Goal: Information Seeking & Learning: Learn about a topic

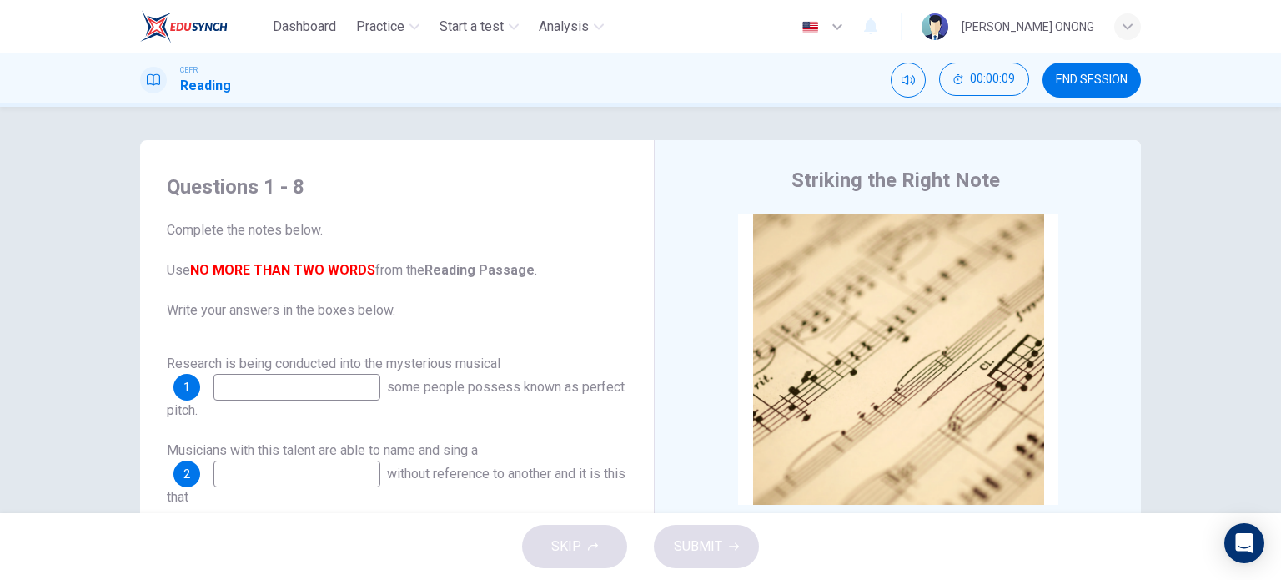
click at [1237, 183] on div "Questions 1 - 8 Complete the notes below. Use NO MORE THAN TWO WORDS from the R…" at bounding box center [640, 310] width 1281 height 406
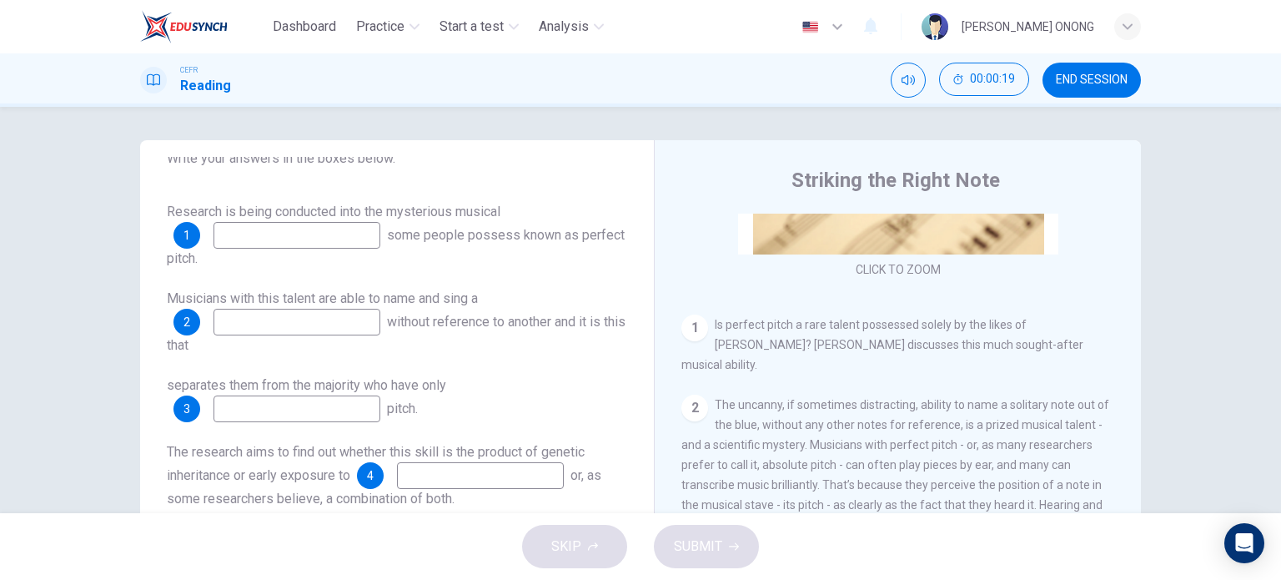
scroll to position [167, 0]
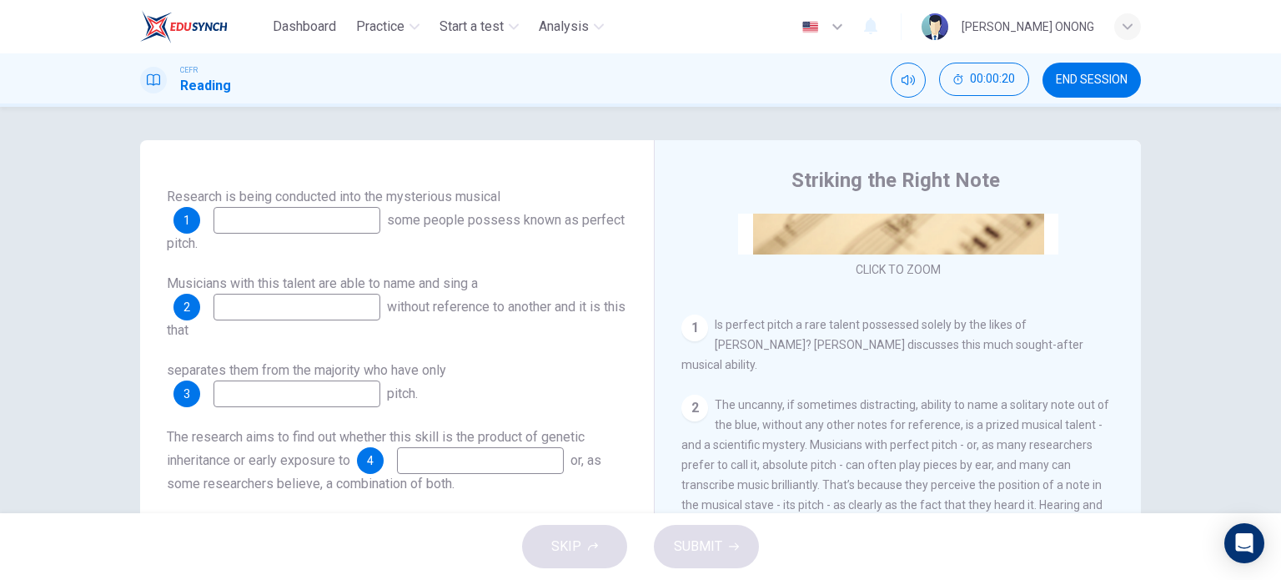
click at [297, 215] on input at bounding box center [296, 220] width 167 height 27
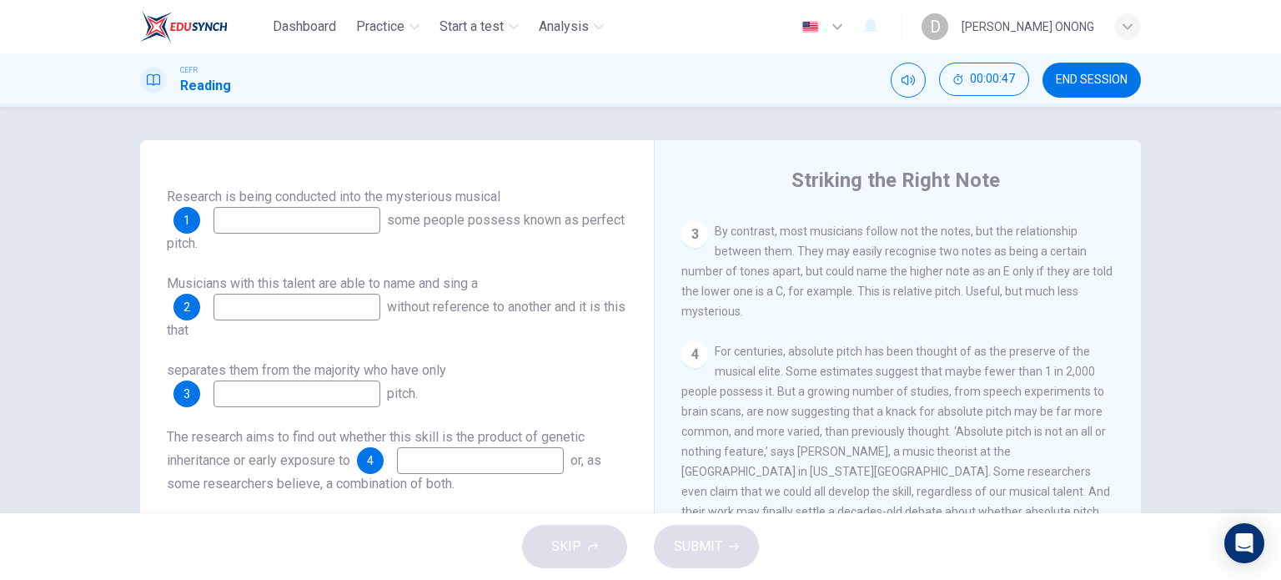
scroll to position [667, 0]
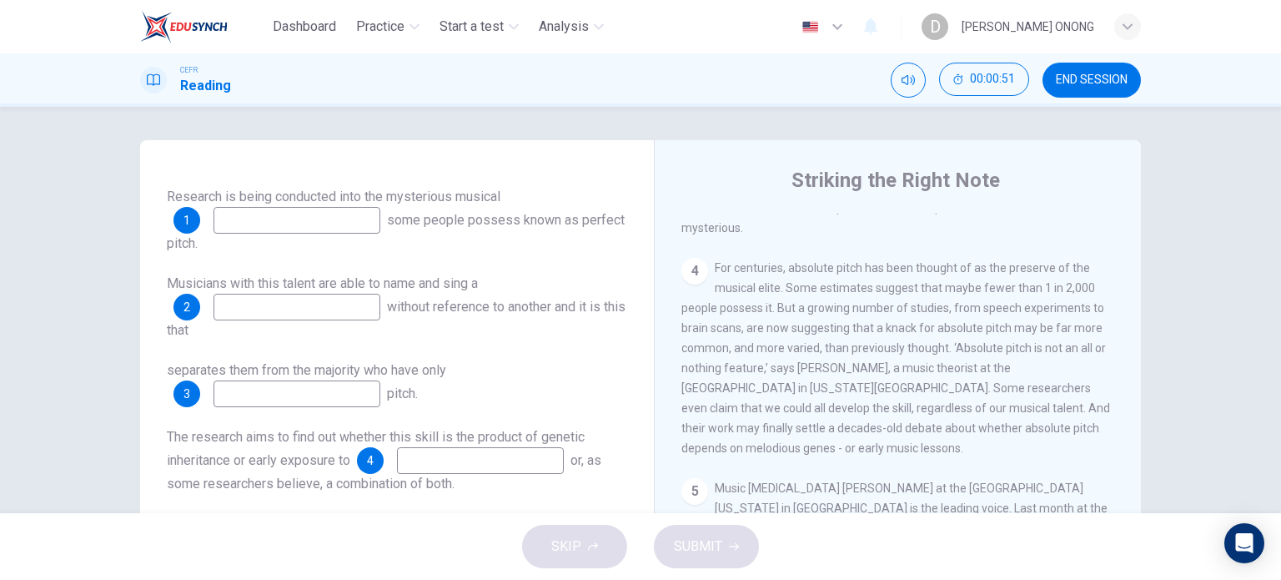
click at [293, 305] on input at bounding box center [296, 307] width 167 height 27
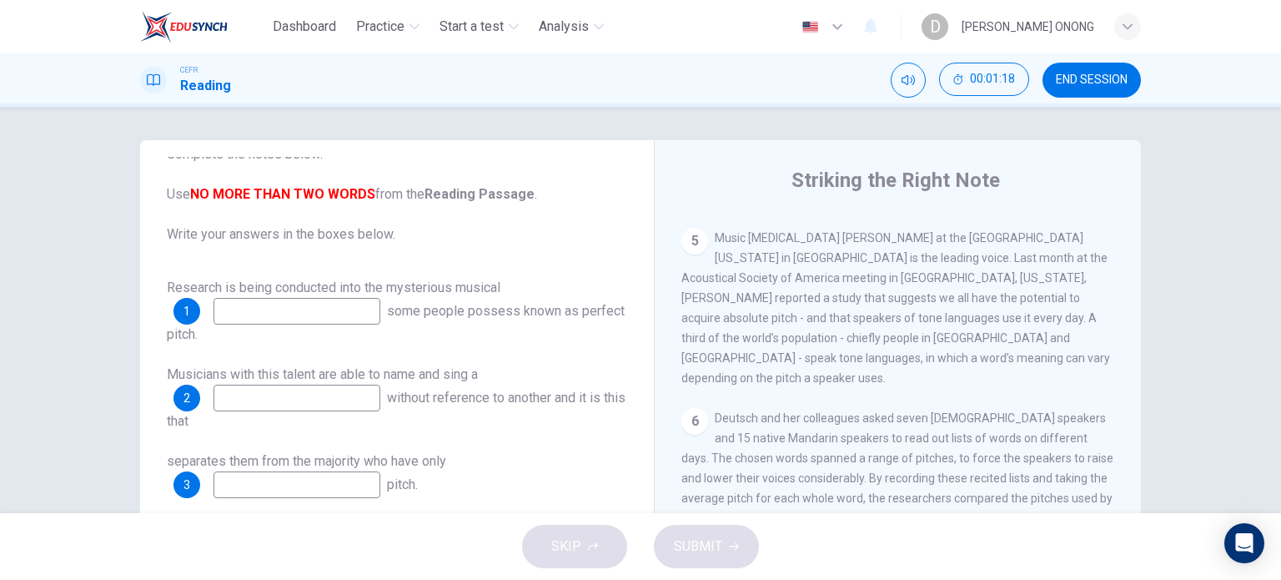
scroll to position [113, 0]
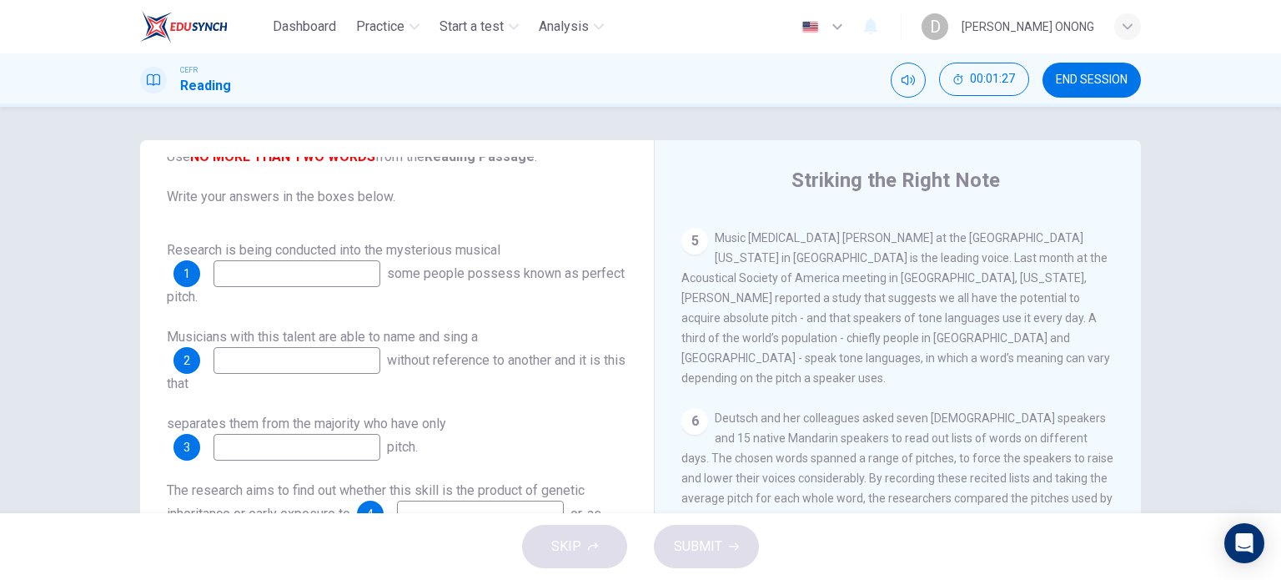
click at [323, 278] on input at bounding box center [296, 273] width 167 height 27
click at [298, 363] on input at bounding box center [296, 360] width 167 height 27
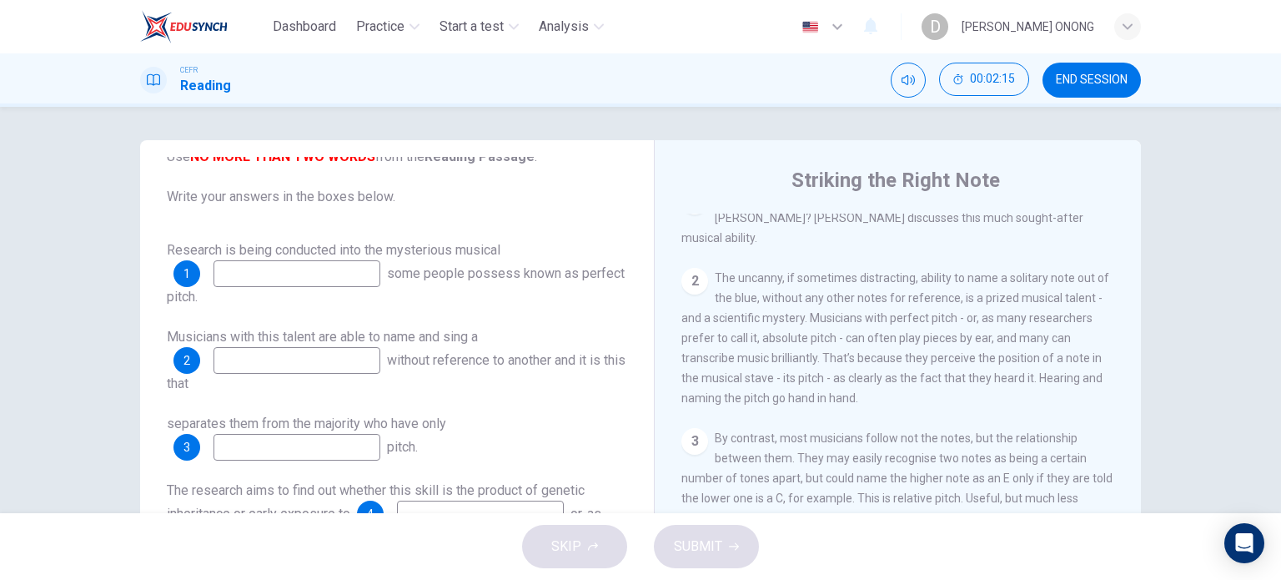
scroll to position [417, 0]
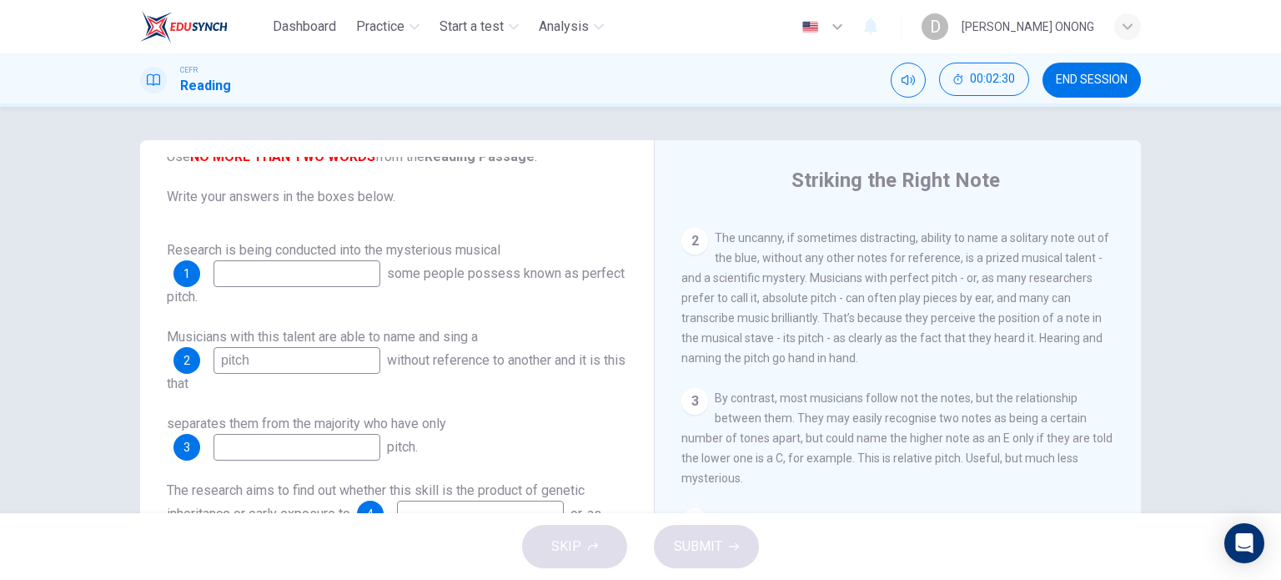
type input "pitch"
click at [267, 282] on input at bounding box center [296, 273] width 167 height 27
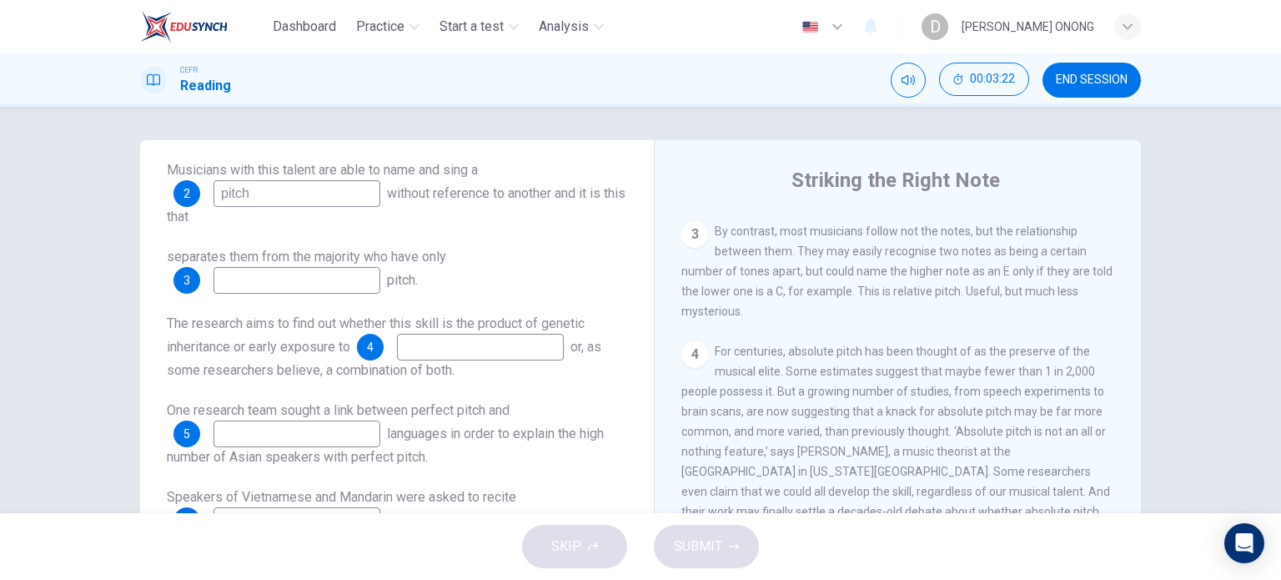
scroll to position [667, 0]
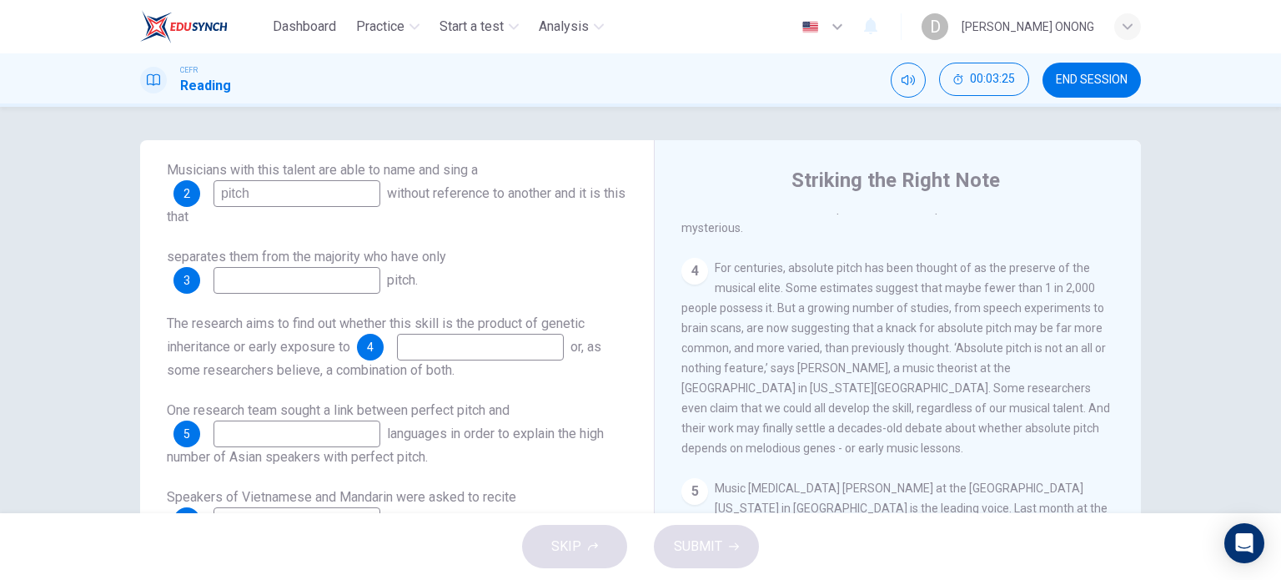
type input "talent"
click at [340, 279] on input at bounding box center [296, 280] width 167 height 27
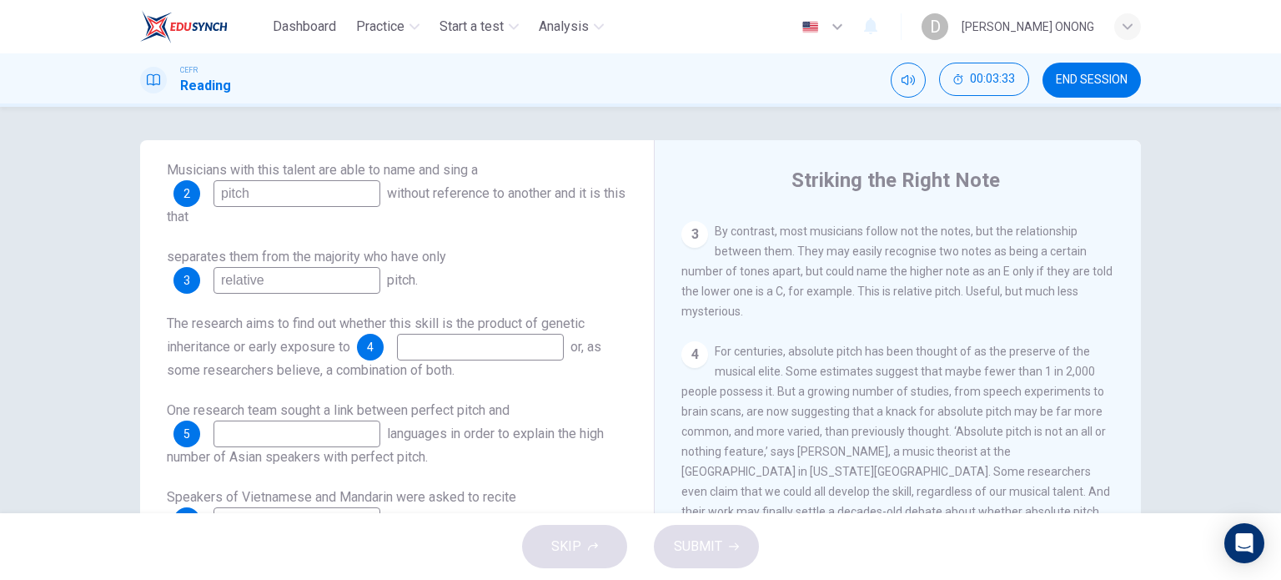
type input "relative"
click at [514, 334] on input at bounding box center [480, 347] width 167 height 27
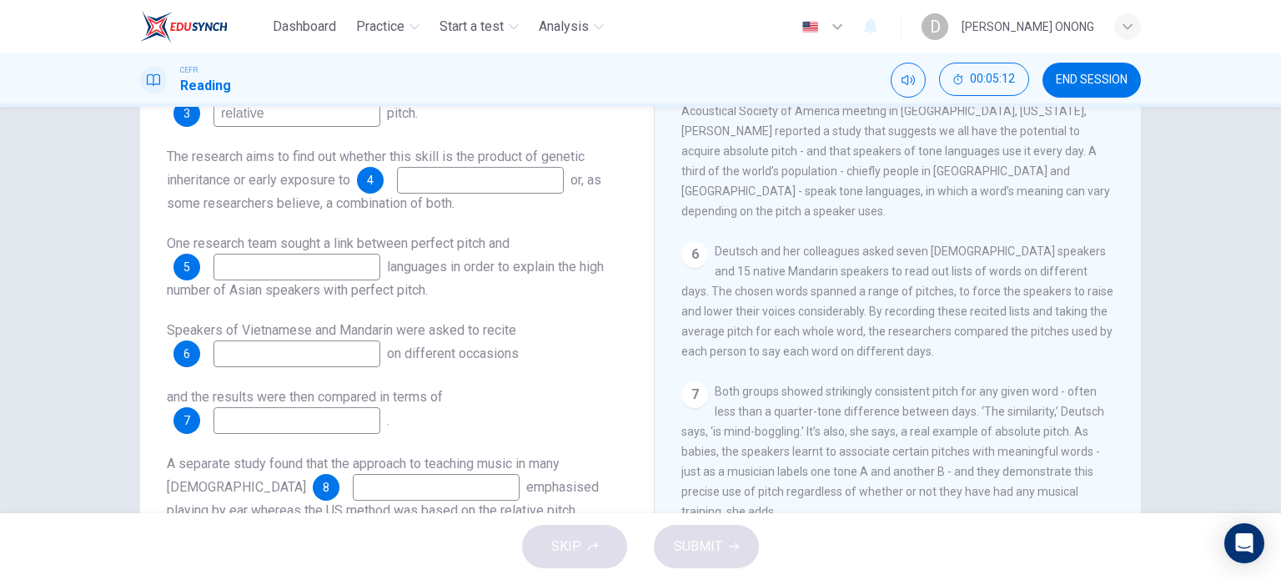
scroll to position [834, 0]
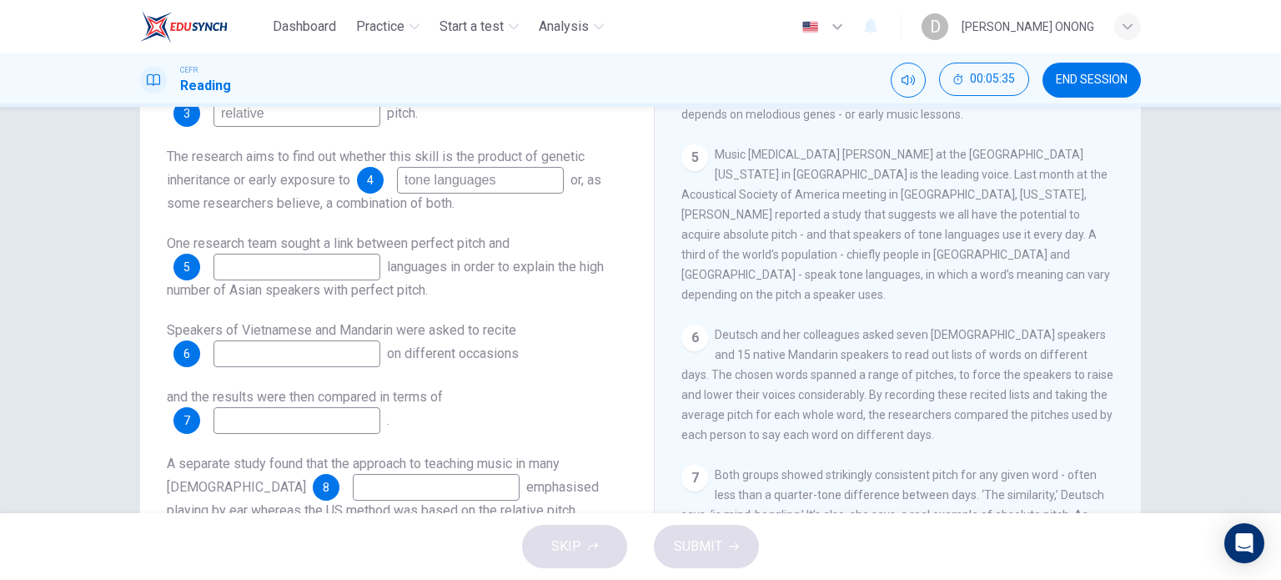
type input "tone languages"
click at [259, 277] on input at bounding box center [296, 266] width 167 height 27
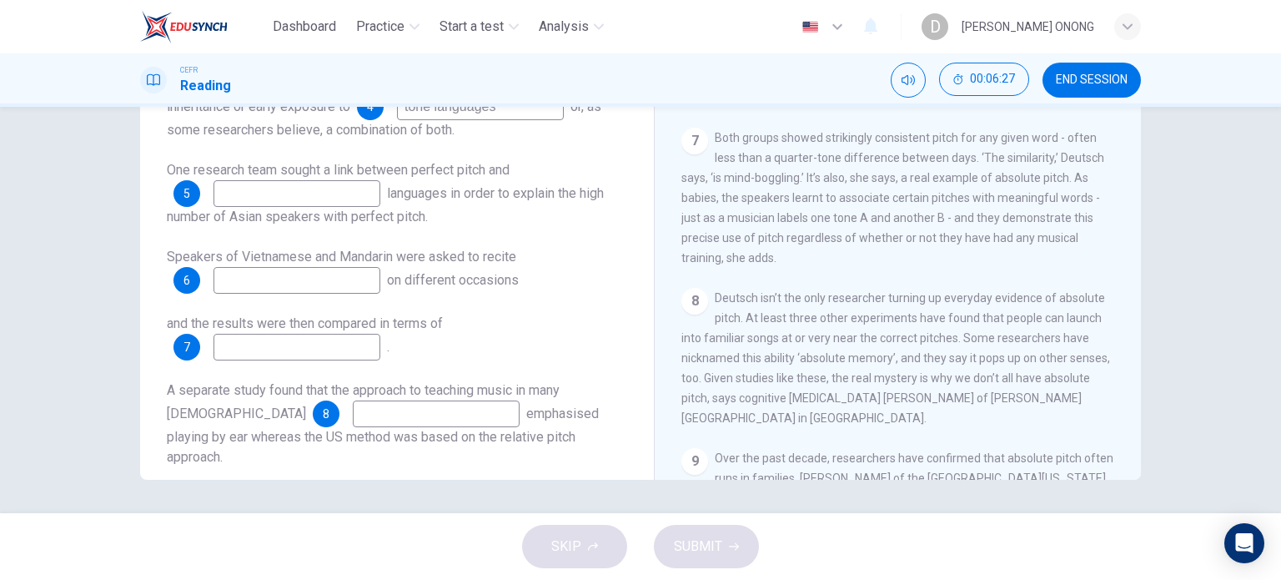
scroll to position [1070, 0]
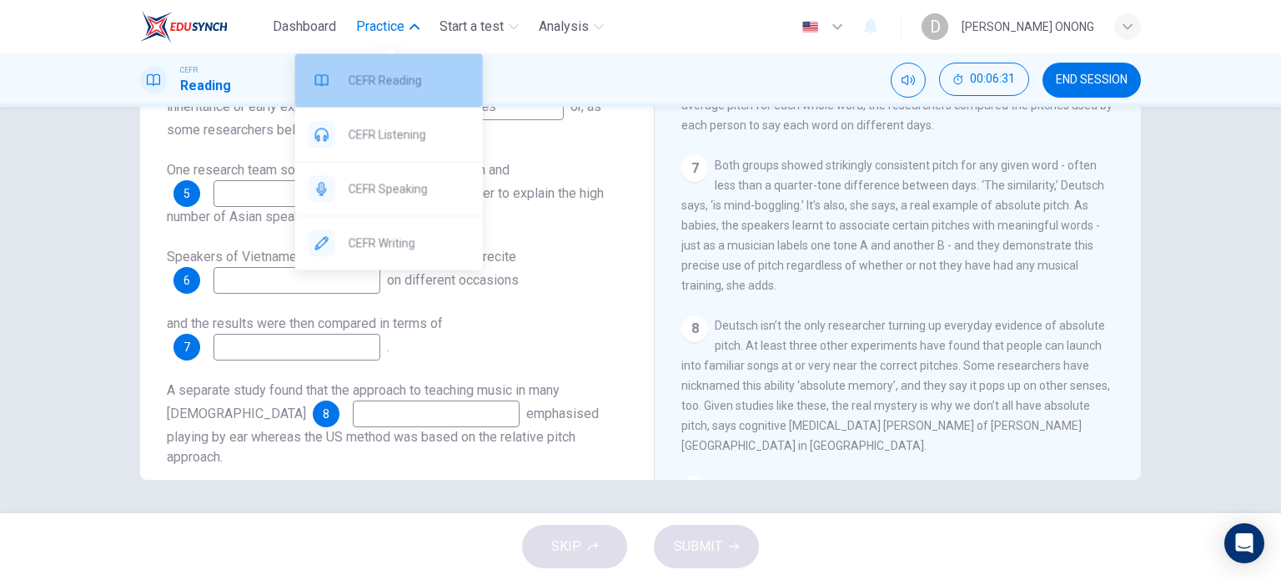
click at [407, 82] on span "CEFR Reading" at bounding box center [409, 80] width 121 height 20
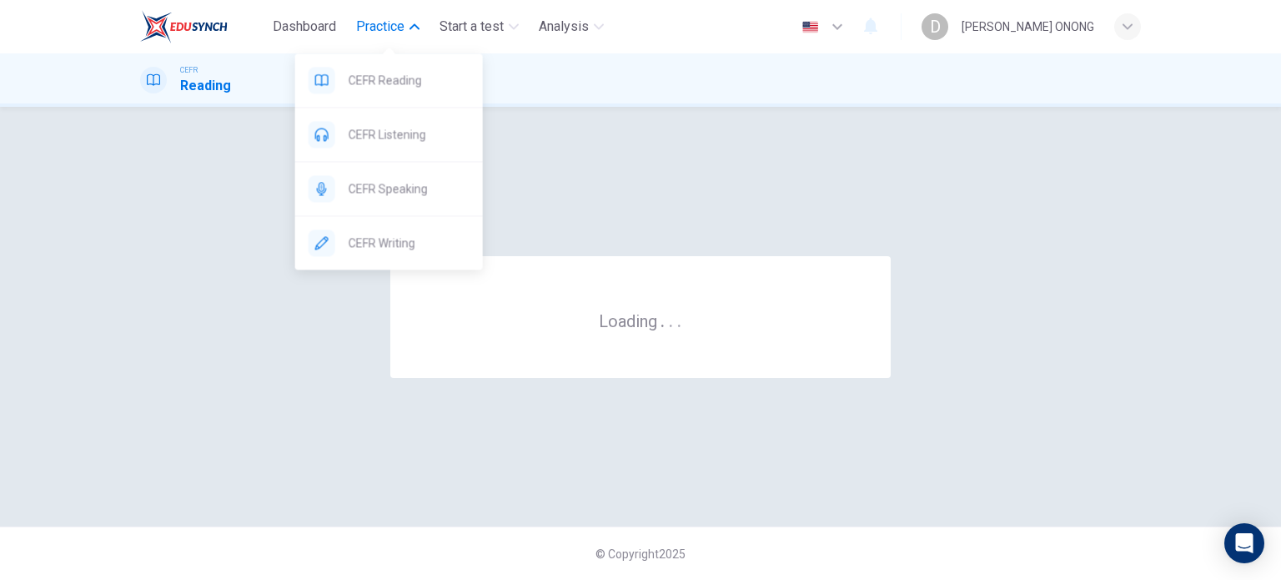
scroll to position [0, 0]
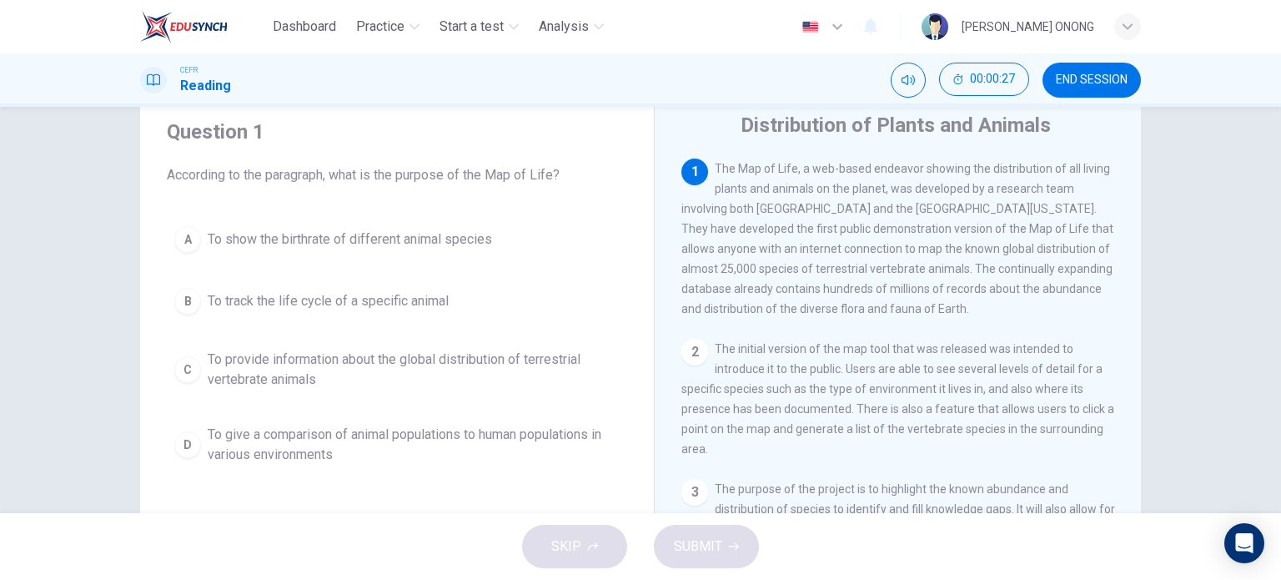
scroll to position [83, 0]
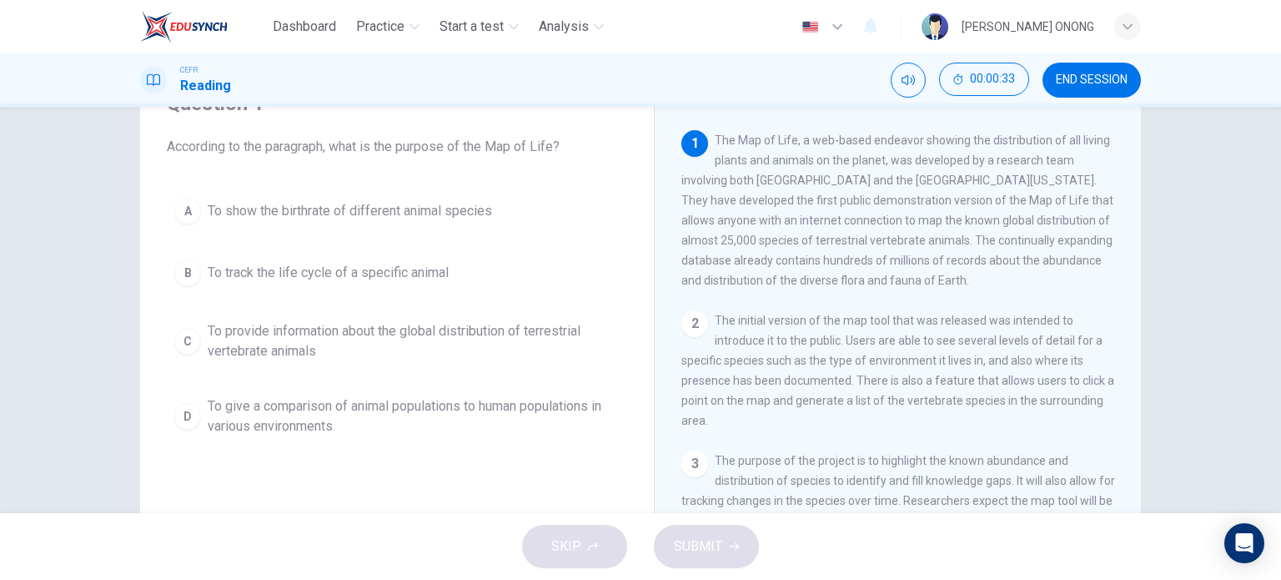
drag, startPoint x: 677, startPoint y: 226, endPoint x: 771, endPoint y: 234, distance: 94.6
click at [771, 234] on div "1 The Map of Life, a web-based endeavor showing the distribution of all living …" at bounding box center [898, 210] width 434 height 160
drag, startPoint x: 901, startPoint y: 227, endPoint x: 972, endPoint y: 227, distance: 71.7
click at [972, 227] on span "The Map of Life, a web-based endeavor showing the distribution of all living pl…" at bounding box center [897, 209] width 432 height 153
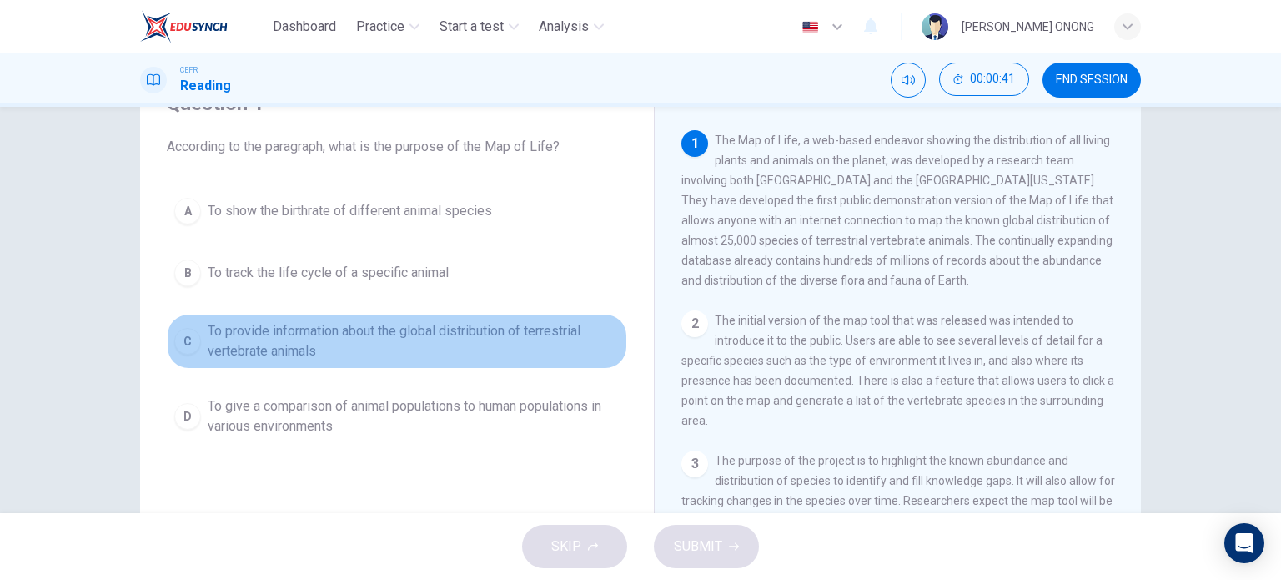
click at [300, 339] on span "To provide information about the global distribution of terrestrial vertebrate …" at bounding box center [414, 341] width 412 height 40
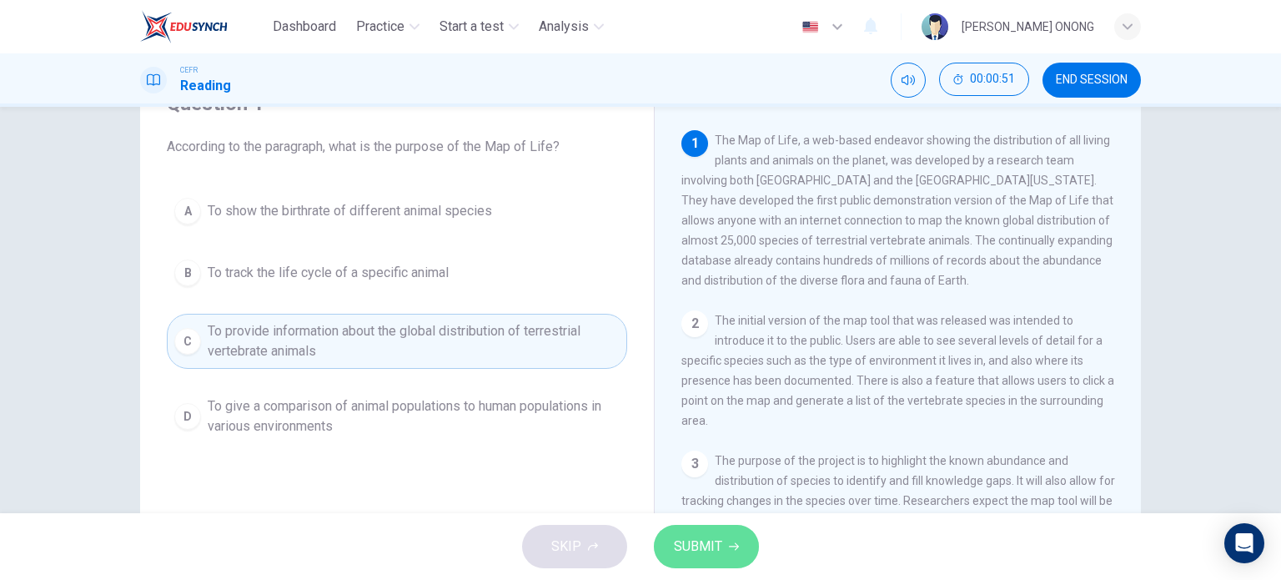
click at [732, 545] on icon "button" at bounding box center [734, 546] width 10 height 10
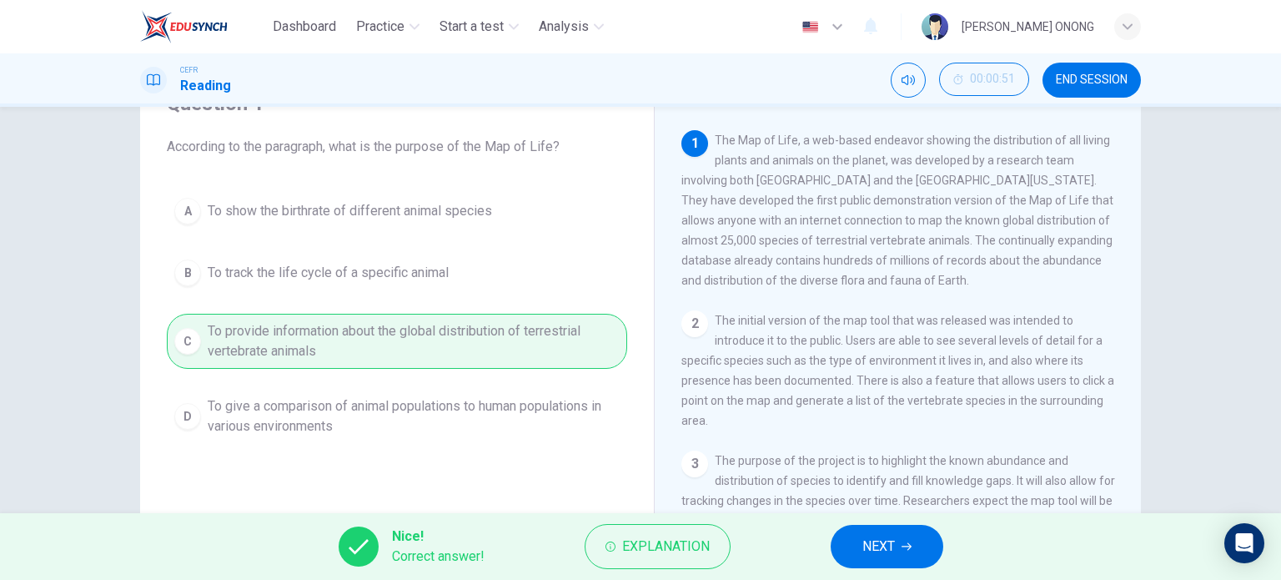
click at [846, 547] on button "NEXT" at bounding box center [887, 545] width 113 height 43
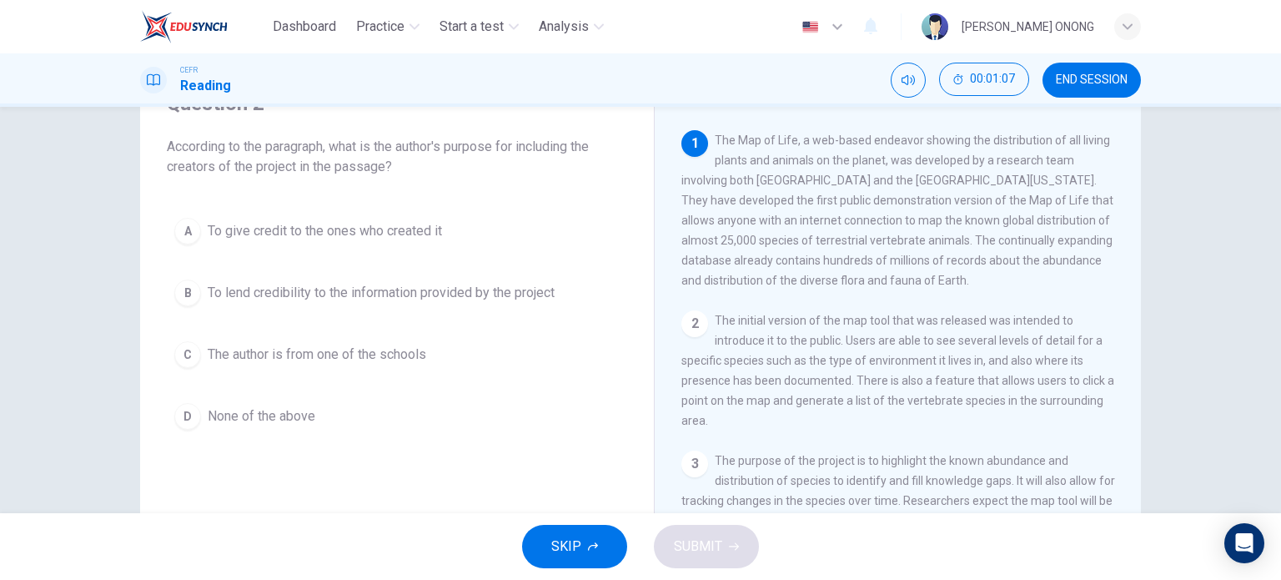
click at [229, 237] on span "To give credit to the ones who created it" at bounding box center [325, 231] width 234 height 20
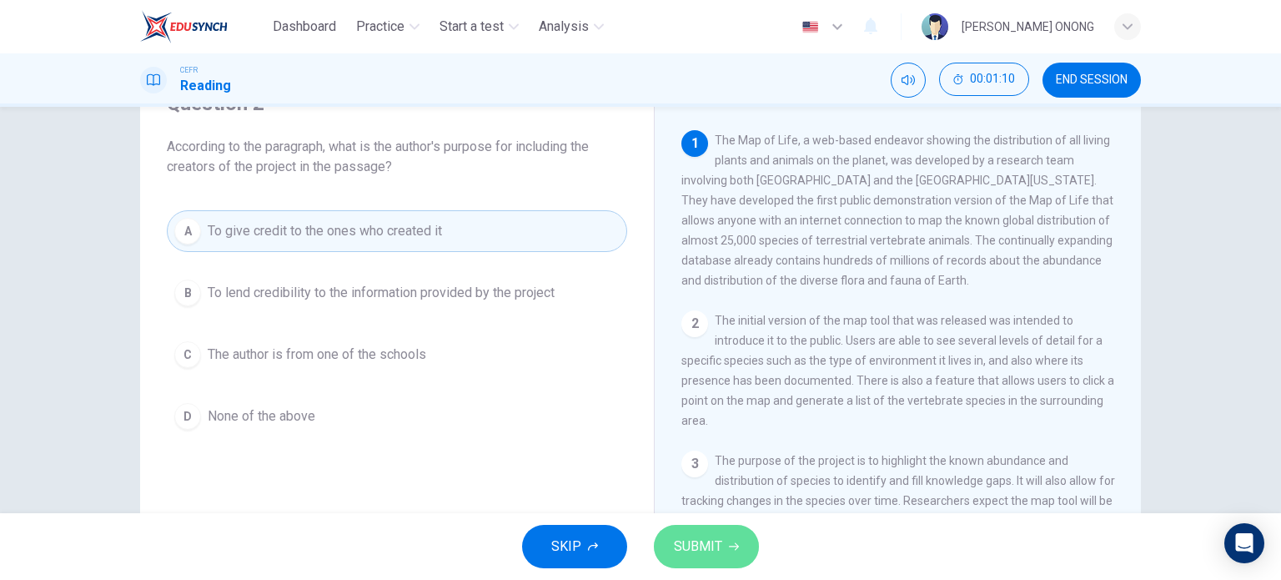
click at [690, 546] on span "SUBMIT" at bounding box center [698, 545] width 48 height 23
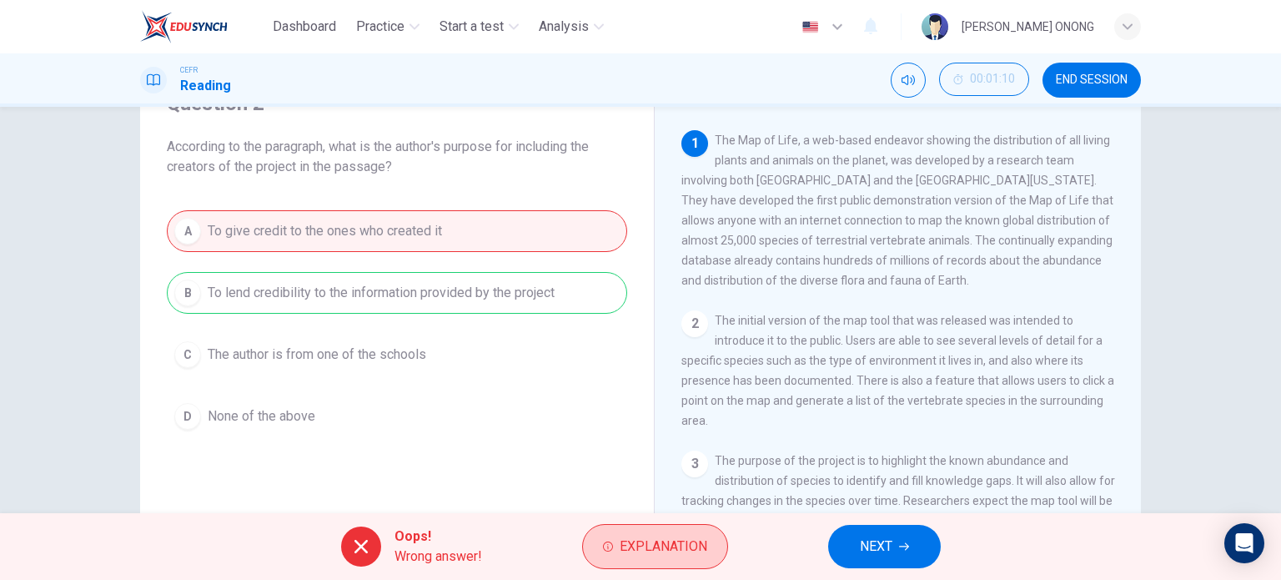
click at [607, 550] on icon "button" at bounding box center [608, 546] width 10 height 10
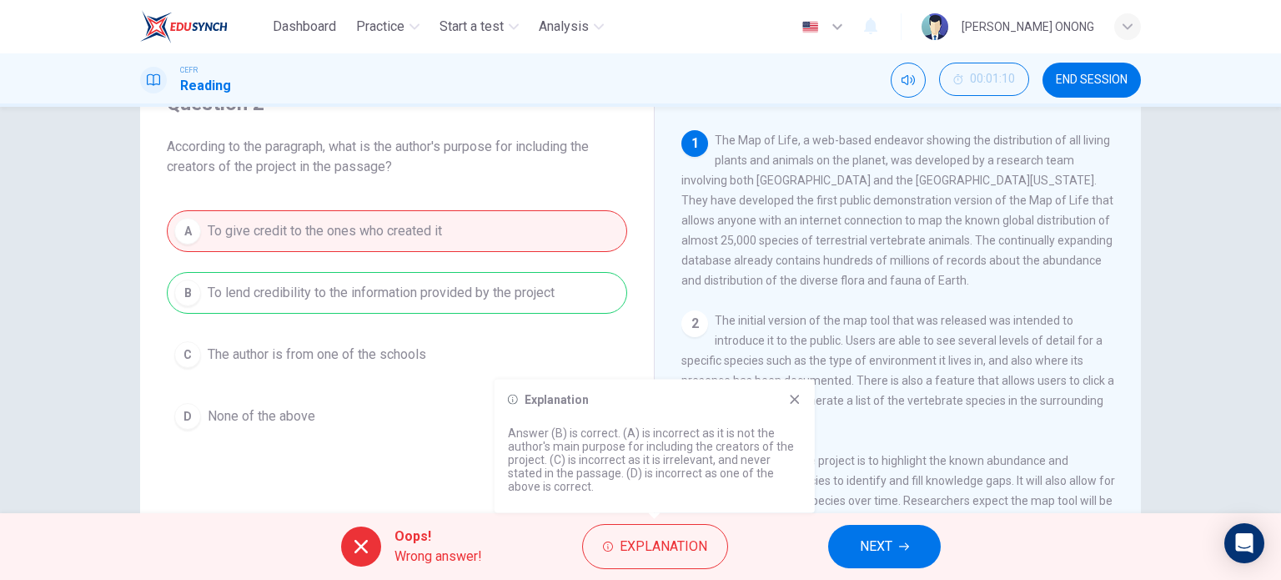
click at [705, 449] on p "Answer (B) is correct. (A) is incorrect as it is not the author's main purpose …" at bounding box center [655, 459] width 294 height 67
drag, startPoint x: 569, startPoint y: 457, endPoint x: 630, endPoint y: 455, distance: 61.7
click at [630, 455] on p "Answer (B) is correct. (A) is incorrect as it is not the author's main purpose …" at bounding box center [655, 459] width 294 height 67
click at [906, 549] on icon "button" at bounding box center [904, 547] width 10 height 8
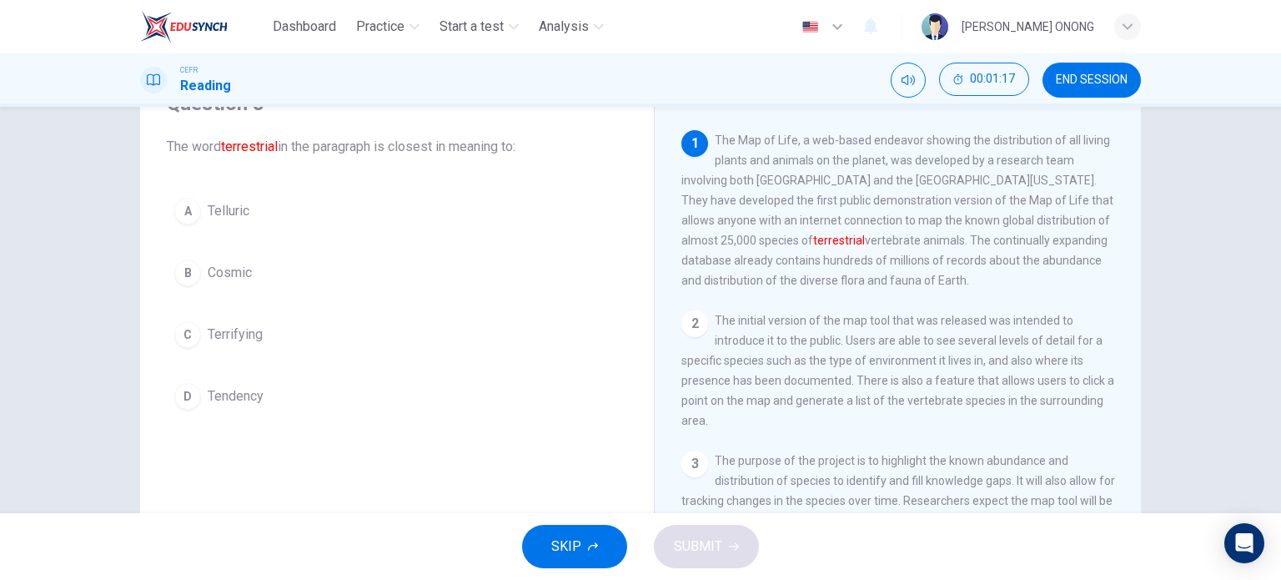
click at [250, 271] on button "B Cosmic" at bounding box center [397, 273] width 460 height 42
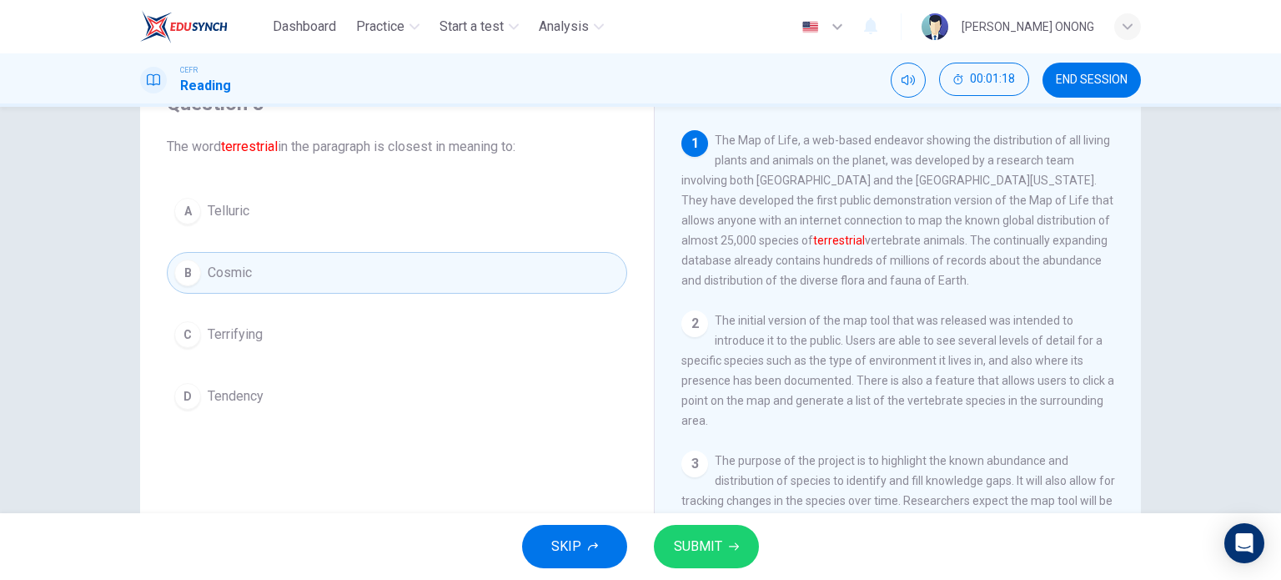
click at [697, 550] on span "SUBMIT" at bounding box center [698, 545] width 48 height 23
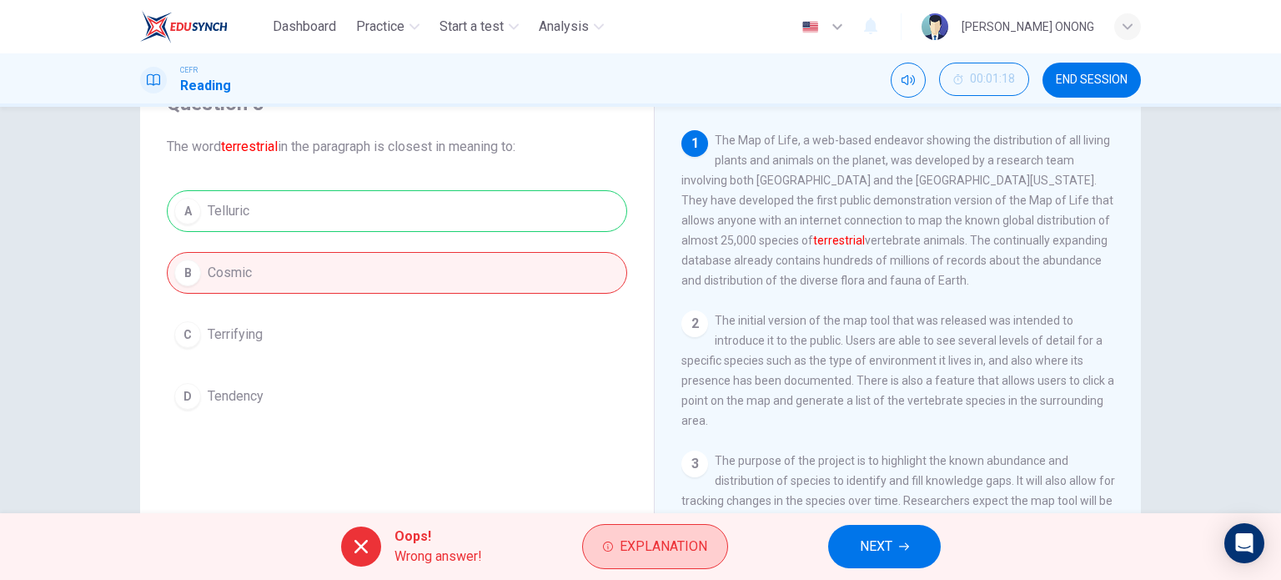
click at [635, 547] on span "Explanation" at bounding box center [664, 545] width 88 height 23
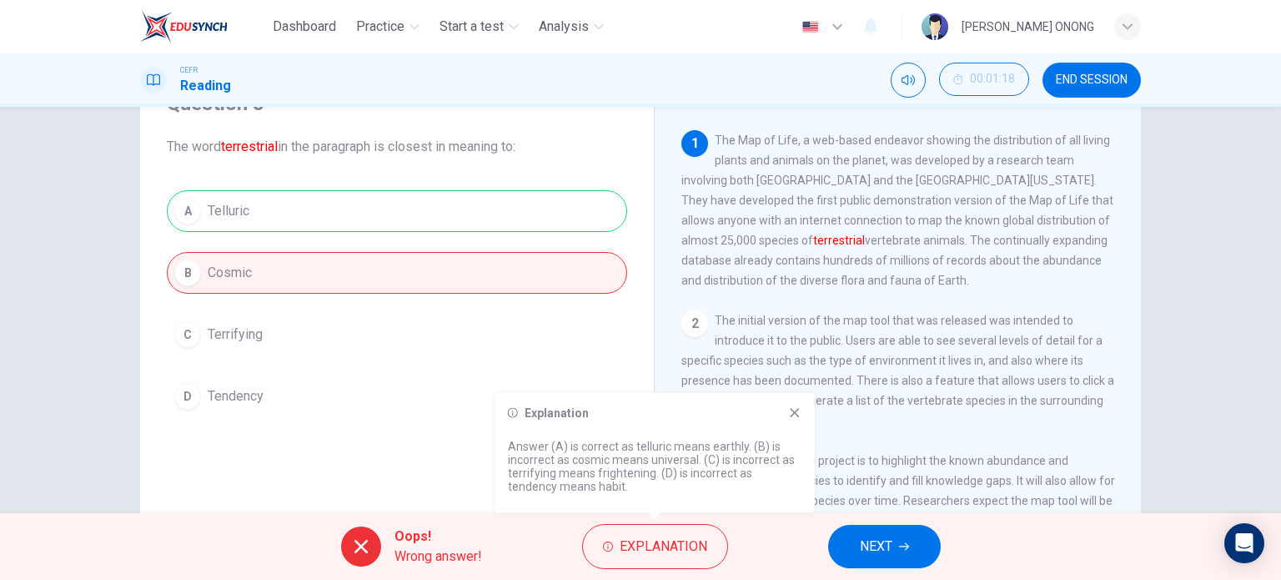
click at [858, 546] on button "NEXT" at bounding box center [884, 545] width 113 height 43
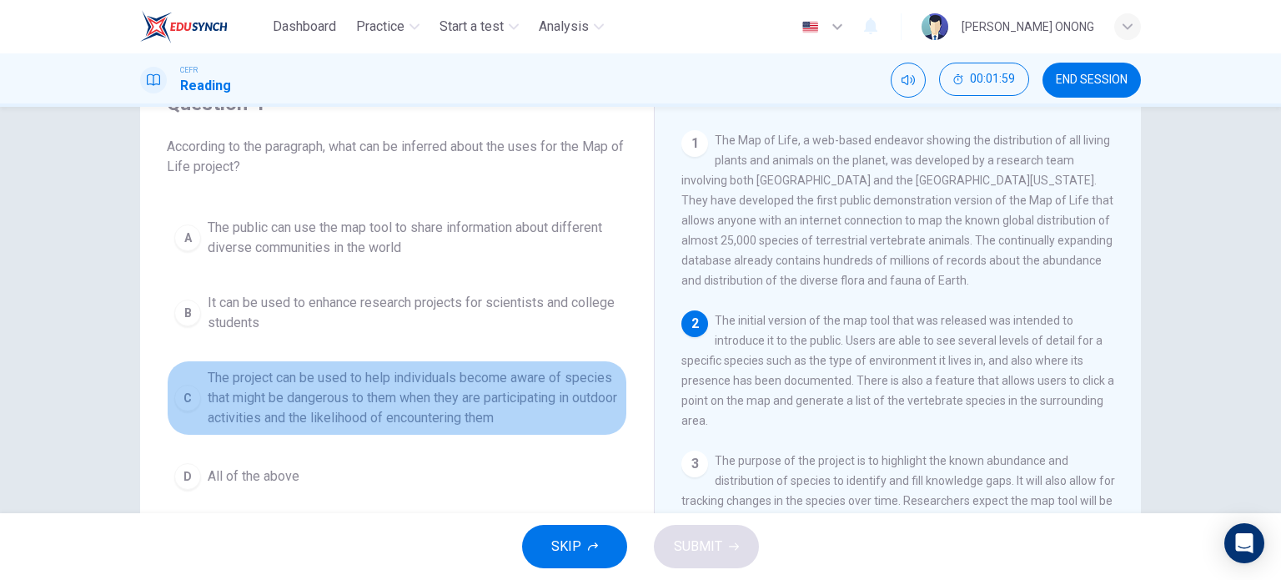
click at [429, 404] on span "The project can be used to help individuals become aware of species that might …" at bounding box center [414, 398] width 412 height 60
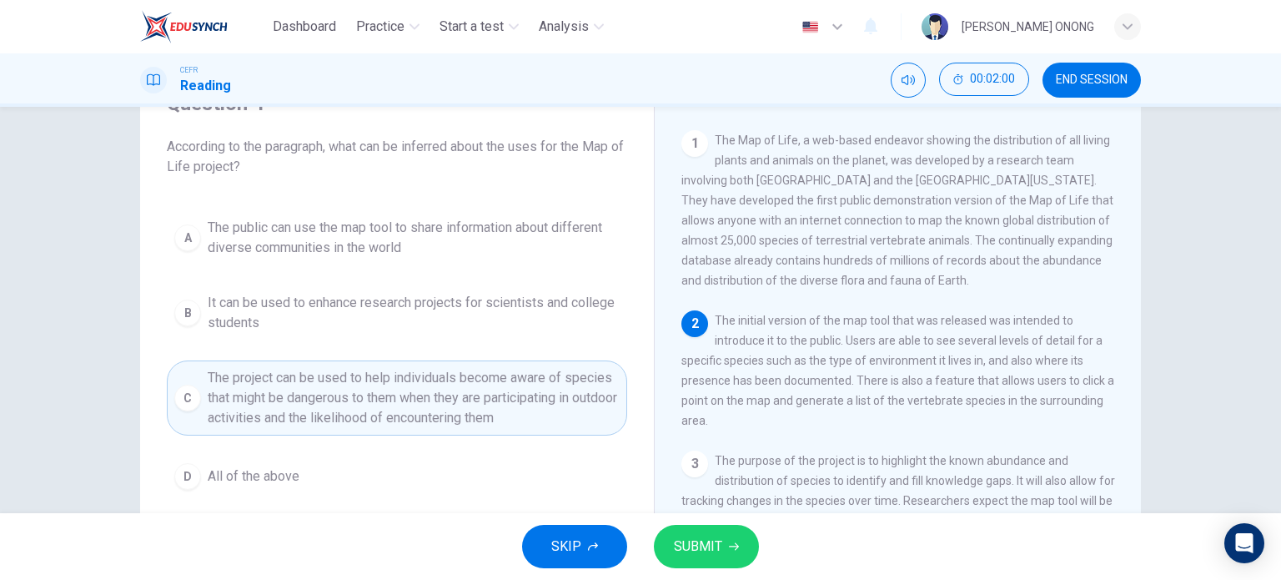
click at [700, 539] on span "SUBMIT" at bounding box center [698, 545] width 48 height 23
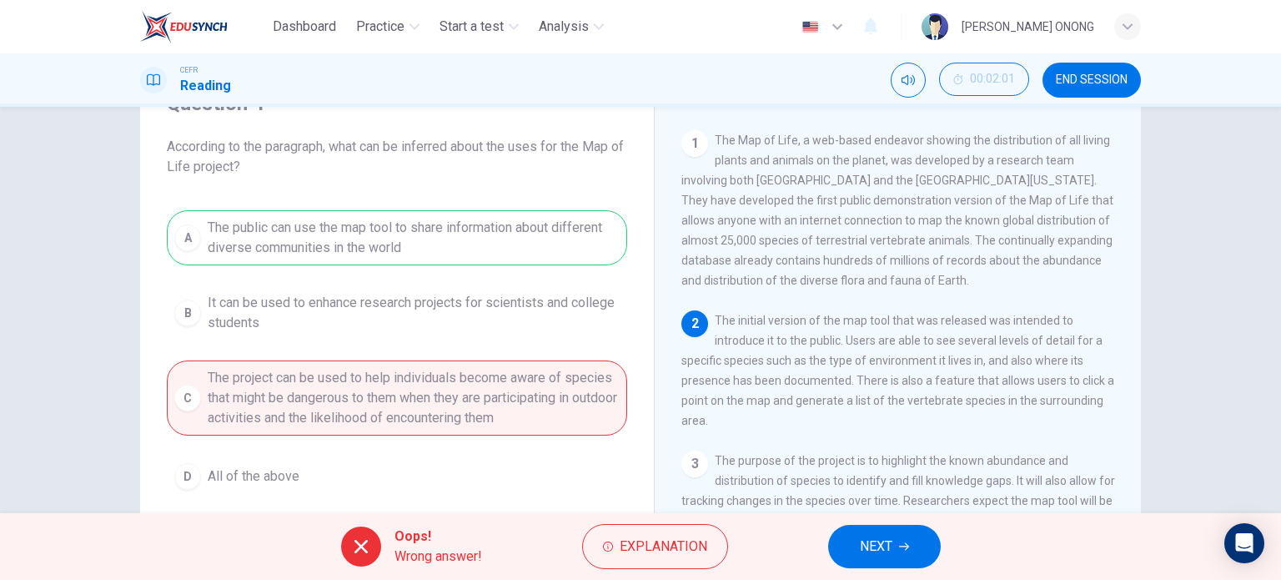
drag, startPoint x: 828, startPoint y: 371, endPoint x: 951, endPoint y: 371, distance: 123.4
click at [951, 371] on span "The initial version of the map tool that was released was intended to introduce…" at bounding box center [897, 370] width 433 height 113
click at [660, 534] on span "Explanation" at bounding box center [664, 545] width 88 height 23
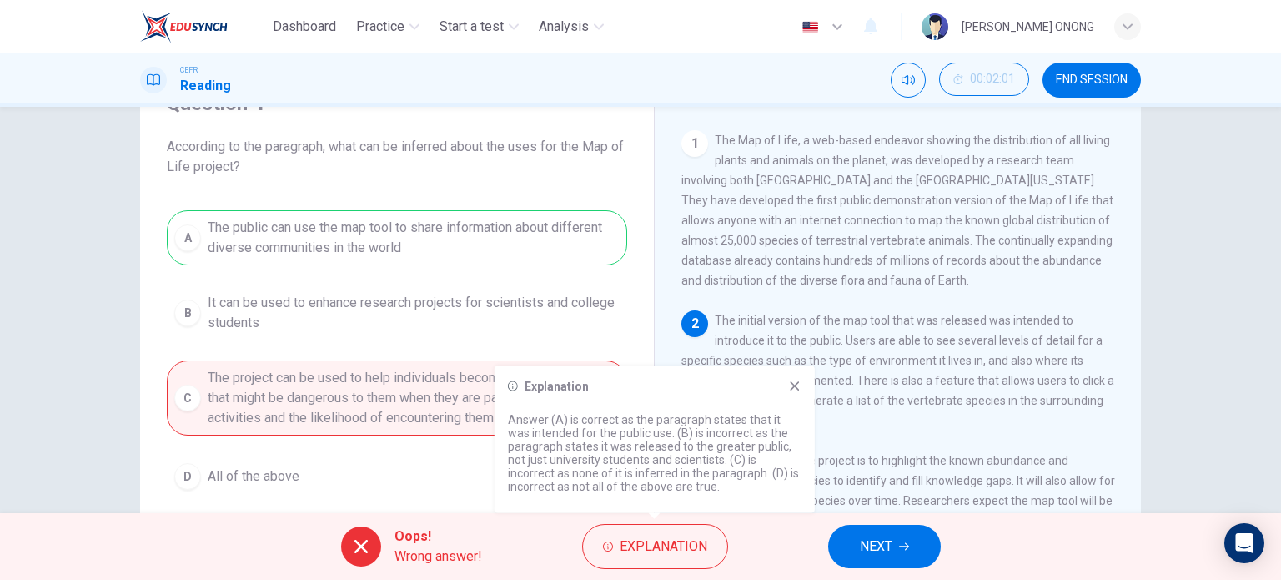
click at [864, 545] on span "NEXT" at bounding box center [876, 545] width 33 height 23
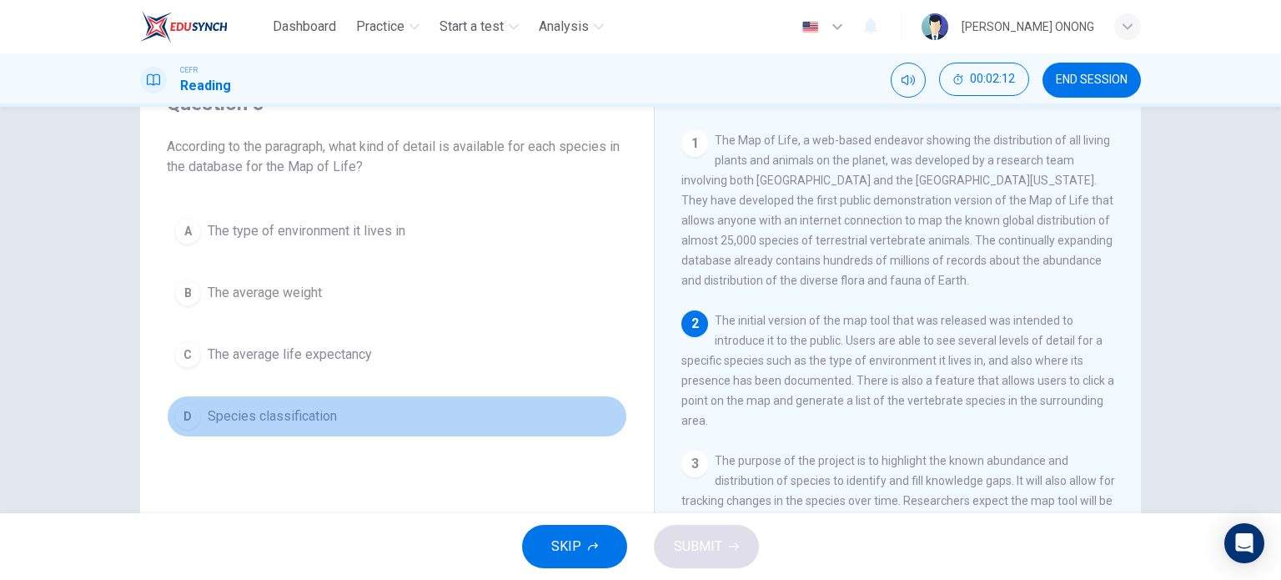
click at [314, 410] on span "Species classification" at bounding box center [272, 416] width 129 height 20
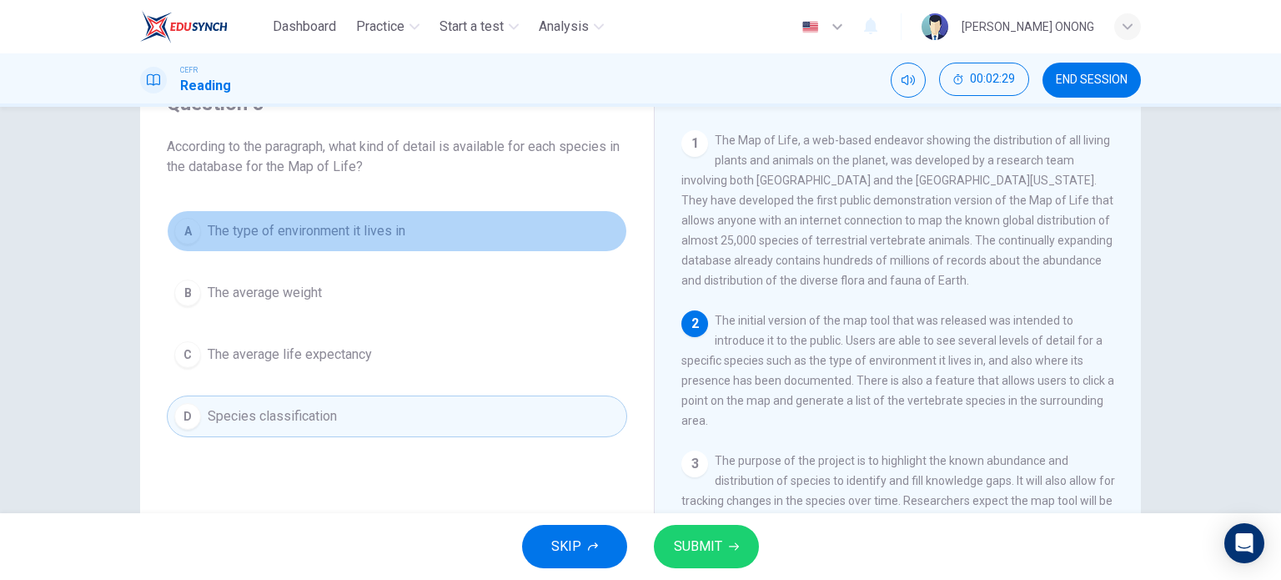
click at [294, 240] on span "The type of environment it lives in" at bounding box center [307, 231] width 198 height 20
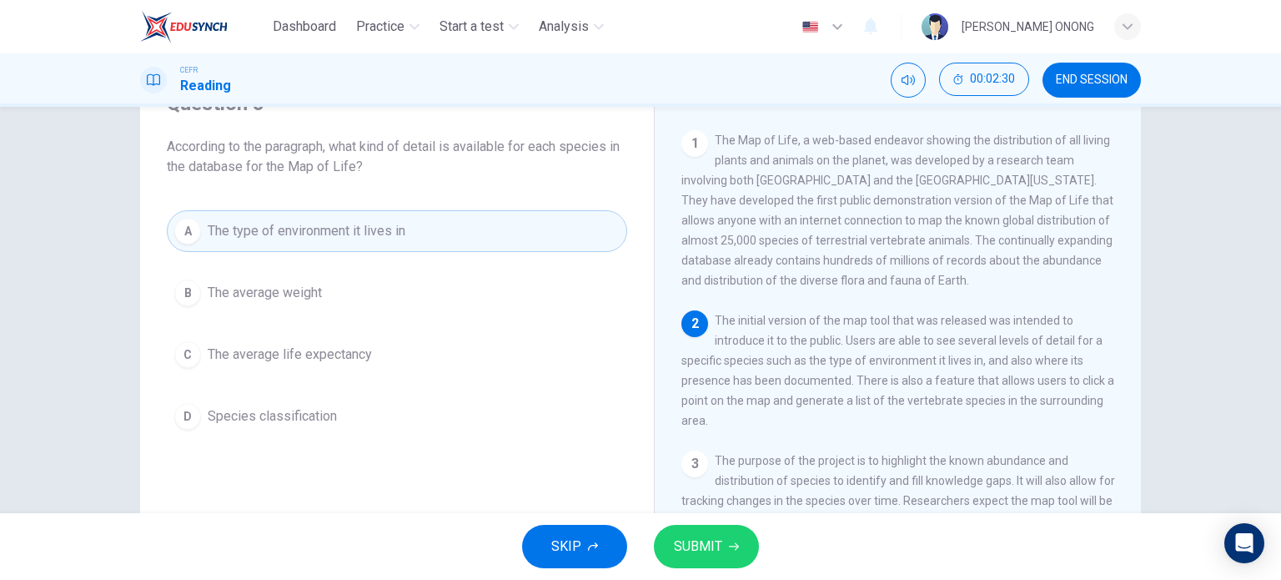
click at [722, 551] on button "SUBMIT" at bounding box center [706, 545] width 105 height 43
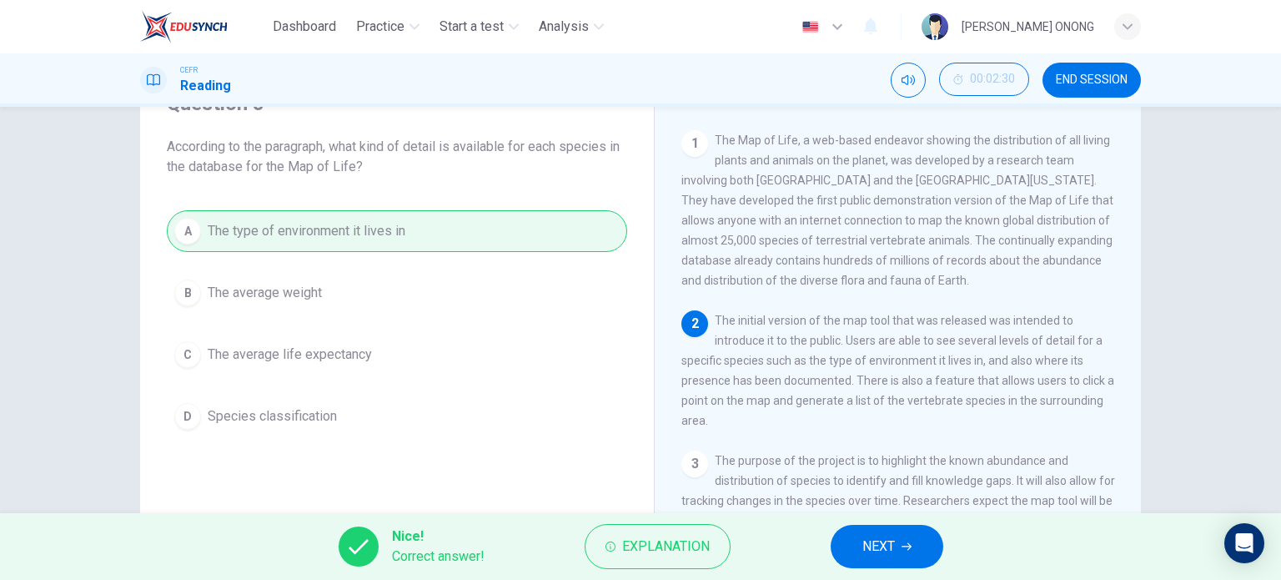
click at [858, 541] on button "NEXT" at bounding box center [887, 545] width 113 height 43
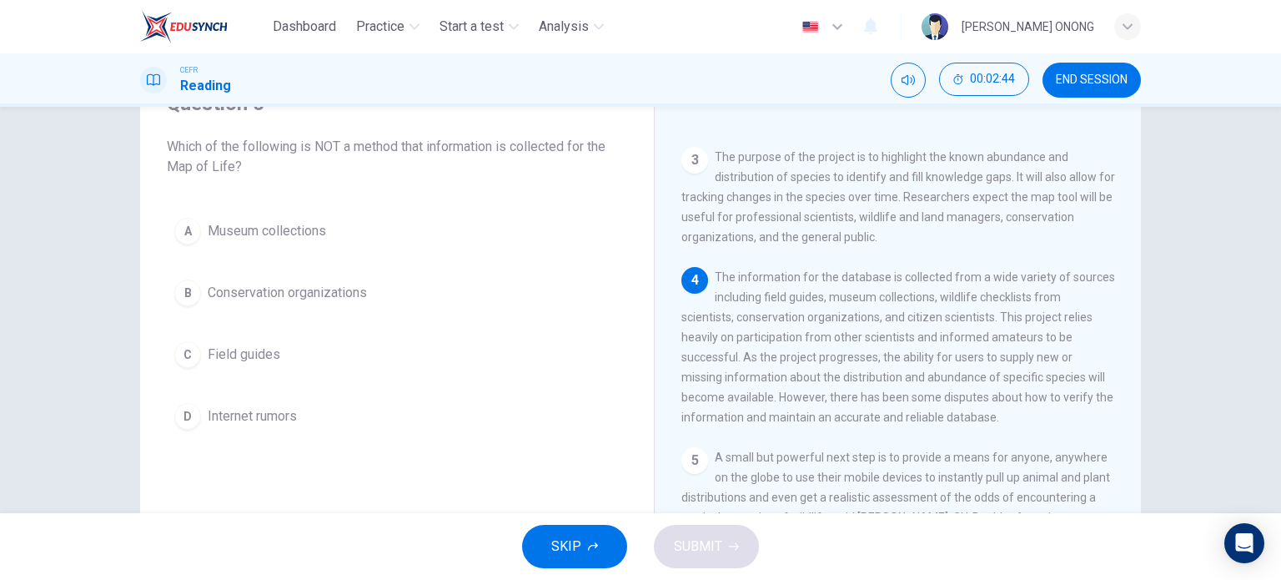
scroll to position [334, 0]
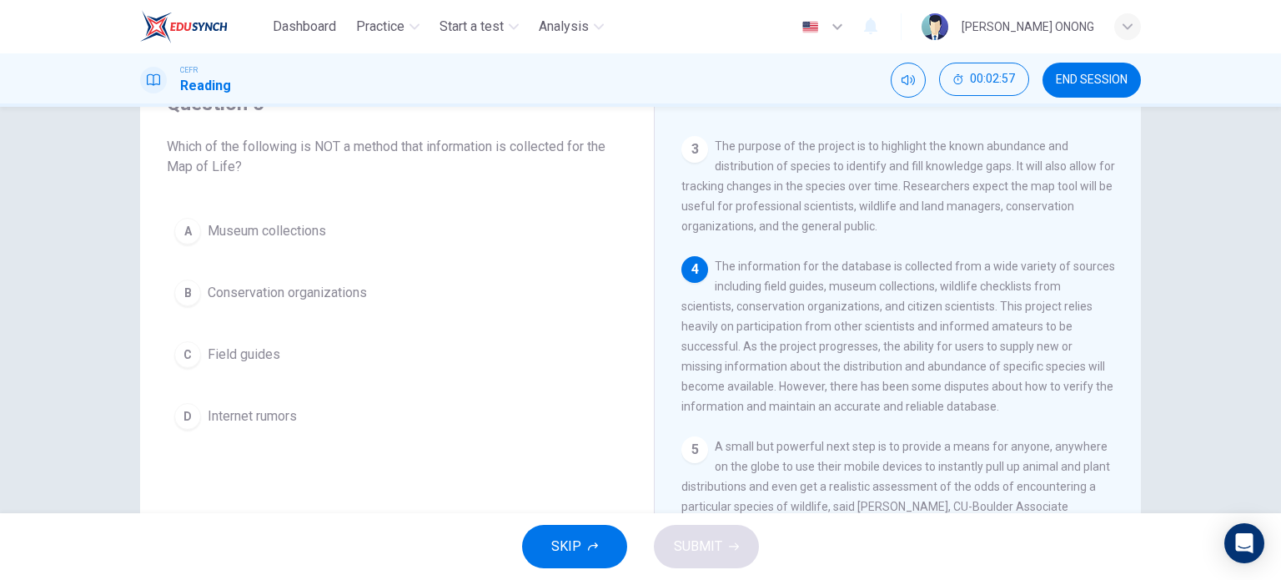
click at [304, 409] on button "D Internet rumors" at bounding box center [397, 416] width 460 height 42
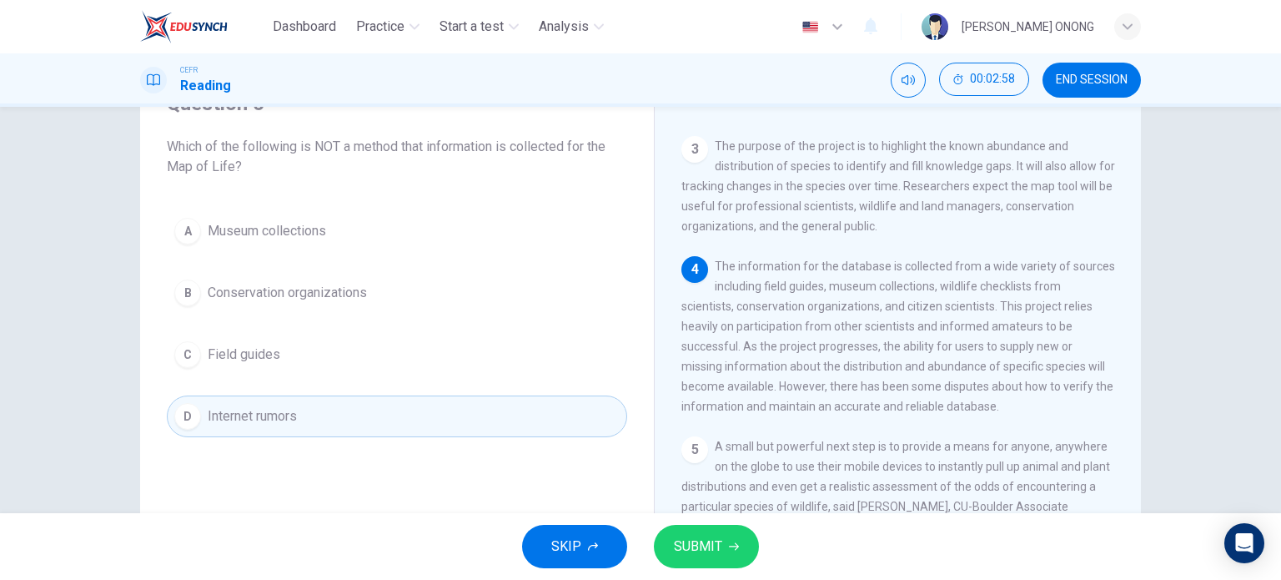
click at [689, 554] on span "SUBMIT" at bounding box center [698, 545] width 48 height 23
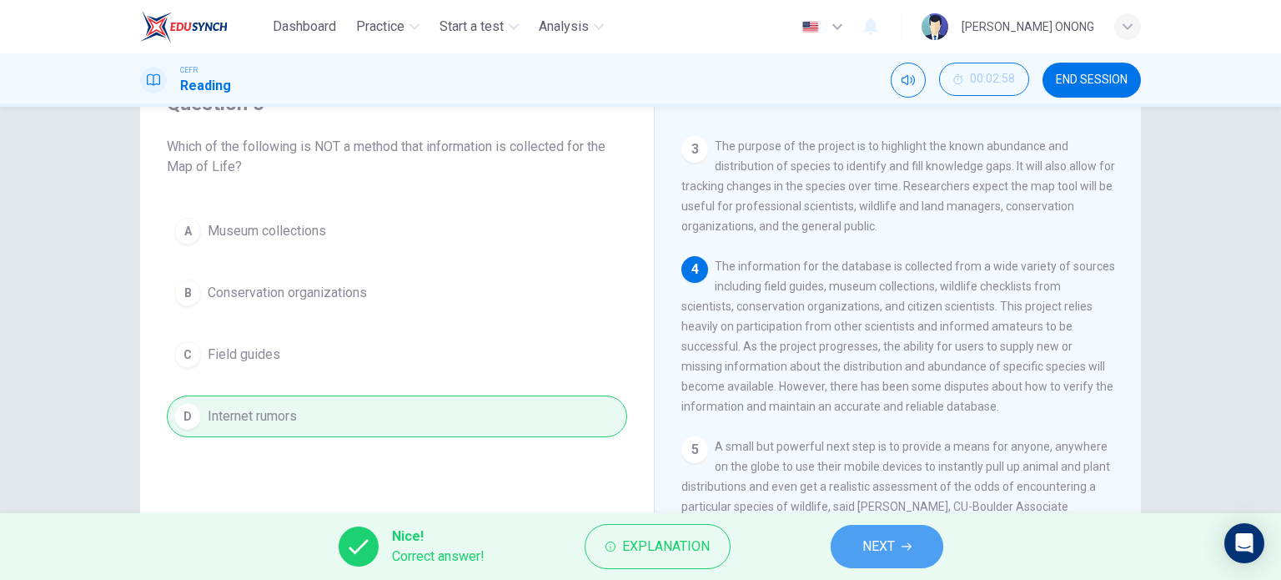
click at [860, 548] on button "NEXT" at bounding box center [887, 545] width 113 height 43
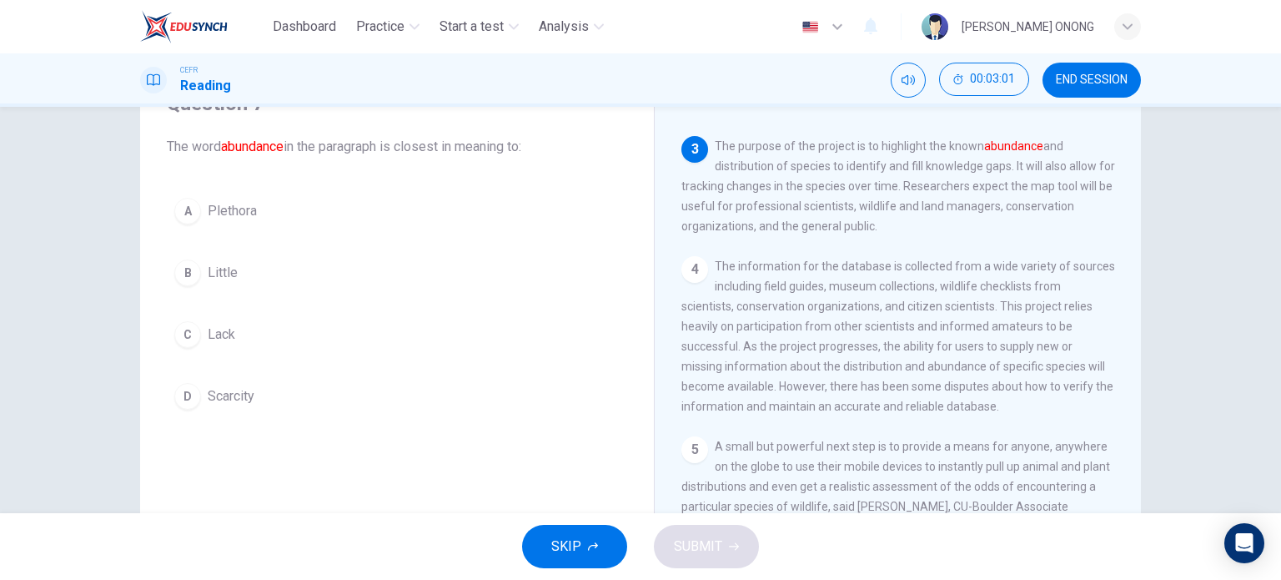
click at [233, 213] on span "Plethora" at bounding box center [232, 211] width 49 height 20
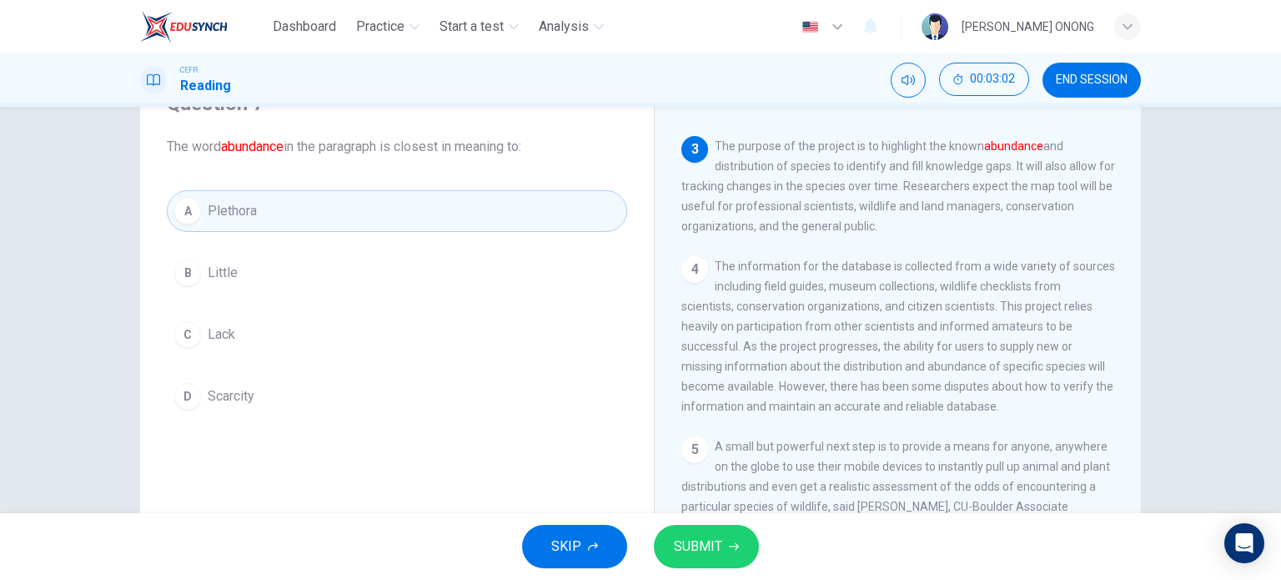
click at [717, 560] on button "SUBMIT" at bounding box center [706, 545] width 105 height 43
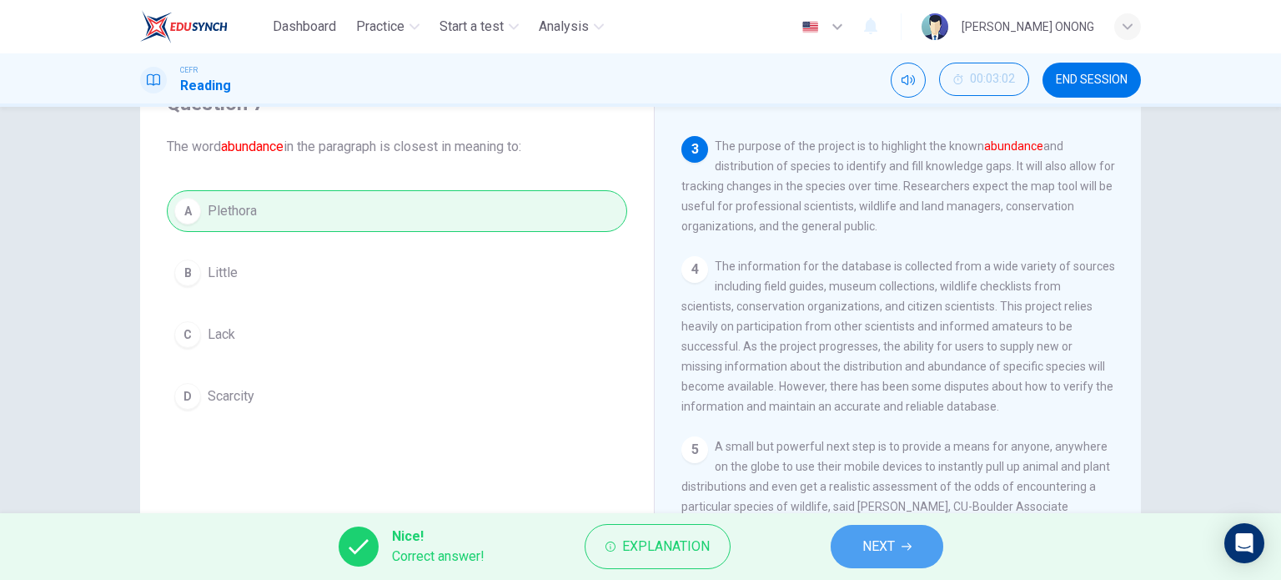
click at [857, 539] on button "NEXT" at bounding box center [887, 545] width 113 height 43
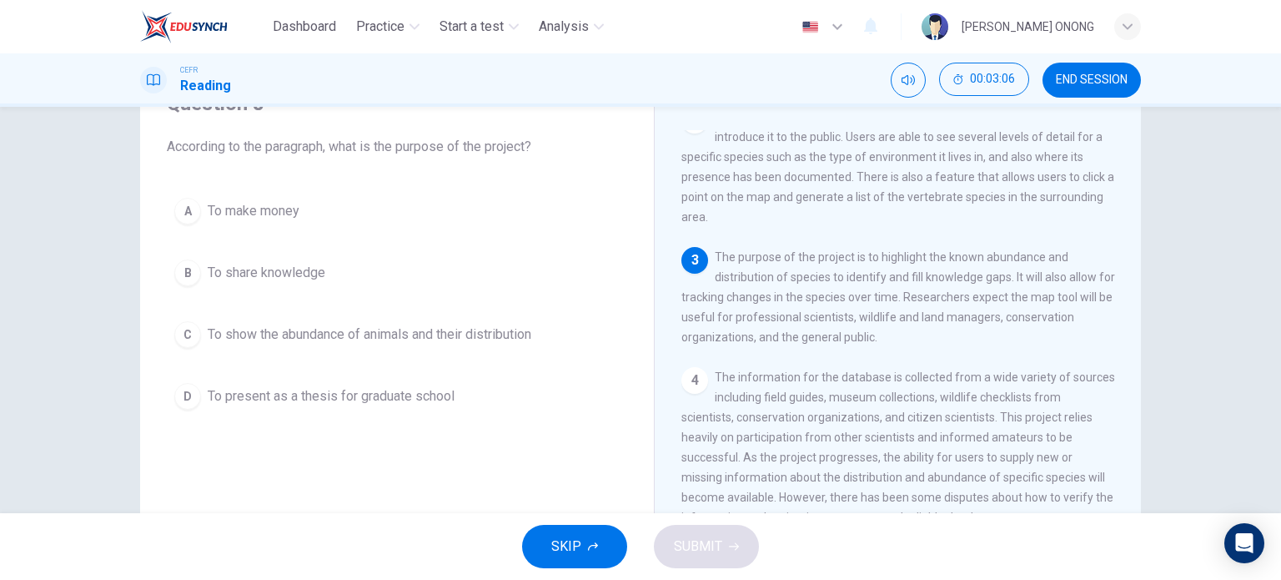
scroll to position [167, 0]
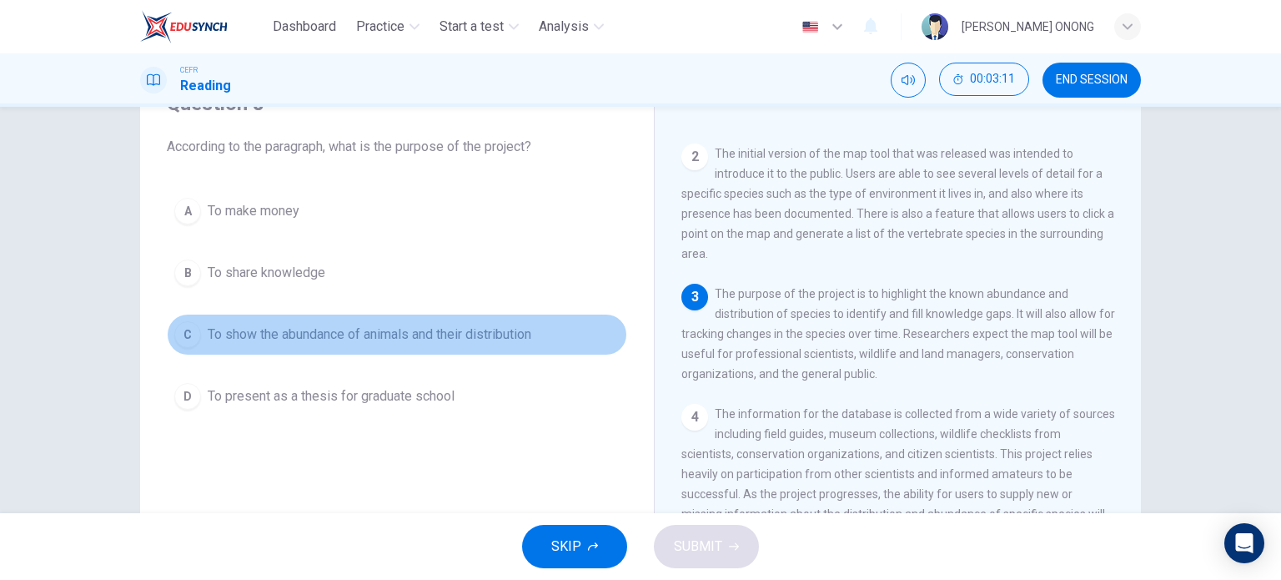
click at [327, 334] on span "To show the abundance of animals and their distribution" at bounding box center [370, 334] width 324 height 20
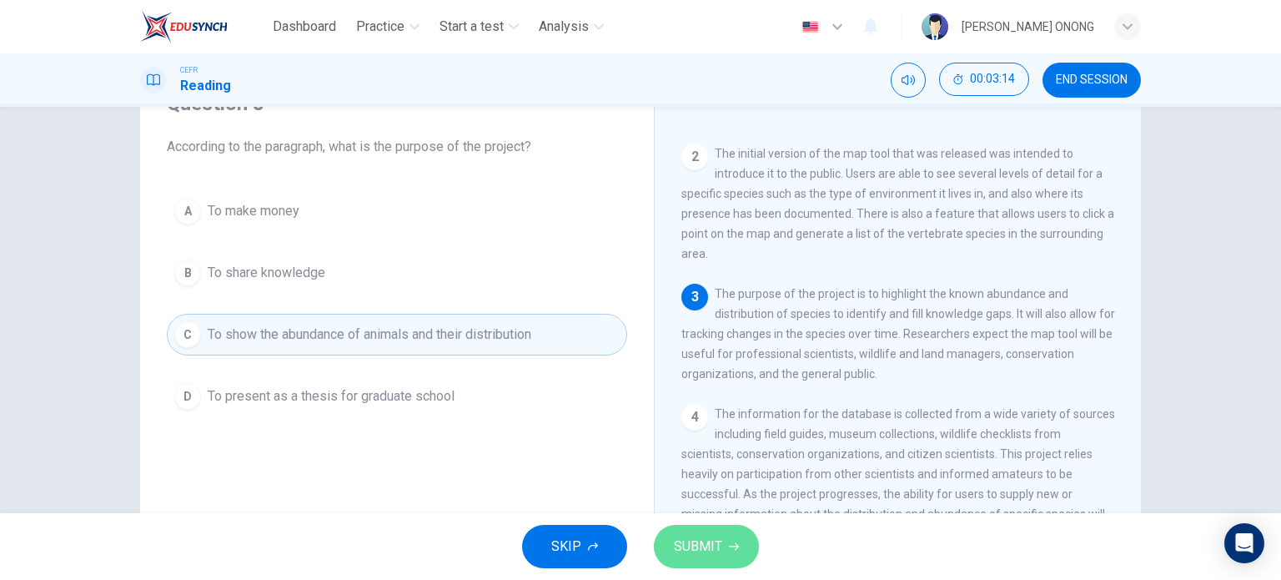
click at [732, 545] on icon "button" at bounding box center [734, 546] width 10 height 10
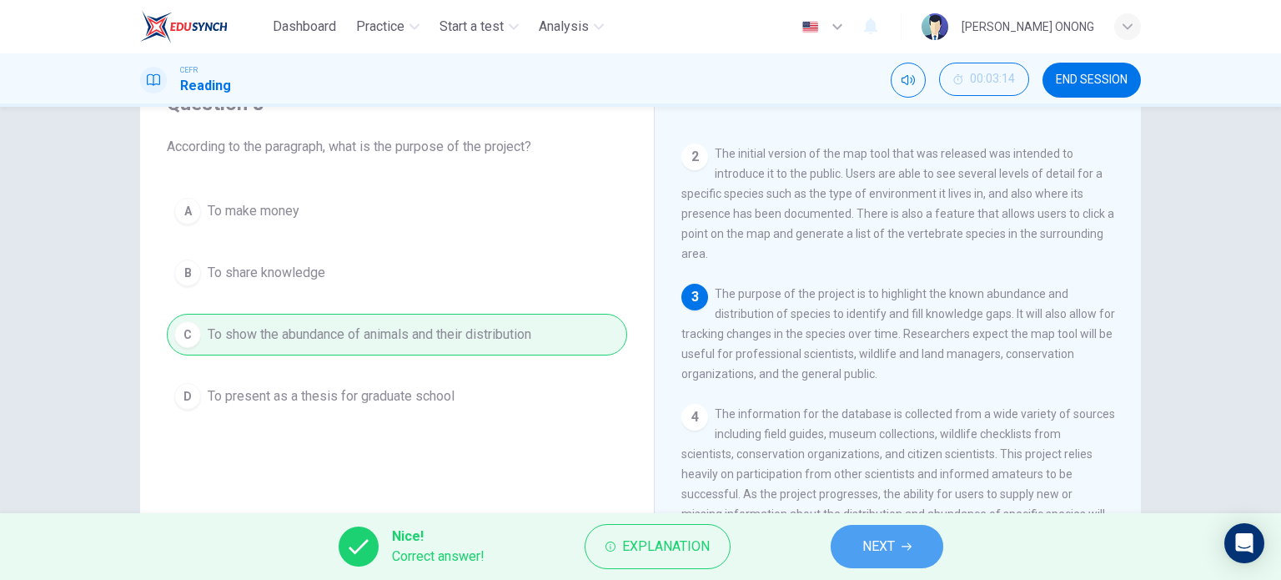
click at [880, 554] on span "NEXT" at bounding box center [878, 545] width 33 height 23
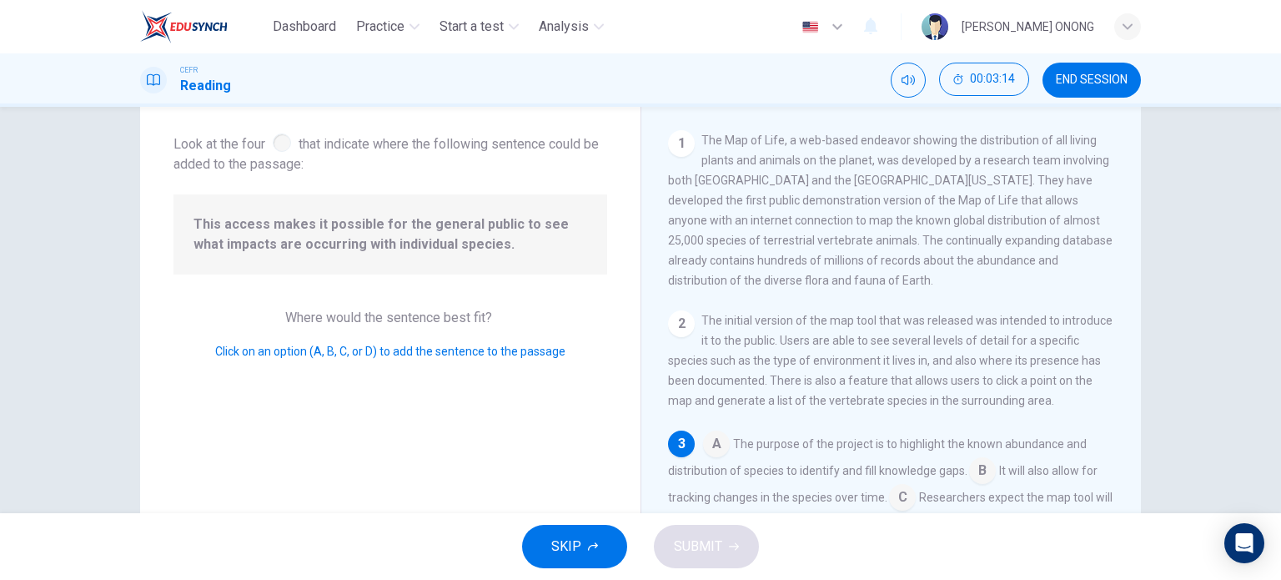
scroll to position [123, 0]
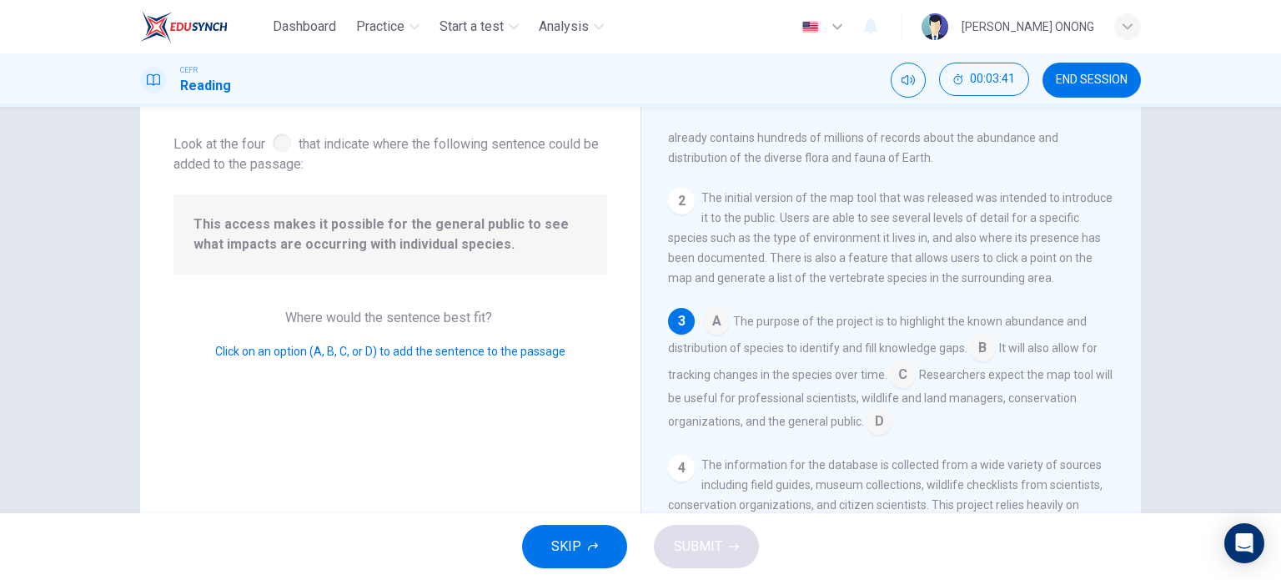
click at [977, 358] on input at bounding box center [982, 349] width 27 height 27
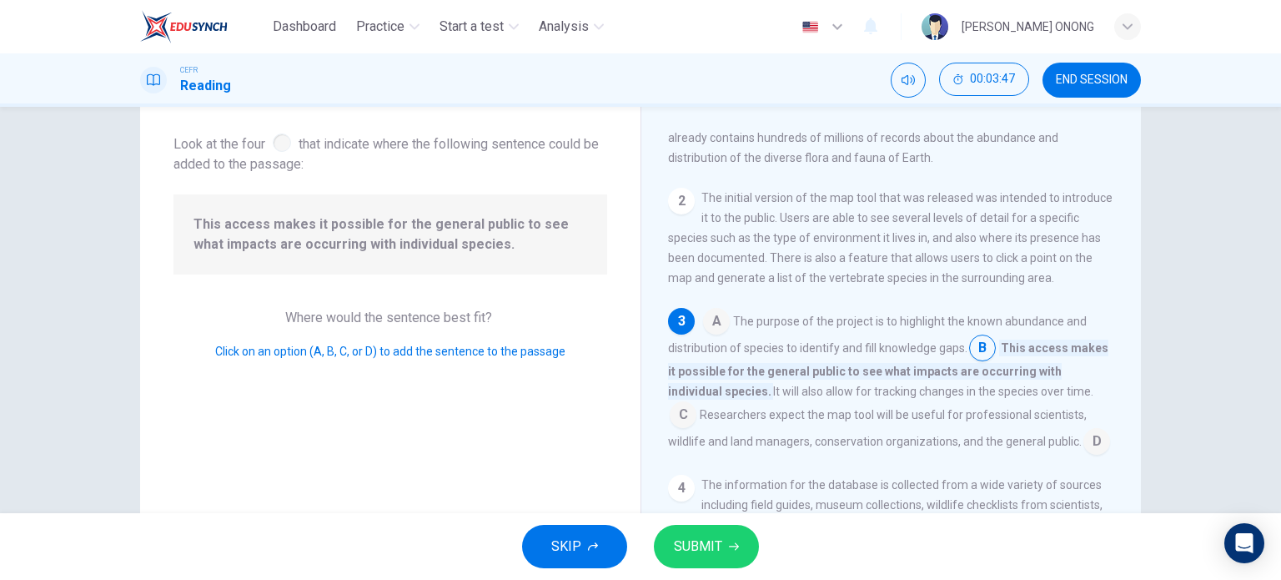
click at [696, 406] on input at bounding box center [683, 416] width 27 height 27
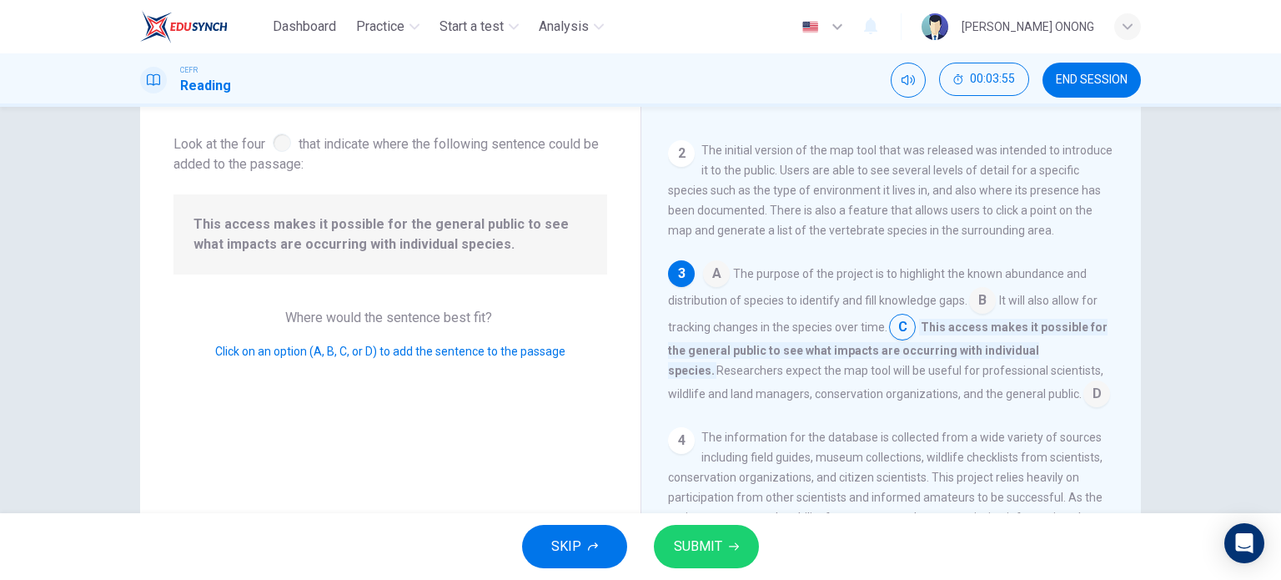
scroll to position [206, 0]
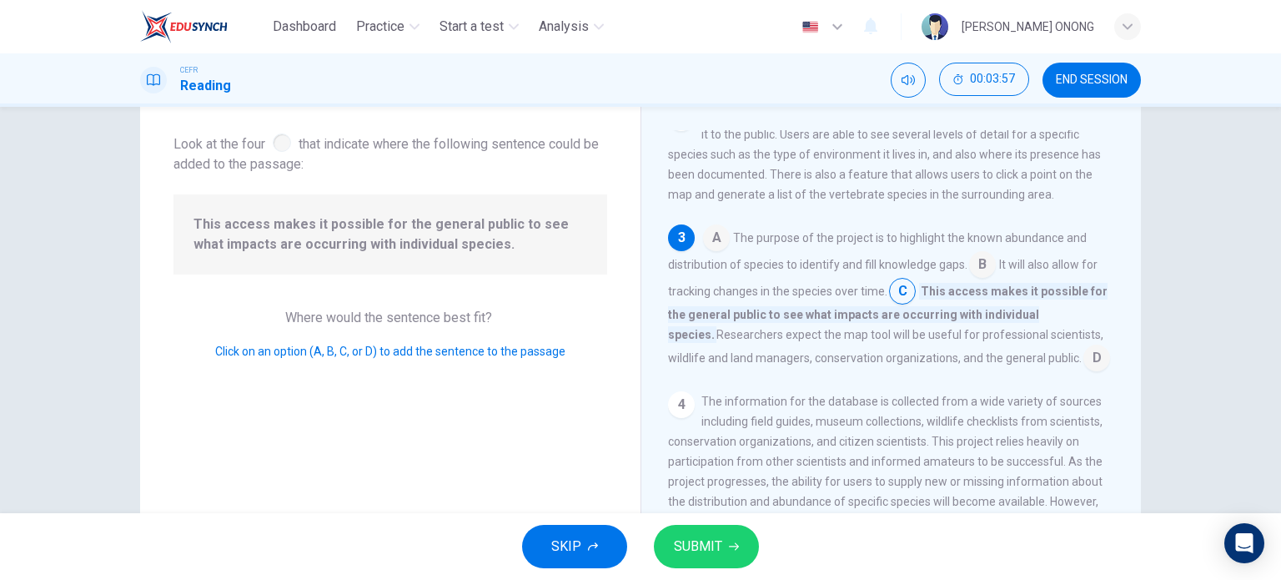
click at [711, 544] on span "SUBMIT" at bounding box center [698, 545] width 48 height 23
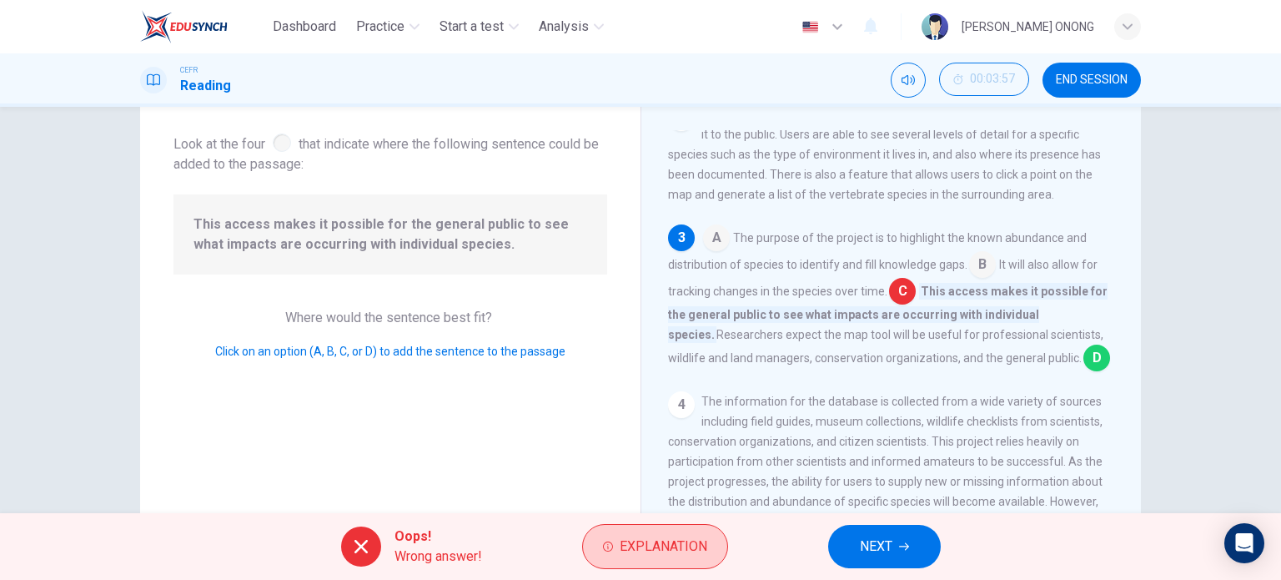
click at [680, 550] on span "Explanation" at bounding box center [664, 545] width 88 height 23
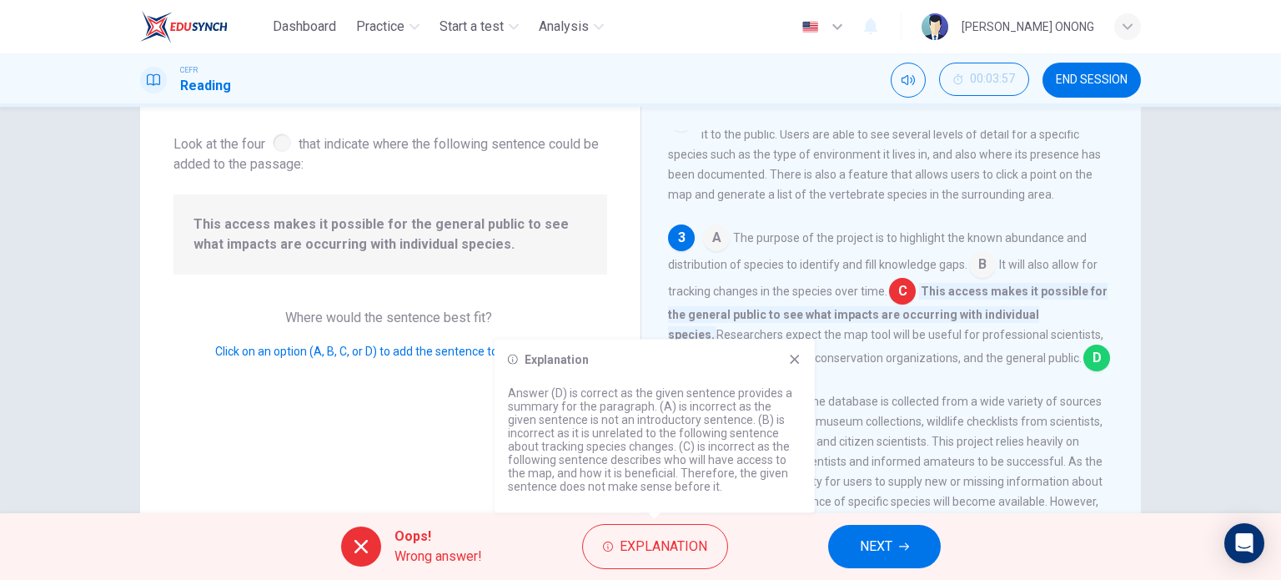
click at [861, 542] on span "NEXT" at bounding box center [876, 545] width 33 height 23
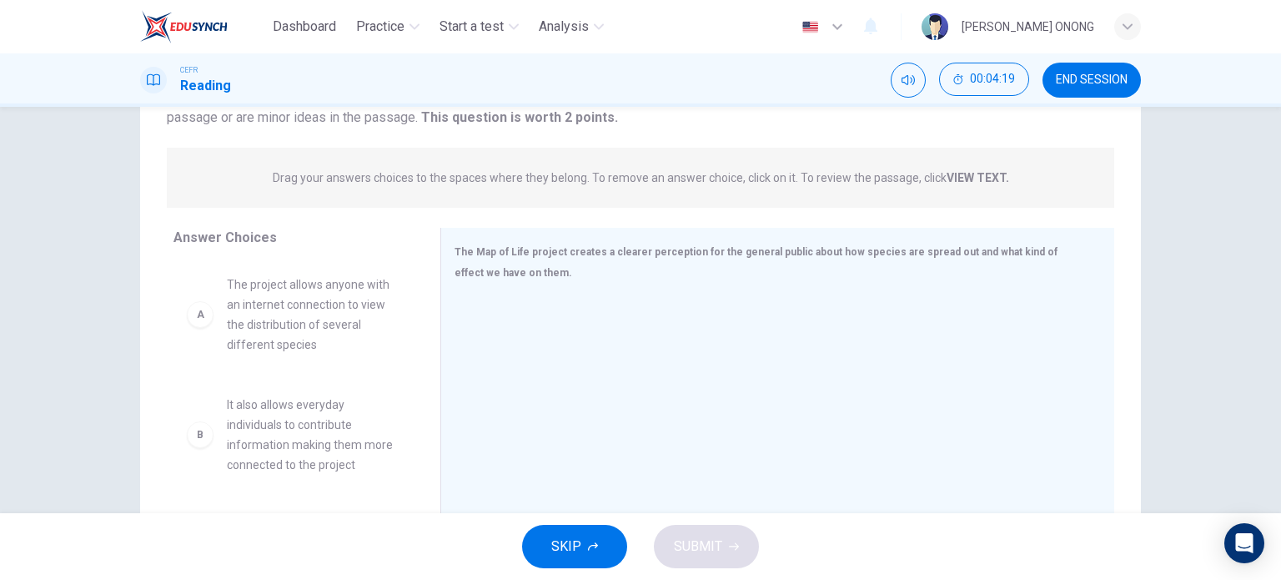
scroll to position [0, 0]
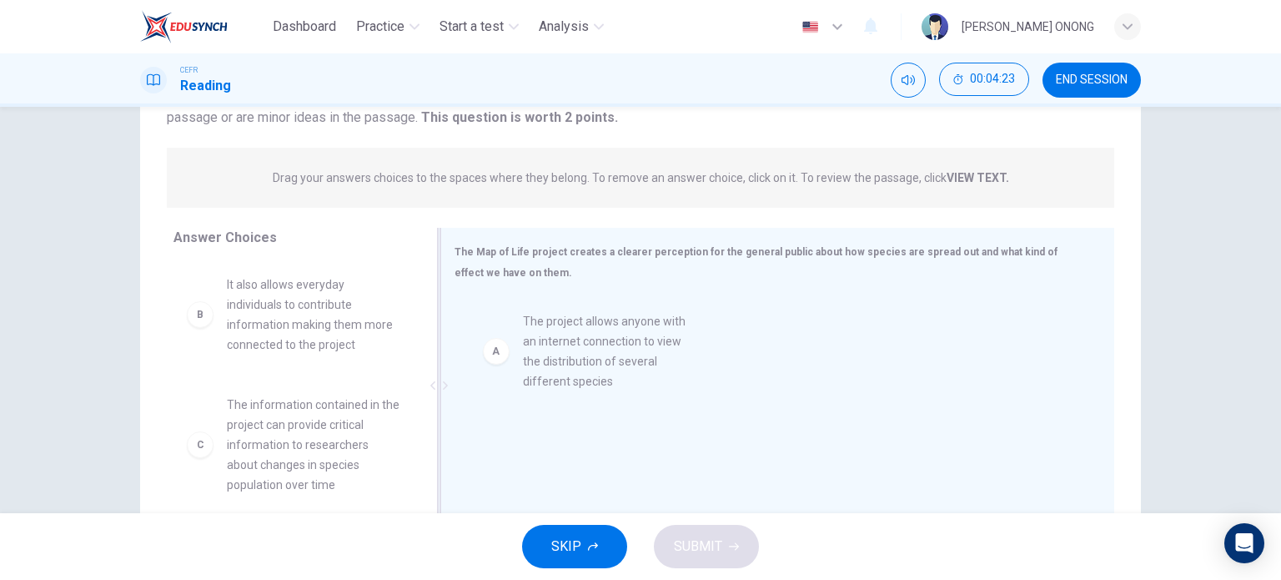
drag, startPoint x: 303, startPoint y: 334, endPoint x: 612, endPoint y: 369, distance: 311.3
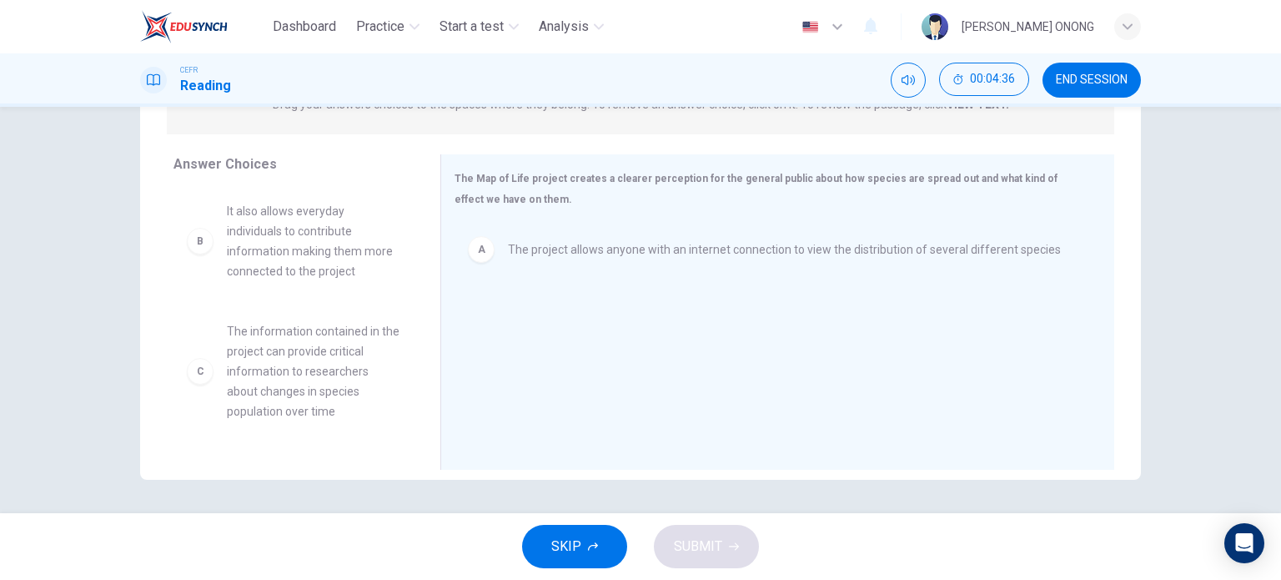
click at [302, 380] on span "The information contained in the project can provide critical information to re…" at bounding box center [313, 371] width 173 height 100
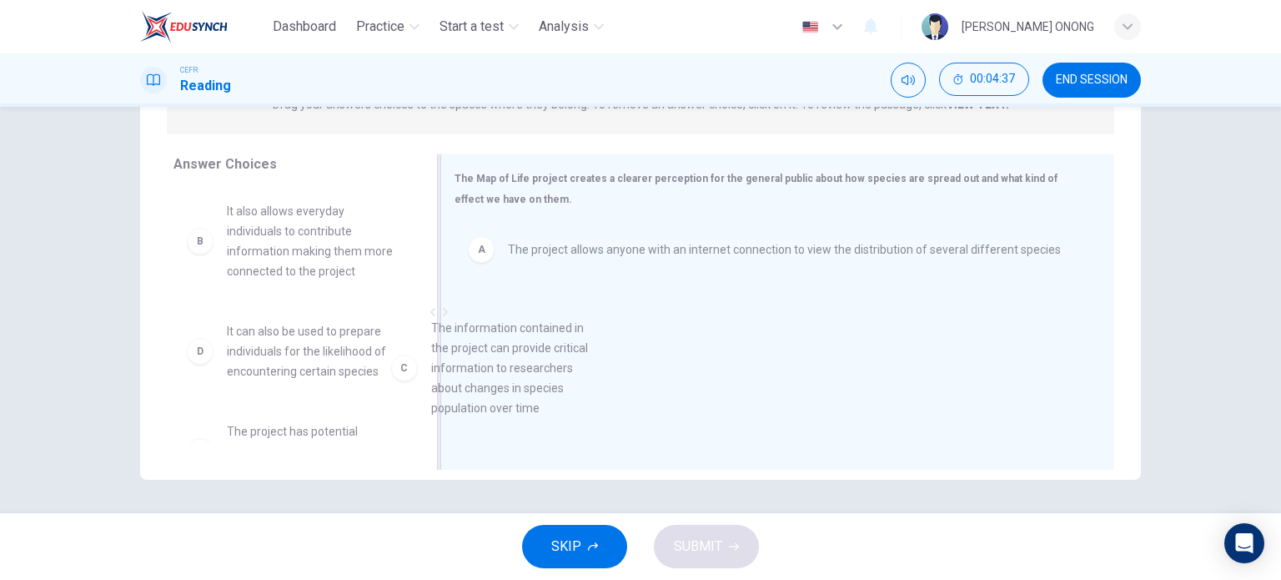
drag, startPoint x: 302, startPoint y: 380, endPoint x: 555, endPoint y: 371, distance: 252.8
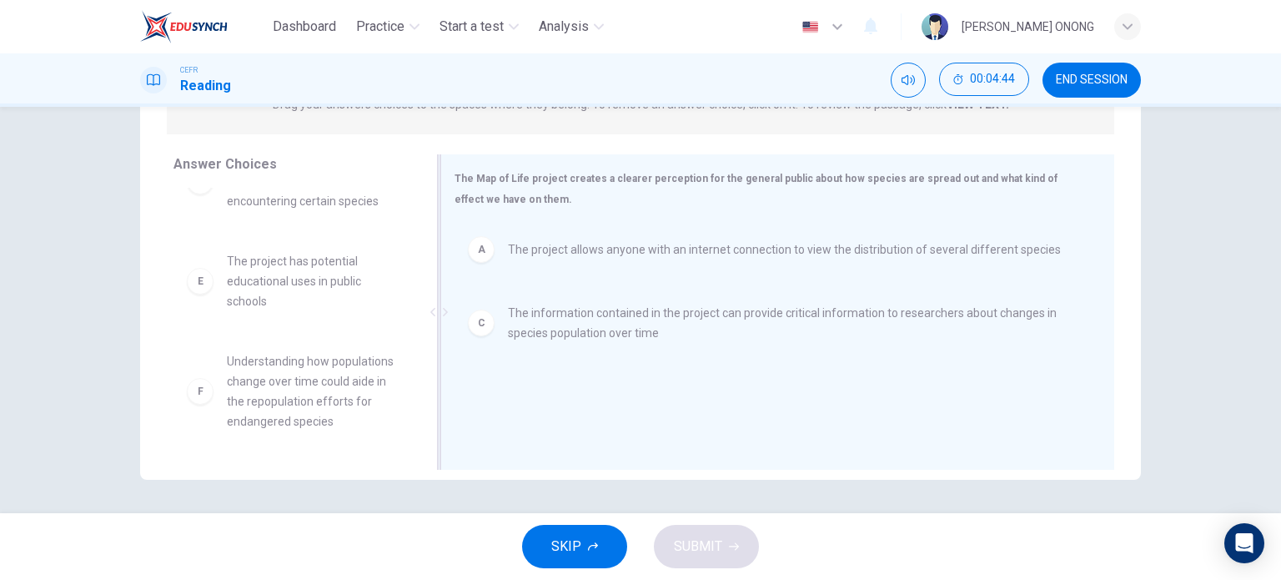
scroll to position [157, 0]
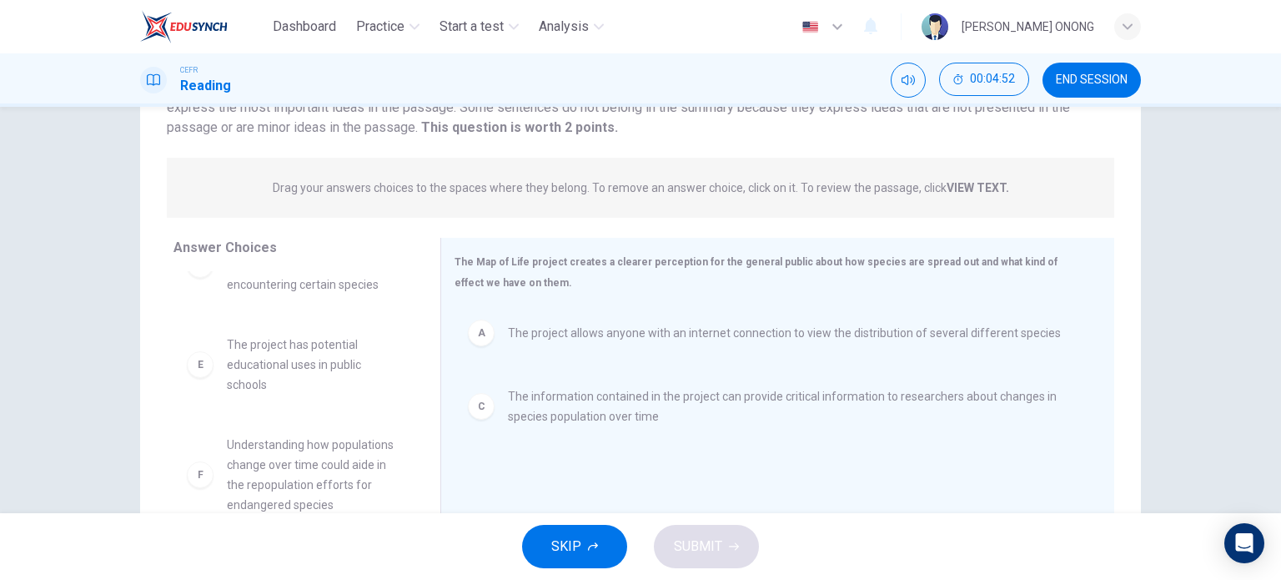
click at [247, 372] on span "The project has potential educational uses in public schools" at bounding box center [313, 364] width 173 height 60
click at [479, 335] on div "A" at bounding box center [481, 332] width 27 height 27
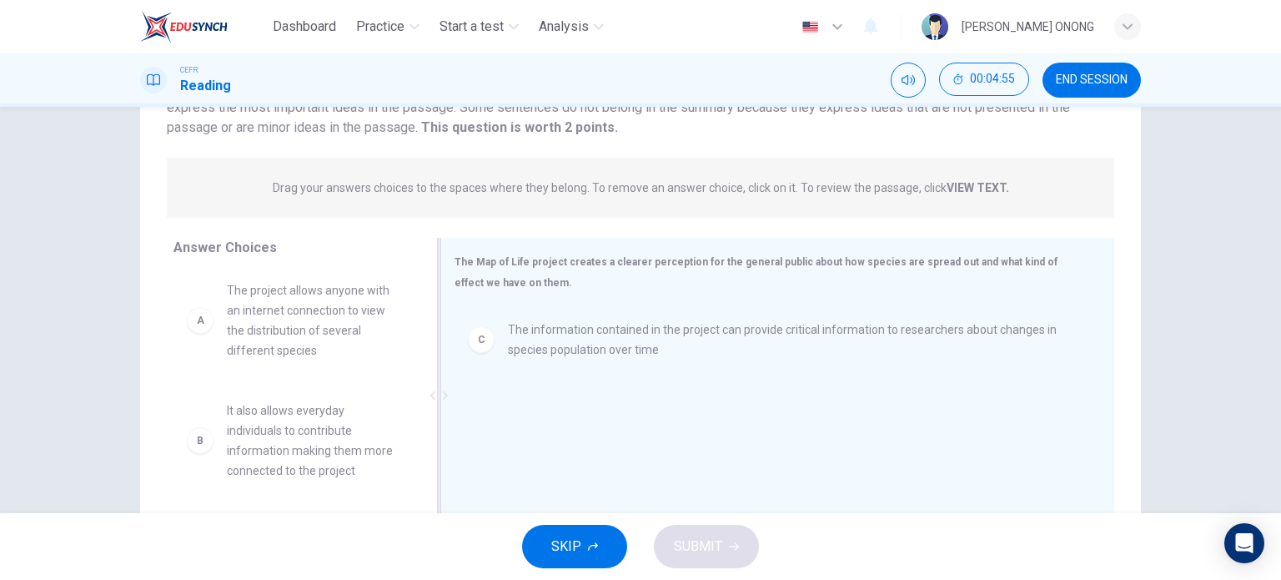
scroll to position [0, 0]
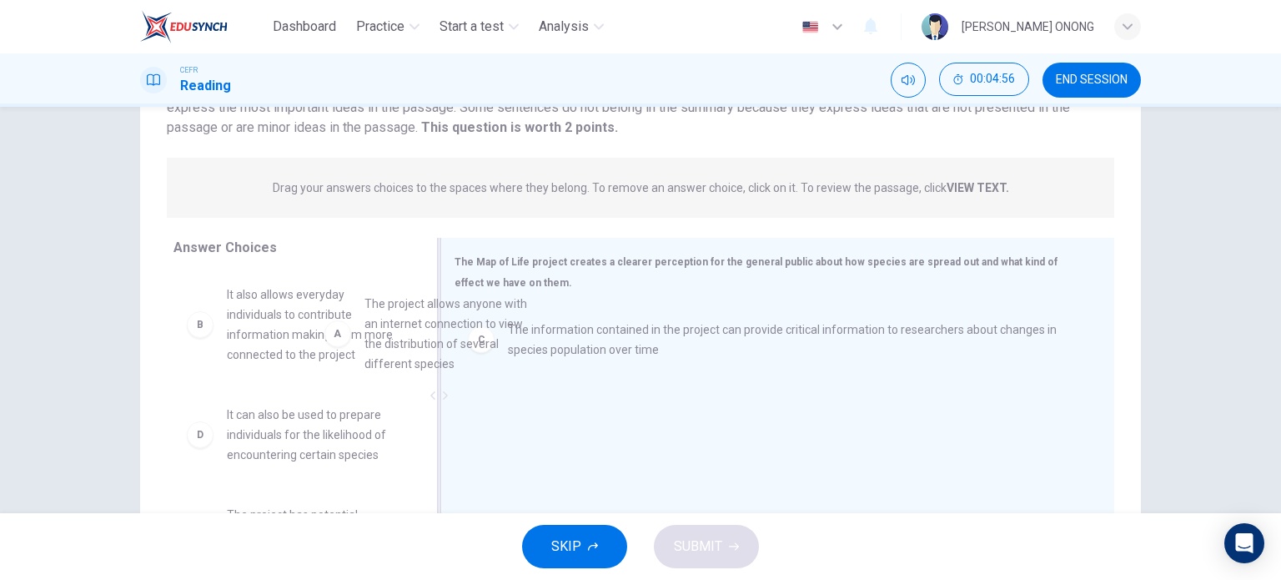
drag, startPoint x: 295, startPoint y: 339, endPoint x: 535, endPoint y: 349, distance: 240.4
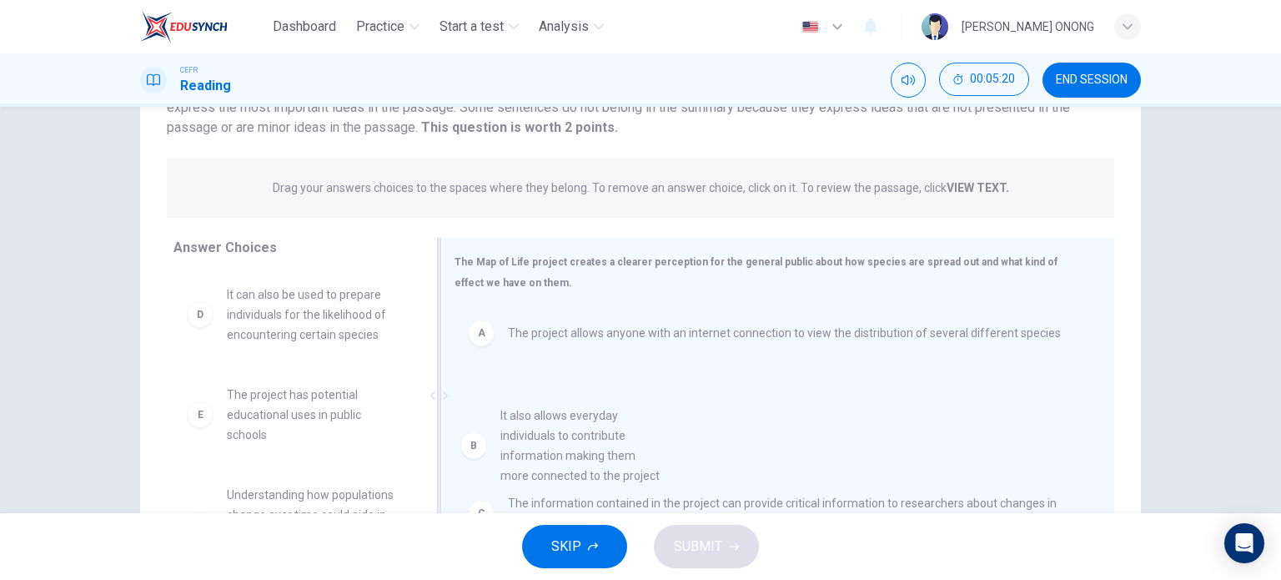
drag, startPoint x: 308, startPoint y: 345, endPoint x: 598, endPoint y: 474, distance: 317.3
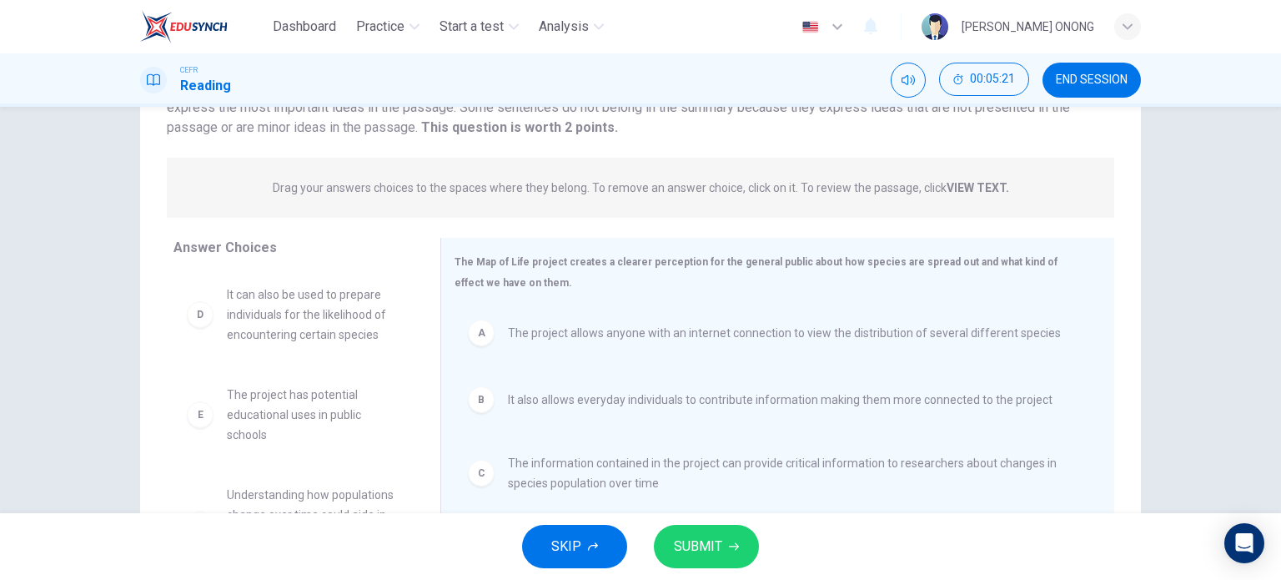
click at [710, 535] on span "SUBMIT" at bounding box center [698, 545] width 48 height 23
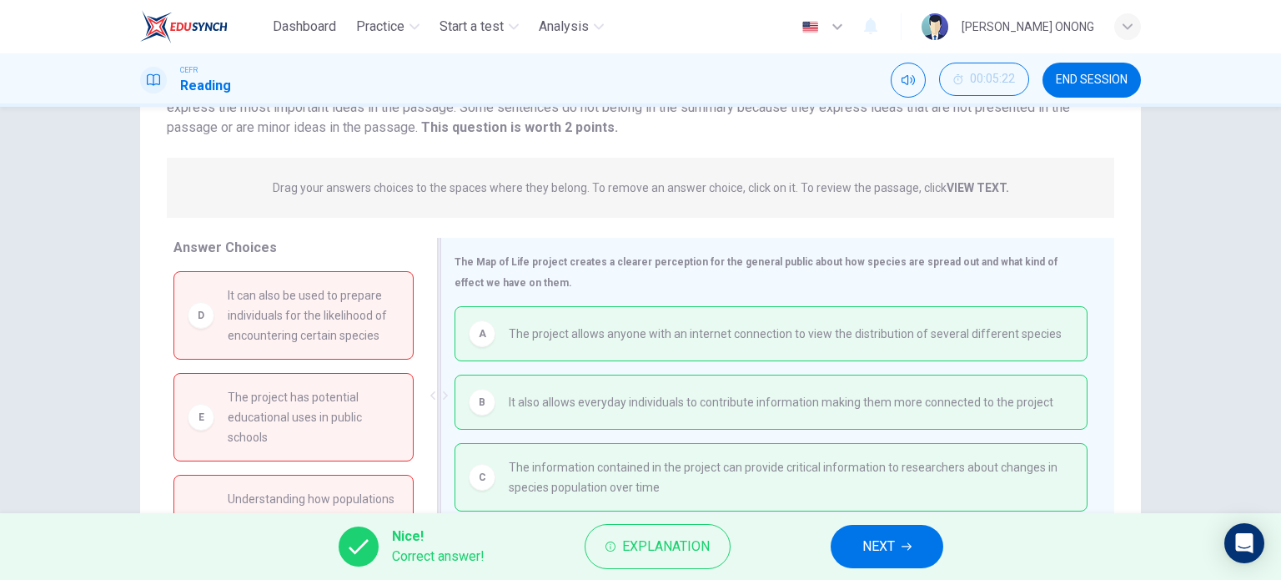
scroll to position [240, 0]
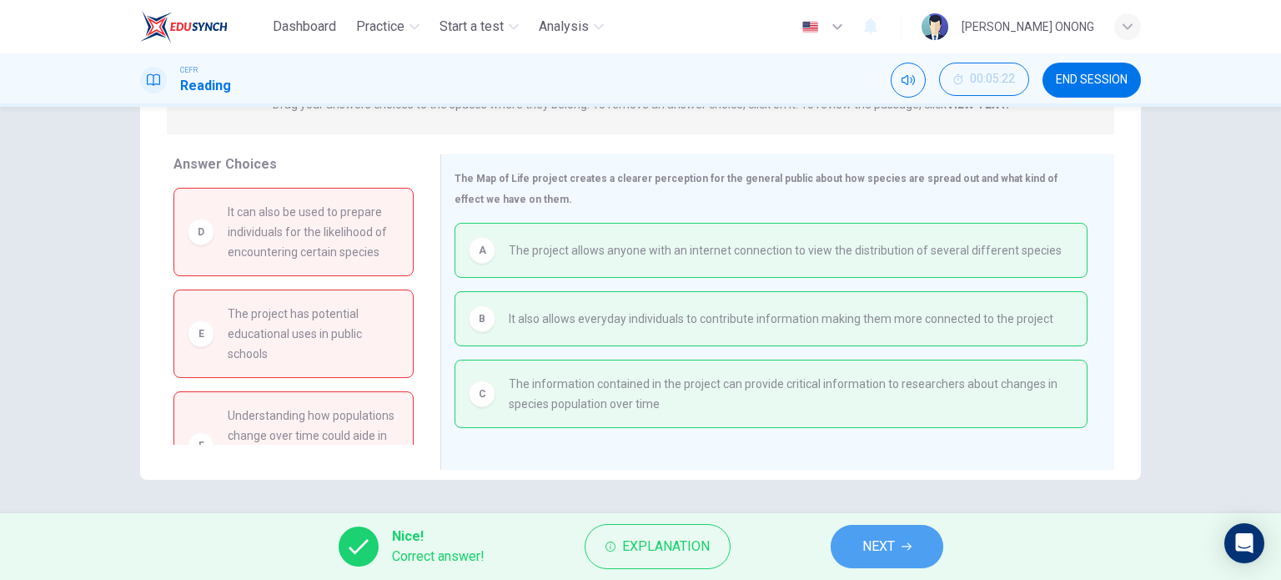
click at [904, 545] on icon "button" at bounding box center [906, 546] width 10 height 10
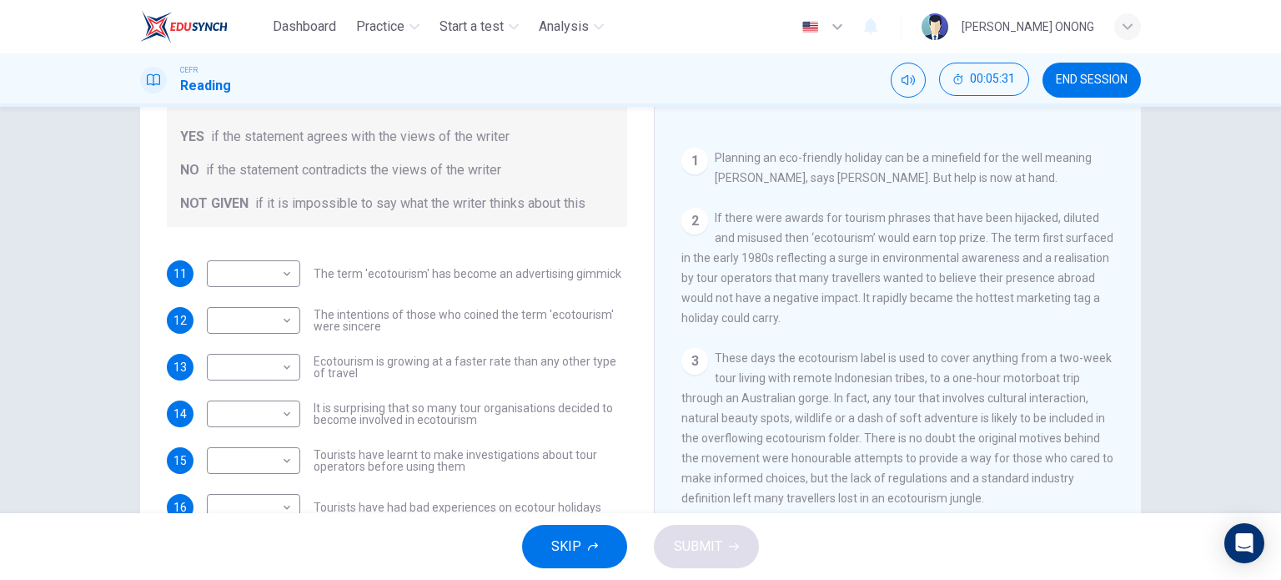
scroll to position [0, 0]
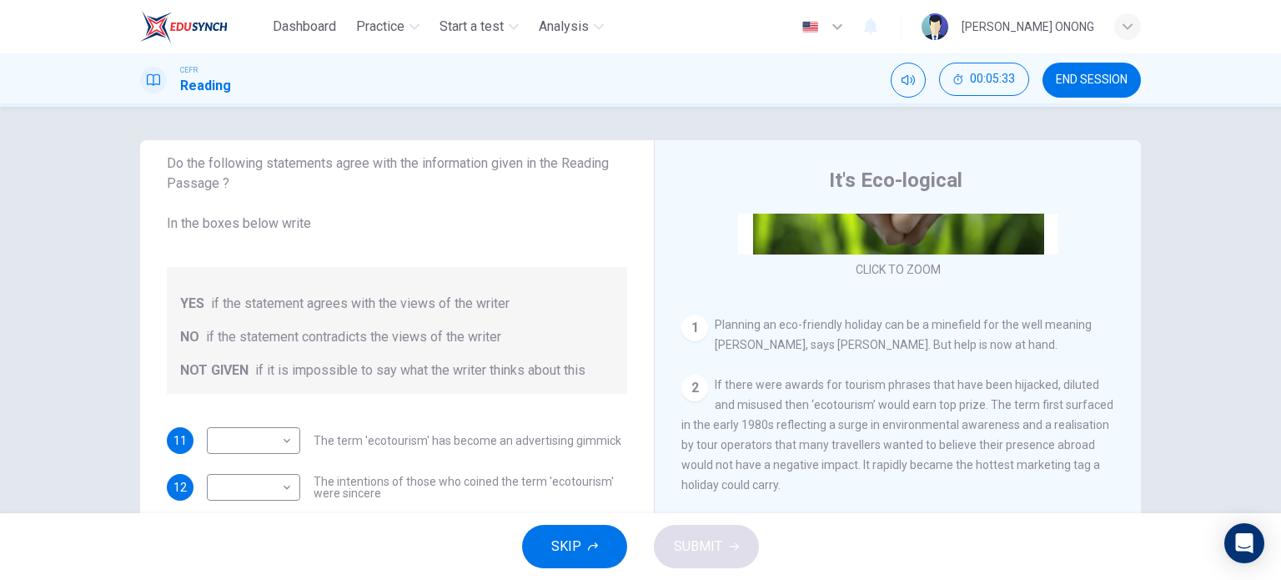
click at [384, 448] on div "​ ​ The term 'ecotourism' has become an advertising gimmick" at bounding box center [414, 440] width 414 height 27
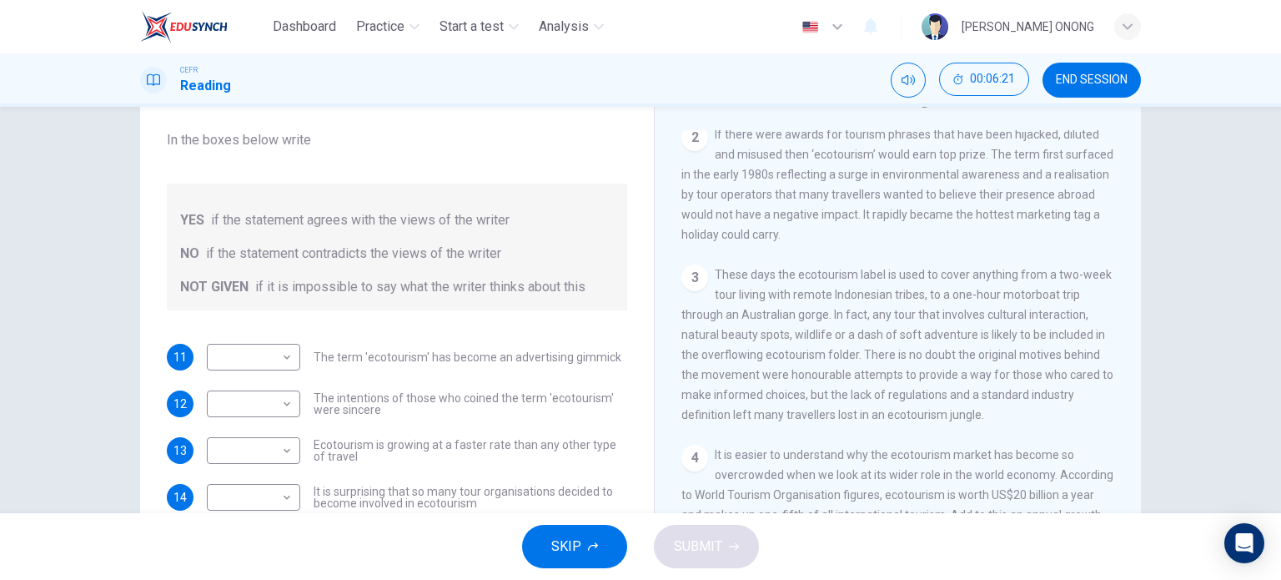
scroll to position [334, 0]
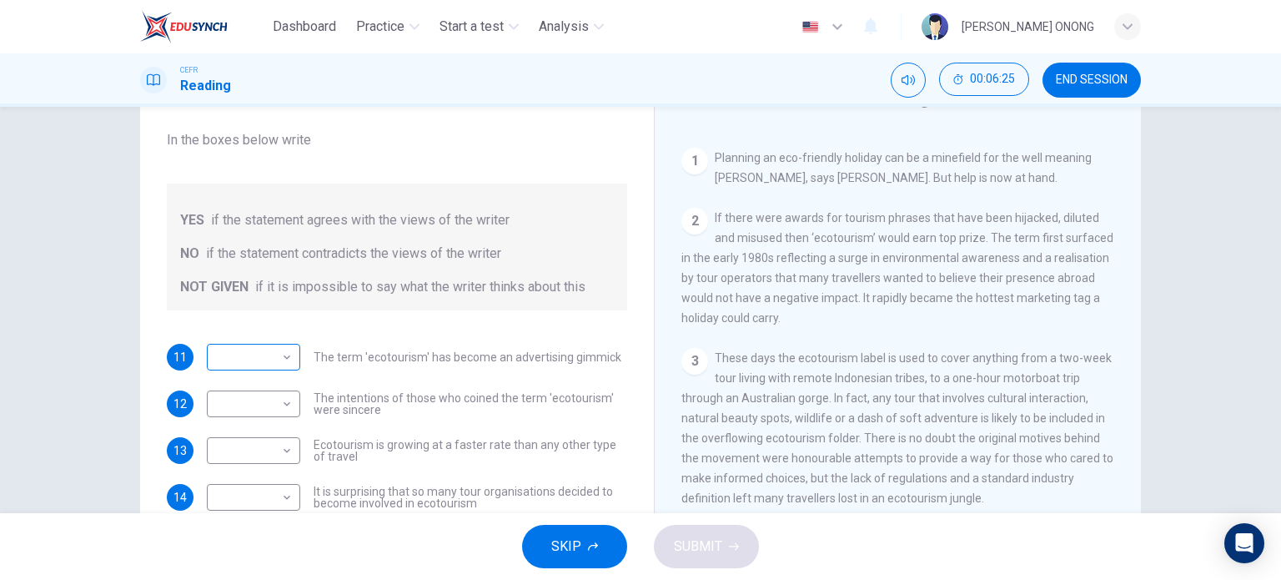
click at [270, 366] on body "Dashboard Practice Start a test Analysis English en ​ [PERSON_NAME] ONONG CEFR …" at bounding box center [640, 290] width 1281 height 580
click at [274, 388] on li "YES" at bounding box center [249, 382] width 93 height 27
type input "YES"
click at [243, 359] on body "Dashboard Practice Start a test Analysis English en ​ [PERSON_NAME] ONONG CEFR …" at bounding box center [640, 290] width 1281 height 580
click at [408, 349] on div at bounding box center [640, 290] width 1281 height 580
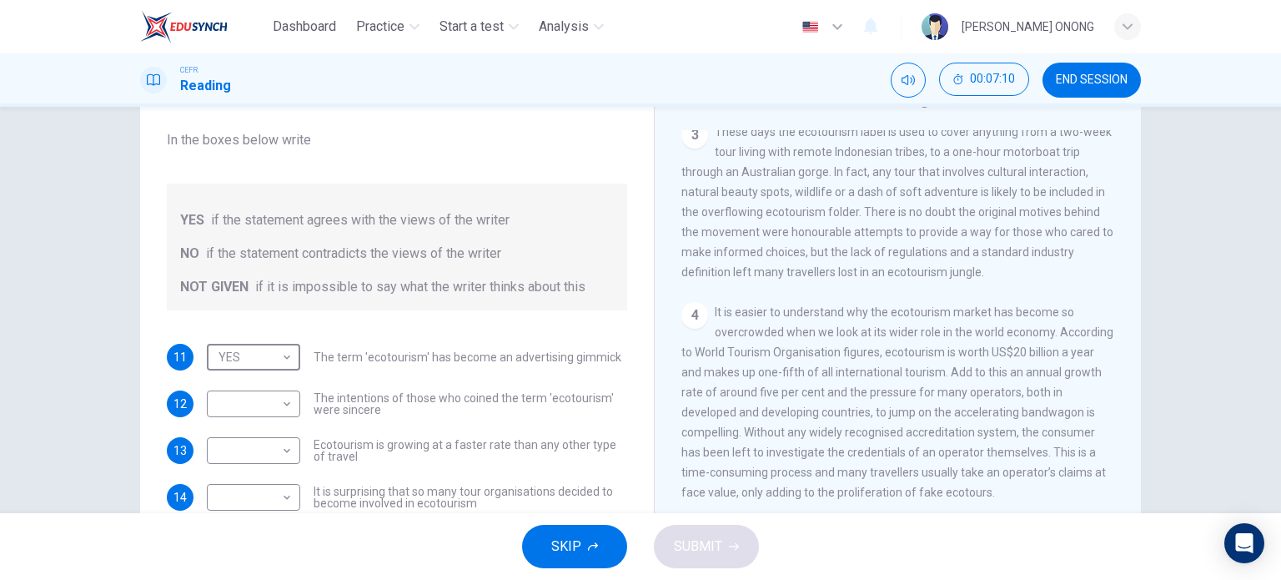
scroll to position [584, 0]
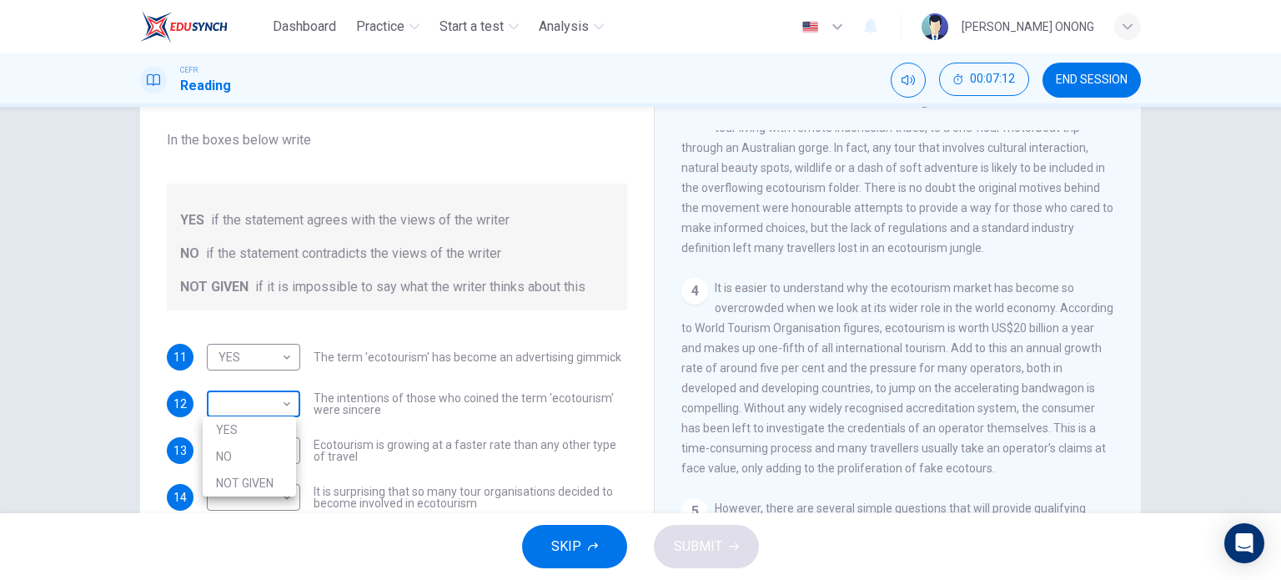
click at [278, 414] on body "Dashboard Practice Start a test Analysis English en ​ [PERSON_NAME] ONONG CEFR …" at bounding box center [640, 290] width 1281 height 580
click at [274, 448] on li "NO" at bounding box center [249, 456] width 93 height 27
type input "NO"
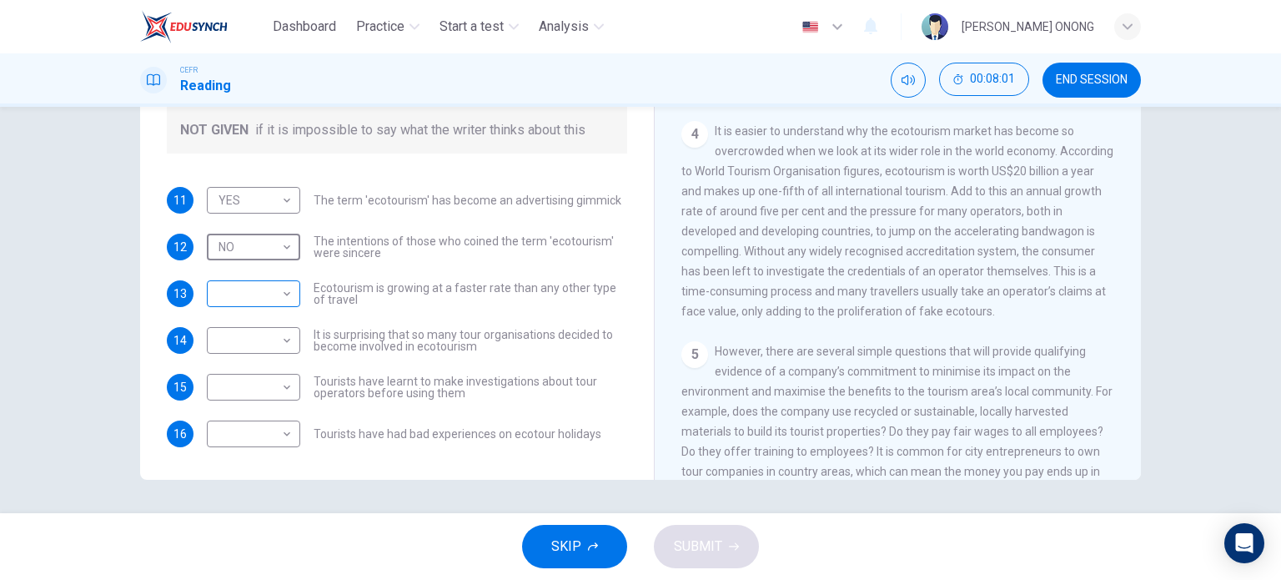
click at [273, 296] on body "Dashboard Practice Start a test Analysis English en ​ [PERSON_NAME] ONONG CEFR …" at bounding box center [640, 290] width 1281 height 580
click at [281, 366] on li "NOT GIVEN" at bounding box center [249, 372] width 93 height 27
type input "NOT GIVEN"
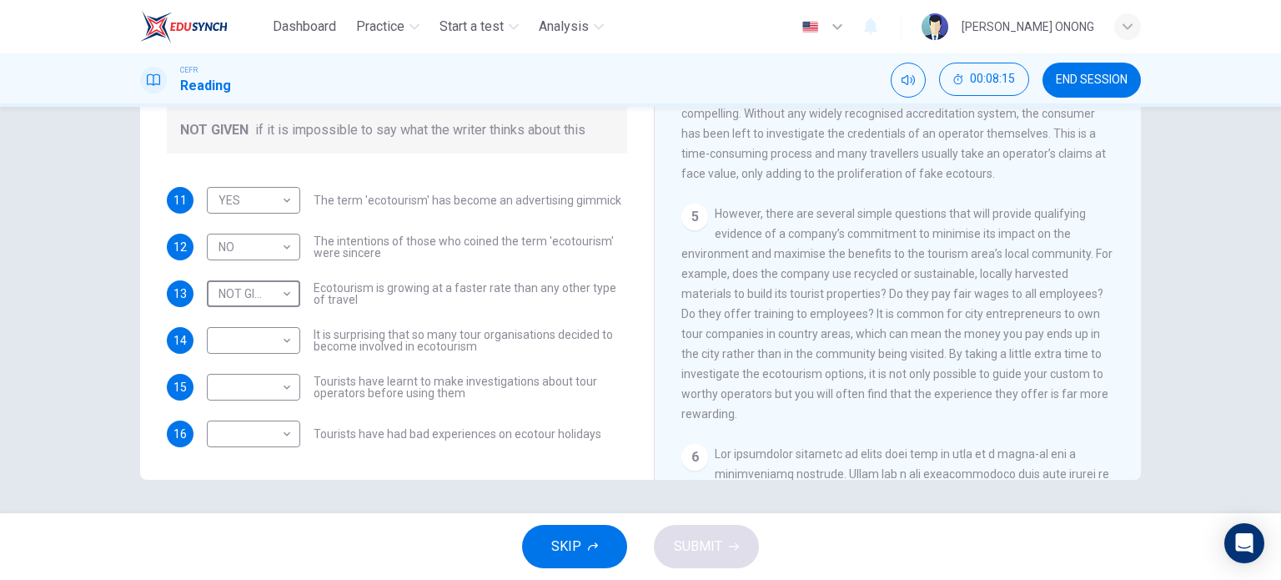
scroll to position [750, 0]
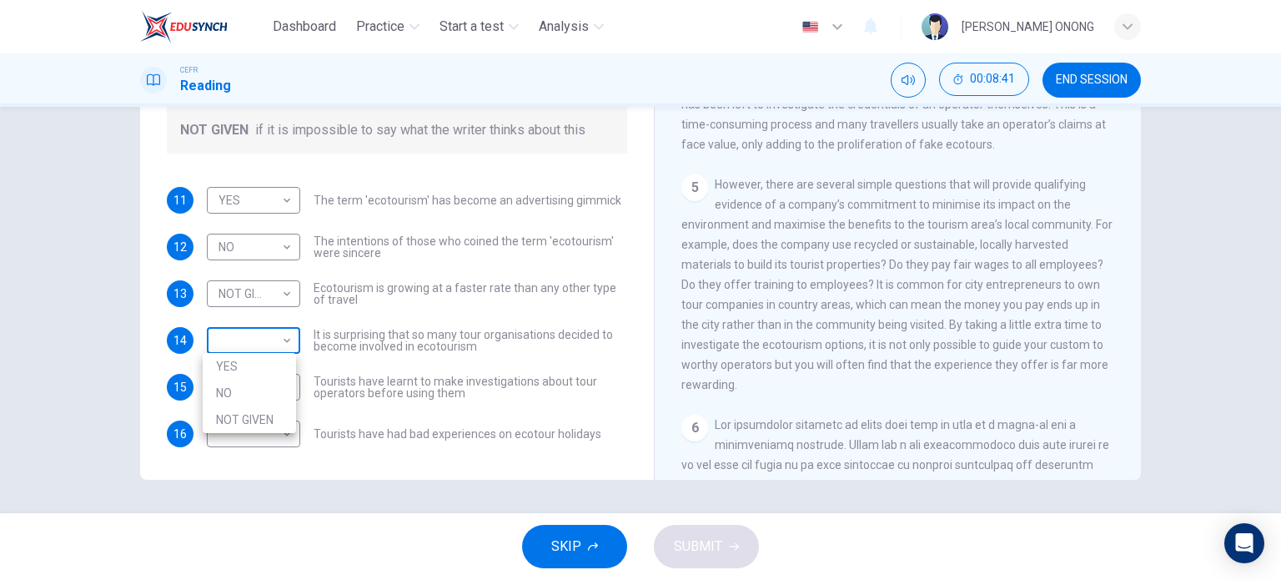
click at [280, 346] on body "Dashboard Practice Start a test Analysis English en ​ [PERSON_NAME] ONONG CEFR …" at bounding box center [640, 290] width 1281 height 580
click at [278, 339] on div at bounding box center [640, 290] width 1281 height 580
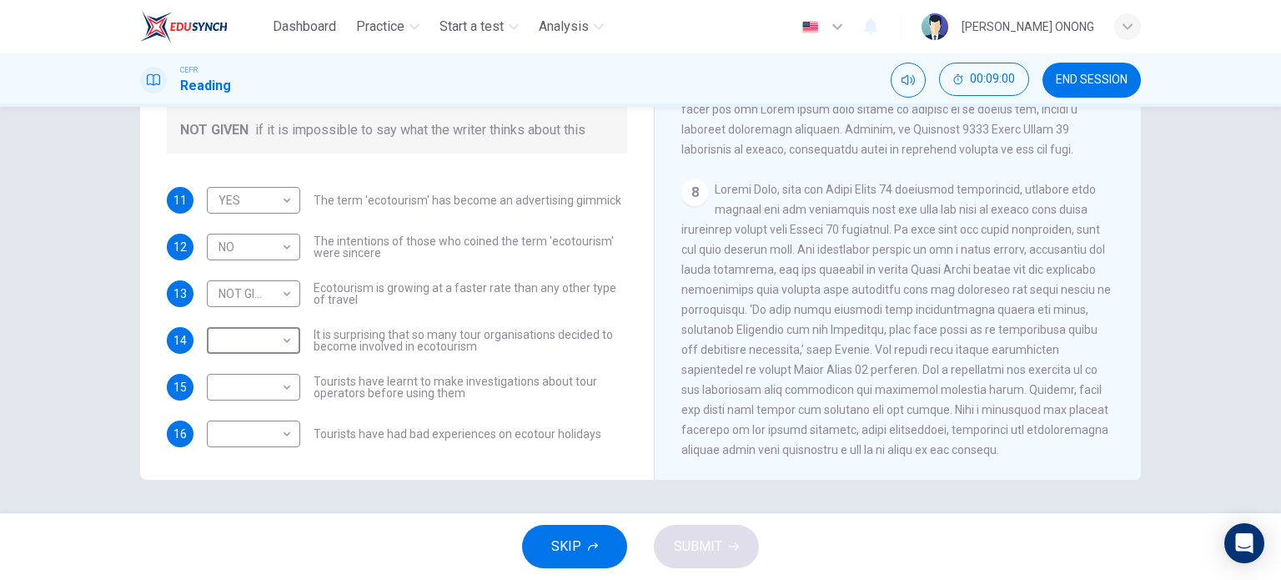
scroll to position [1700, 0]
click at [273, 341] on body "Dashboard Practice Start a test Analysis English en ​ [PERSON_NAME] ONONG CEFR …" at bounding box center [640, 290] width 1281 height 580
click at [266, 393] on li "NO" at bounding box center [249, 392] width 93 height 27
type input "NO"
click at [264, 392] on body "Dashboard Practice Start a test Analysis English en ​ [PERSON_NAME] ONONG CEFR …" at bounding box center [640, 290] width 1281 height 580
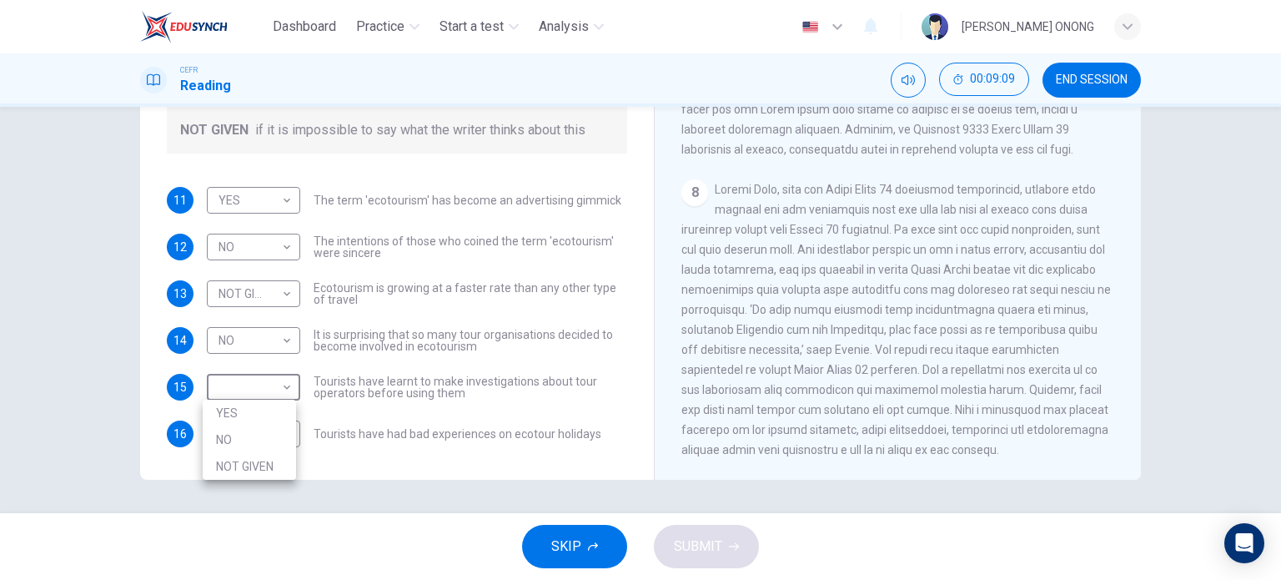
click at [833, 329] on div at bounding box center [640, 290] width 1281 height 580
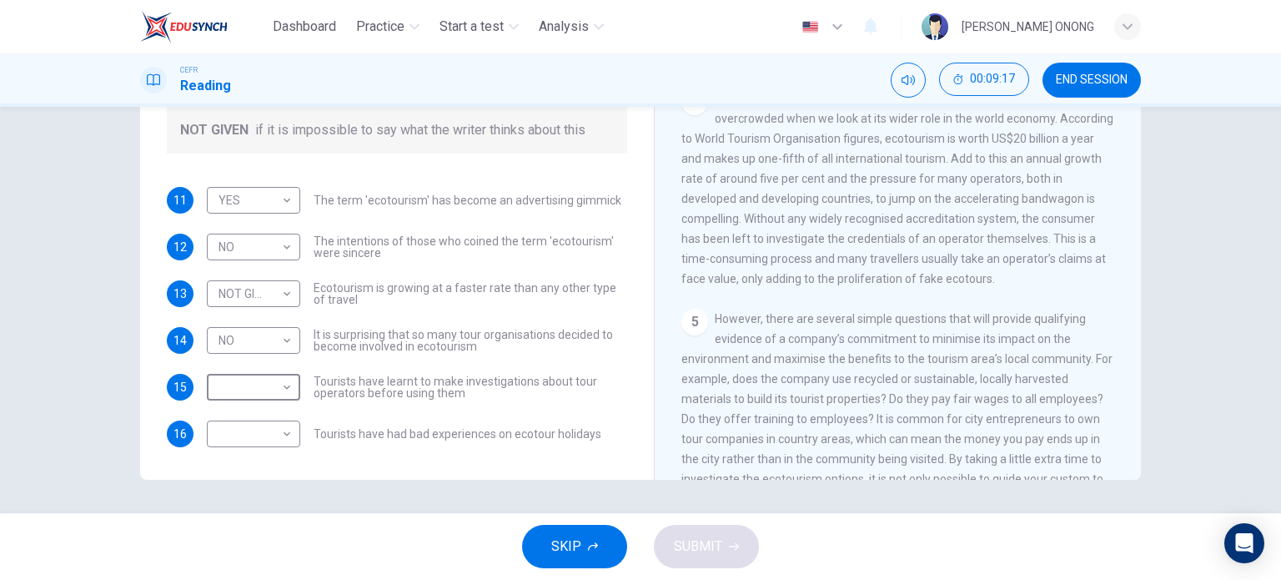
scroll to position [533, 0]
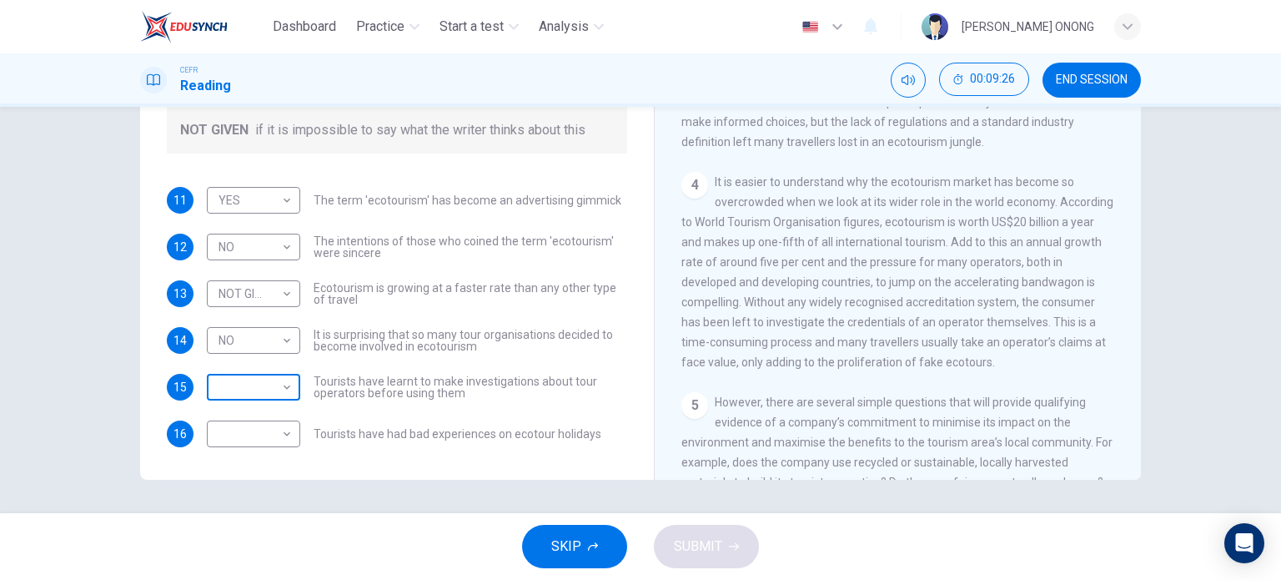
click at [281, 385] on body "Dashboard Practice Start a test Analysis English en ​ [PERSON_NAME] ONONG CEFR …" at bounding box center [640, 290] width 1281 height 580
click at [267, 439] on li "NO" at bounding box center [249, 439] width 93 height 27
type input "NO"
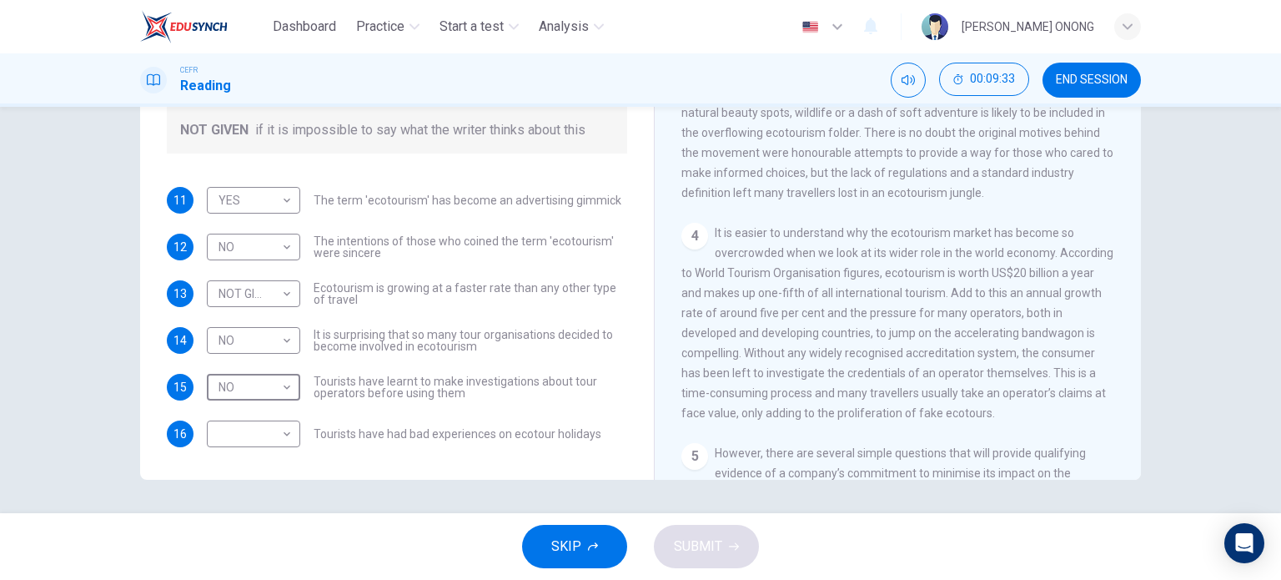
scroll to position [616, 0]
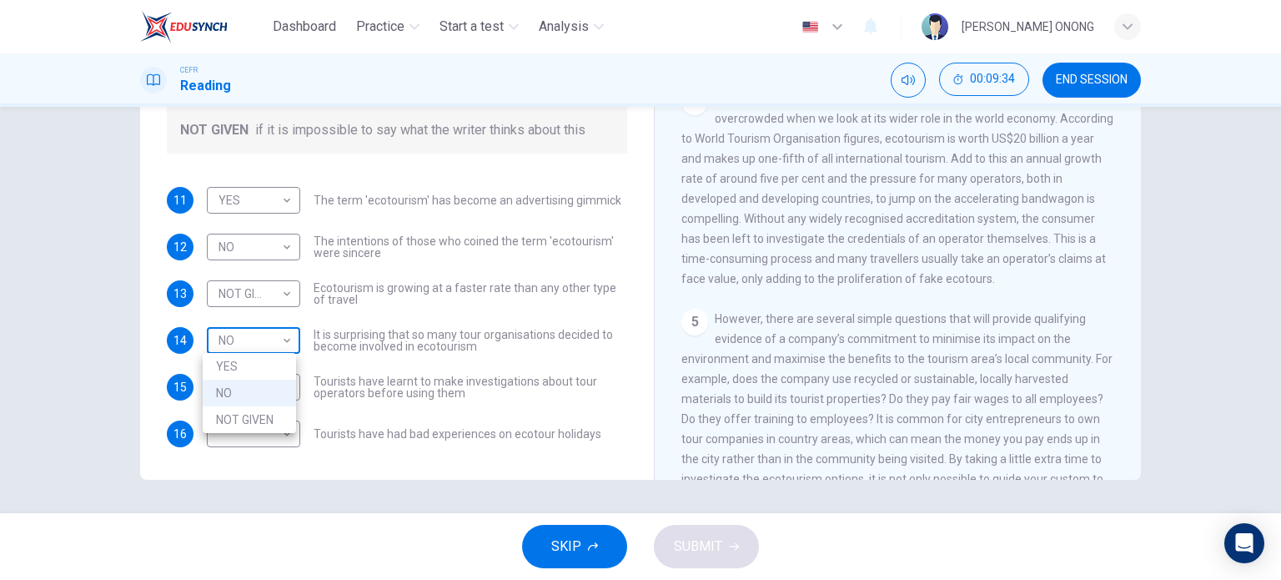
click at [267, 348] on body "Dashboard Practice Start a test Analysis English en ​ [PERSON_NAME] ONONG CEFR …" at bounding box center [640, 290] width 1281 height 580
click at [265, 420] on li "NOT GIVEN" at bounding box center [249, 419] width 93 height 27
type input "NOT GIVEN"
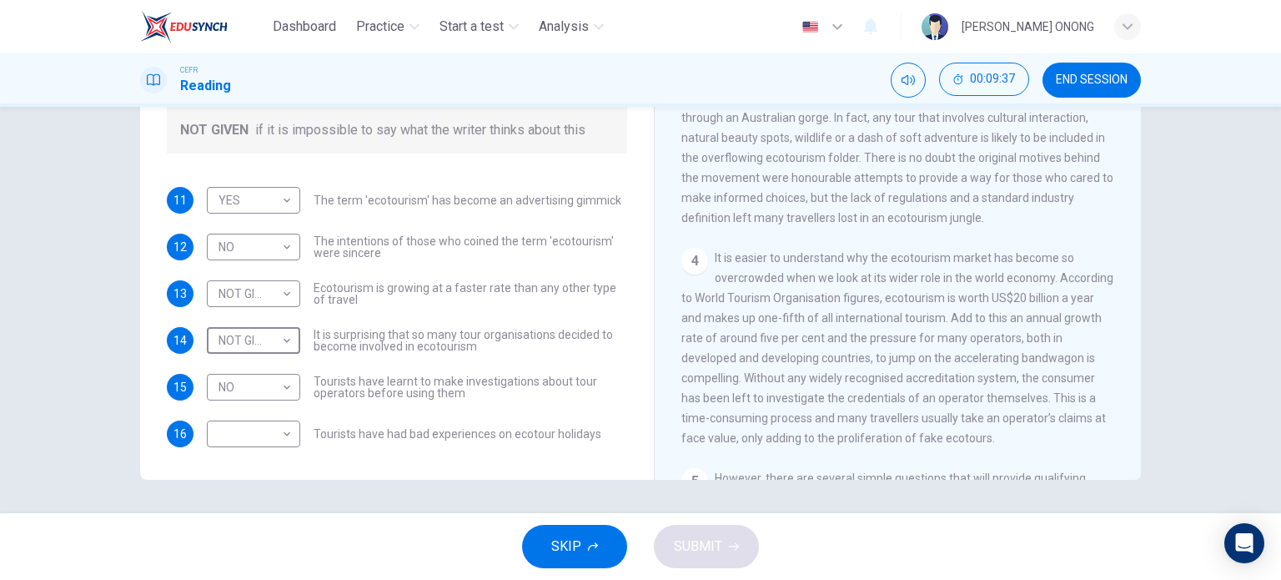
scroll to position [449, 0]
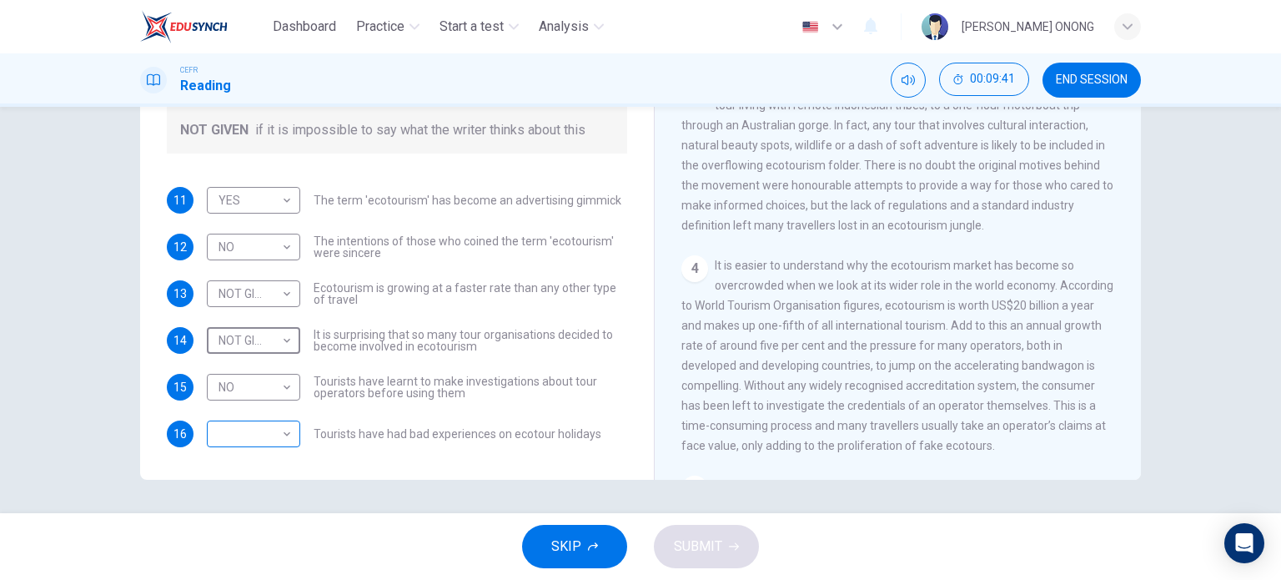
click at [262, 433] on body "Dashboard Practice Start a test Analysis English en ​ [PERSON_NAME] ONONG CEFR …" at bounding box center [640, 290] width 1281 height 580
click at [250, 507] on li "NOT GIVEN" at bounding box center [249, 512] width 93 height 27
type input "NOT GIVEN"
click at [725, 558] on button "SUBMIT" at bounding box center [706, 545] width 105 height 43
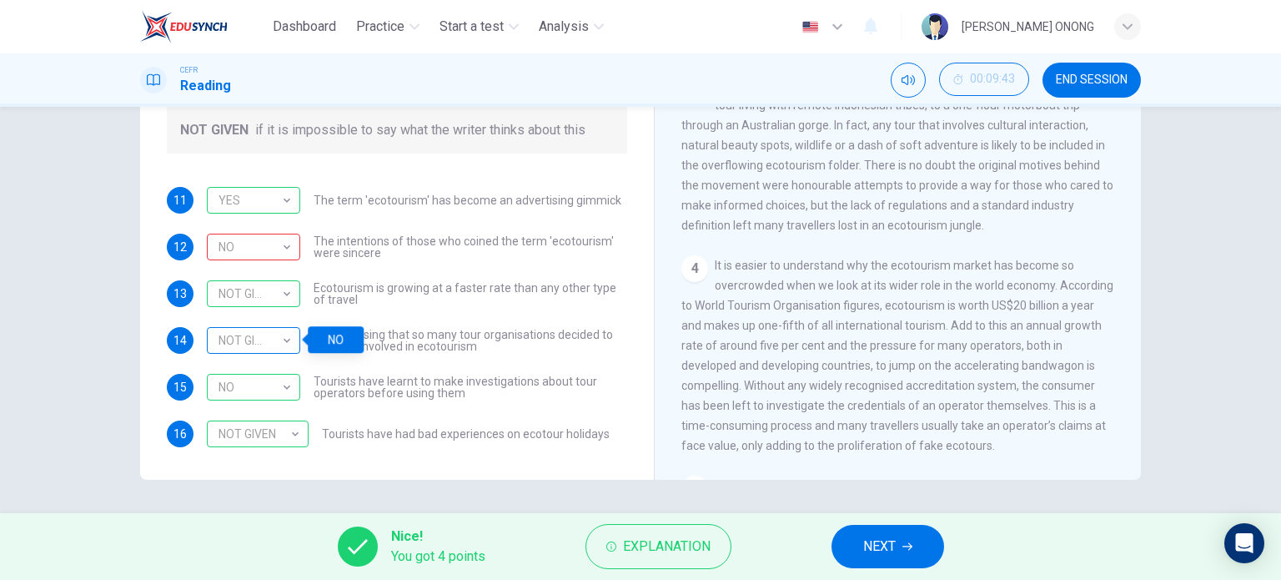
click at [248, 347] on div "NOT GIVEN" at bounding box center [251, 341] width 88 height 48
click at [654, 570] on div "Nice! You got 4 points Explanation NEXT" at bounding box center [640, 546] width 1281 height 67
click at [648, 557] on span "Explanation" at bounding box center [667, 545] width 88 height 23
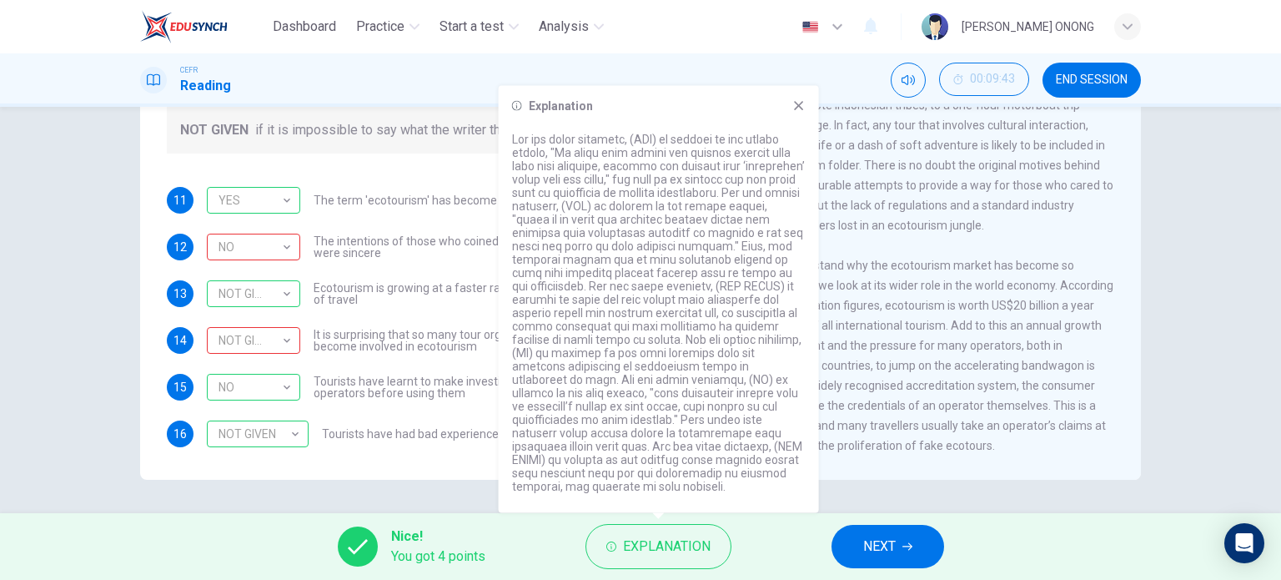
click at [871, 546] on span "NEXT" at bounding box center [879, 545] width 33 height 23
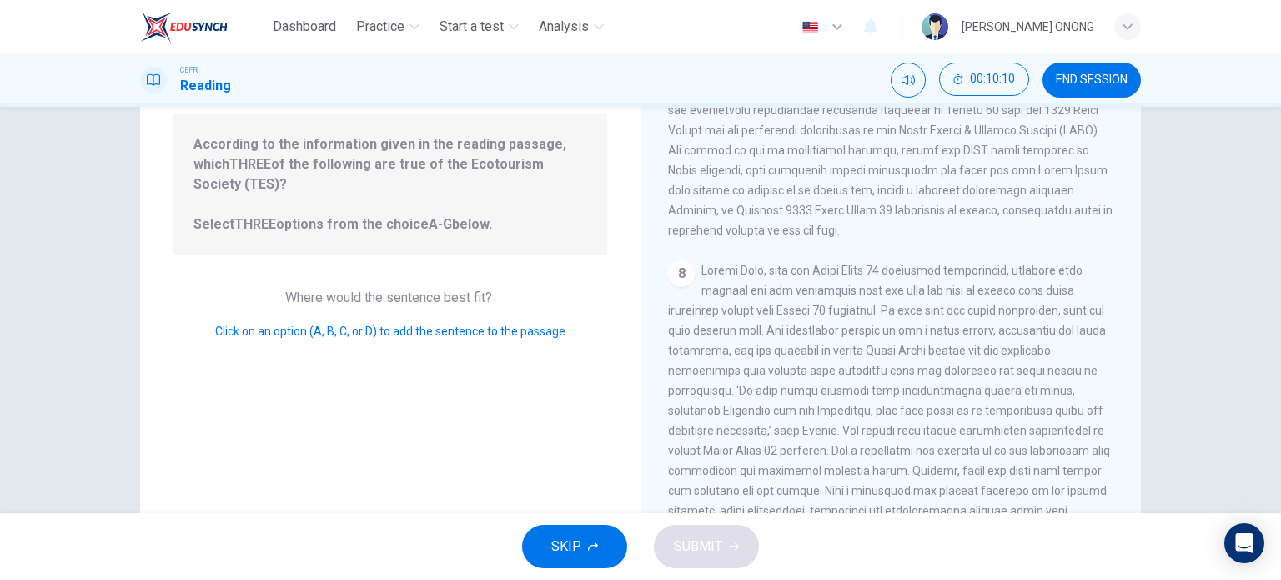
scroll to position [73, 0]
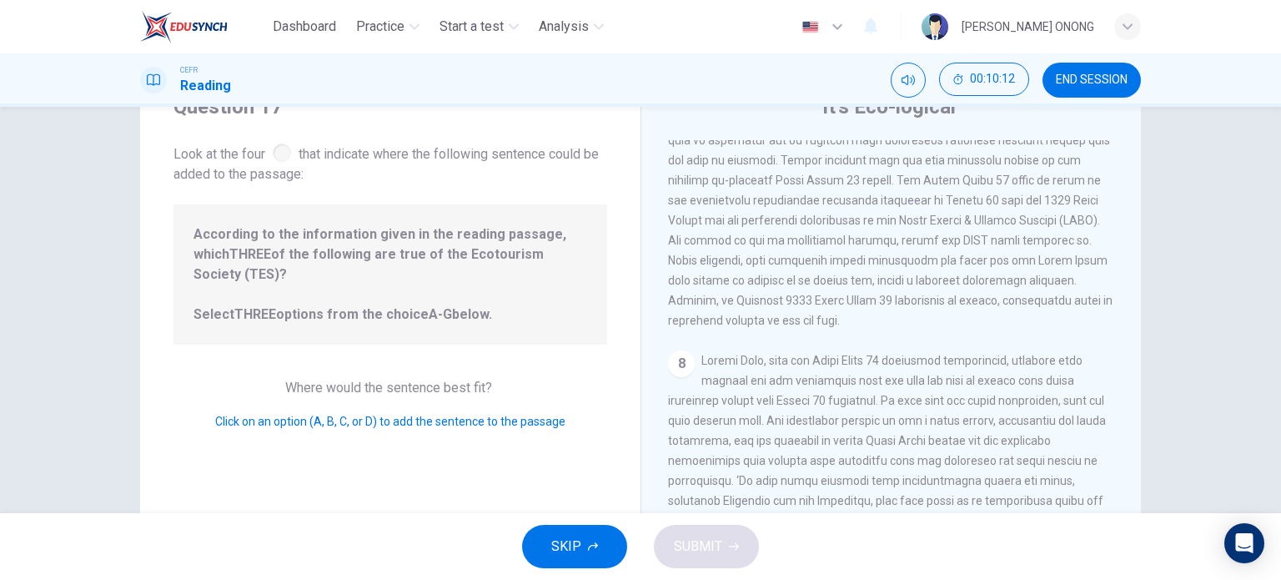
click at [308, 245] on span "According to the information given in the reading passage, which THREE of the f…" at bounding box center [390, 274] width 394 height 100
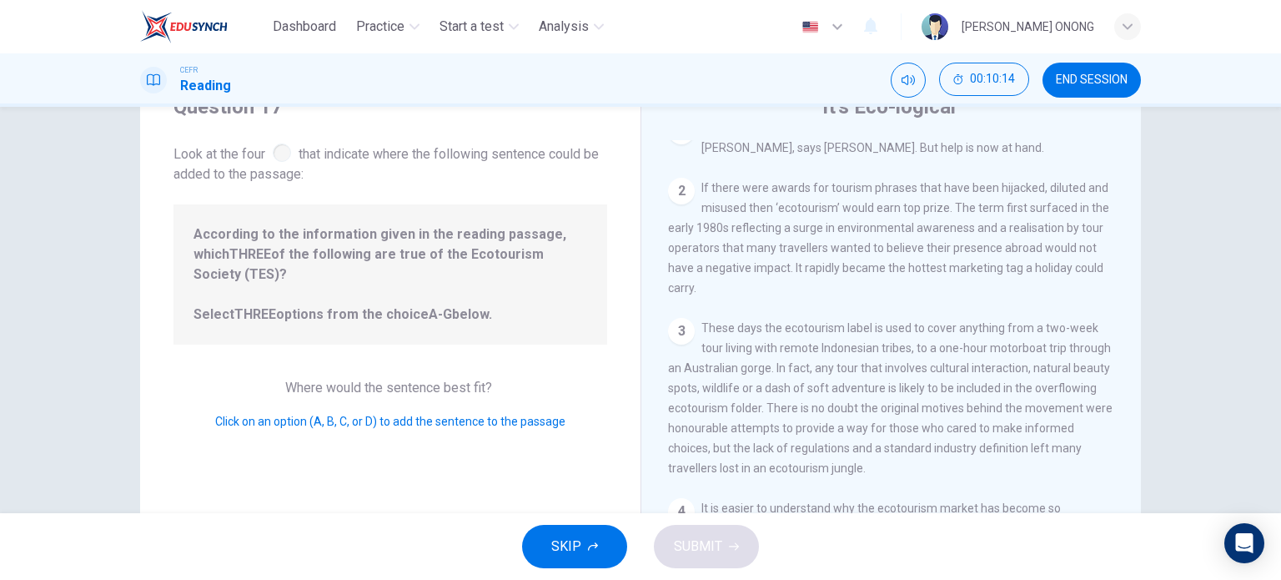
scroll to position [0, 0]
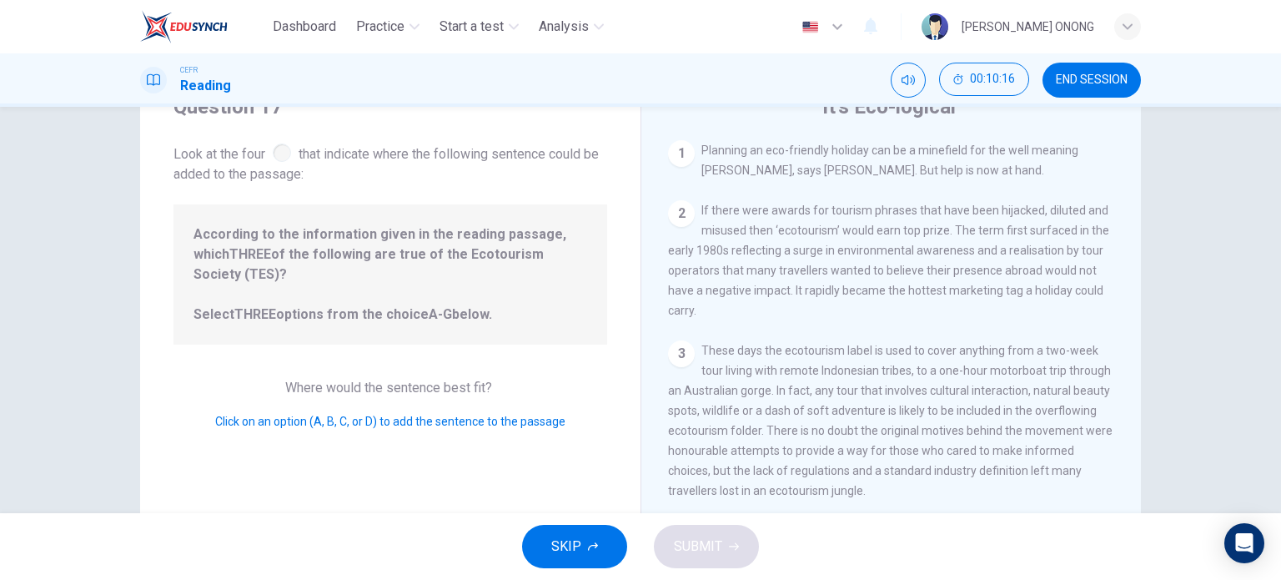
click at [557, 550] on span "SKIP" at bounding box center [566, 545] width 30 height 23
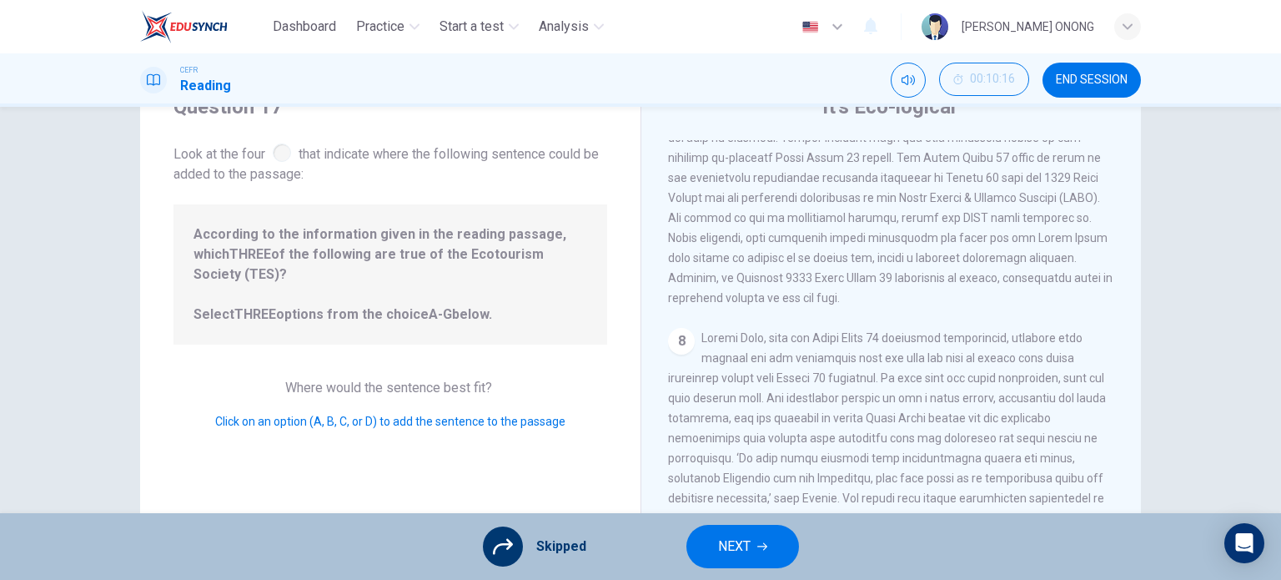
scroll to position [1314, 0]
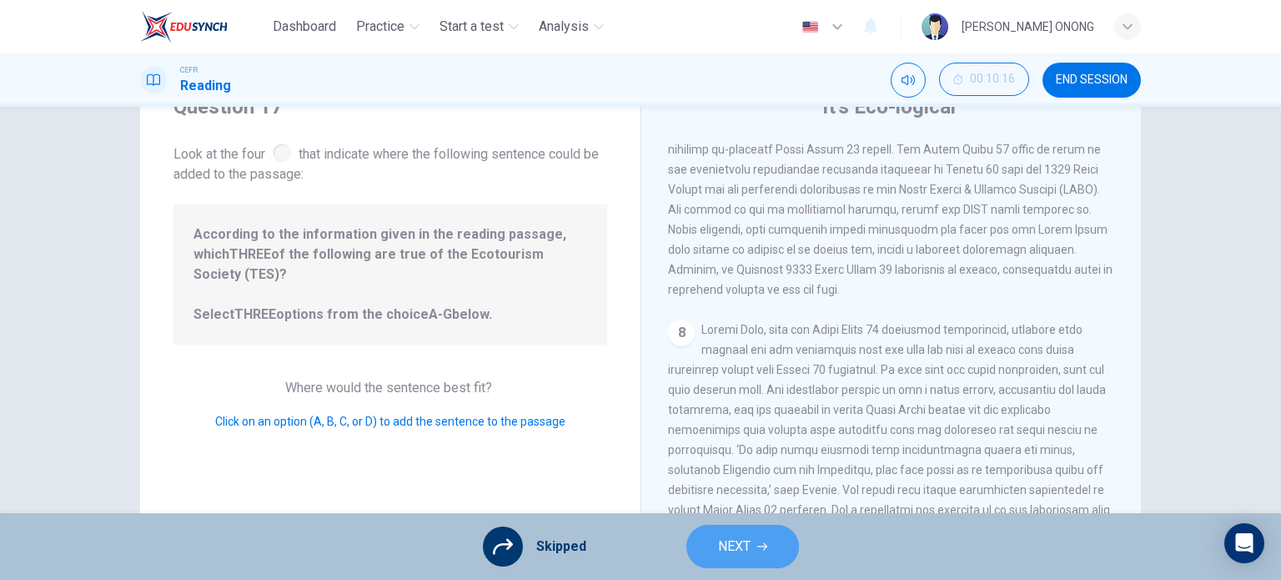
click at [745, 552] on span "NEXT" at bounding box center [734, 545] width 33 height 23
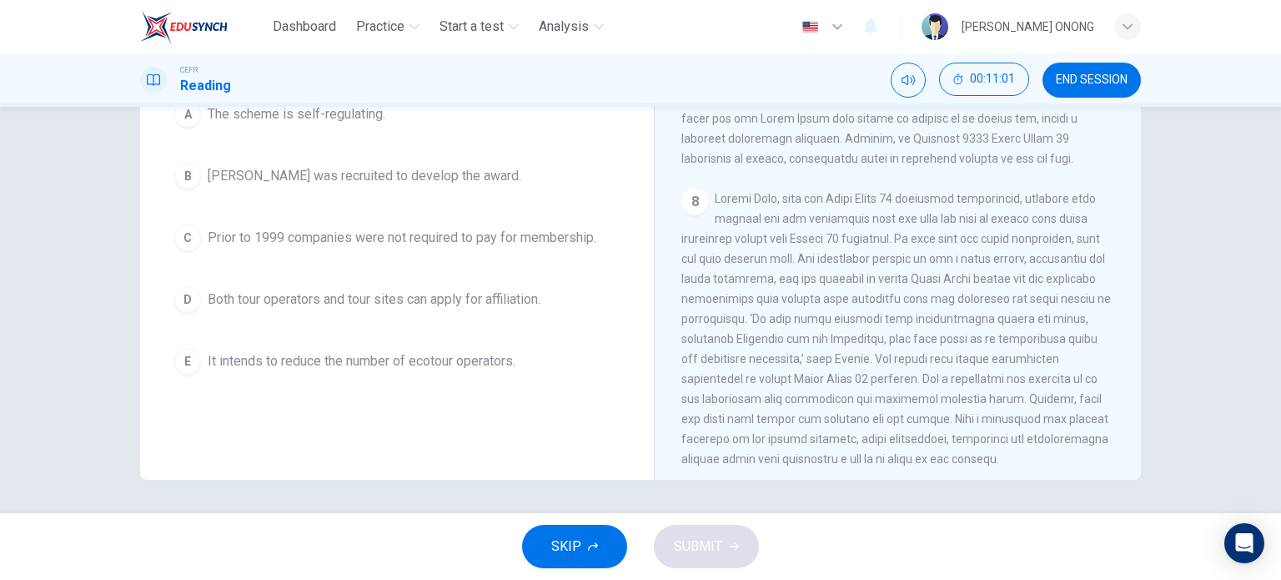
scroll to position [1700, 0]
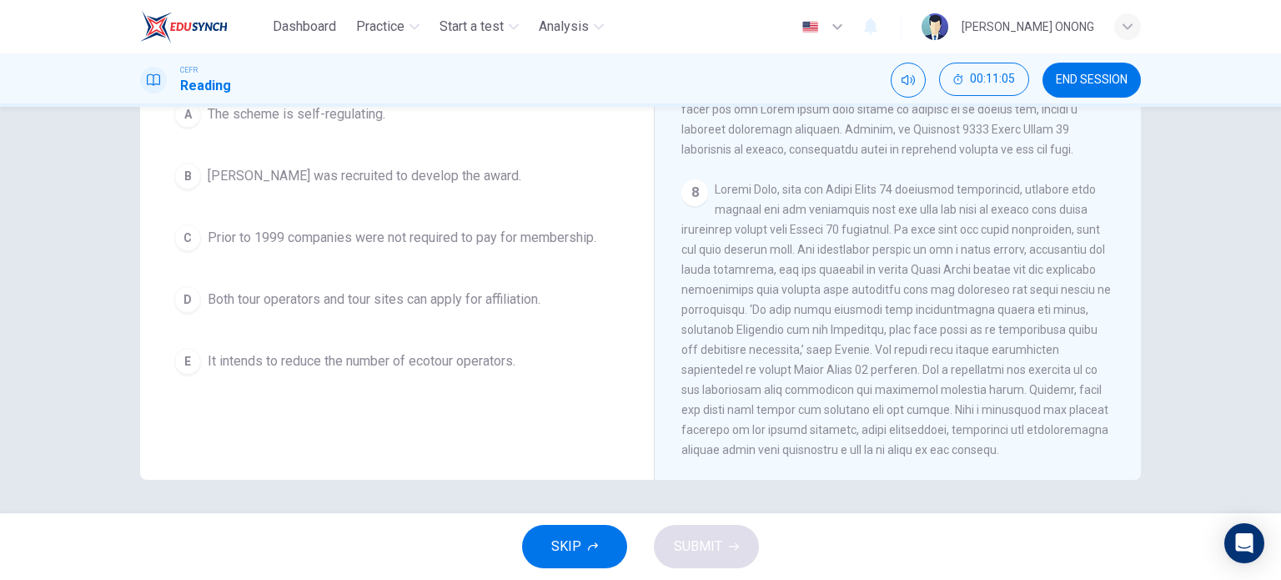
click at [578, 547] on span "SKIP" at bounding box center [566, 545] width 30 height 23
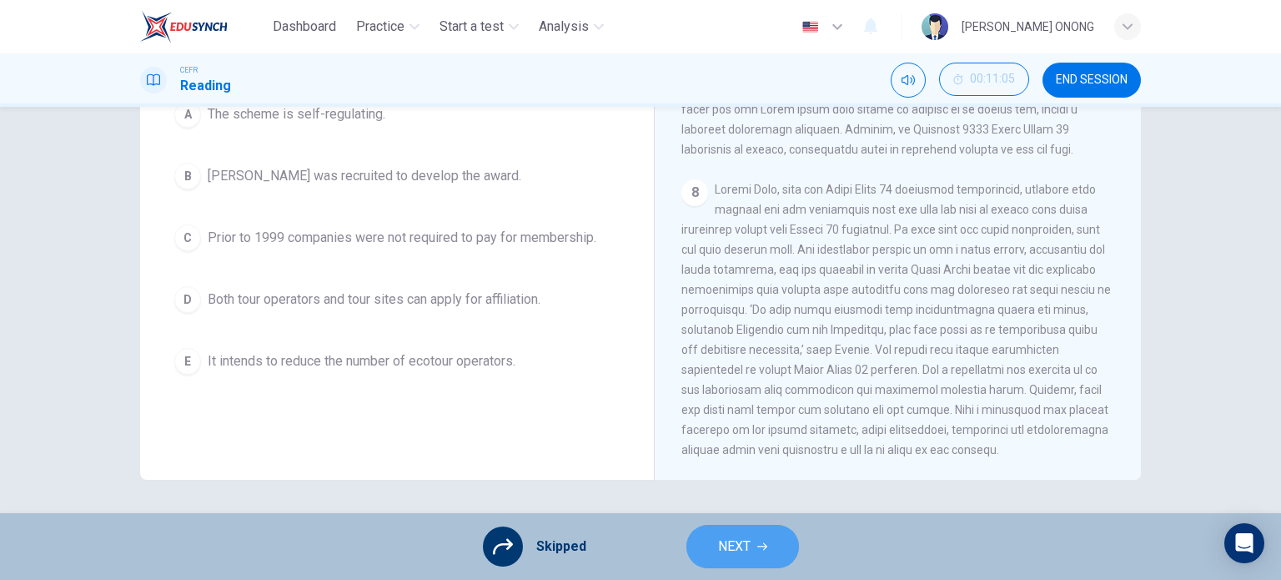
click at [730, 562] on button "NEXT" at bounding box center [742, 545] width 113 height 43
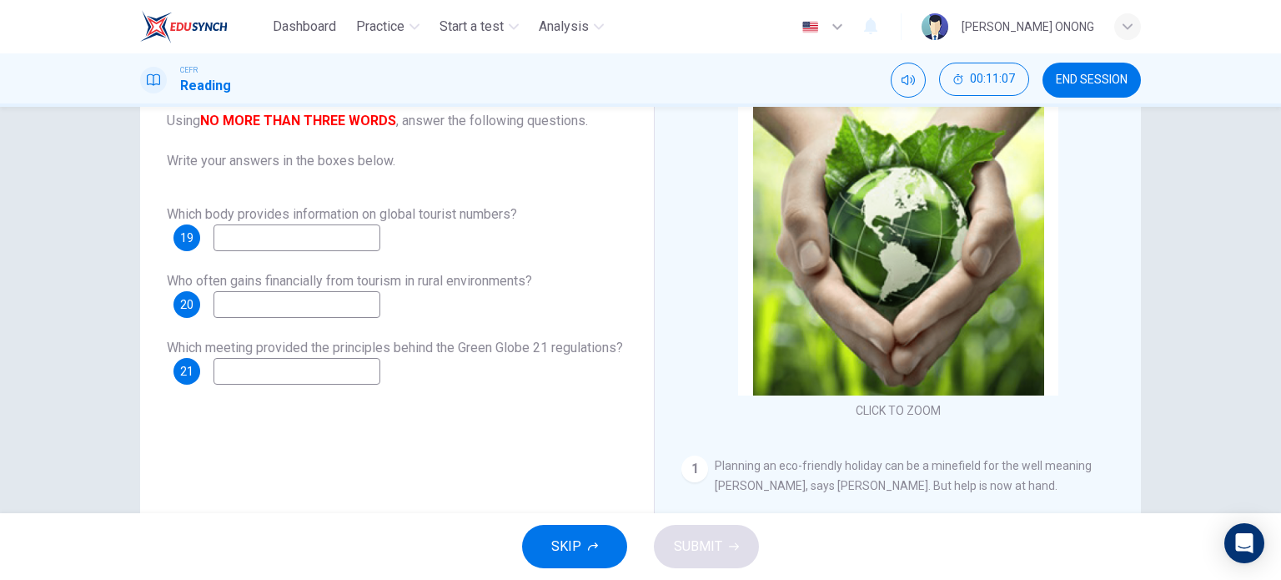
scroll to position [83, 0]
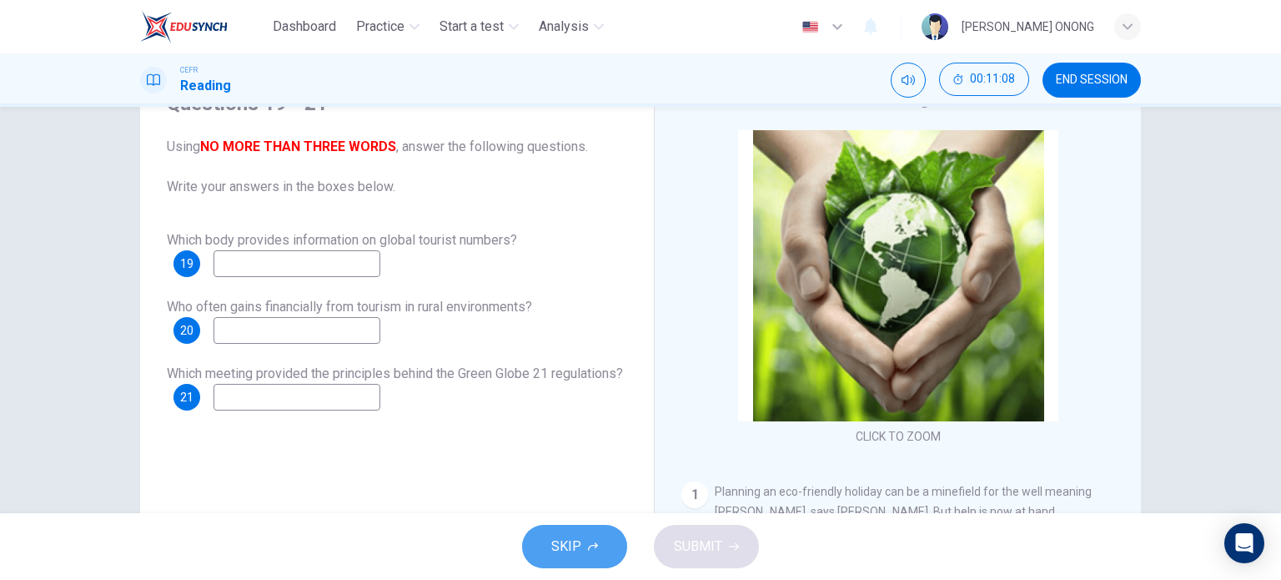
click at [574, 554] on span "SKIP" at bounding box center [566, 545] width 30 height 23
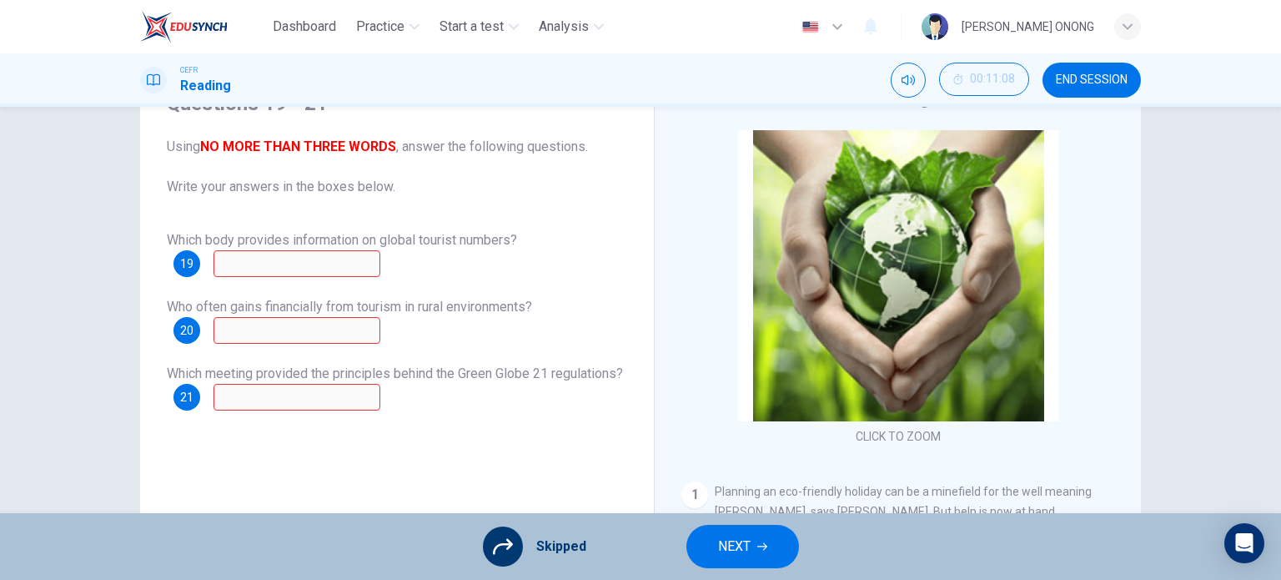
click at [700, 550] on button "NEXT" at bounding box center [742, 545] width 113 height 43
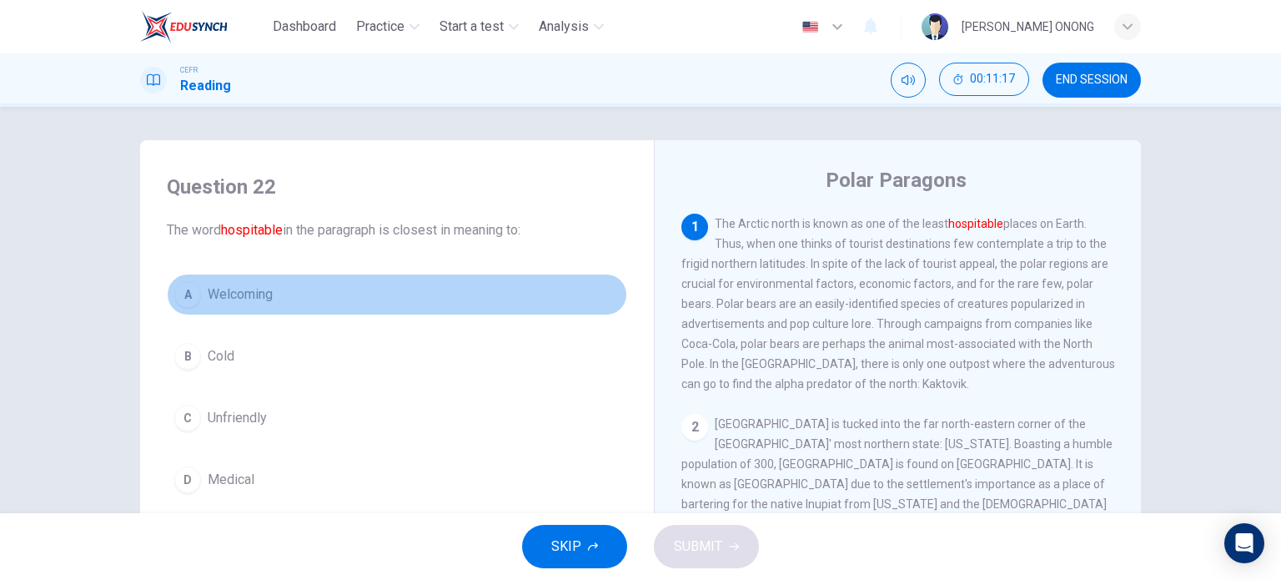
click at [190, 308] on button "A Welcoming" at bounding box center [397, 295] width 460 height 42
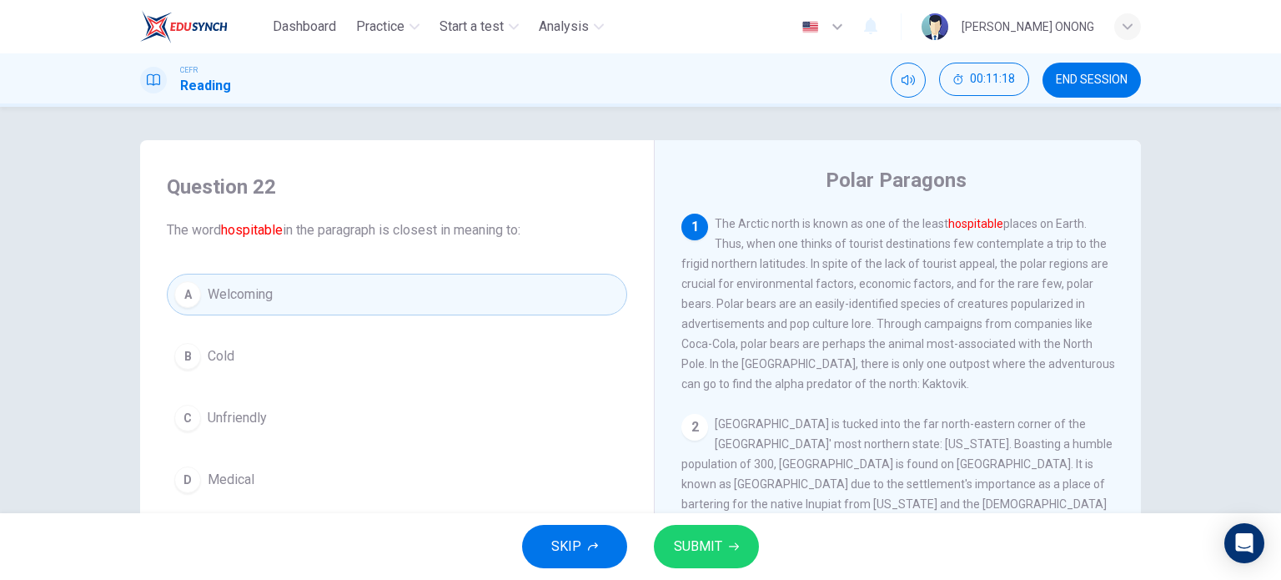
click at [733, 542] on icon "button" at bounding box center [734, 546] width 10 height 10
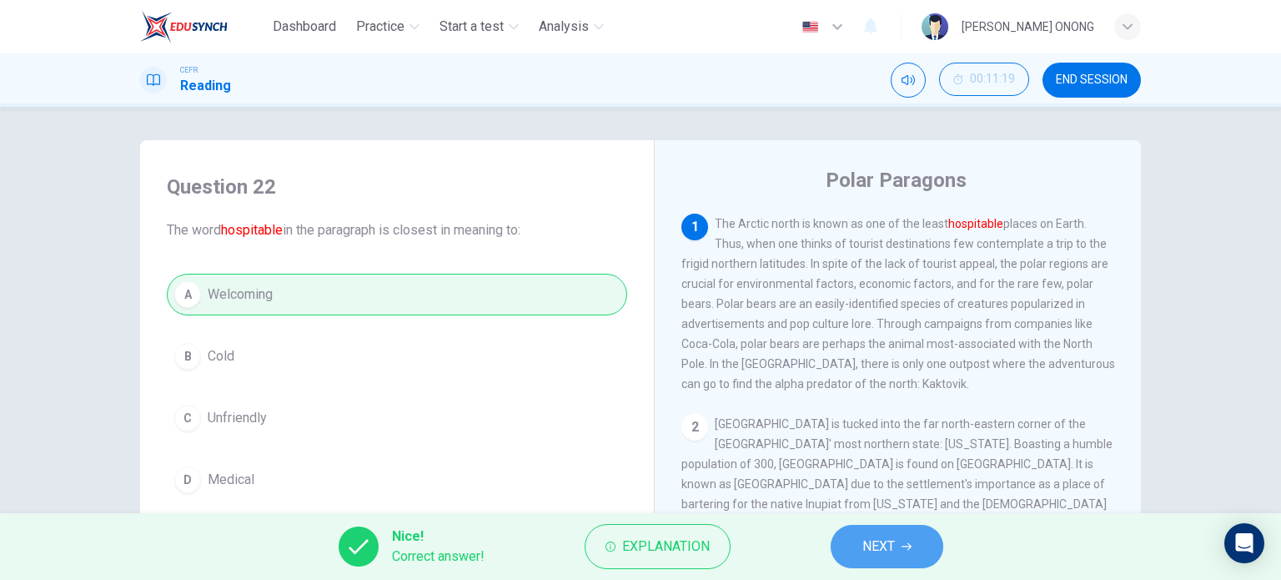
click at [862, 548] on span "NEXT" at bounding box center [878, 545] width 33 height 23
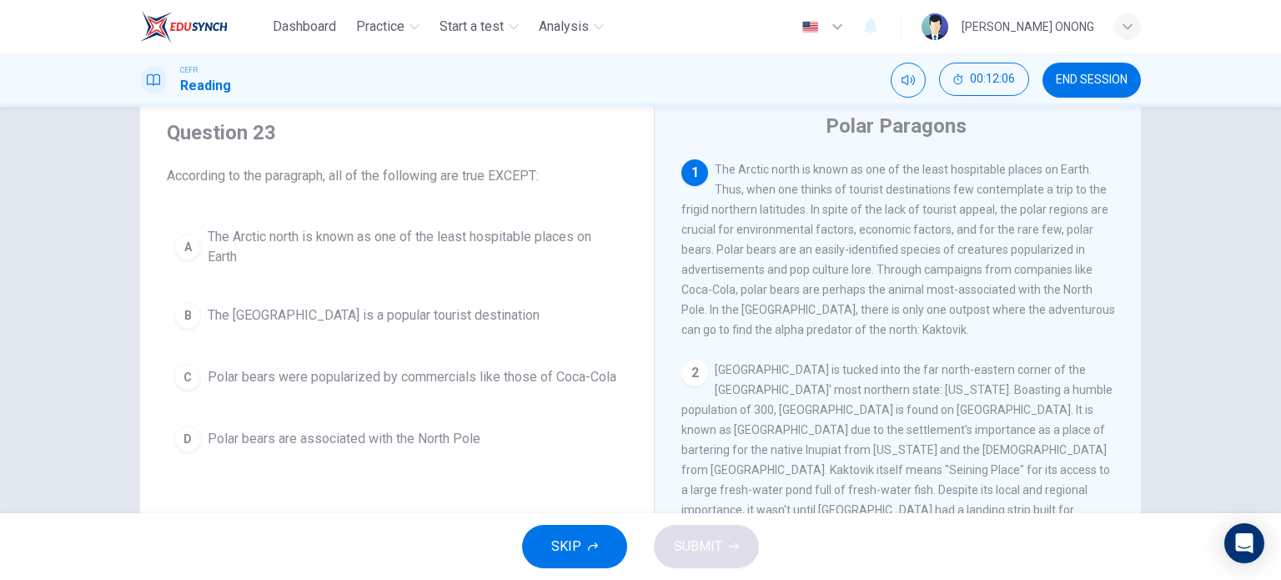
scroll to position [83, 0]
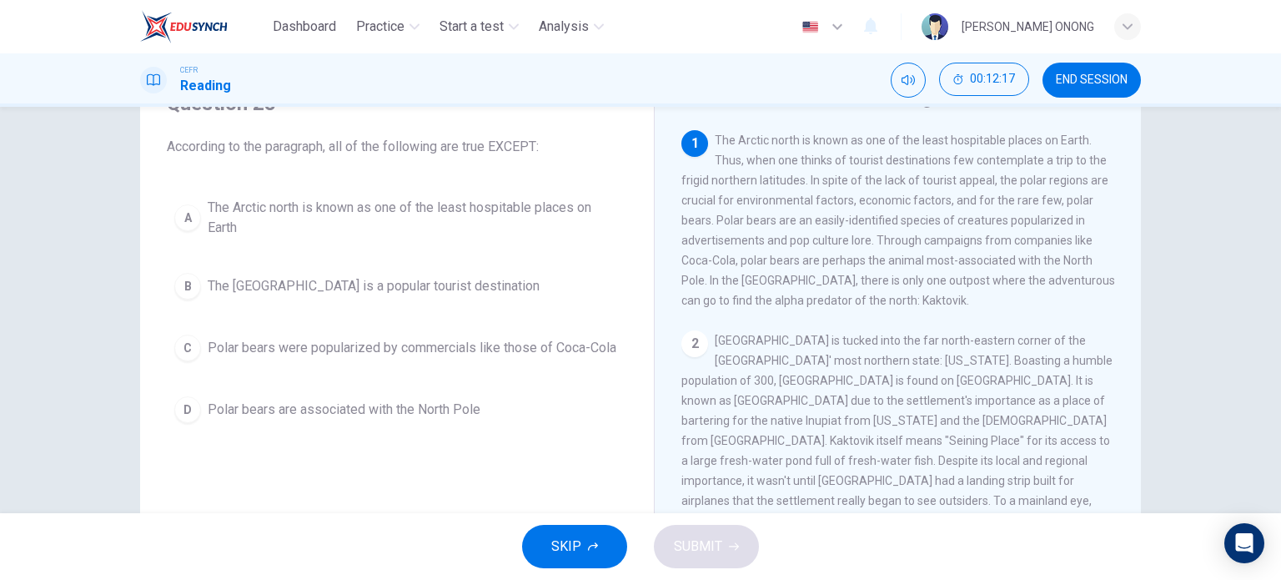
click at [228, 287] on span "The [GEOGRAPHIC_DATA] is a popular tourist destination" at bounding box center [374, 286] width 332 height 20
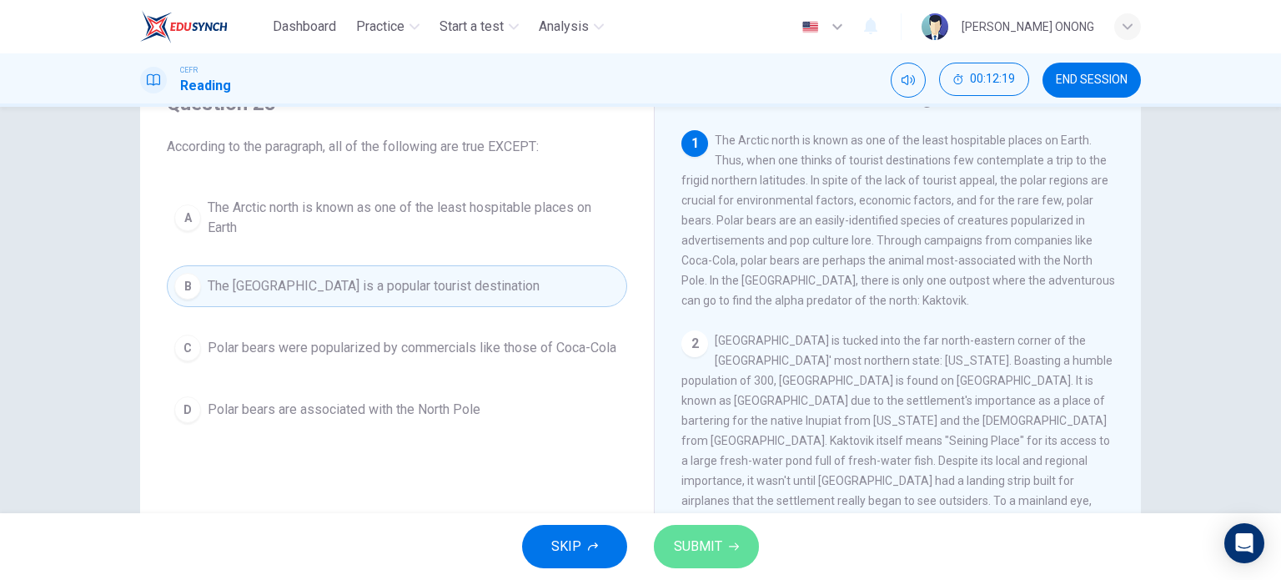
click at [720, 541] on span "SUBMIT" at bounding box center [698, 545] width 48 height 23
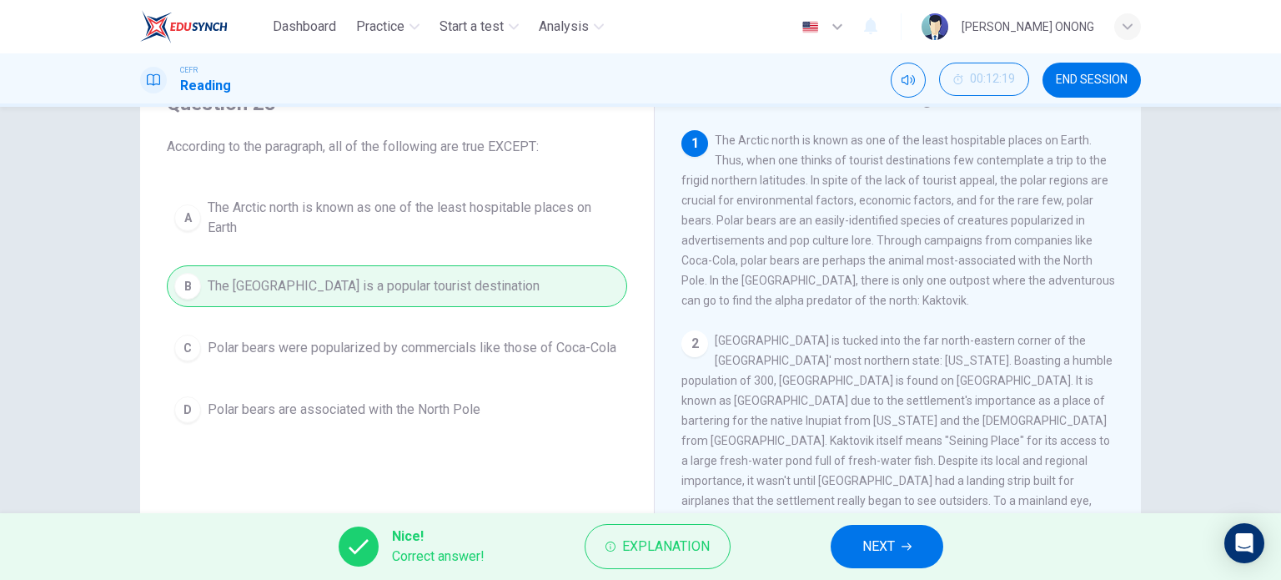
click at [896, 548] on button "NEXT" at bounding box center [887, 545] width 113 height 43
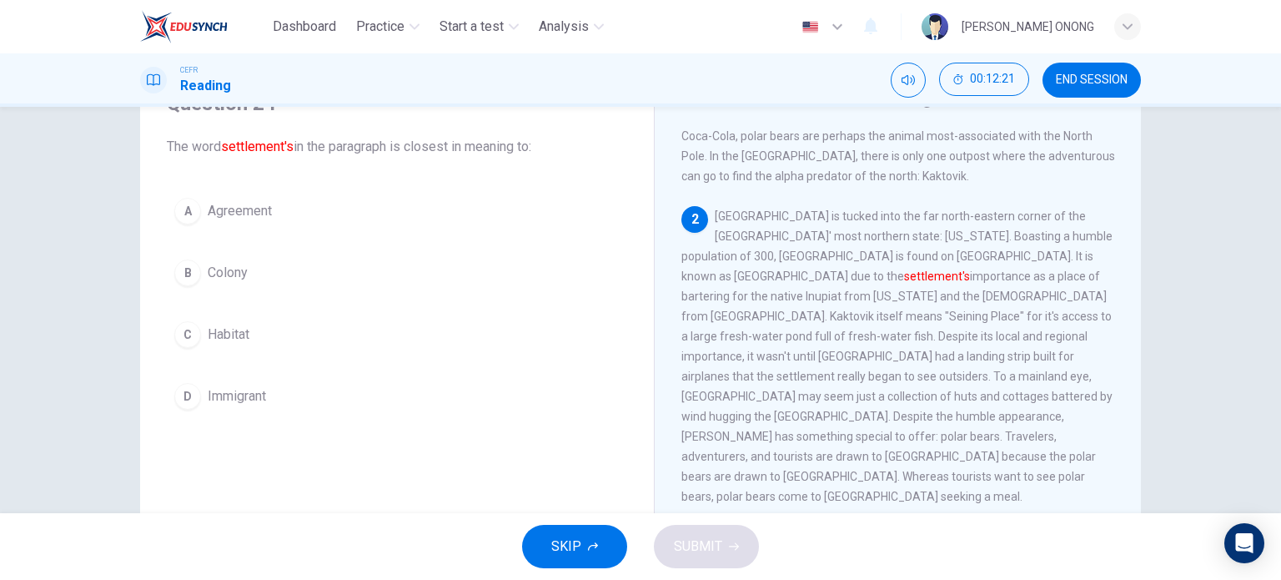
scroll to position [167, 0]
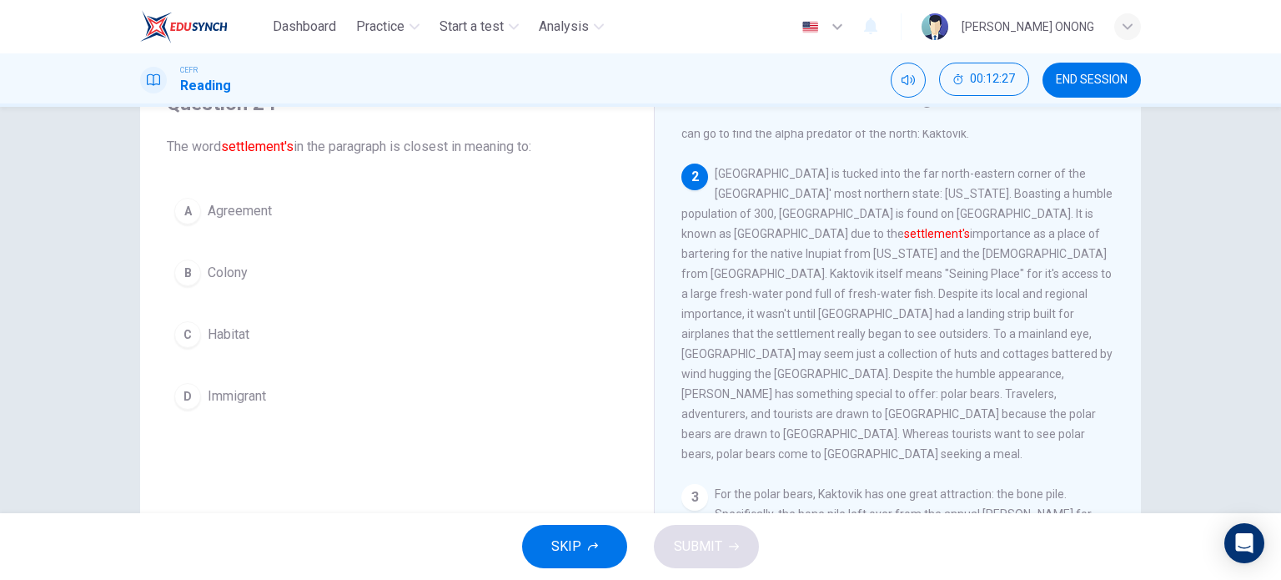
click at [185, 334] on div "C" at bounding box center [187, 334] width 27 height 27
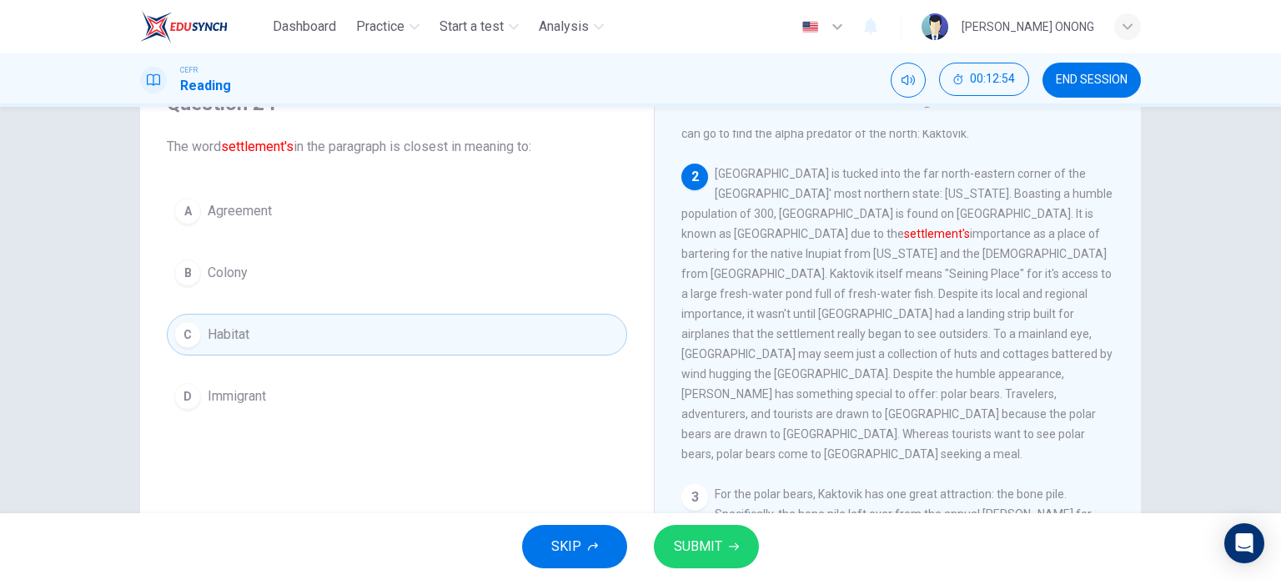
click at [177, 219] on div "A" at bounding box center [187, 211] width 27 height 27
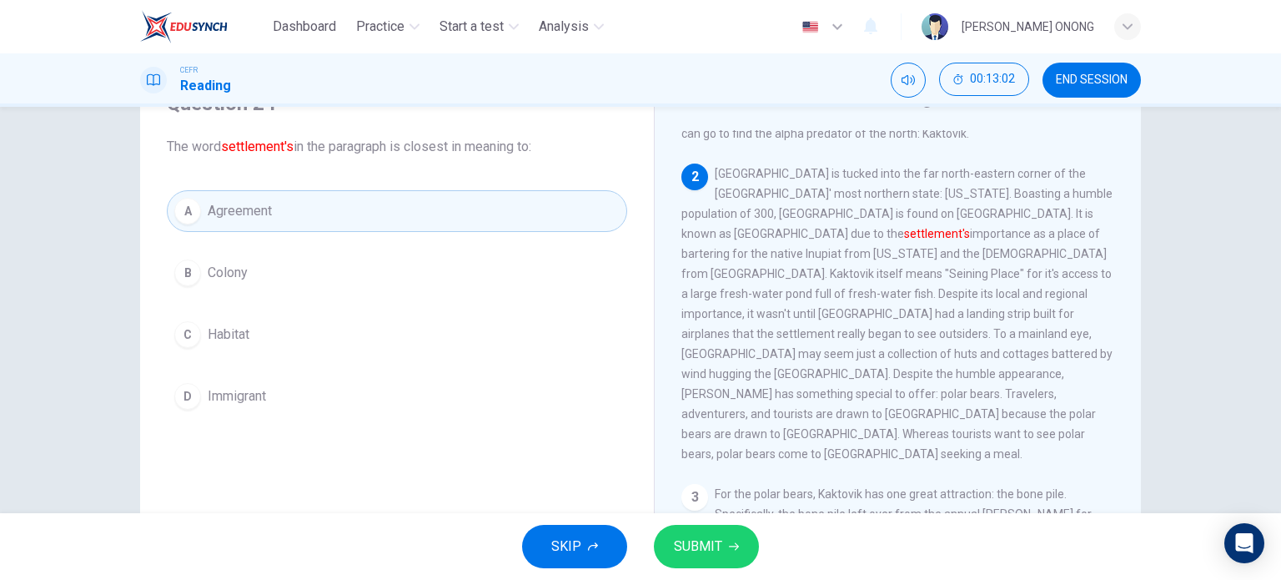
click at [726, 546] on button "SUBMIT" at bounding box center [706, 545] width 105 height 43
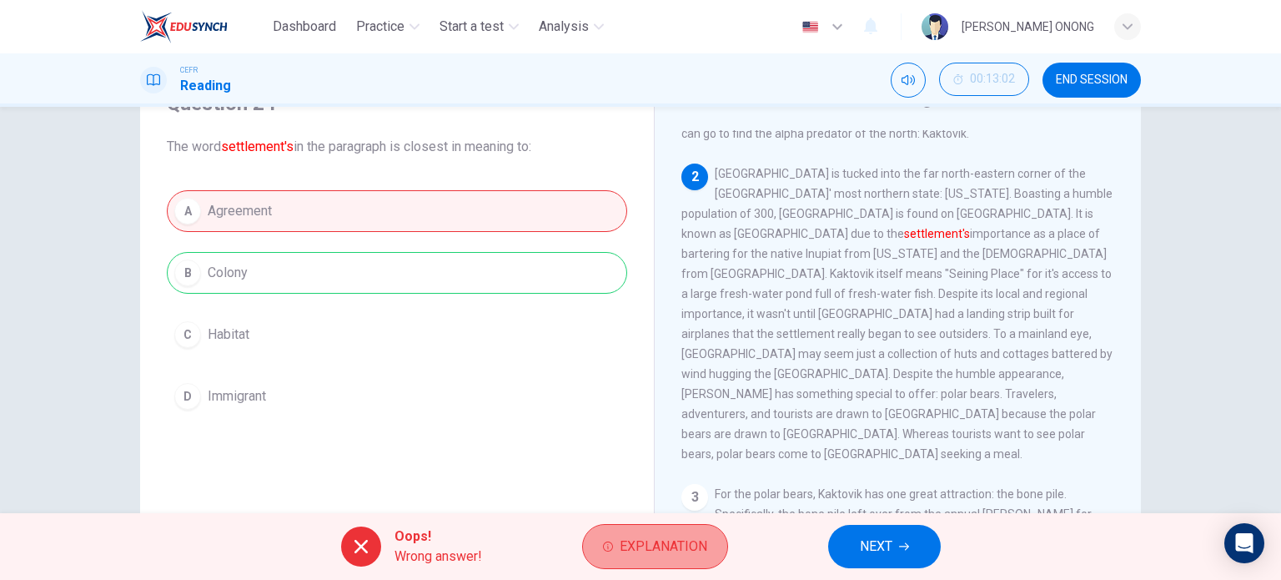
click at [610, 543] on icon "button" at bounding box center [608, 546] width 10 height 10
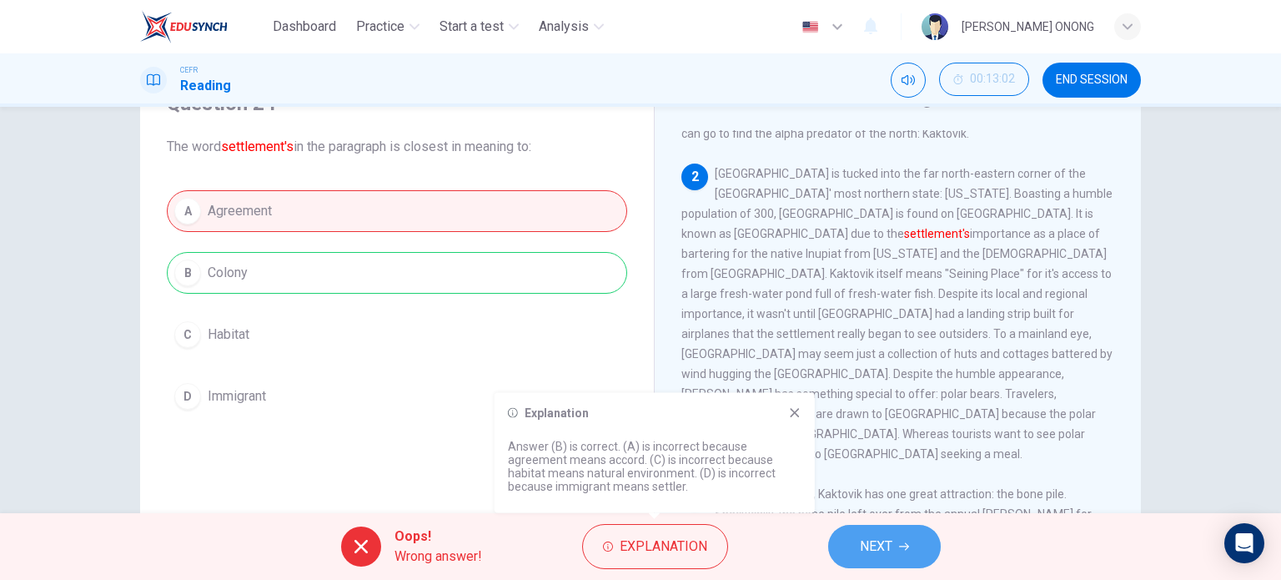
click at [908, 539] on button "NEXT" at bounding box center [884, 545] width 113 height 43
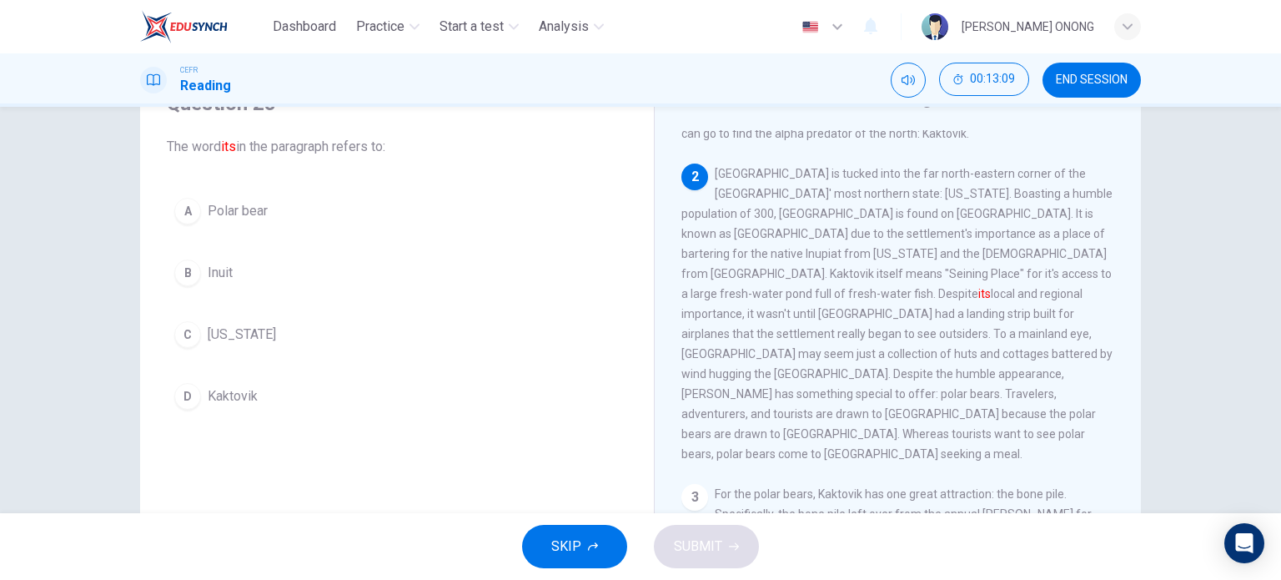
click at [208, 396] on span "Kaktovik" at bounding box center [233, 396] width 50 height 20
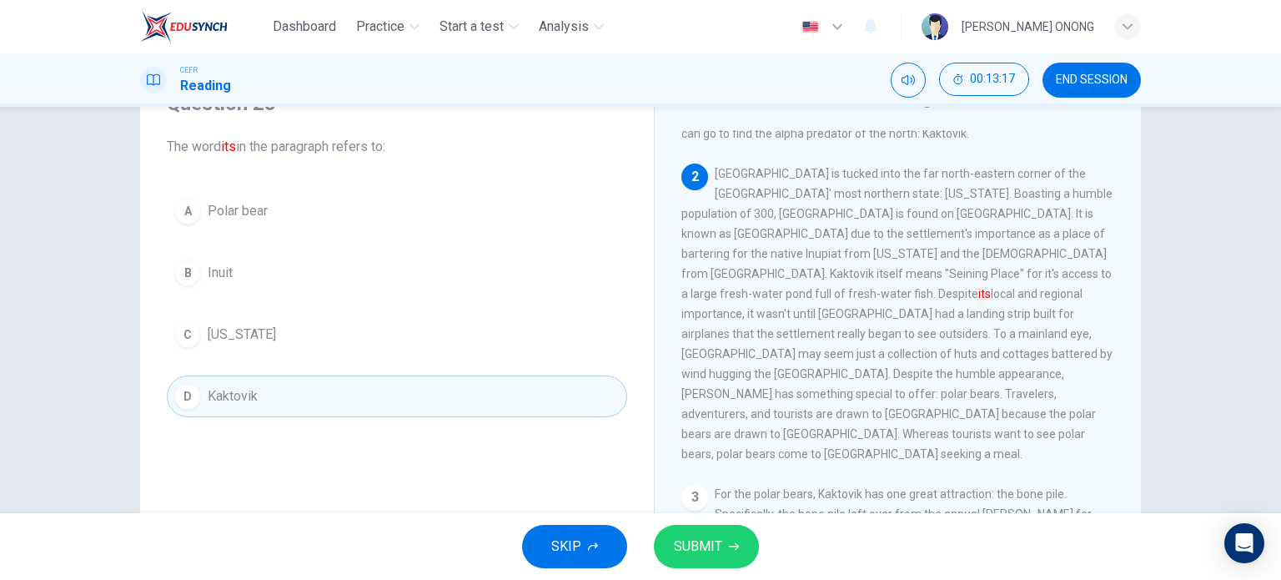
click at [707, 536] on span "SUBMIT" at bounding box center [698, 545] width 48 height 23
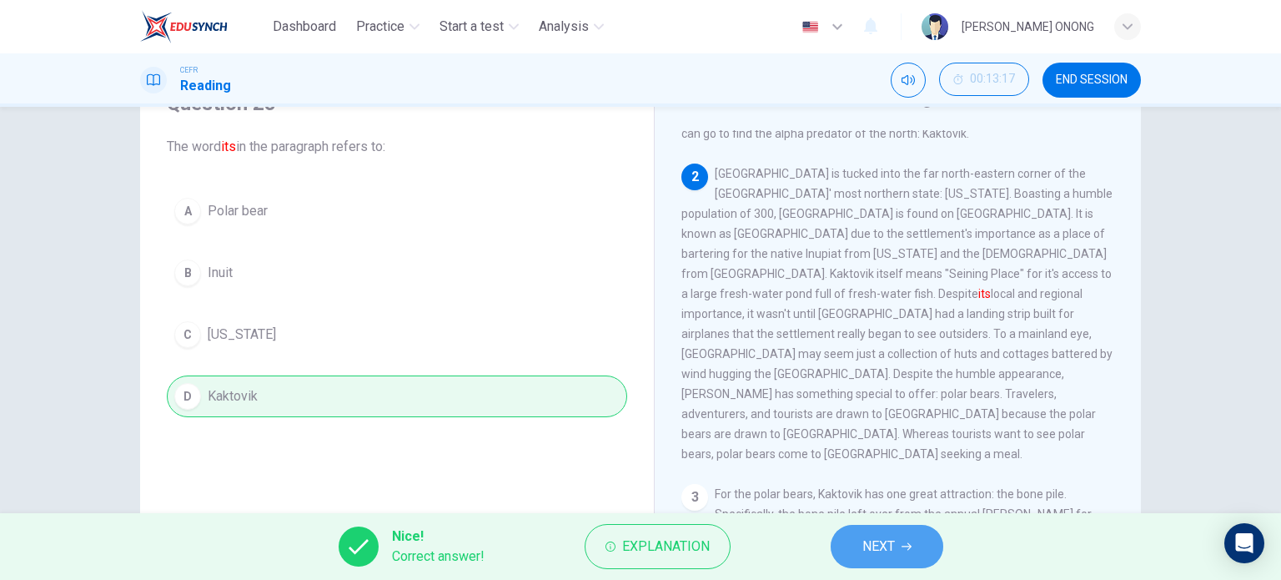
click at [850, 547] on button "NEXT" at bounding box center [887, 545] width 113 height 43
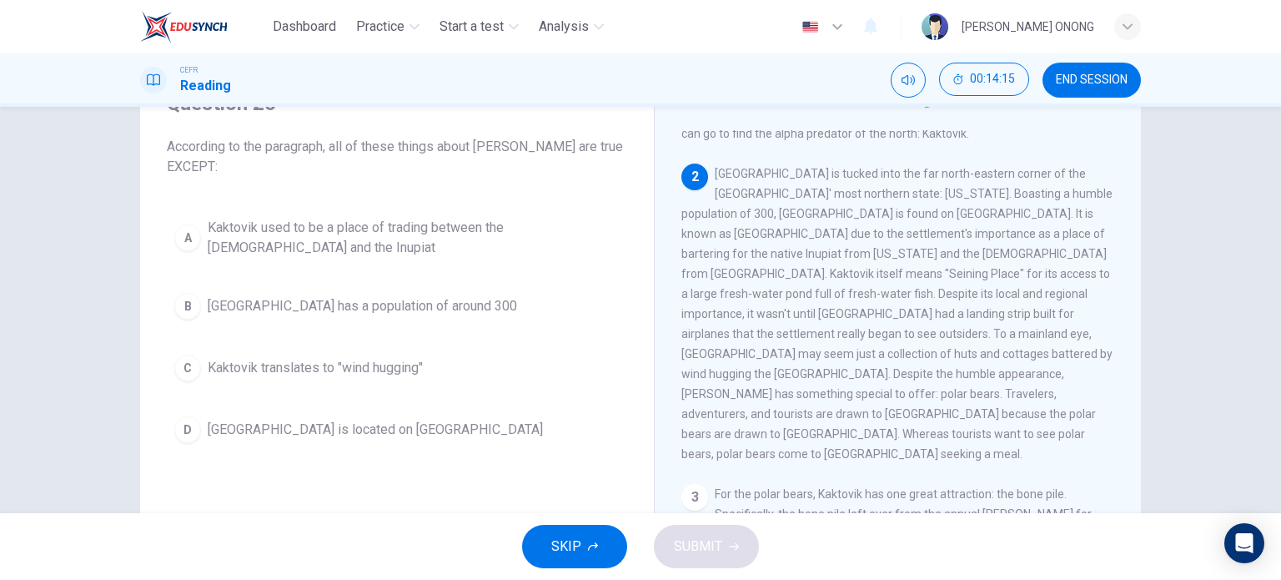
click at [299, 358] on span "Kaktovik translates to "wind hugging"" at bounding box center [315, 368] width 215 height 20
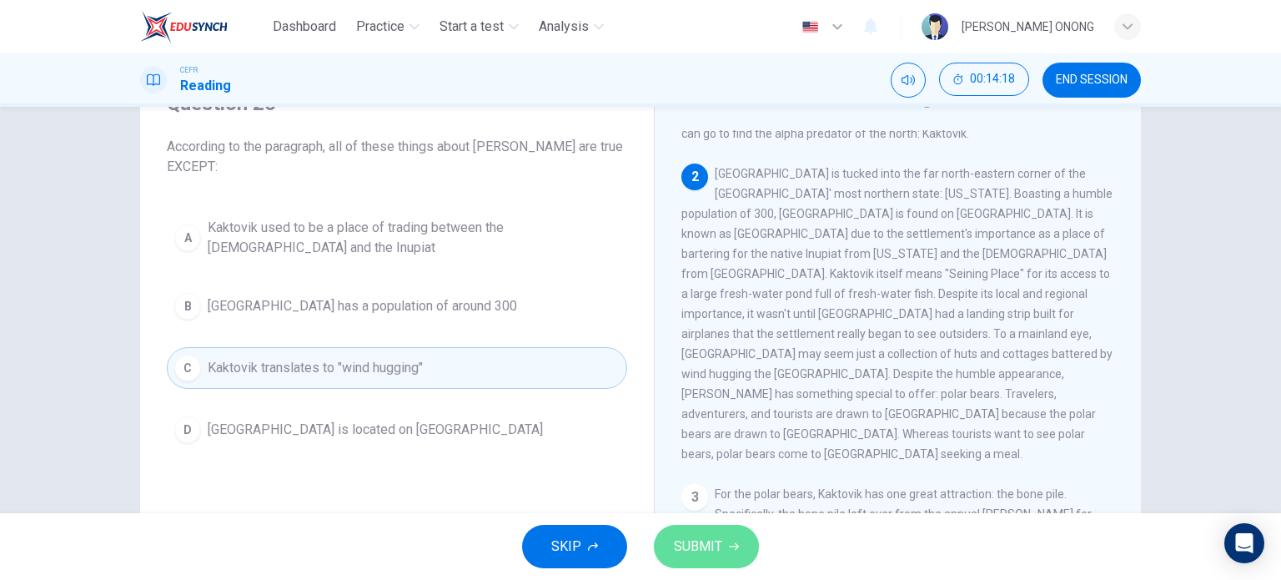
click at [713, 543] on span "SUBMIT" at bounding box center [698, 545] width 48 height 23
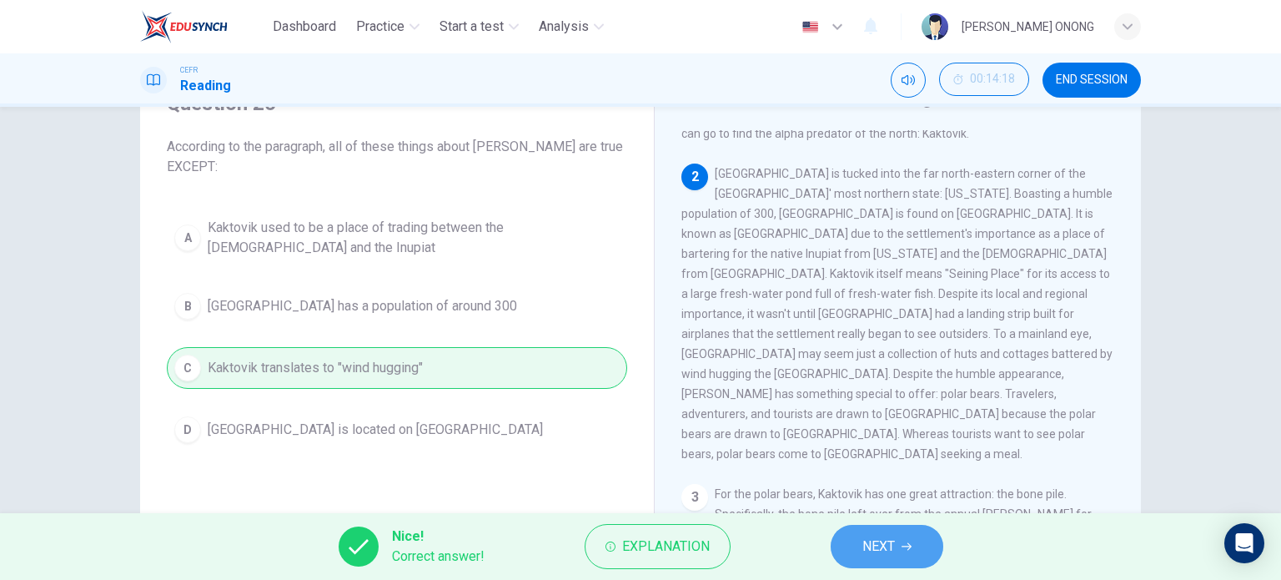
click at [901, 550] on button "NEXT" at bounding box center [887, 545] width 113 height 43
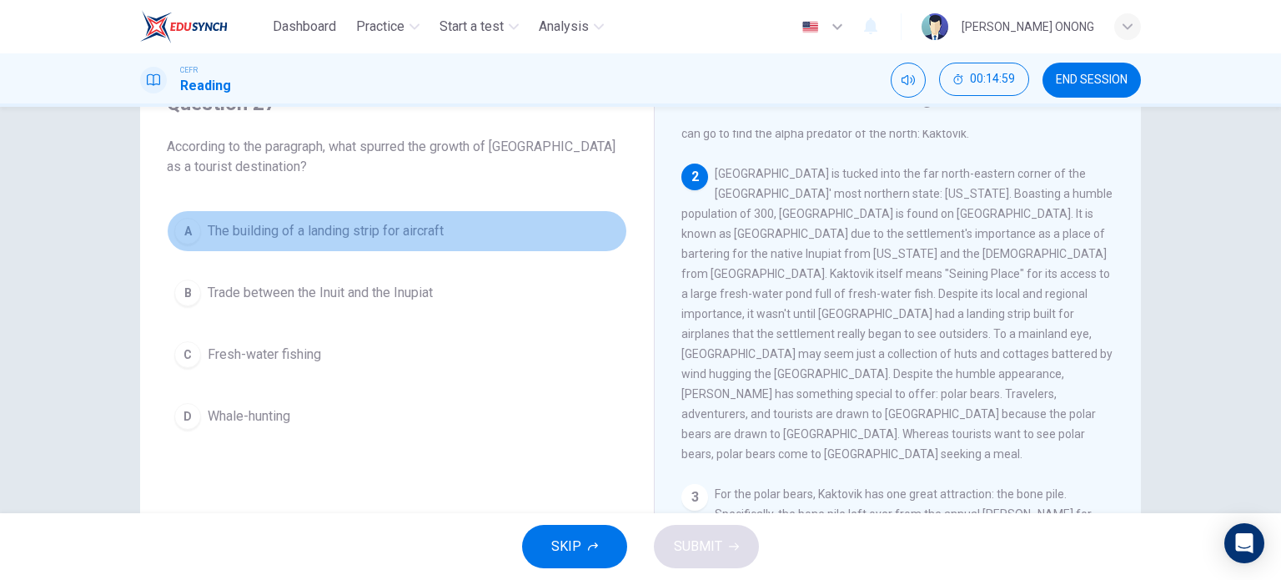
click at [260, 235] on span "The building of a landing strip for aircraft" at bounding box center [326, 231] width 236 height 20
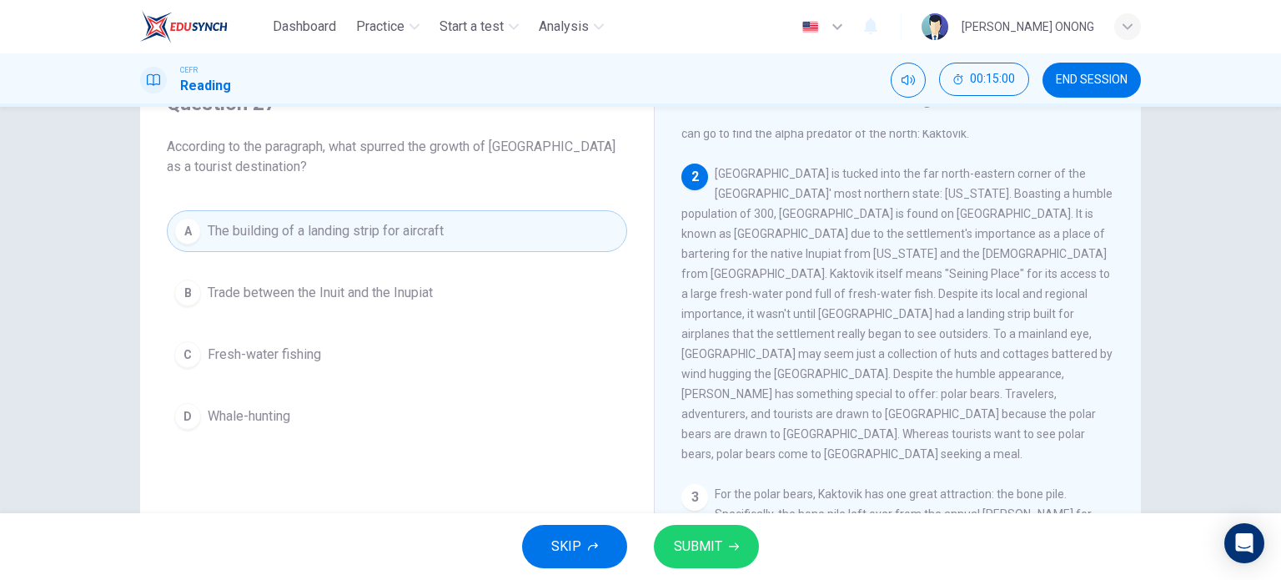
click at [714, 534] on span "SUBMIT" at bounding box center [698, 545] width 48 height 23
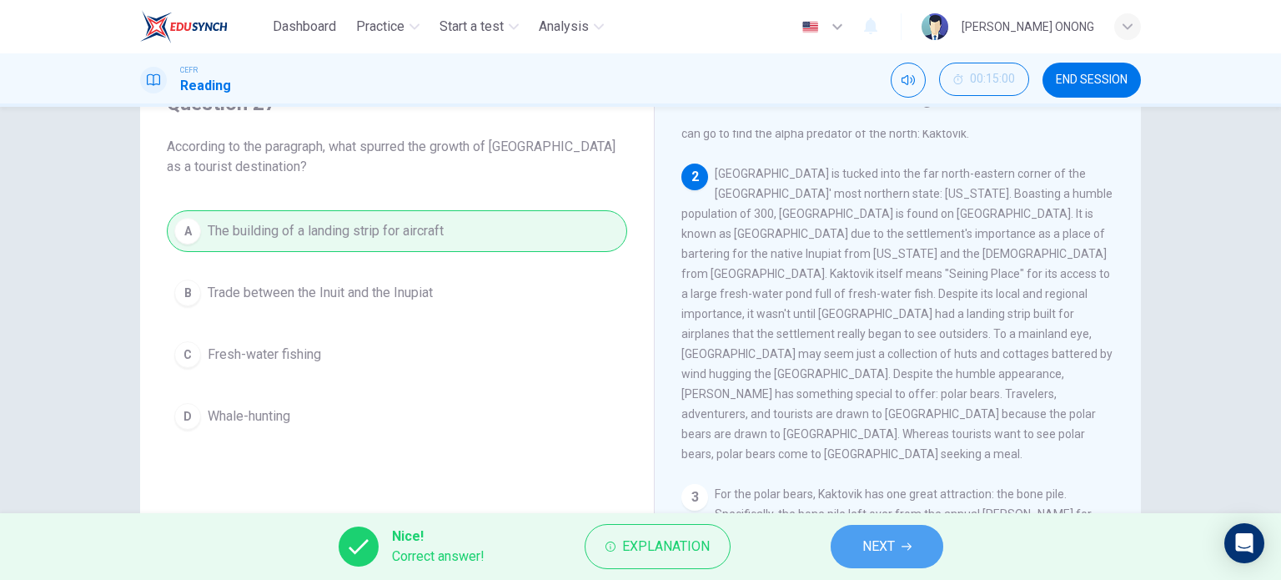
click at [917, 553] on button "NEXT" at bounding box center [887, 545] width 113 height 43
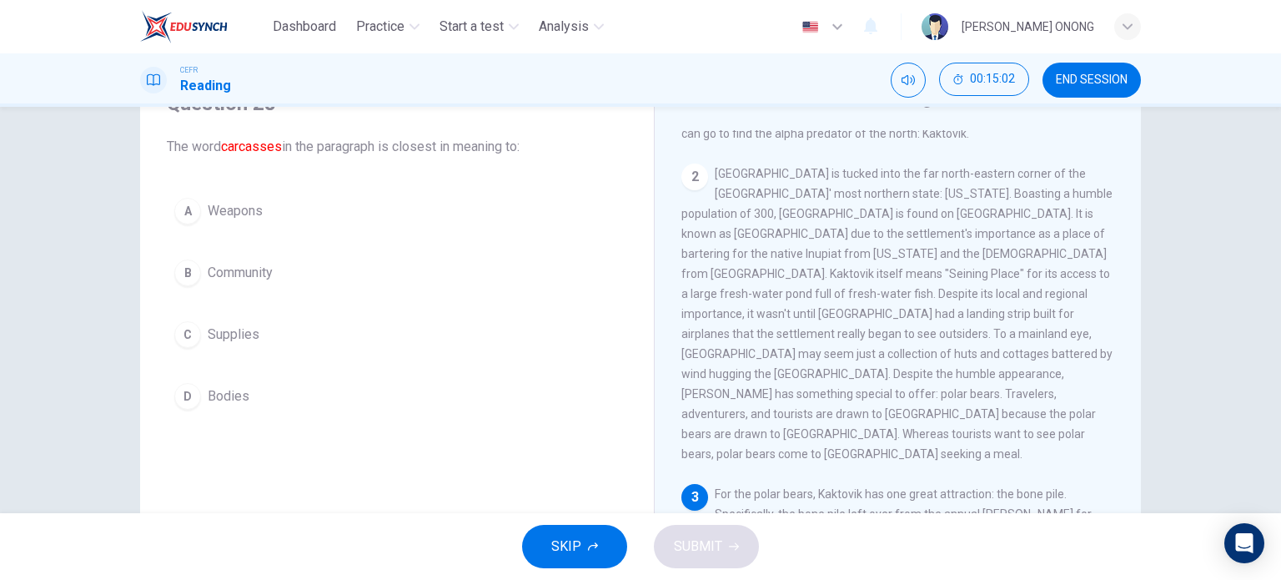
click at [209, 403] on span "Bodies" at bounding box center [229, 396] width 42 height 20
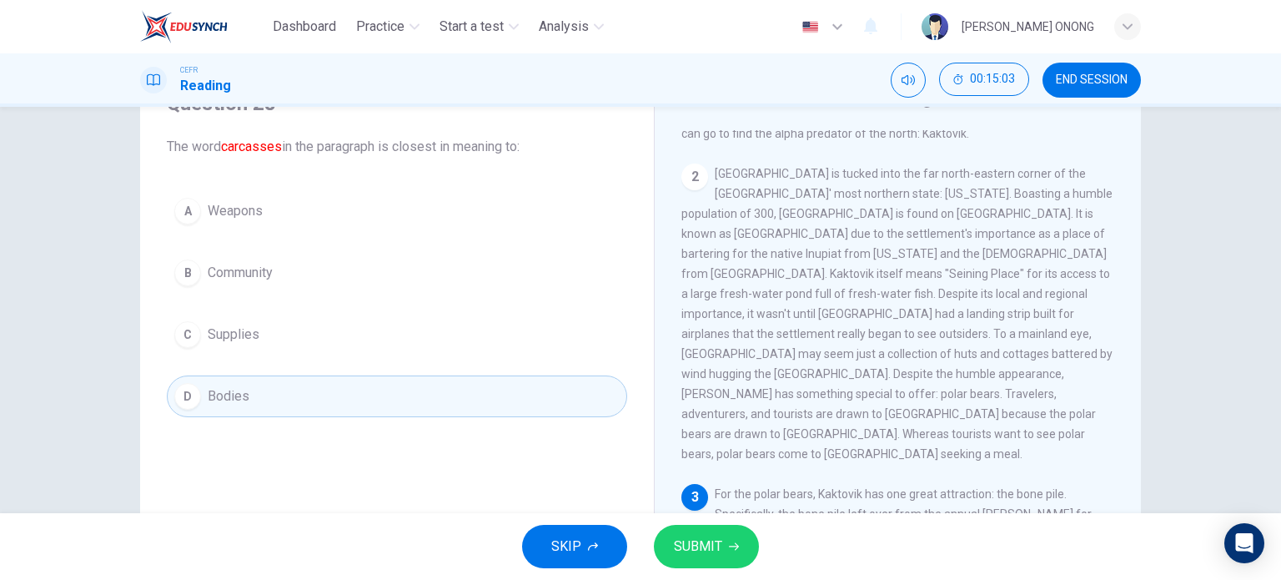
click at [700, 539] on span "SUBMIT" at bounding box center [698, 545] width 48 height 23
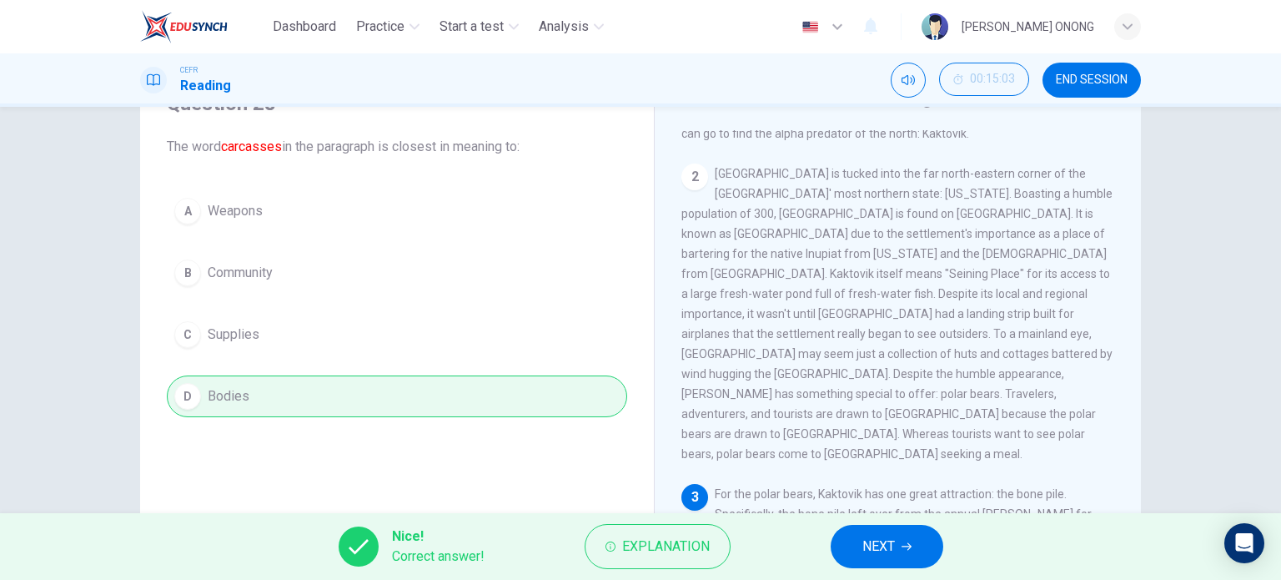
click at [863, 550] on span "NEXT" at bounding box center [878, 545] width 33 height 23
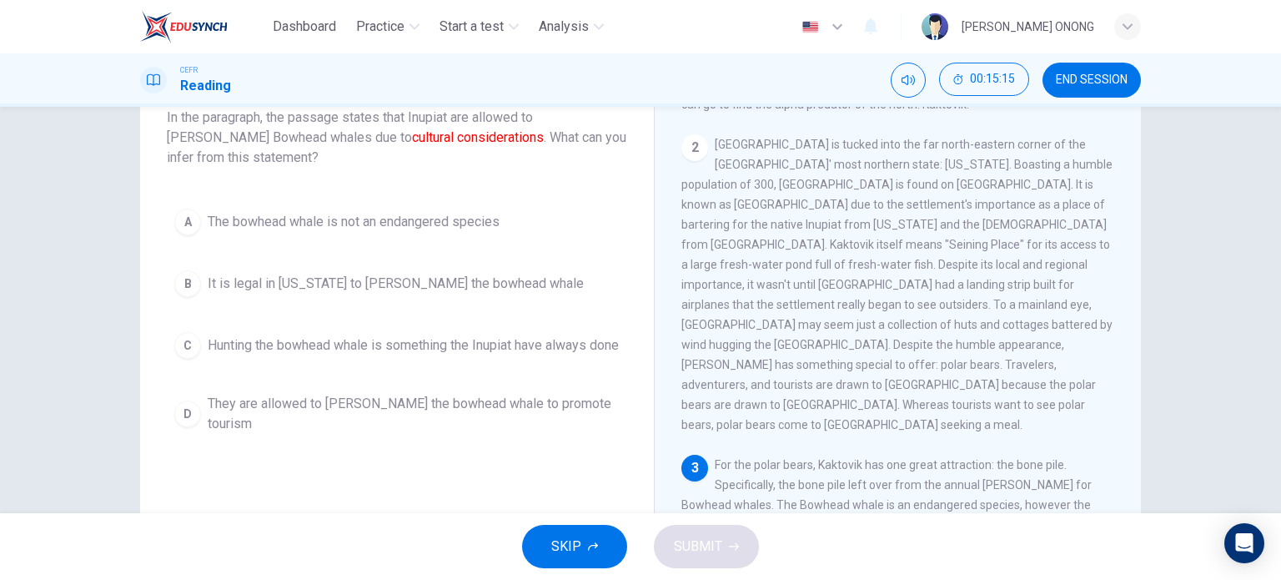
scroll to position [83, 0]
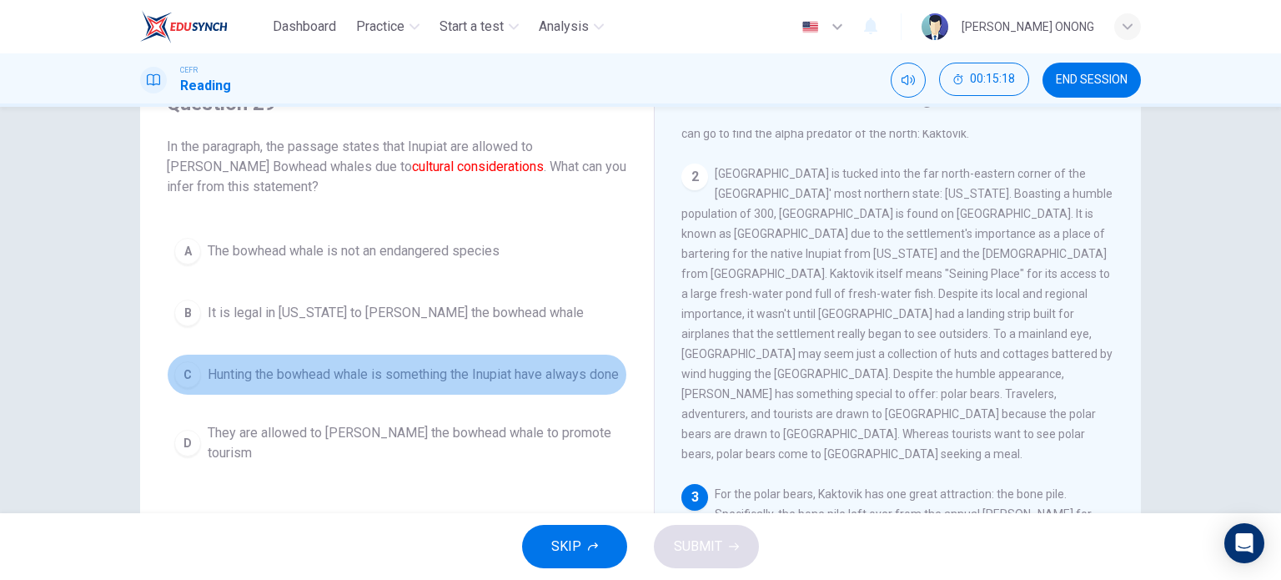
click at [328, 376] on span "Hunting the bowhead whale is something the Inupiat have always done" at bounding box center [413, 374] width 411 height 20
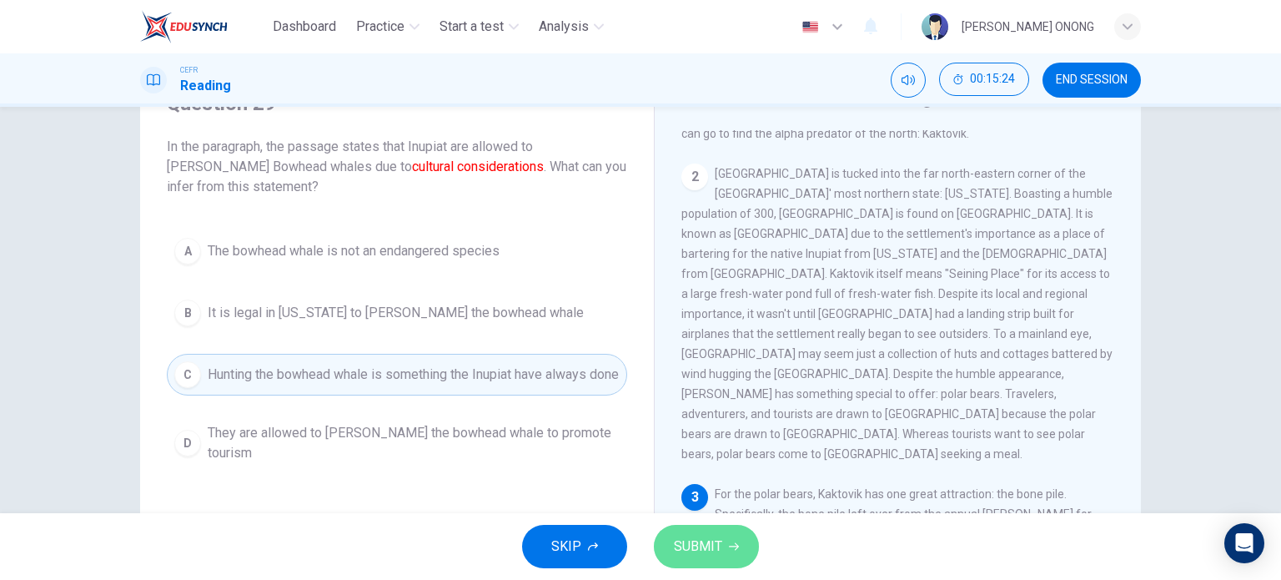
click at [724, 539] on button "SUBMIT" at bounding box center [706, 545] width 105 height 43
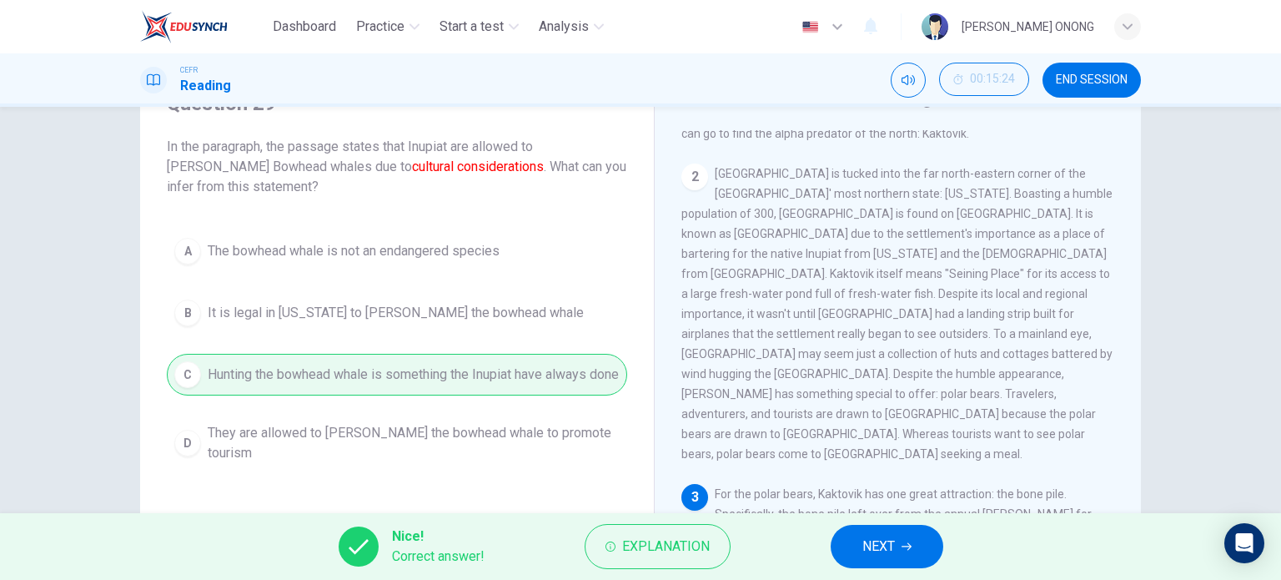
click at [870, 547] on span "NEXT" at bounding box center [878, 545] width 33 height 23
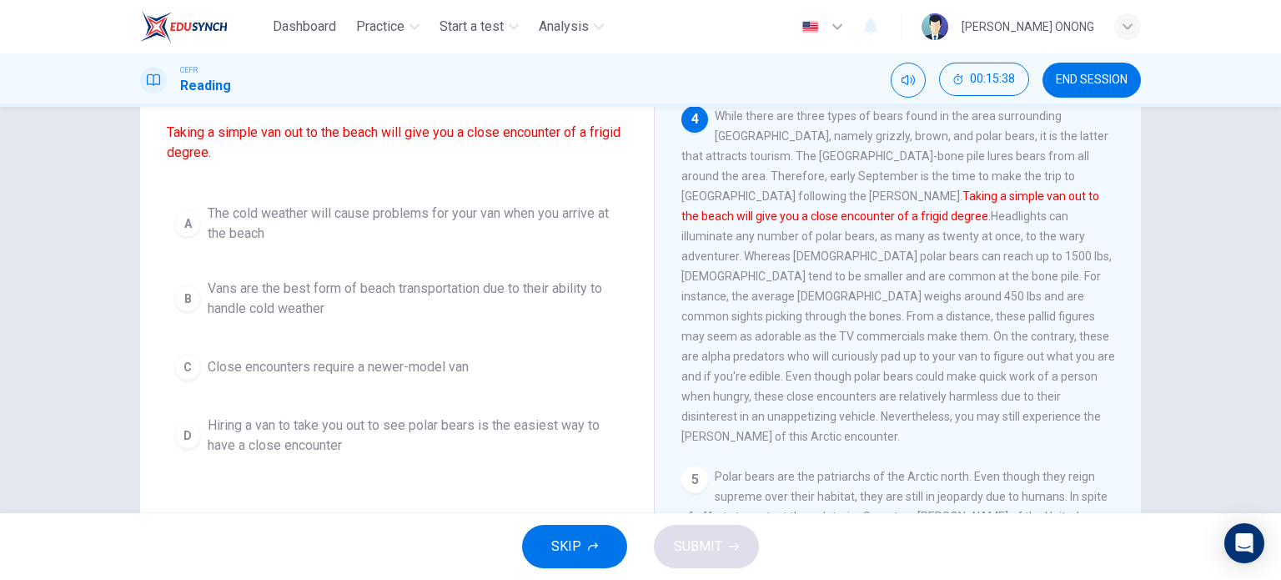
scroll to position [167, 0]
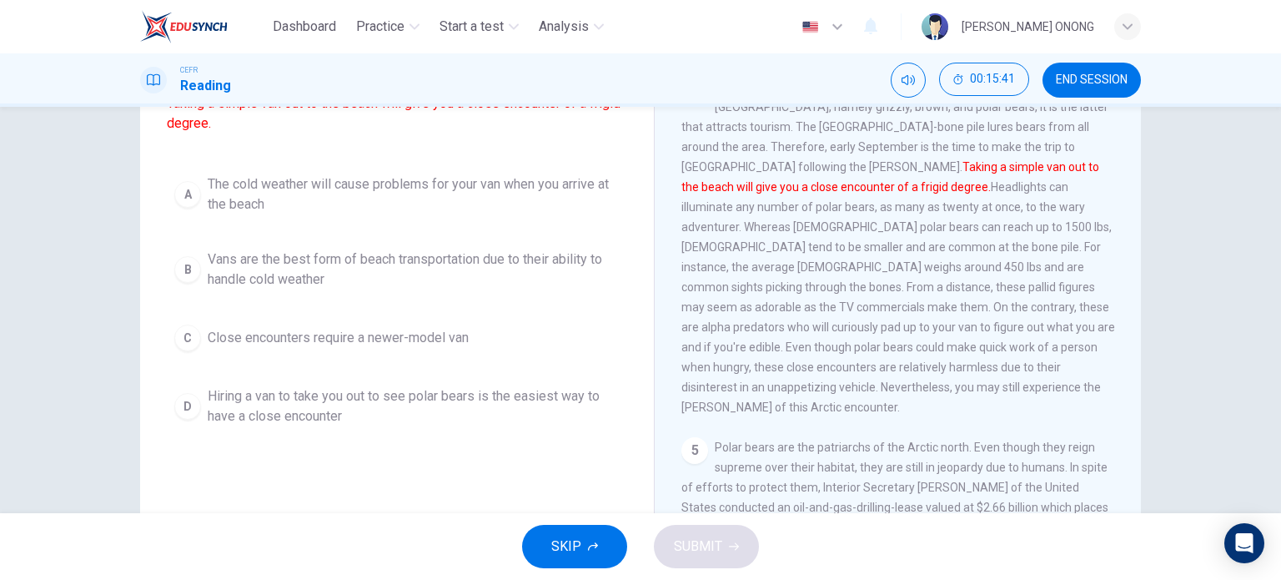
click at [393, 211] on span "The cold weather will cause problems for your van when you arrive at the beach" at bounding box center [414, 194] width 412 height 40
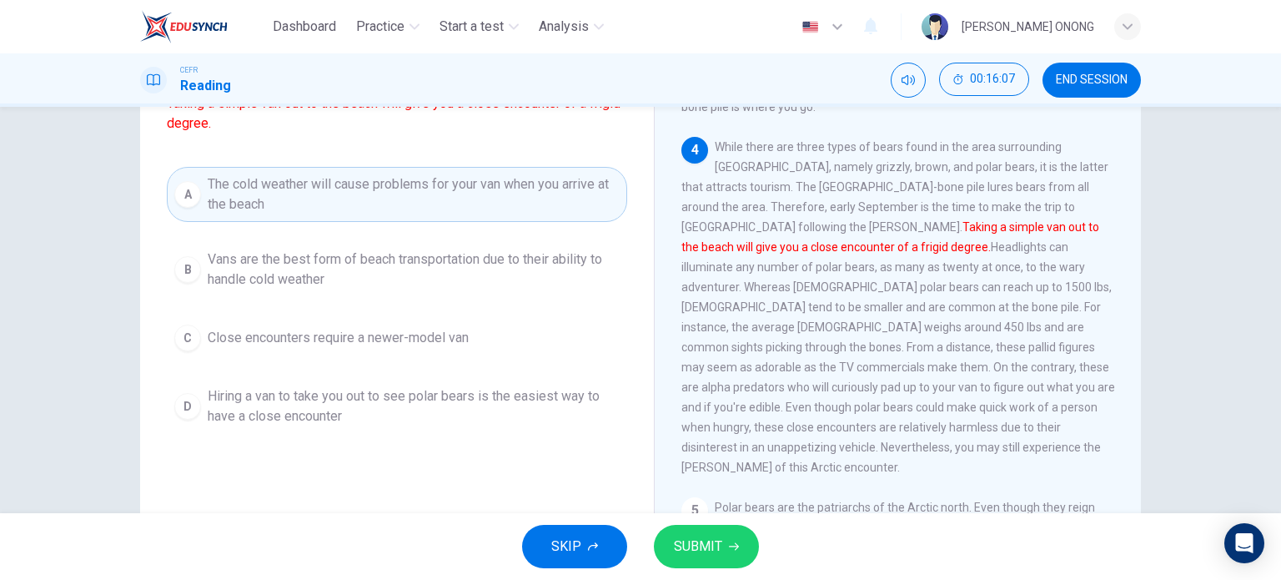
scroll to position [667, 0]
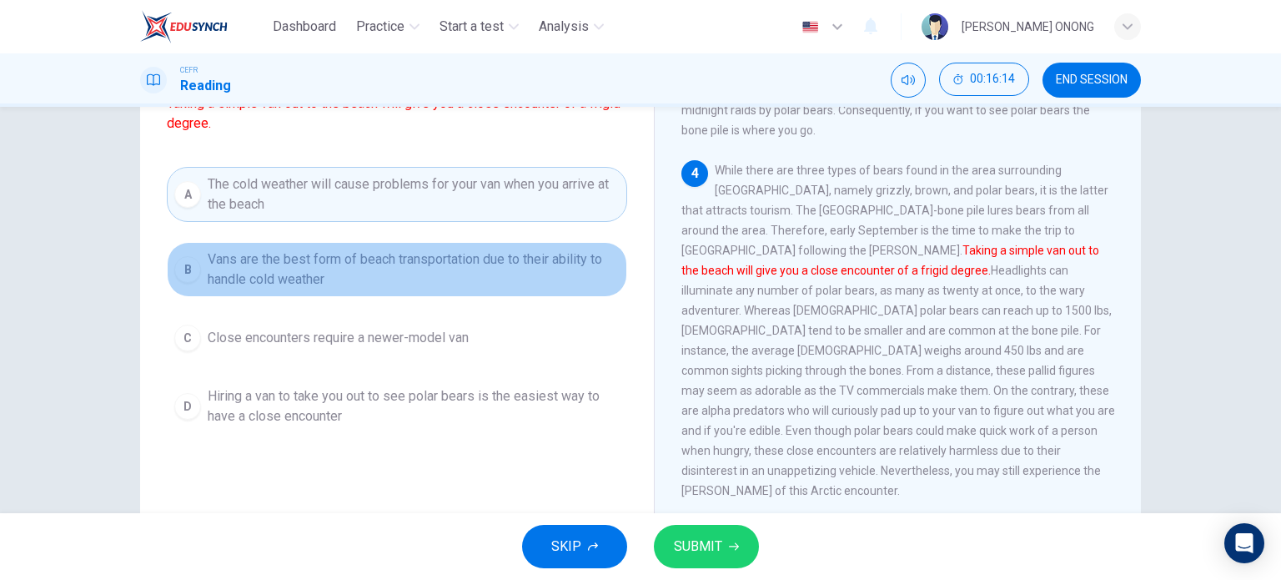
click at [457, 289] on span "Vans are the best form of beach transportation due to their ability to handle c…" at bounding box center [414, 269] width 412 height 40
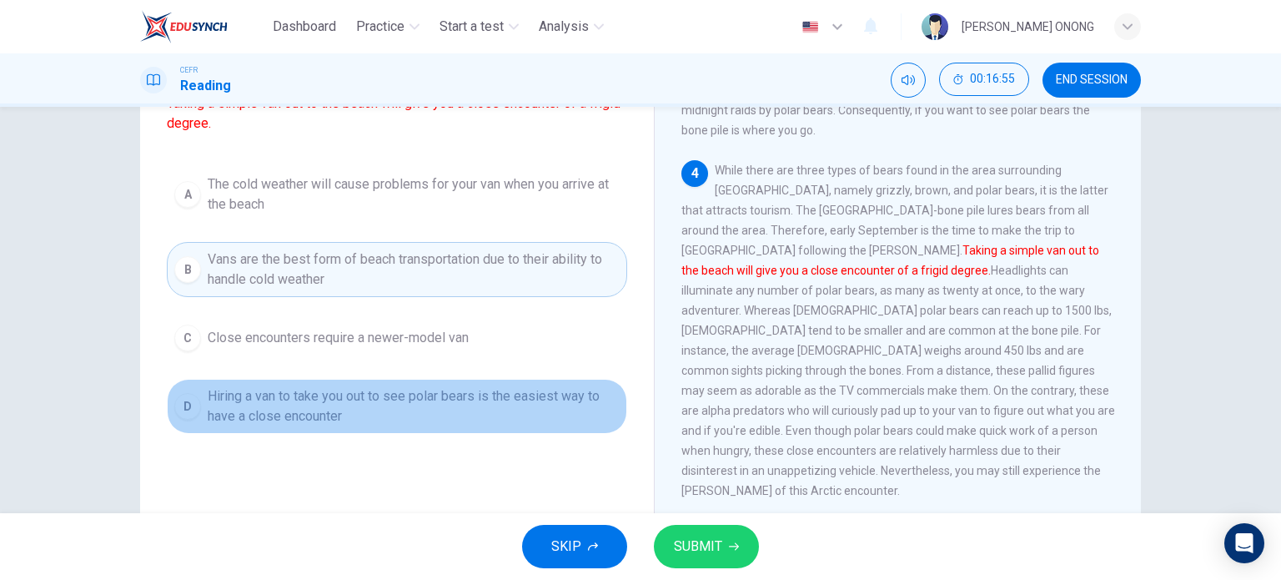
click at [322, 426] on span "Hiring a van to take you out to see polar bears is the easiest way to have a cl…" at bounding box center [414, 406] width 412 height 40
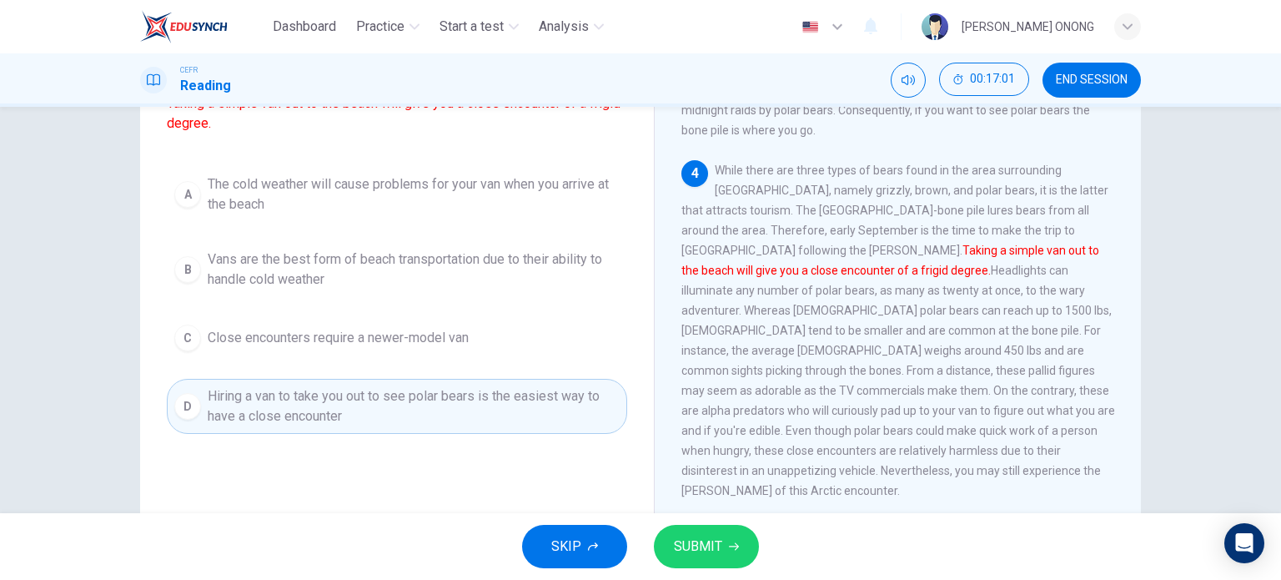
click at [705, 544] on span "SUBMIT" at bounding box center [698, 545] width 48 height 23
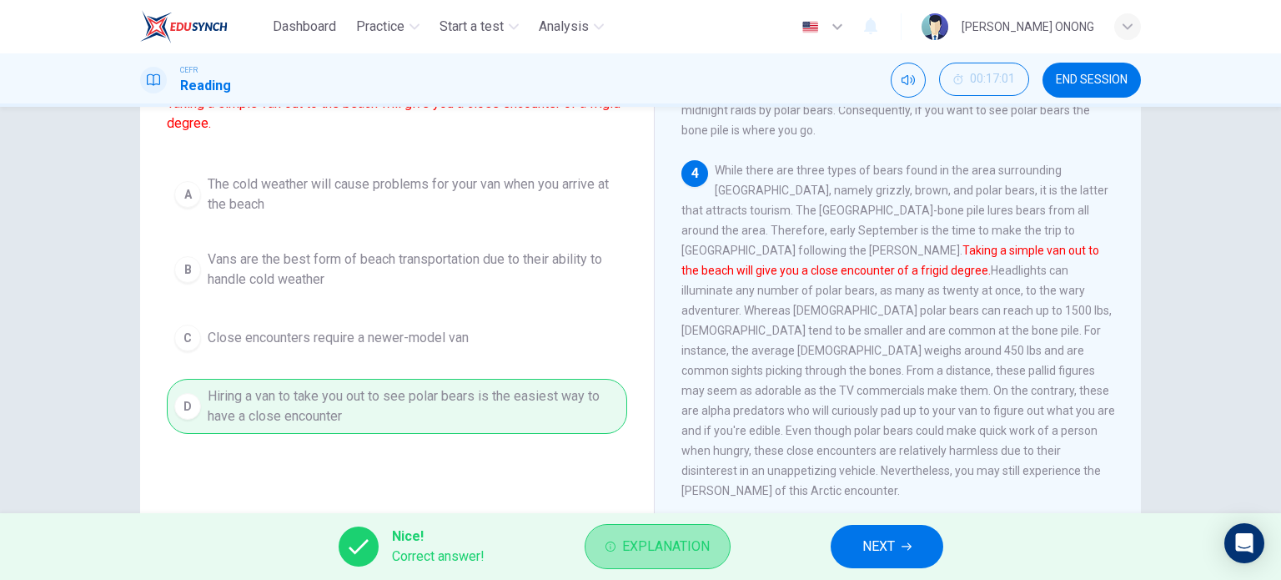
click at [620, 550] on button "Explanation" at bounding box center [658, 546] width 146 height 45
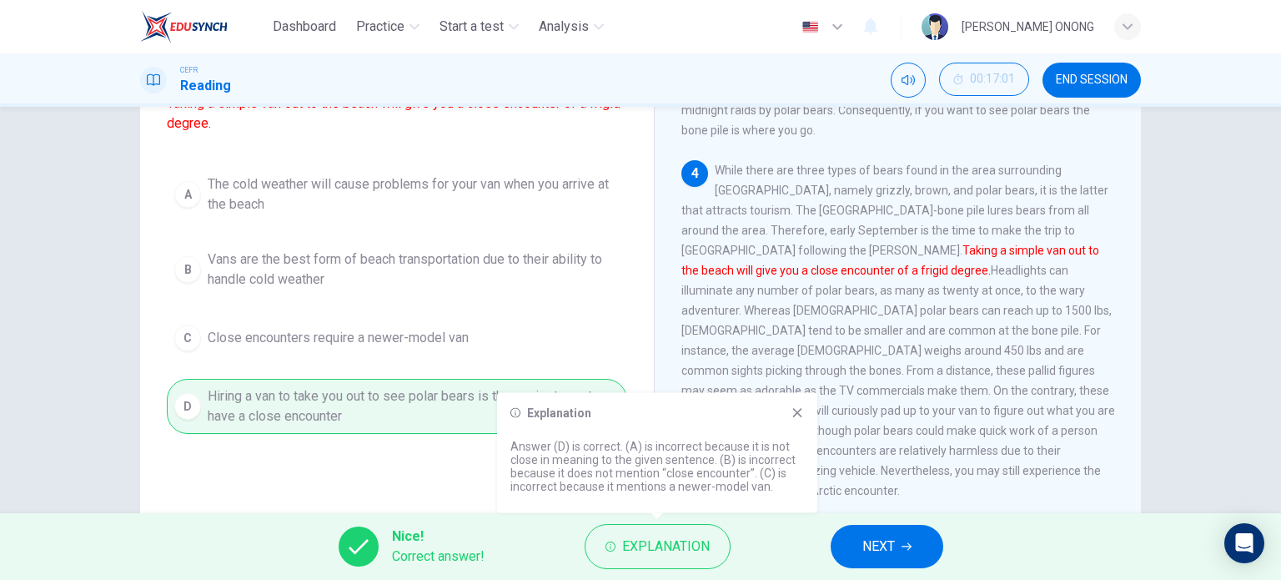
click at [800, 416] on icon at bounding box center [796, 412] width 13 height 13
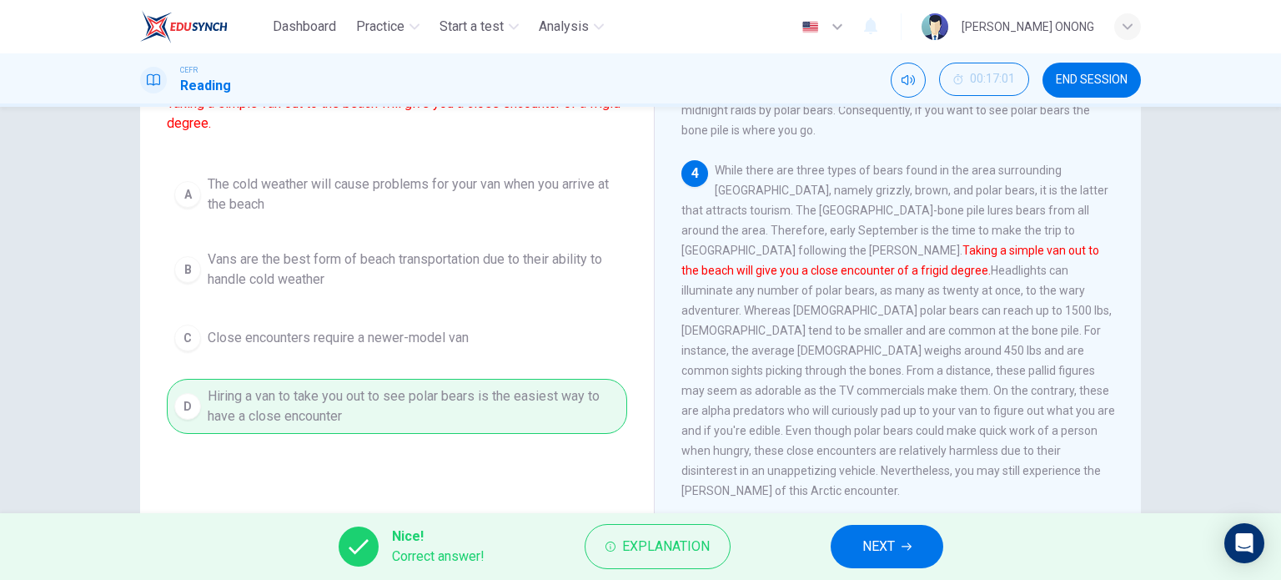
click at [864, 560] on button "NEXT" at bounding box center [887, 545] width 113 height 43
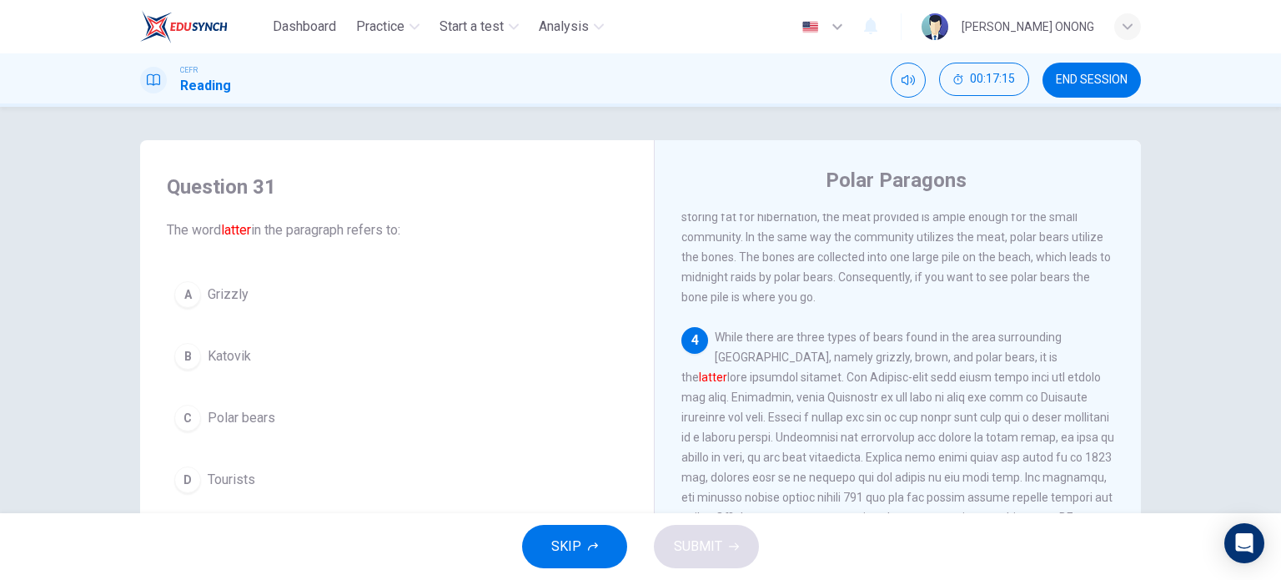
click at [237, 411] on span "Polar bears" at bounding box center [242, 418] width 68 height 20
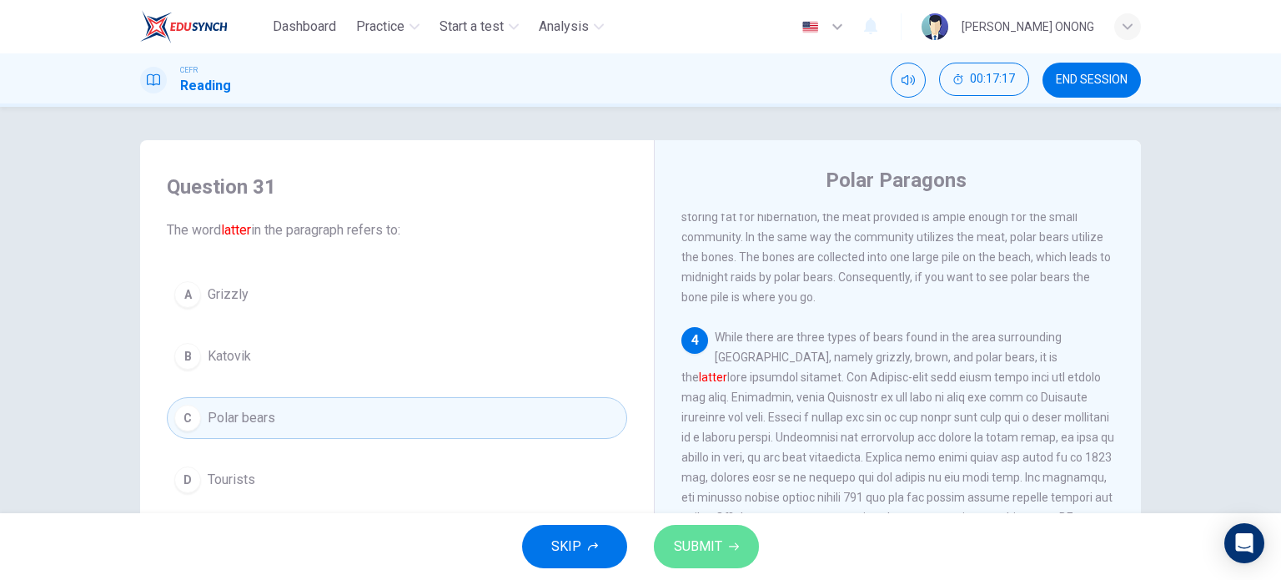
click at [714, 548] on span "SUBMIT" at bounding box center [698, 545] width 48 height 23
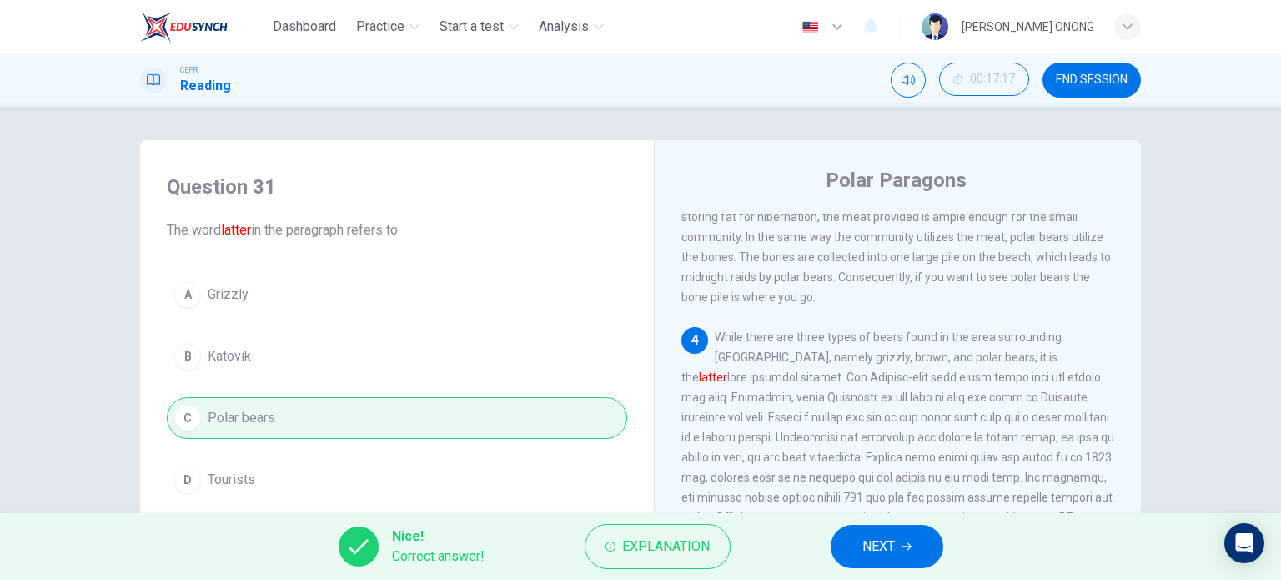
click at [856, 547] on button "NEXT" at bounding box center [887, 545] width 113 height 43
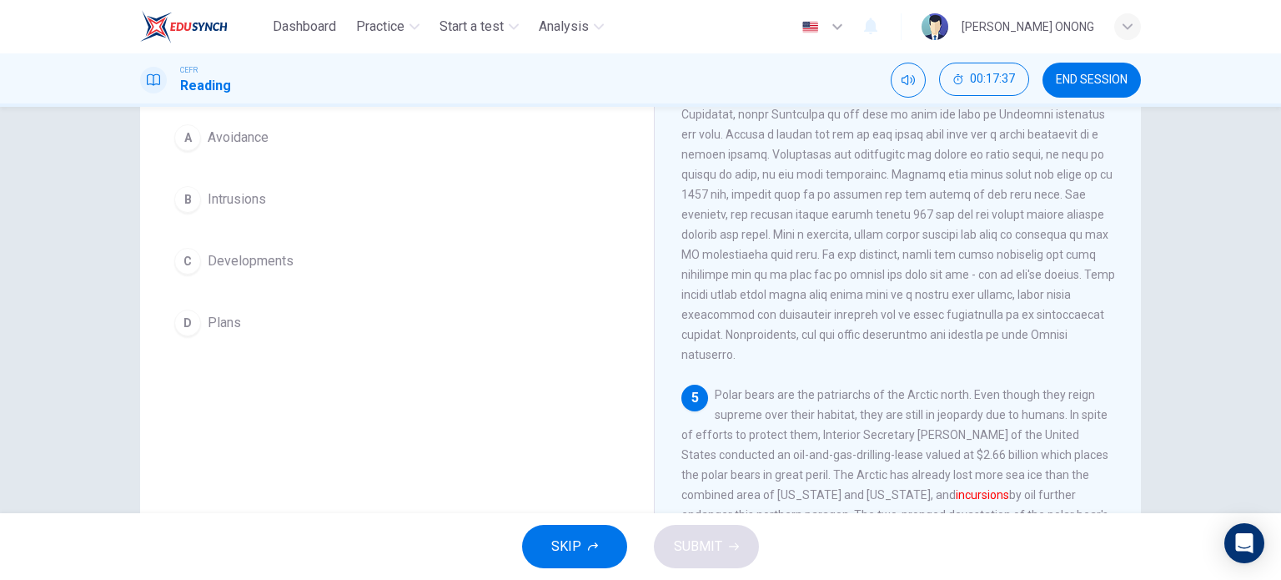
scroll to position [73, 0]
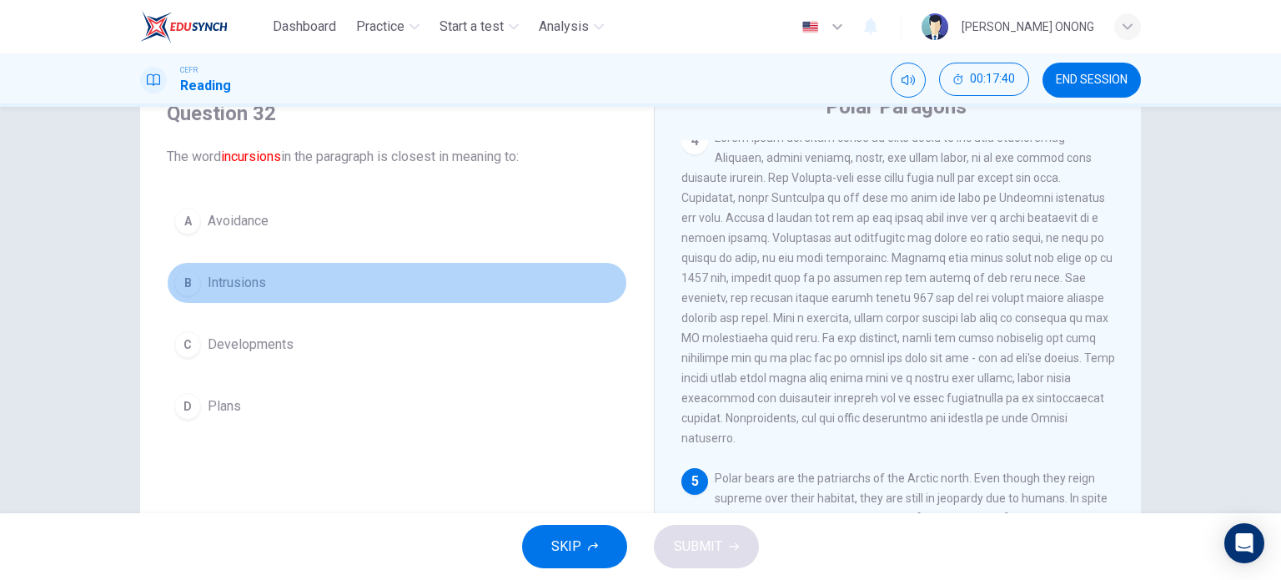
click at [224, 291] on span "Intrusions" at bounding box center [237, 283] width 58 height 20
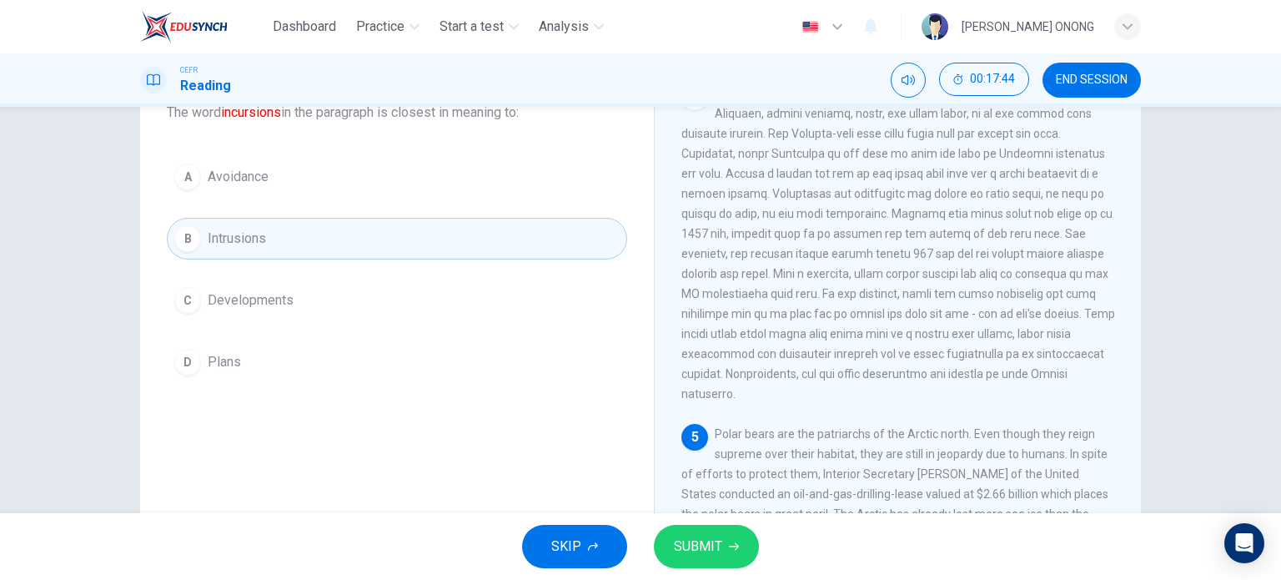
scroll to position [157, 0]
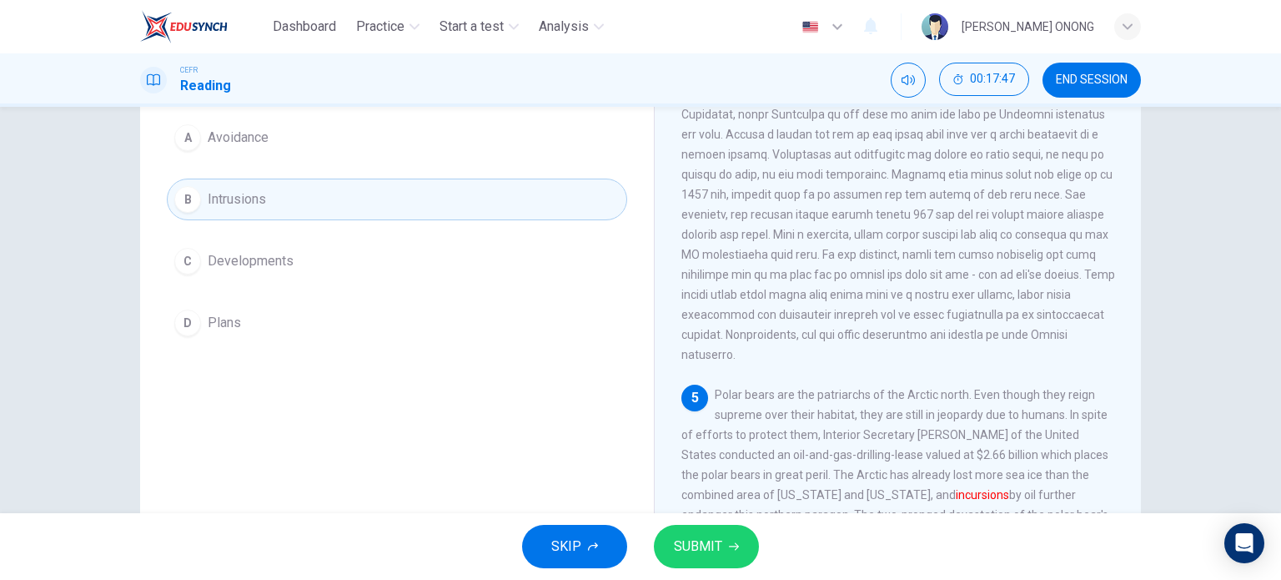
click at [697, 542] on span "SUBMIT" at bounding box center [698, 545] width 48 height 23
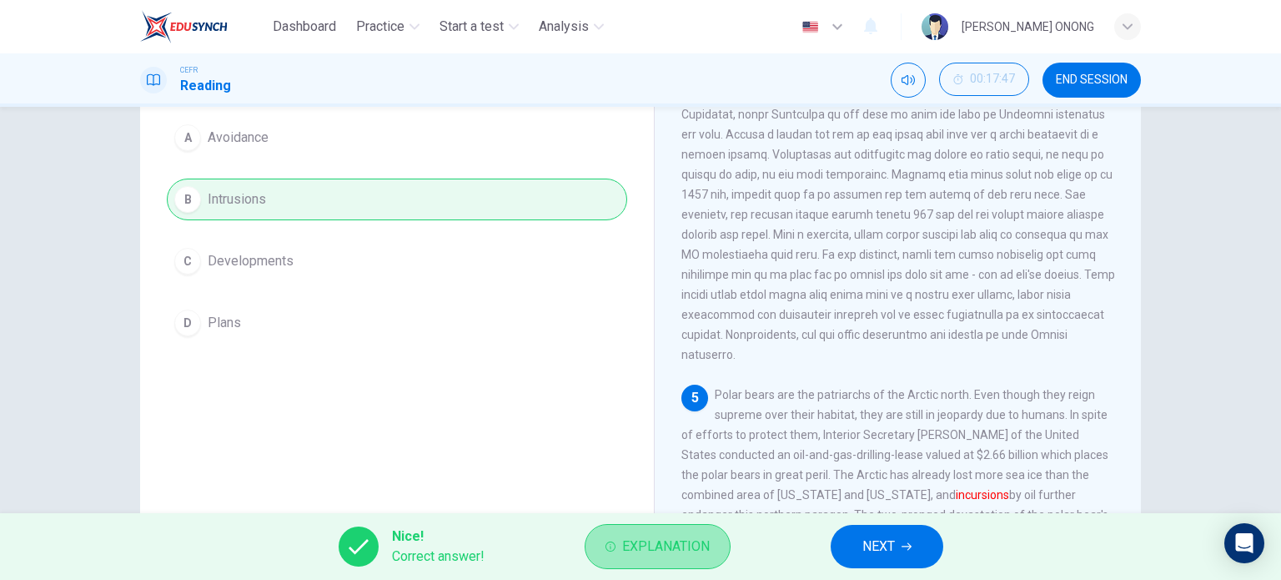
click at [688, 540] on span "Explanation" at bounding box center [666, 545] width 88 height 23
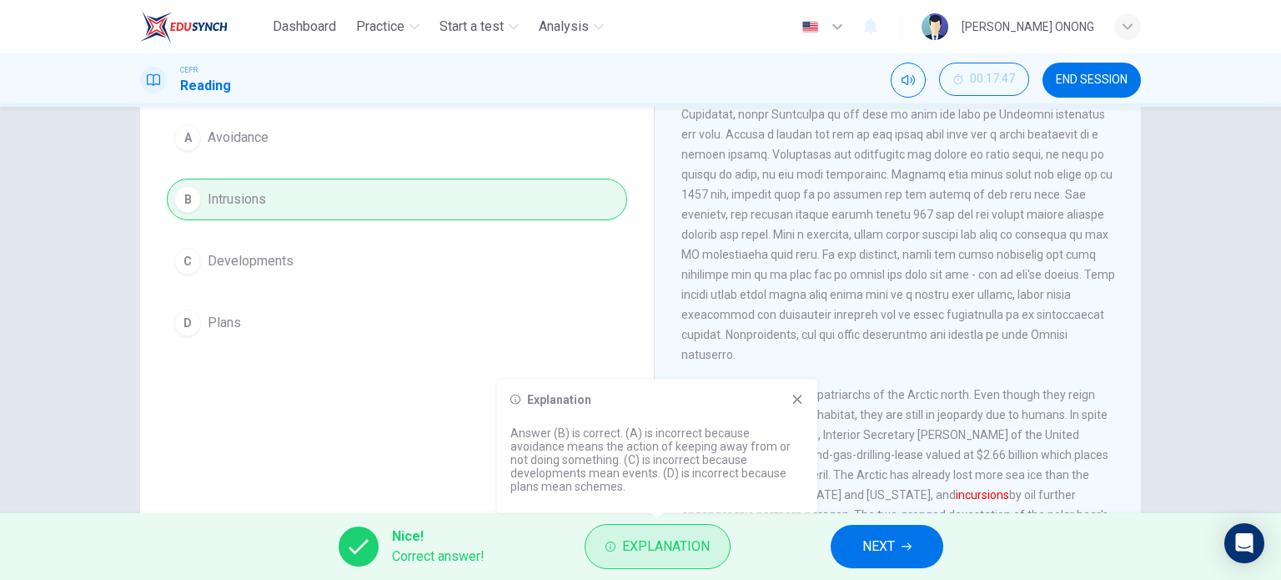
click at [689, 540] on span "Explanation" at bounding box center [666, 545] width 88 height 23
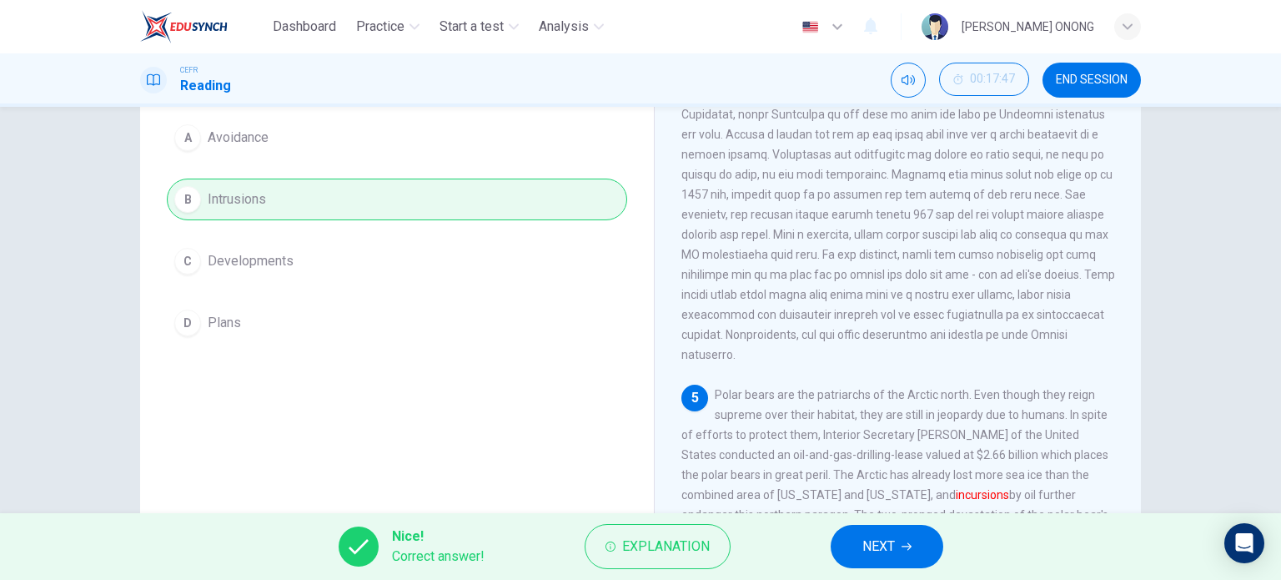
click at [875, 554] on span "NEXT" at bounding box center [878, 545] width 33 height 23
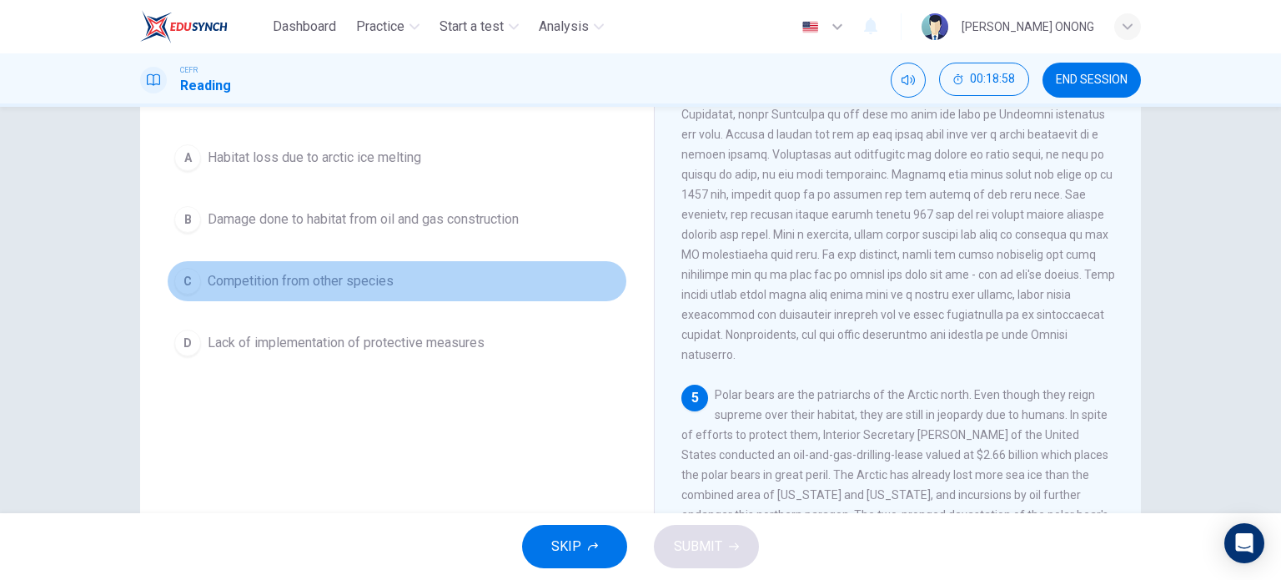
click at [294, 283] on span "Competition from other species" at bounding box center [301, 281] width 186 height 20
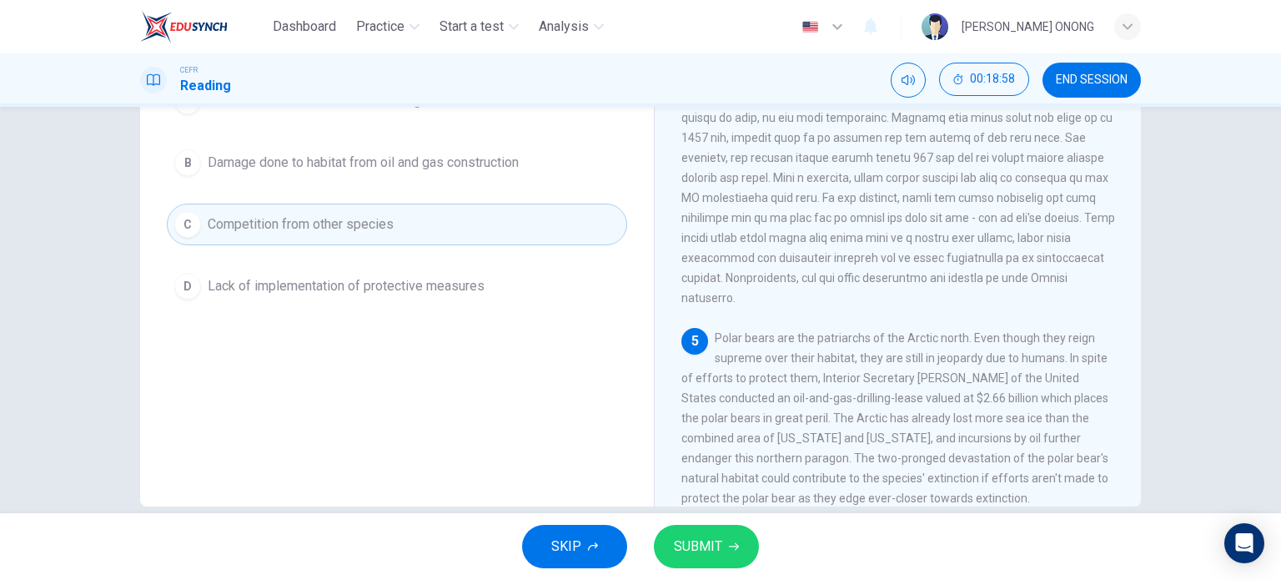
scroll to position [240, 0]
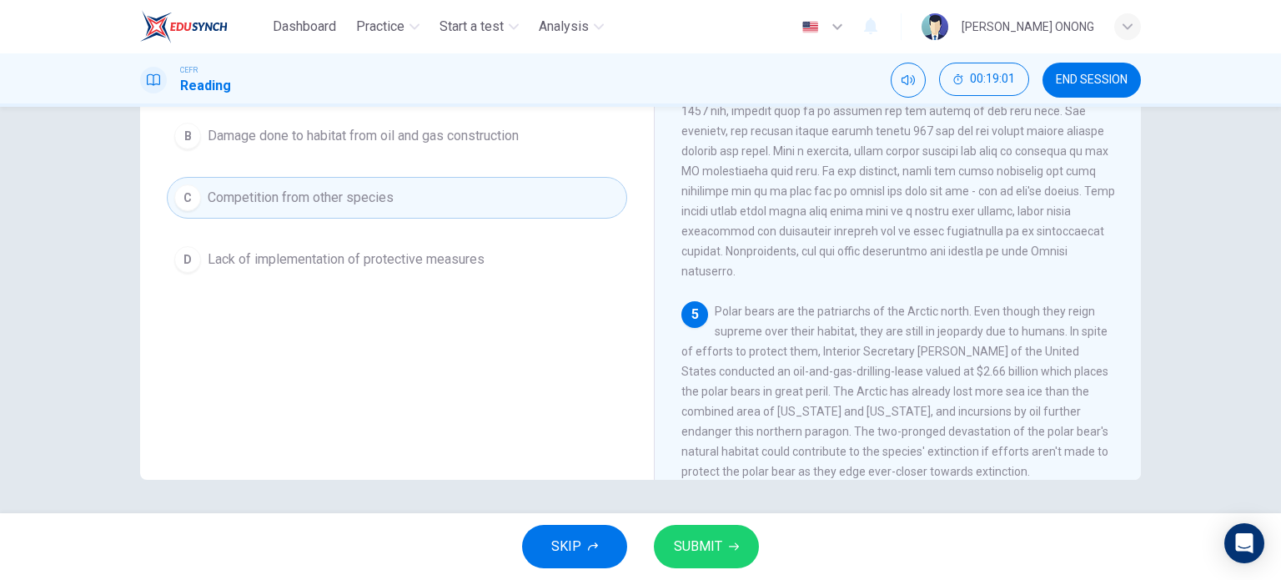
click at [394, 256] on span "Lack of implementation of protective measures" at bounding box center [346, 259] width 277 height 20
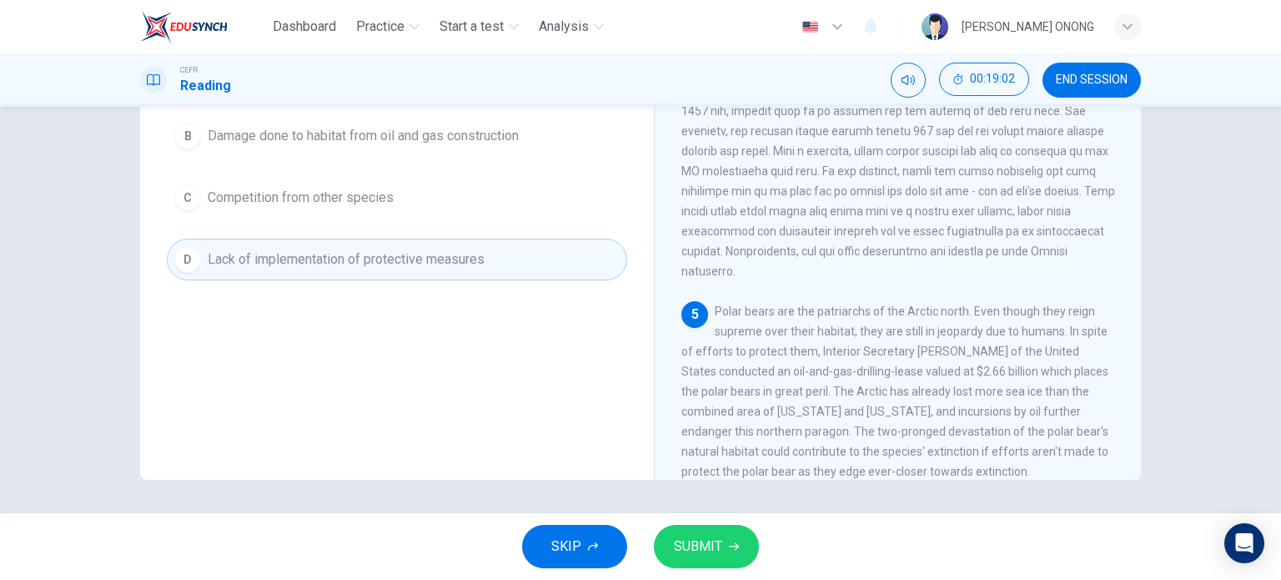
click at [414, 208] on button "C Competition from other species" at bounding box center [397, 198] width 460 height 42
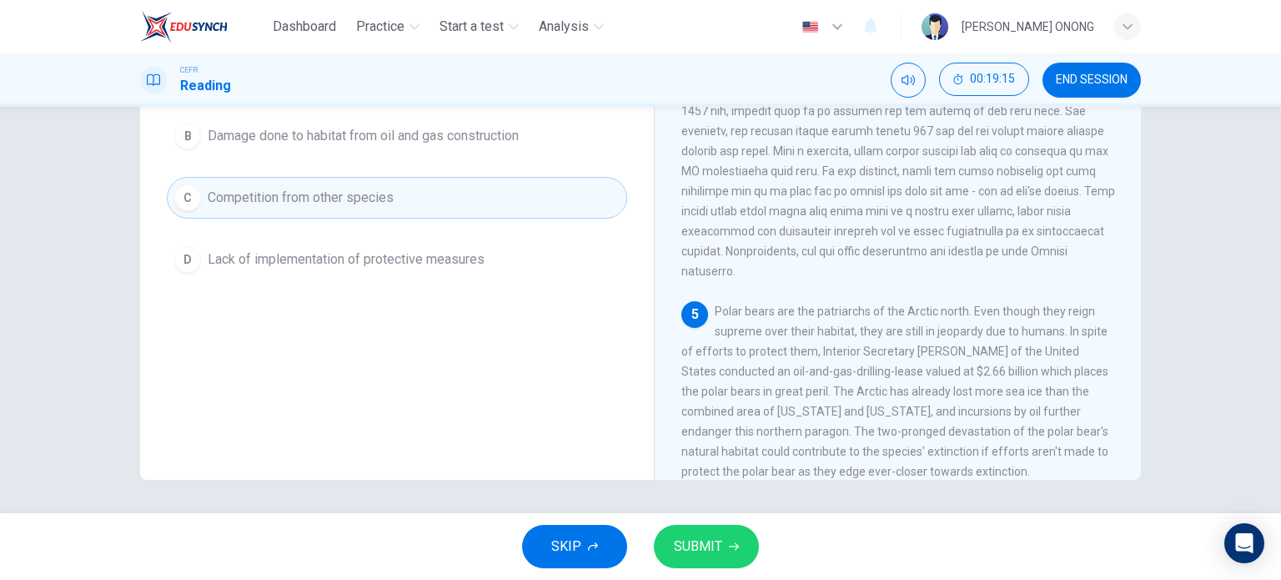
click at [425, 268] on button "D Lack of implementation of protective measures" at bounding box center [397, 259] width 460 height 42
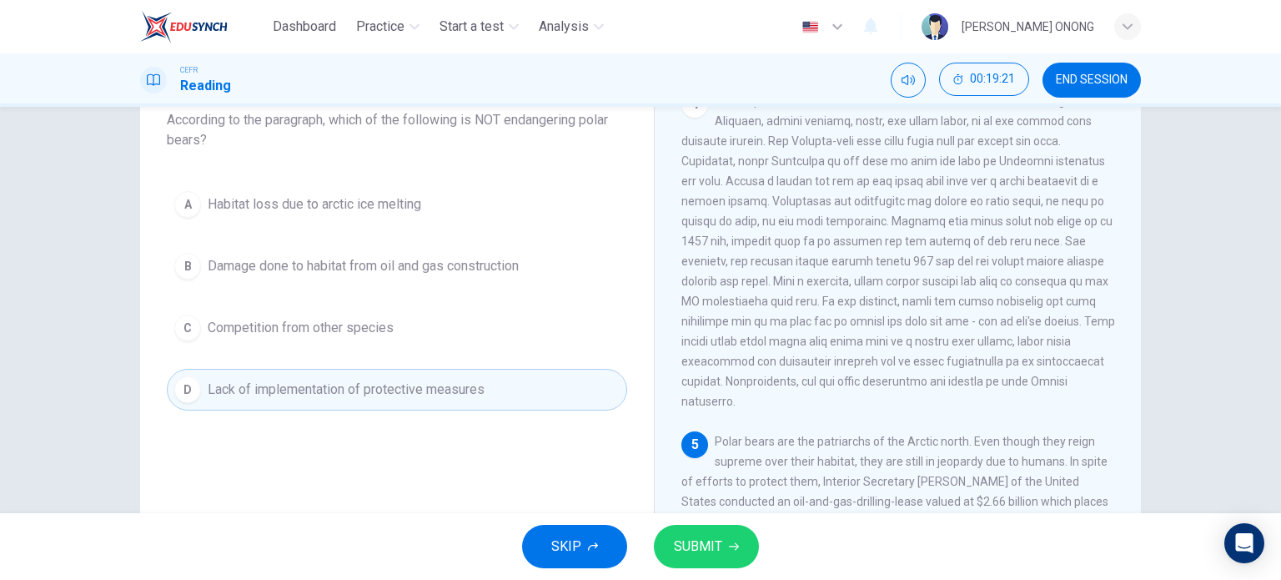
scroll to position [73, 0]
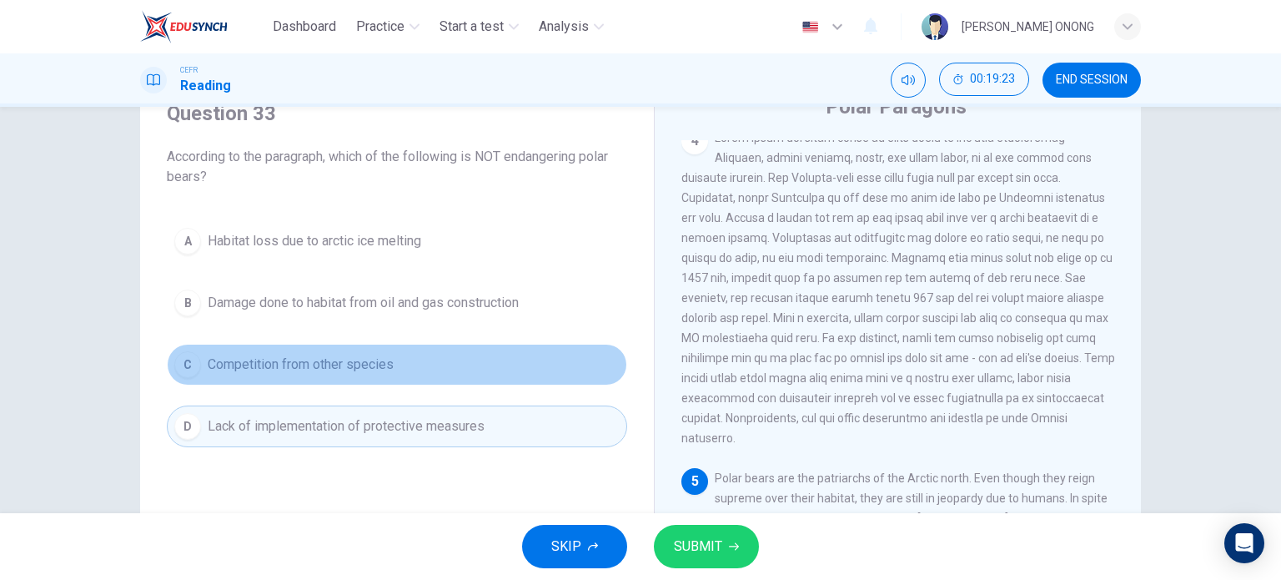
click at [486, 377] on button "C Competition from other species" at bounding box center [397, 365] width 460 height 42
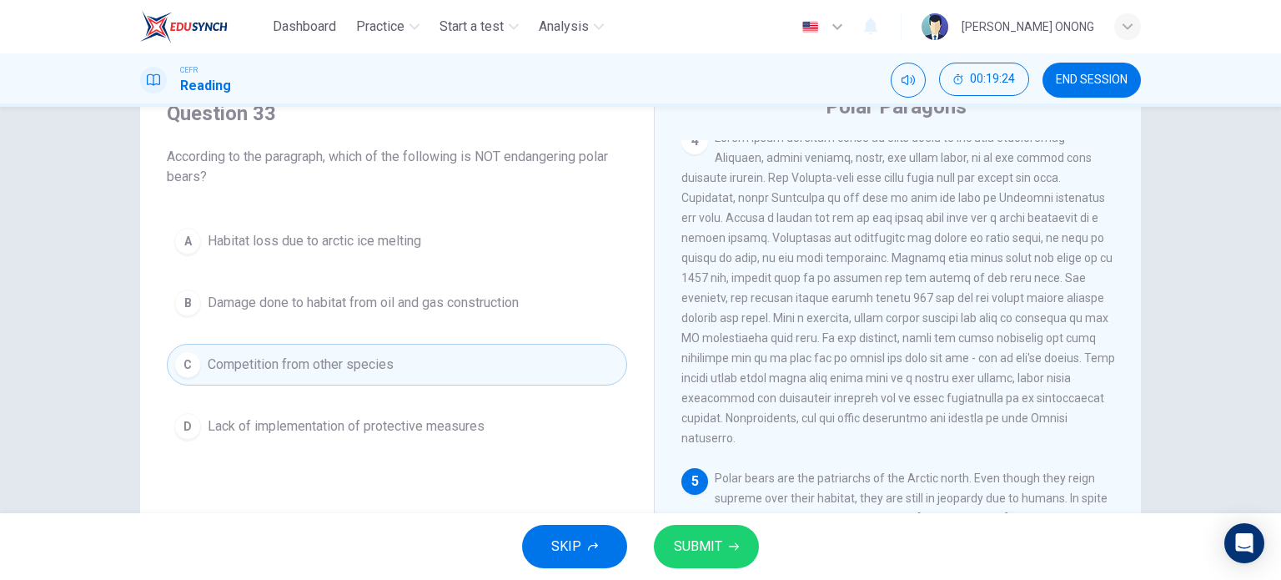
click at [725, 533] on button "SUBMIT" at bounding box center [706, 545] width 105 height 43
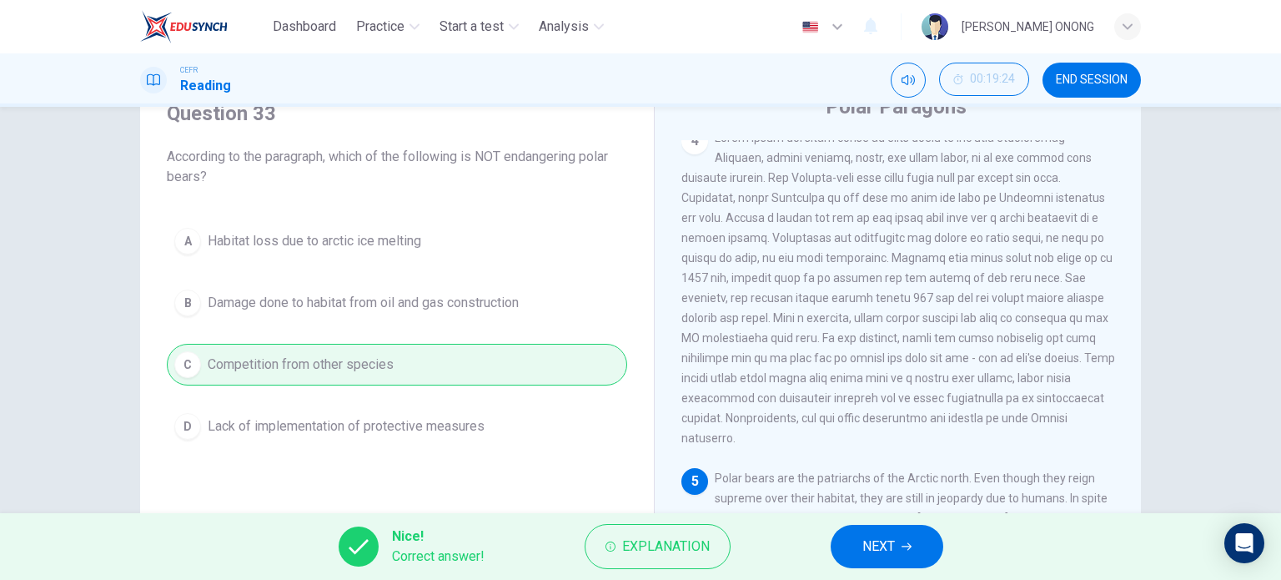
click at [881, 544] on span "NEXT" at bounding box center [878, 545] width 33 height 23
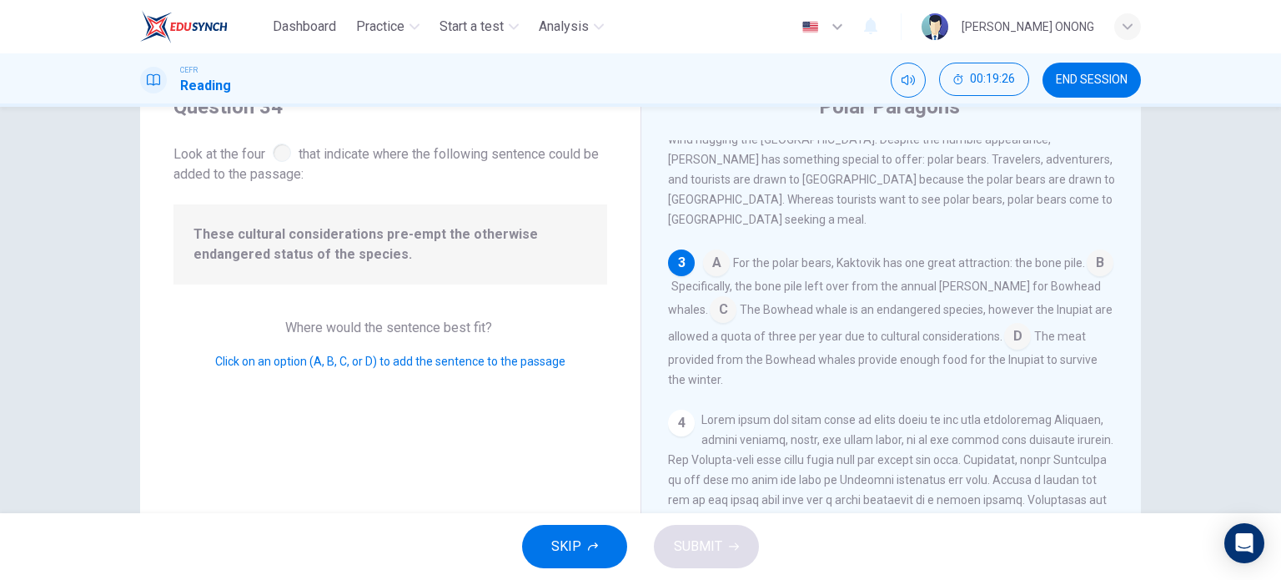
scroll to position [412, 0]
click at [1012, 326] on input at bounding box center [1017, 337] width 27 height 27
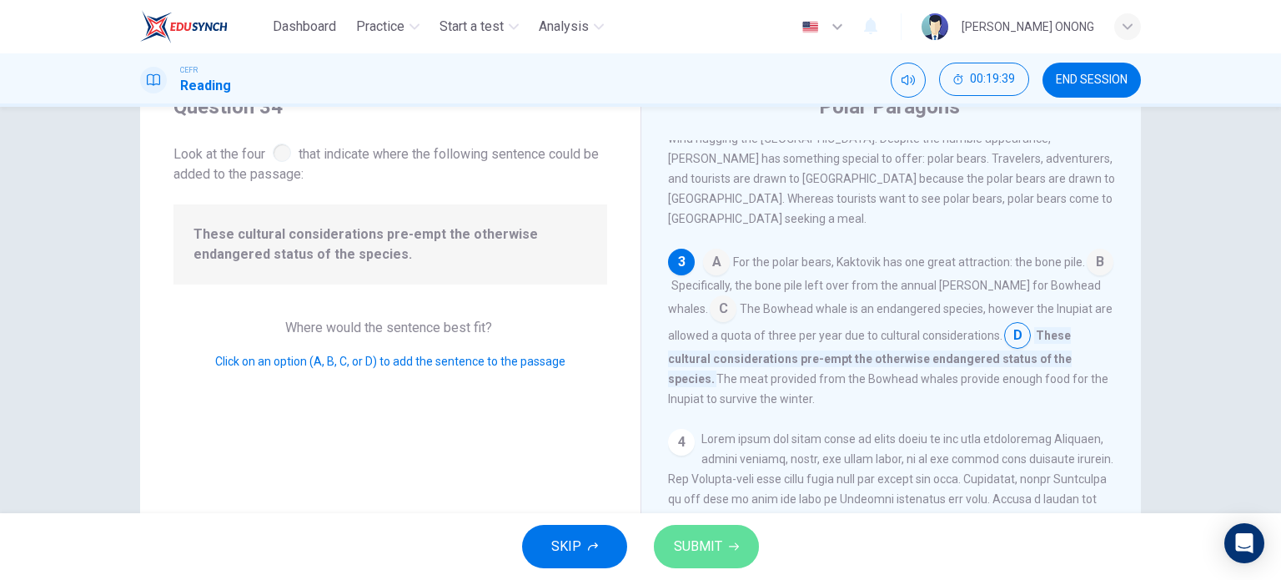
click at [717, 544] on span "SUBMIT" at bounding box center [698, 545] width 48 height 23
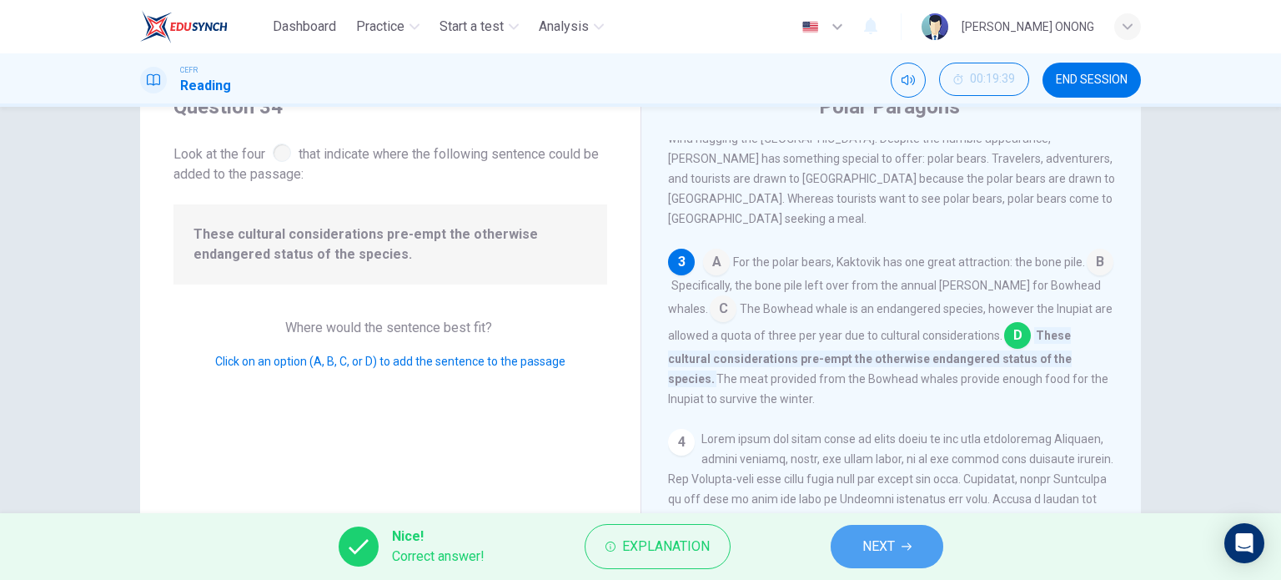
click at [877, 554] on span "NEXT" at bounding box center [878, 545] width 33 height 23
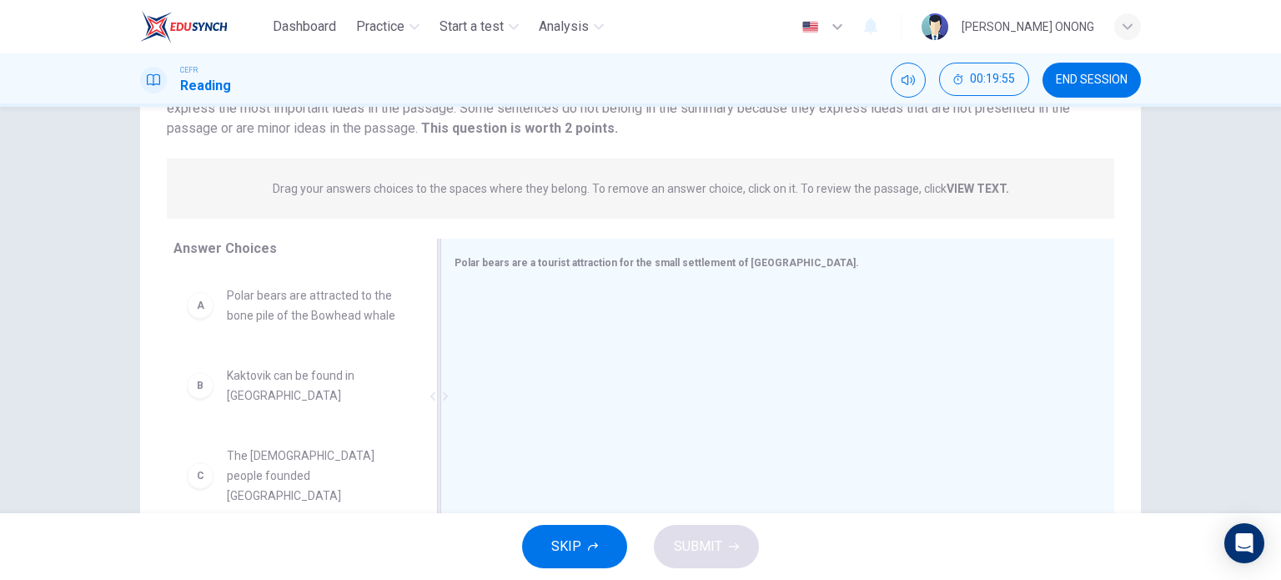
scroll to position [157, 0]
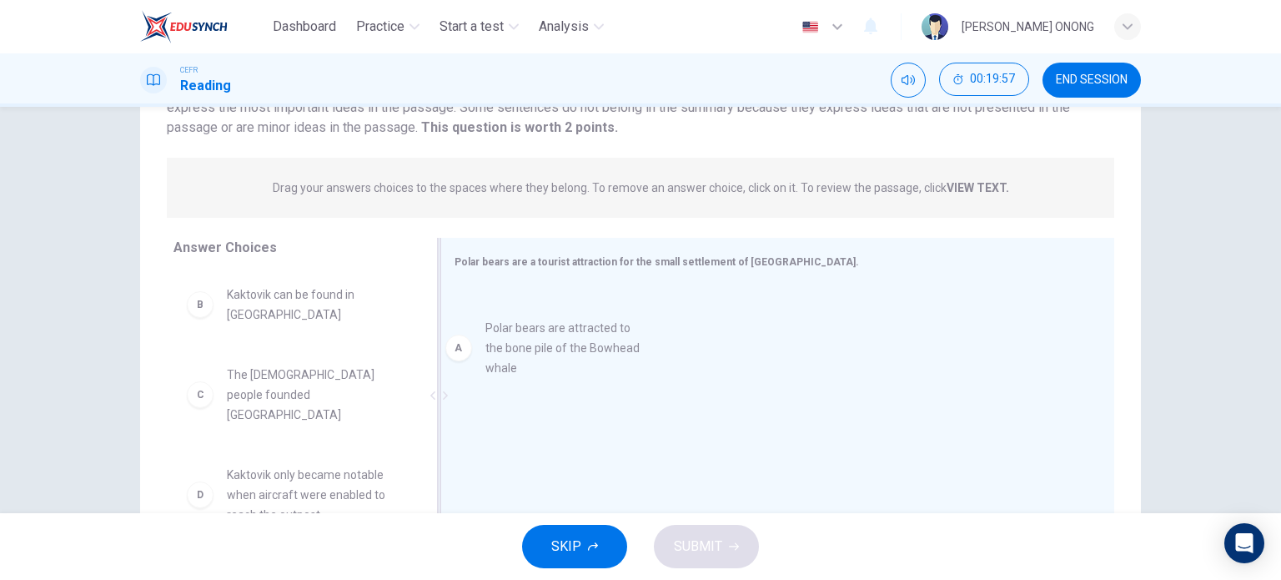
drag, startPoint x: 353, startPoint y: 329, endPoint x: 630, endPoint y: 363, distance: 278.8
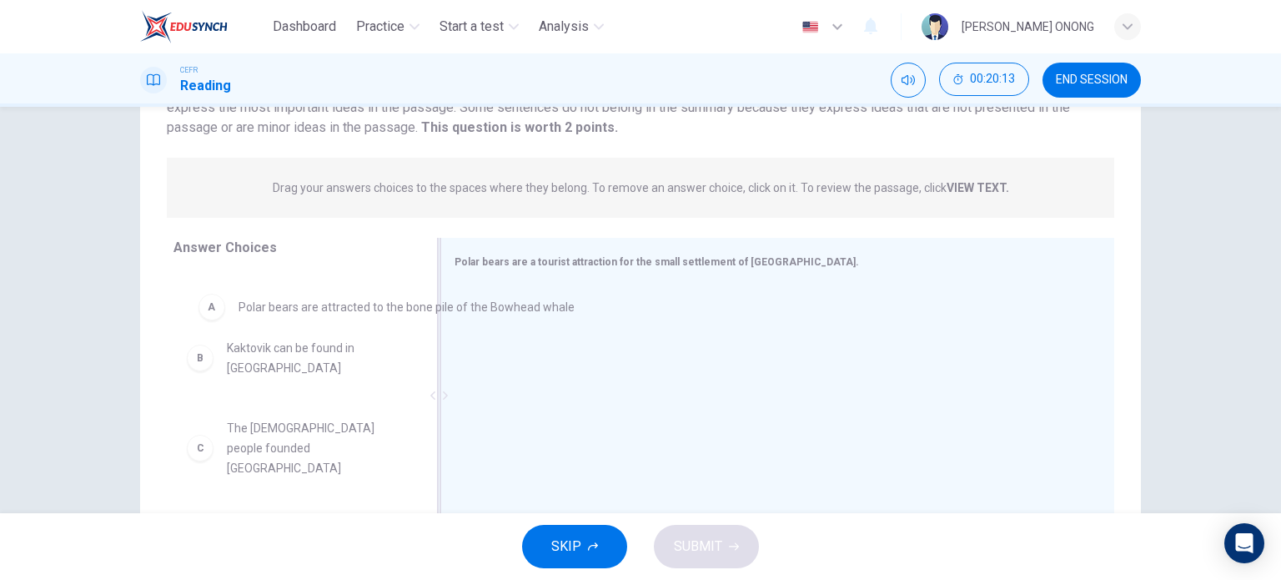
drag, startPoint x: 574, startPoint y: 336, endPoint x: 302, endPoint y: 332, distance: 271.9
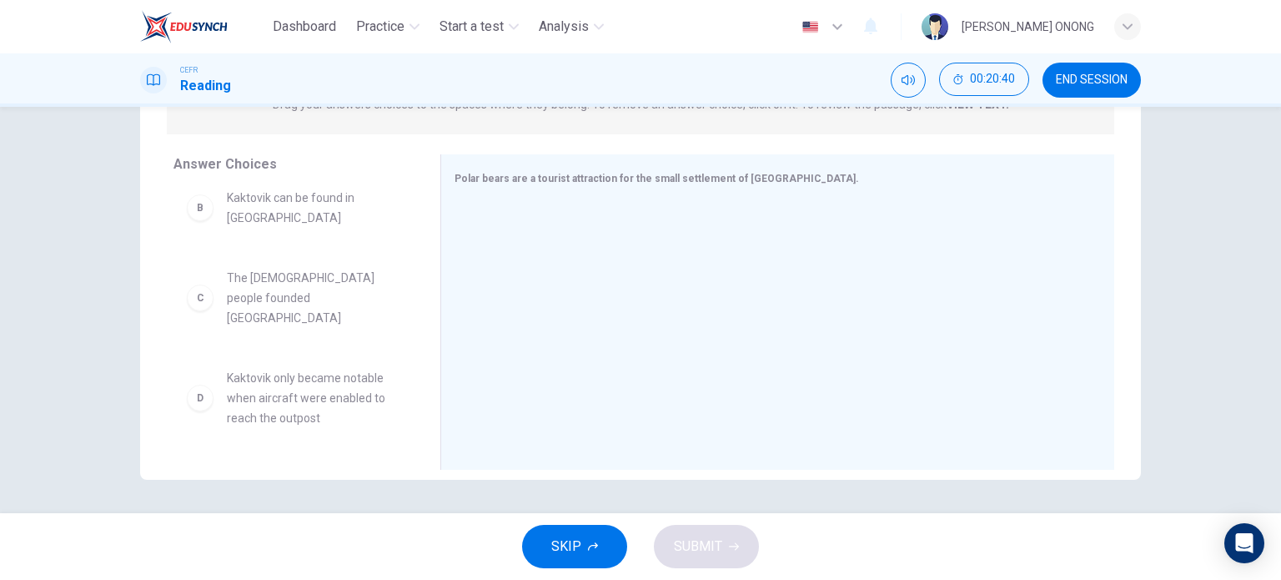
scroll to position [0, 0]
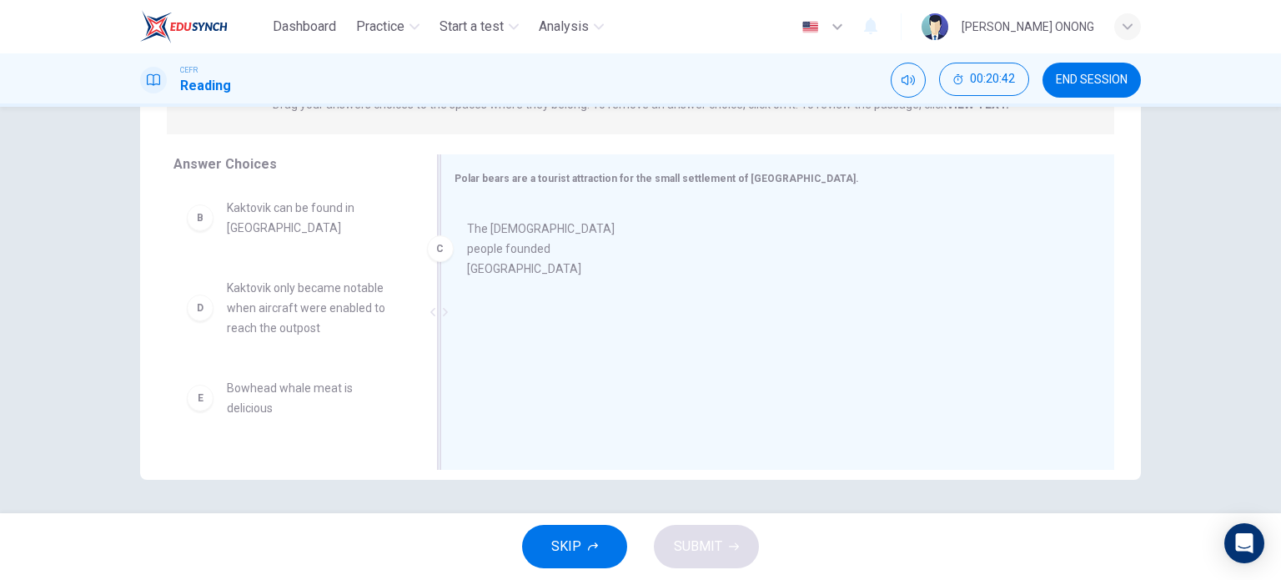
drag, startPoint x: 327, startPoint y: 309, endPoint x: 576, endPoint y: 250, distance: 256.3
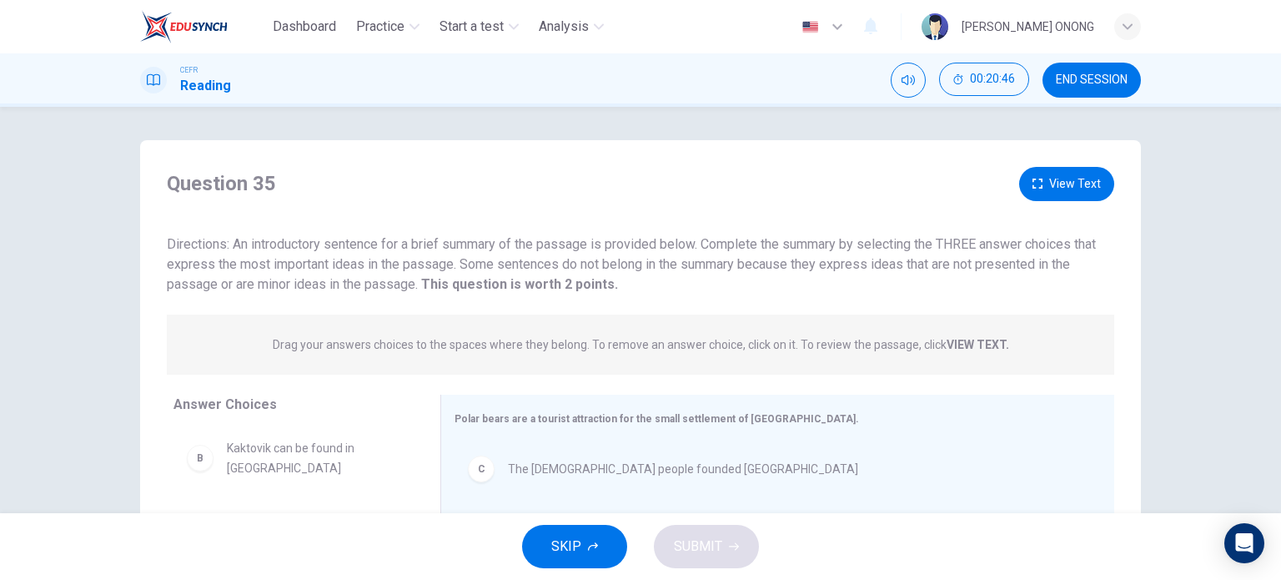
click at [1059, 196] on button "View Text" at bounding box center [1066, 184] width 95 height 34
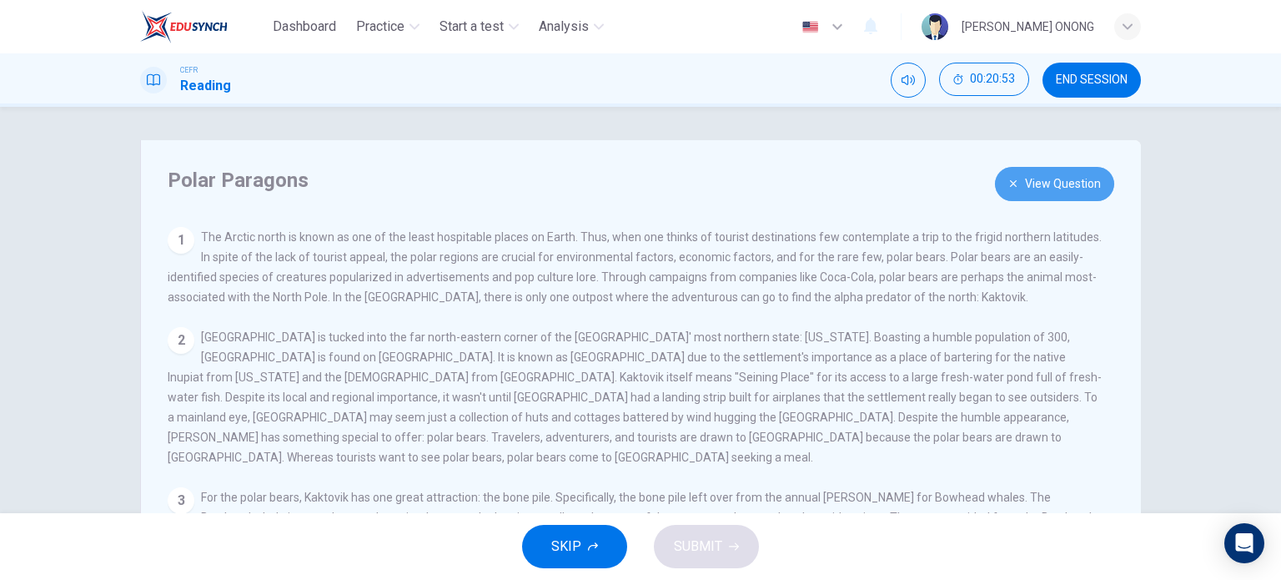
click at [1011, 189] on button "View Question" at bounding box center [1054, 184] width 119 height 34
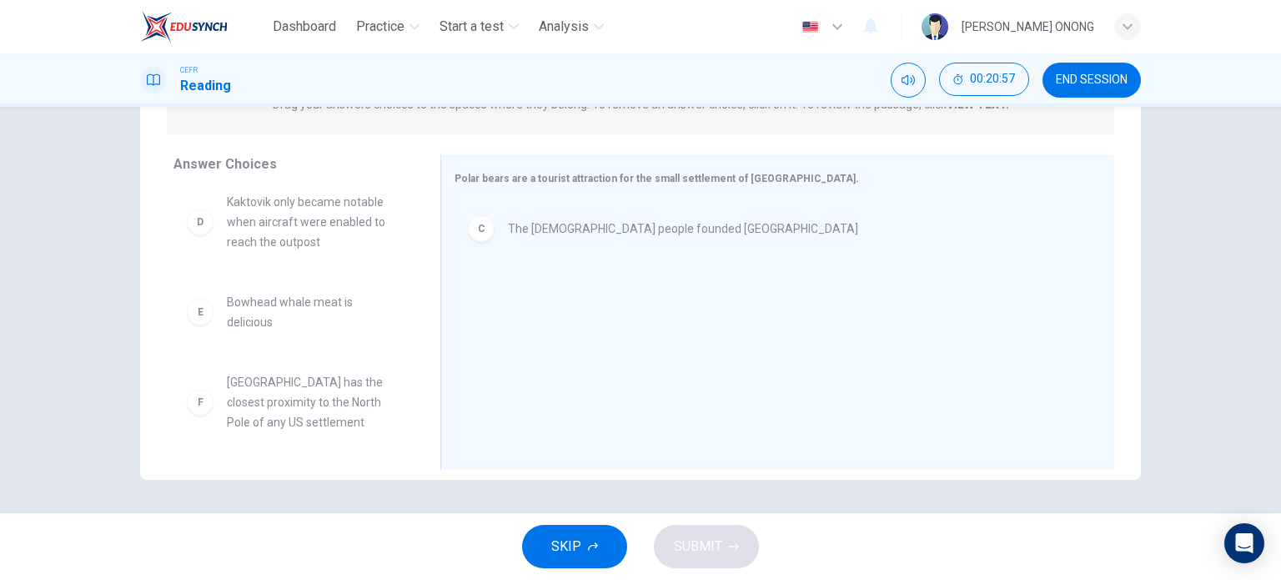
scroll to position [170, 0]
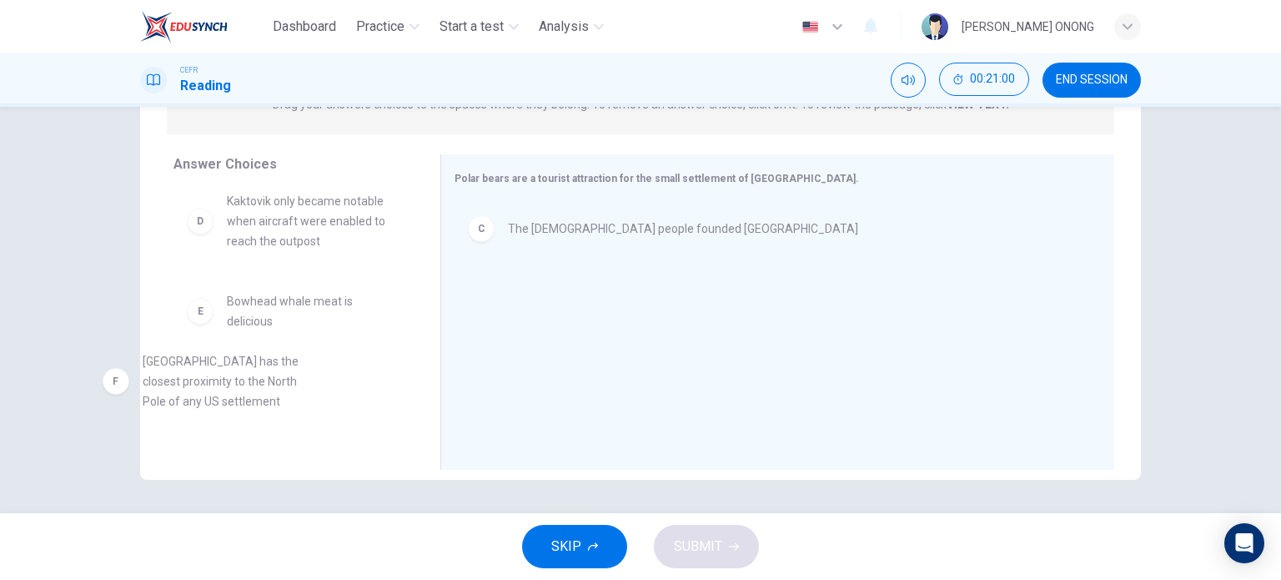
drag, startPoint x: 297, startPoint y: 423, endPoint x: 409, endPoint y: 377, distance: 121.6
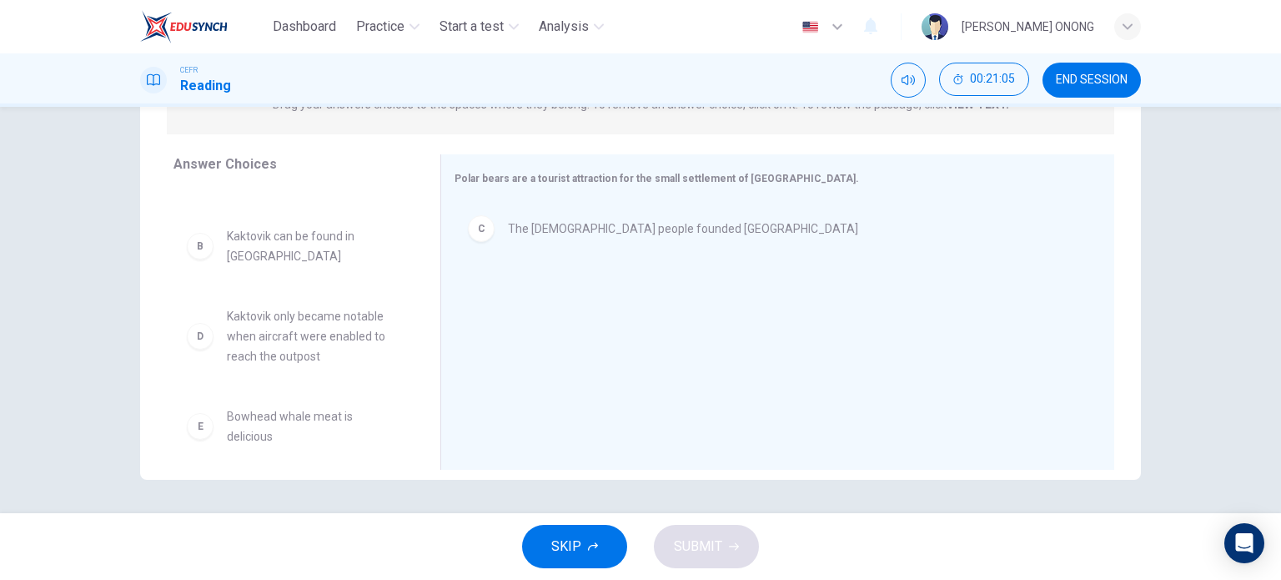
scroll to position [83, 0]
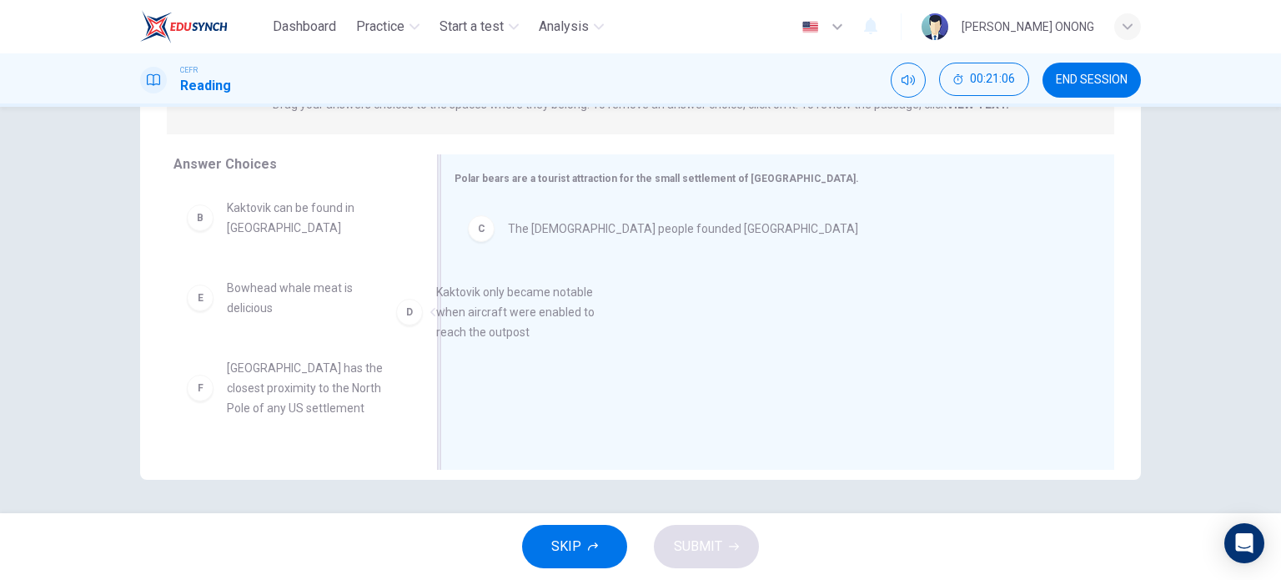
drag, startPoint x: 282, startPoint y: 324, endPoint x: 539, endPoint y: 326, distance: 257.7
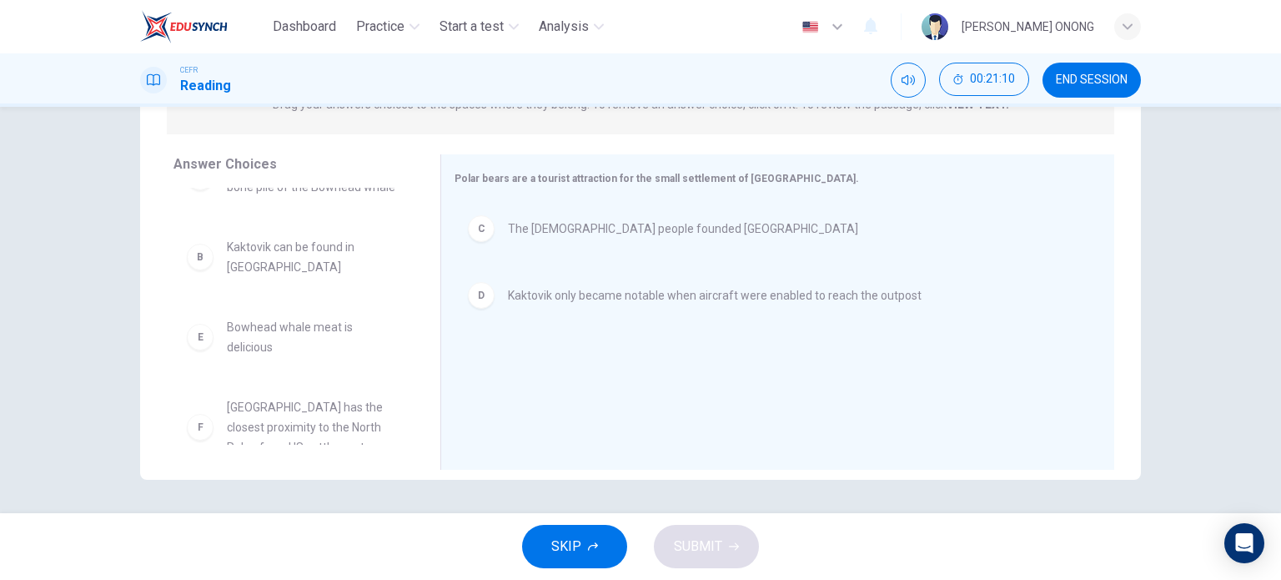
scroll to position [70, 0]
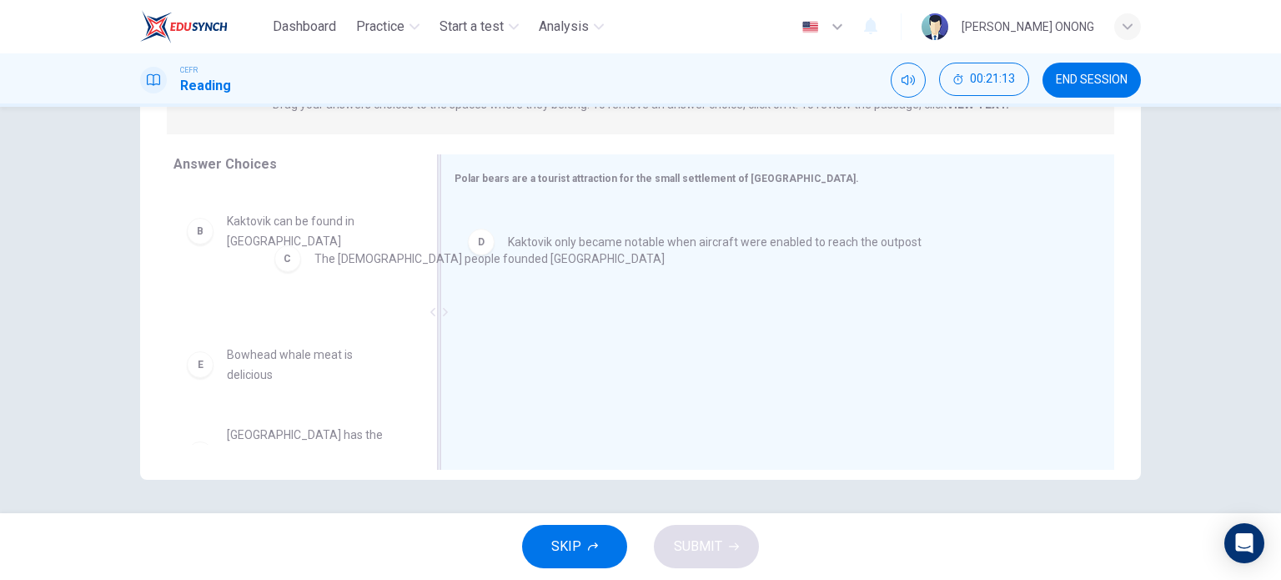
drag, startPoint x: 556, startPoint y: 238, endPoint x: 354, endPoint y: 269, distance: 205.0
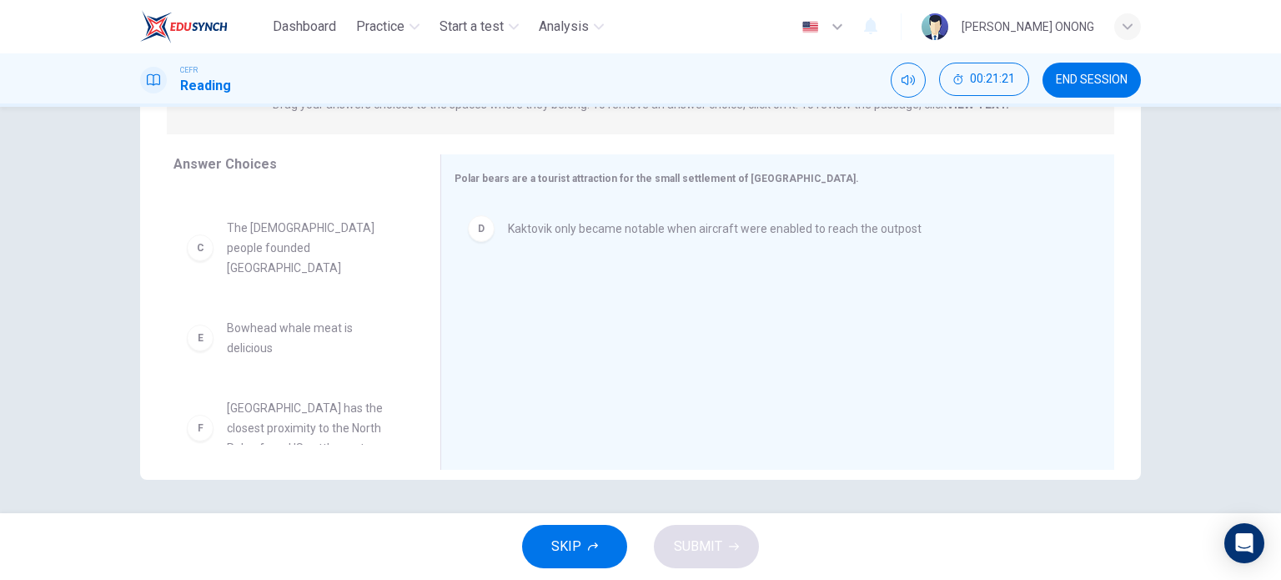
scroll to position [150, 0]
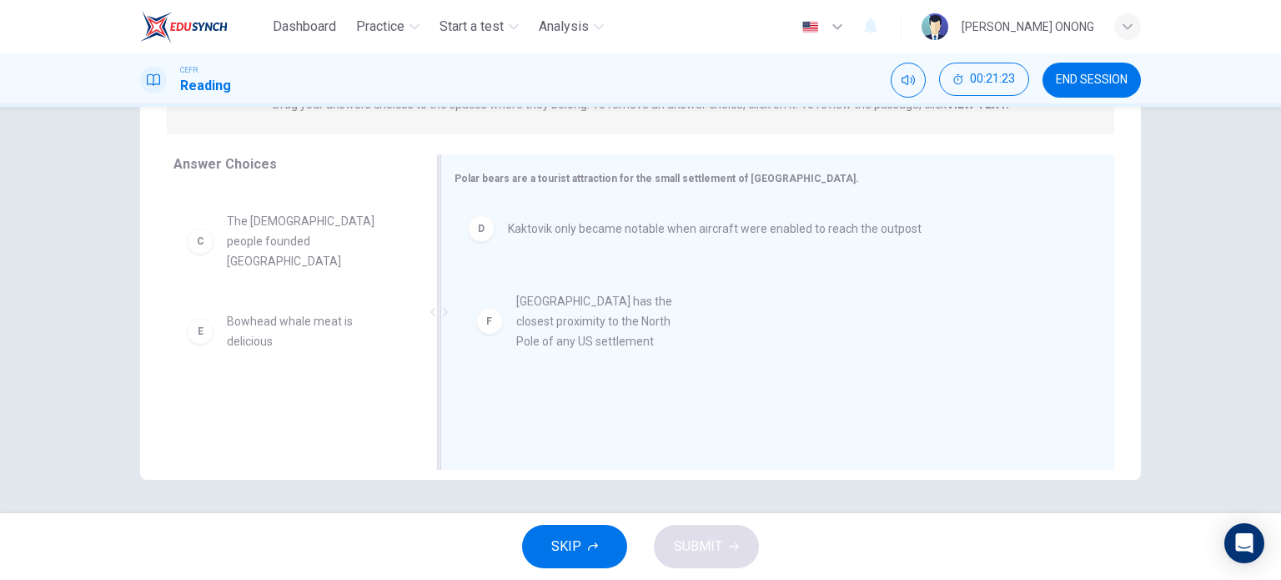
drag, startPoint x: 319, startPoint y: 394, endPoint x: 620, endPoint y: 324, distance: 309.9
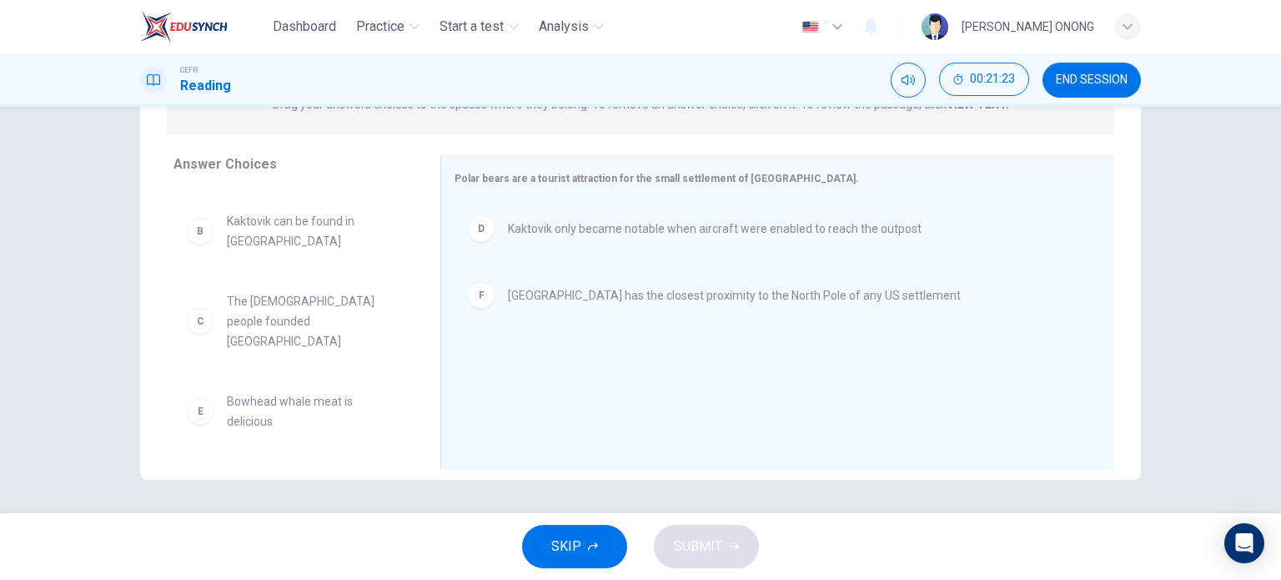
scroll to position [50, 0]
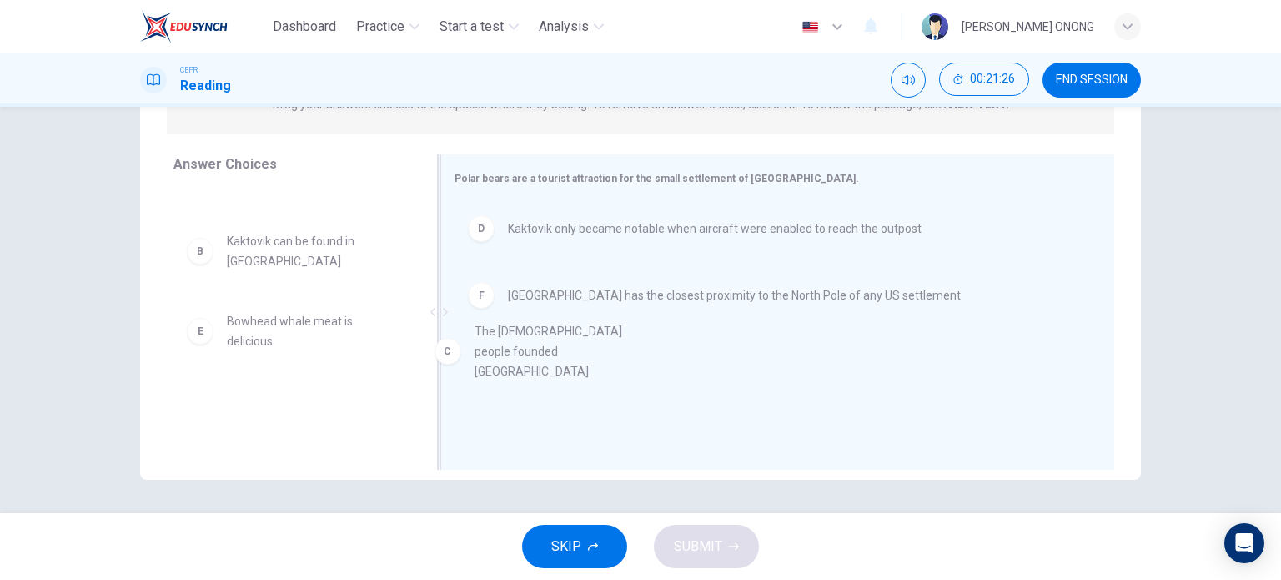
drag, startPoint x: 285, startPoint y: 328, endPoint x: 595, endPoint y: 356, distance: 311.5
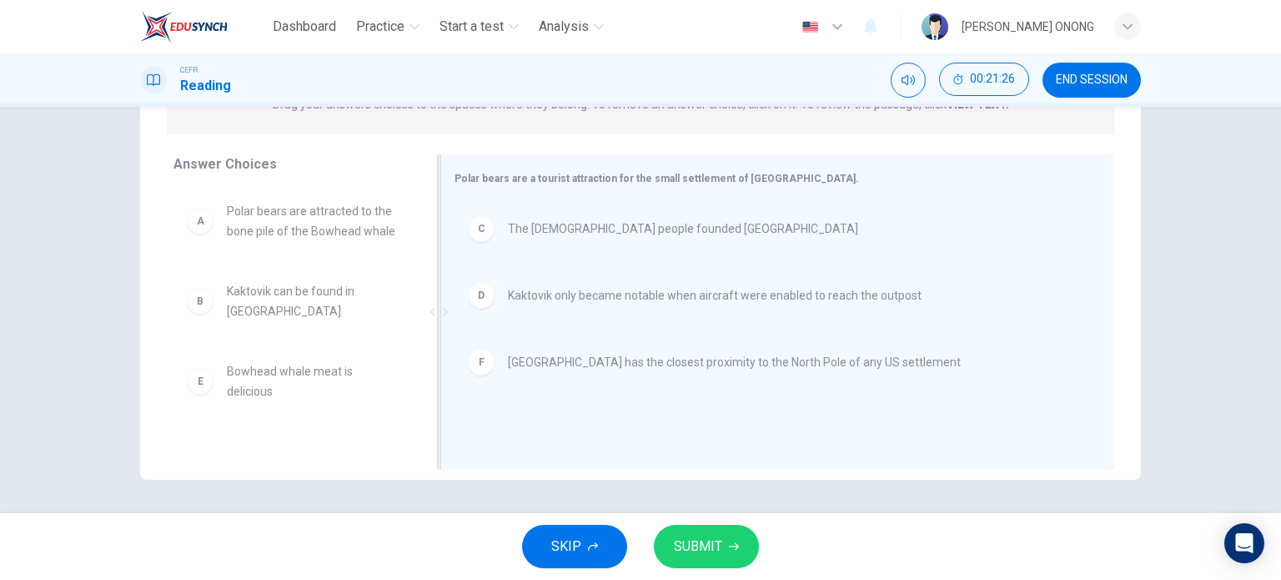
scroll to position [0, 0]
click at [717, 533] on button "SUBMIT" at bounding box center [706, 545] width 105 height 43
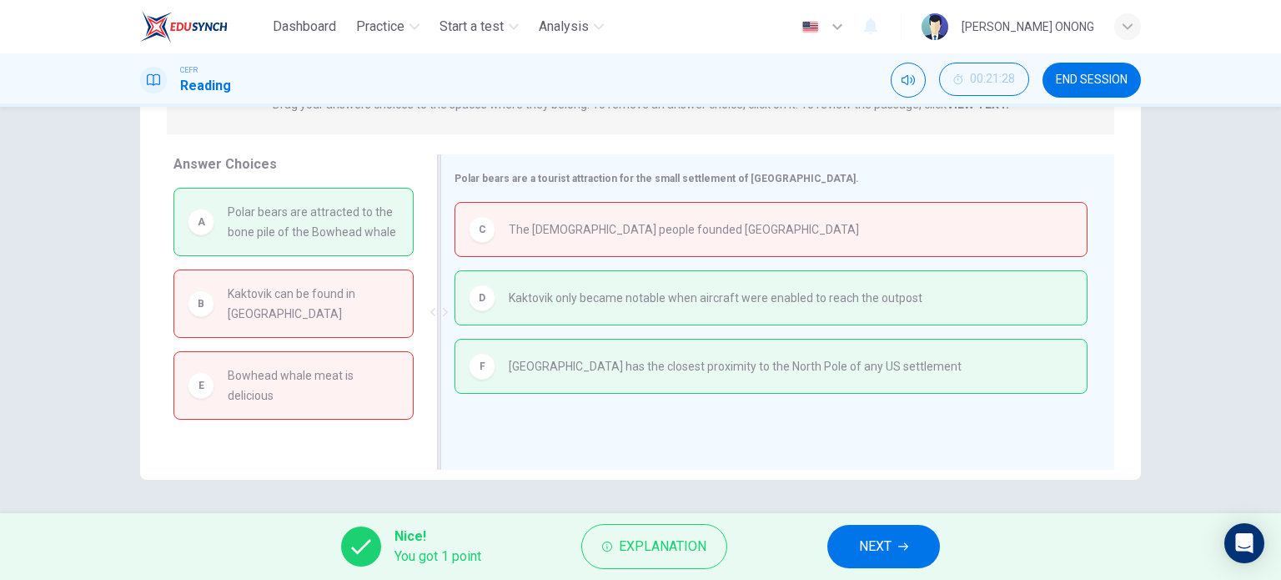
click at [617, 231] on span "The [DEMOGRAPHIC_DATA] people founded [GEOGRAPHIC_DATA]" at bounding box center [684, 229] width 350 height 20
drag, startPoint x: 338, startPoint y: 214, endPoint x: 479, endPoint y: 228, distance: 142.5
click at [479, 228] on div "Answer Choices A Polar bears are attracted to the bone pile of the Bowhead whal…" at bounding box center [640, 311] width 1001 height 315
click at [690, 556] on span "Explanation" at bounding box center [663, 545] width 88 height 23
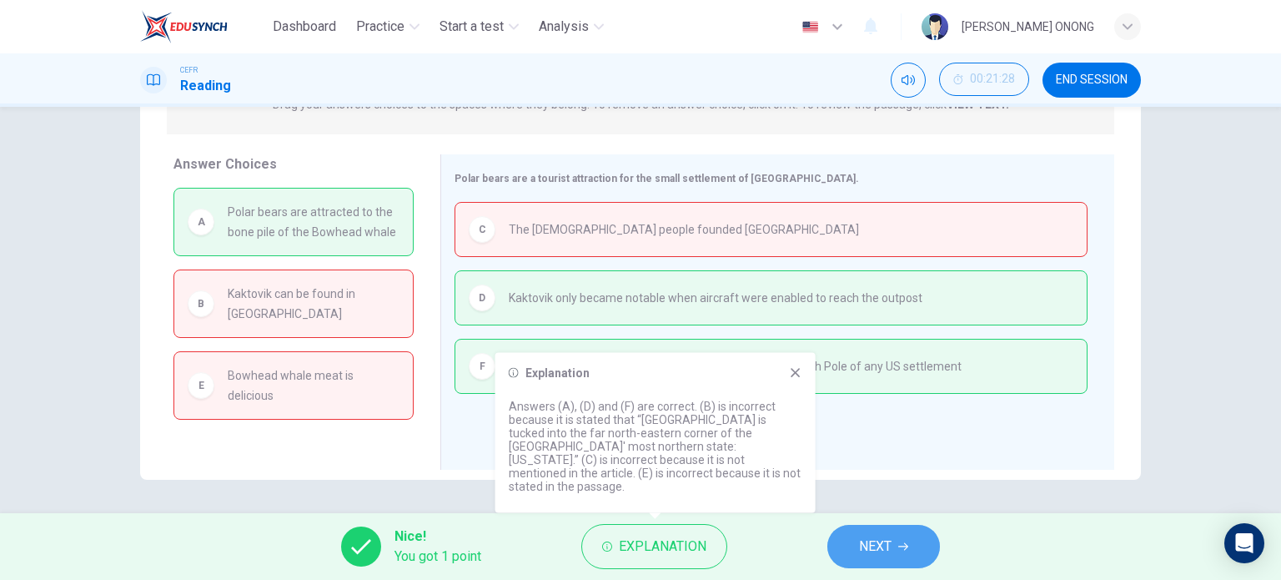
click at [841, 544] on button "NEXT" at bounding box center [883, 545] width 113 height 43
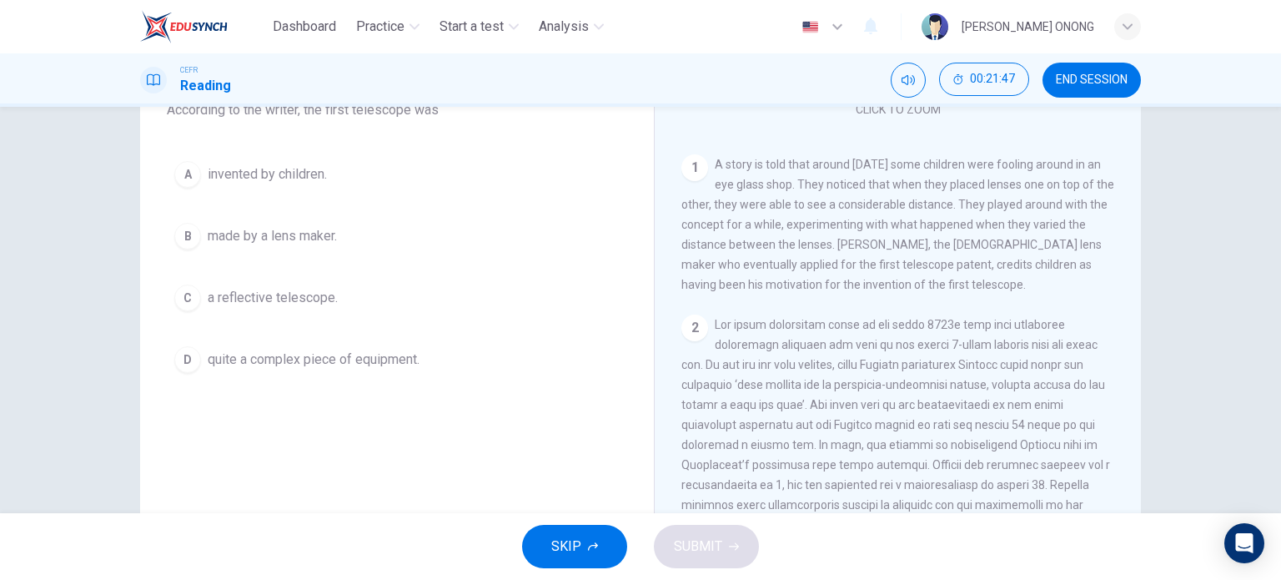
scroll to position [167, 0]
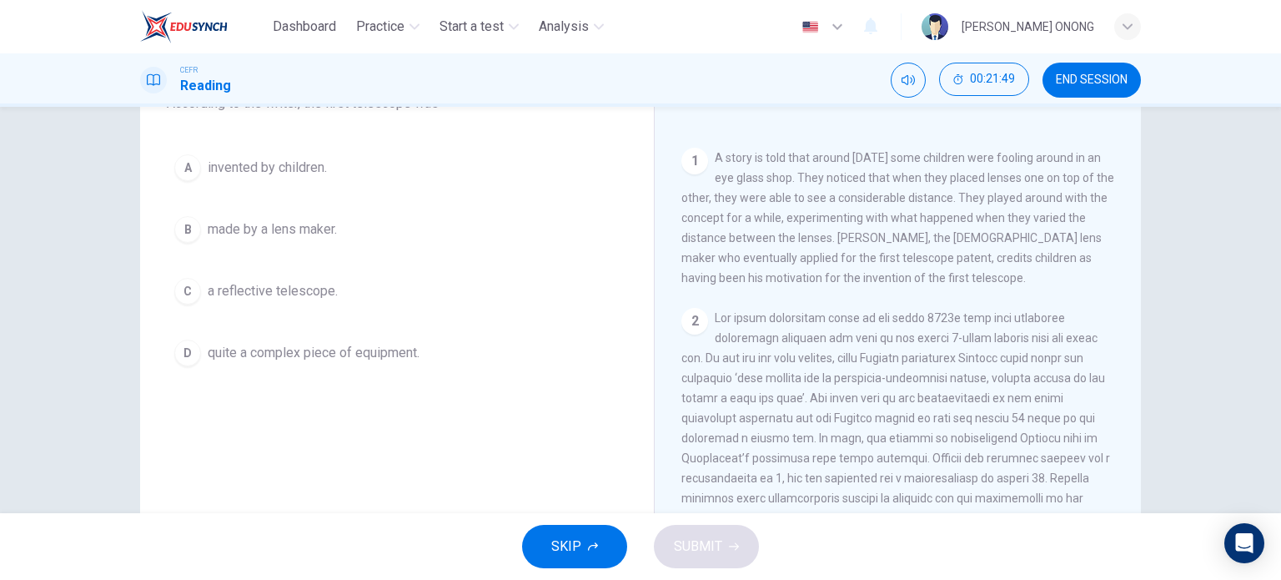
click at [260, 233] on span "made by a lens maker." at bounding box center [272, 229] width 129 height 20
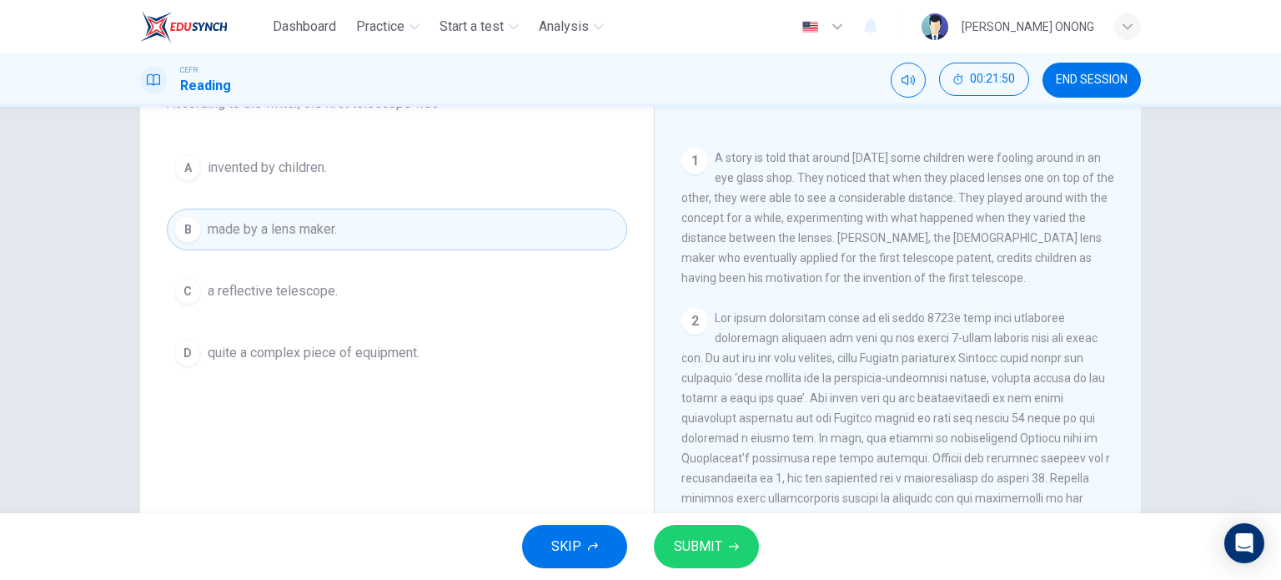
click at [690, 545] on span "SUBMIT" at bounding box center [698, 545] width 48 height 23
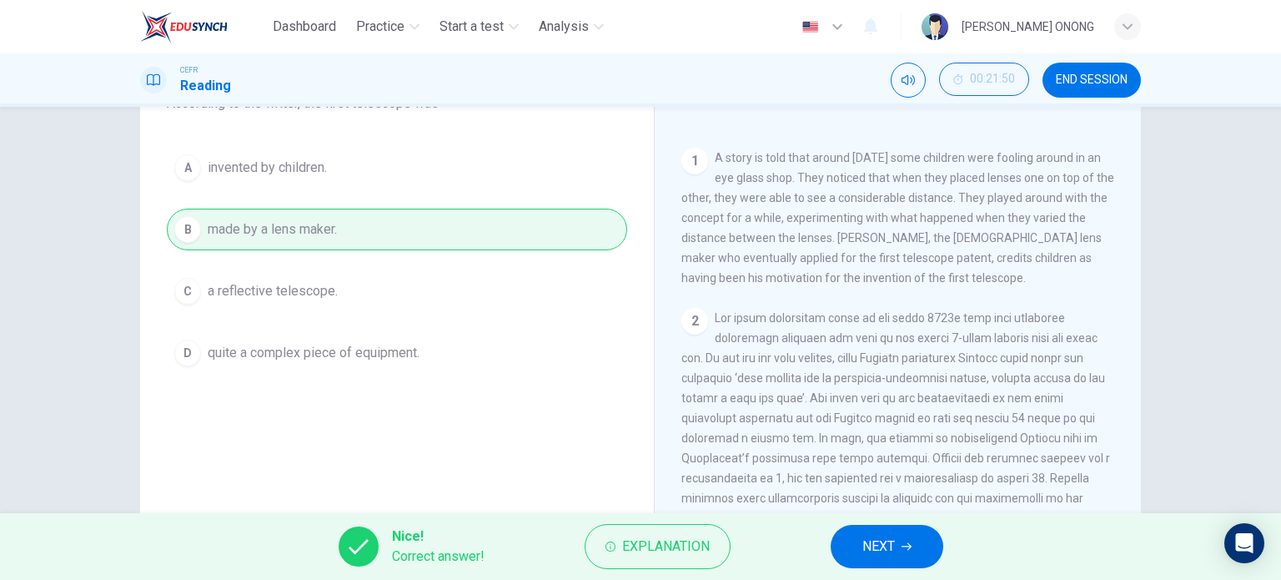
click at [866, 554] on span "NEXT" at bounding box center [878, 545] width 33 height 23
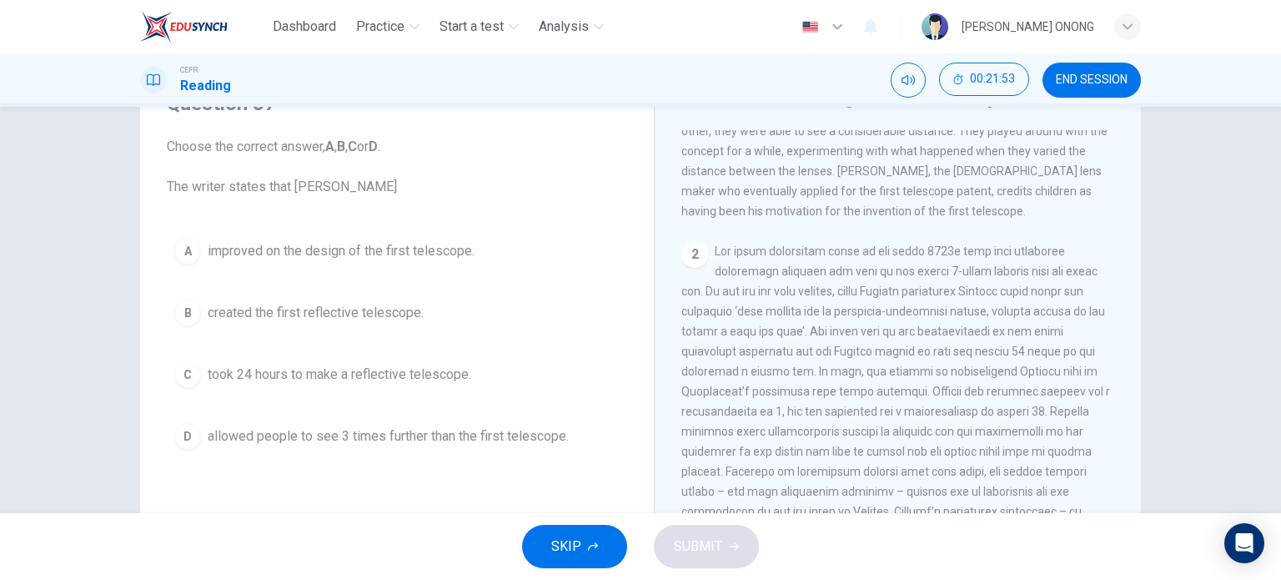
scroll to position [417, 0]
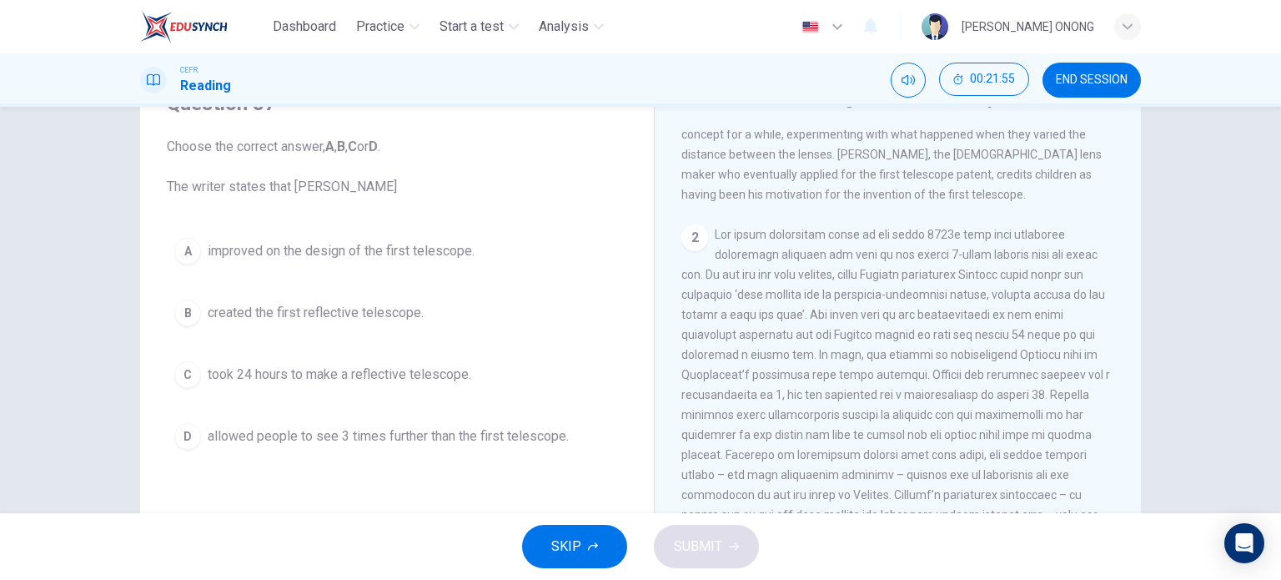
click at [417, 253] on span "improved on the design of the first telescope." at bounding box center [341, 251] width 267 height 20
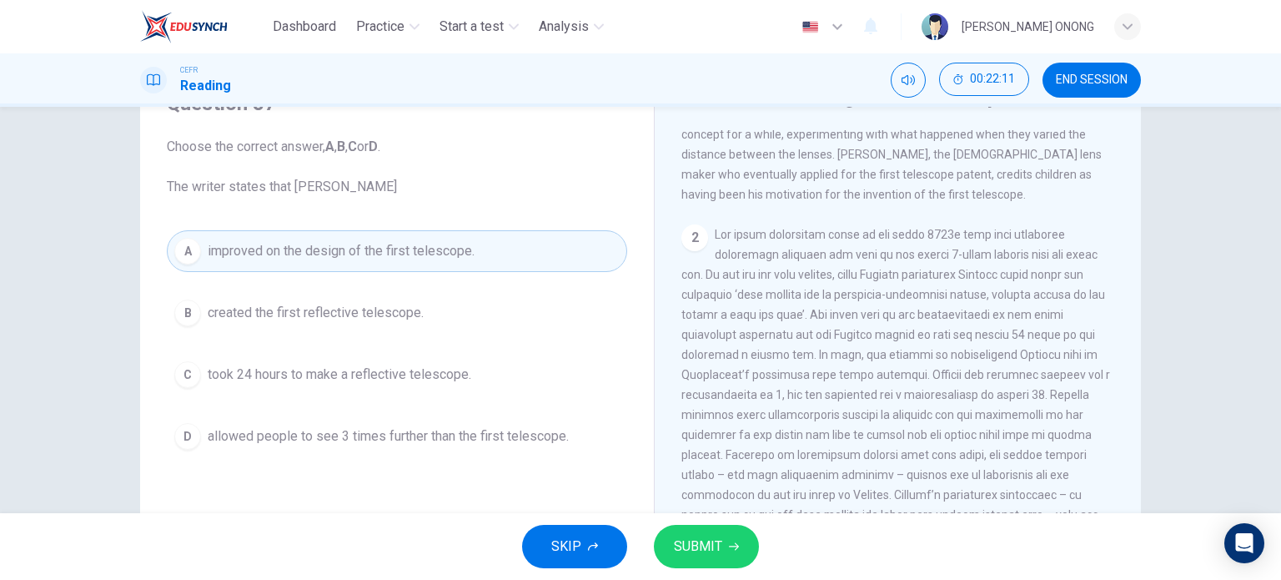
scroll to position [500, 0]
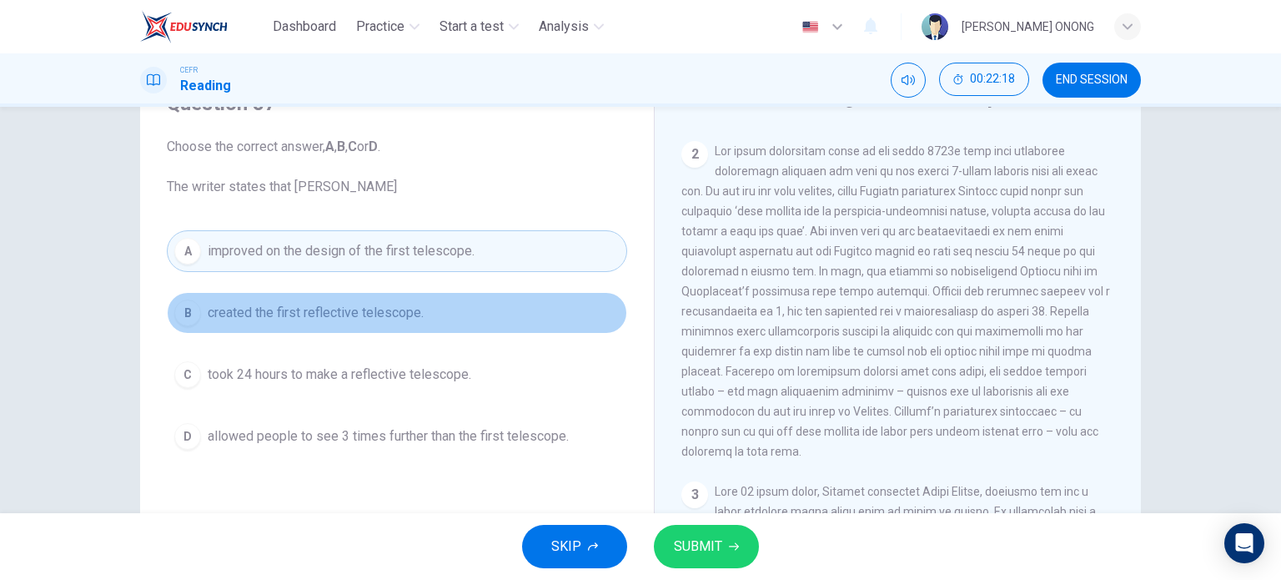
click at [356, 304] on span "created the first reflective telescope." at bounding box center [316, 313] width 216 height 20
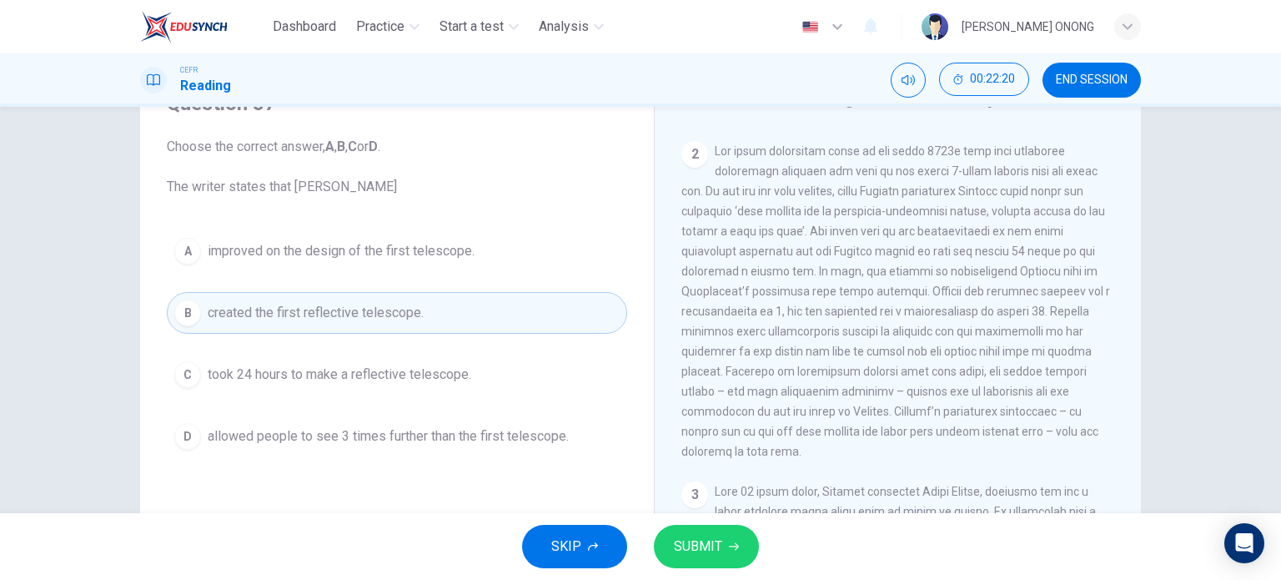
click at [710, 550] on span "SUBMIT" at bounding box center [698, 545] width 48 height 23
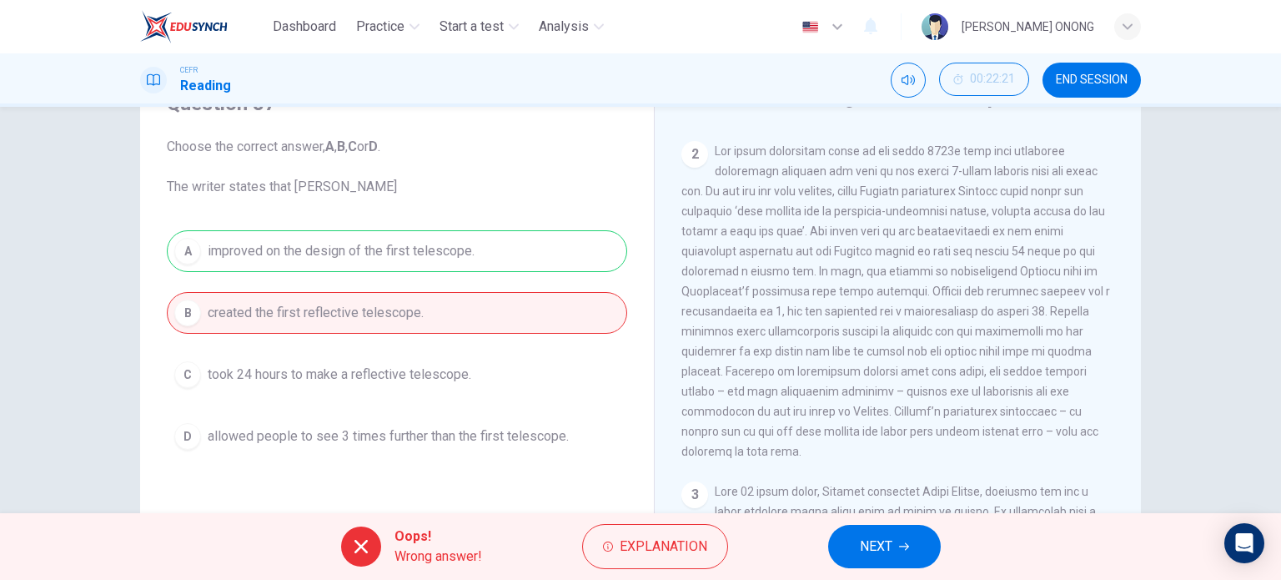
click at [839, 546] on button "NEXT" at bounding box center [884, 545] width 113 height 43
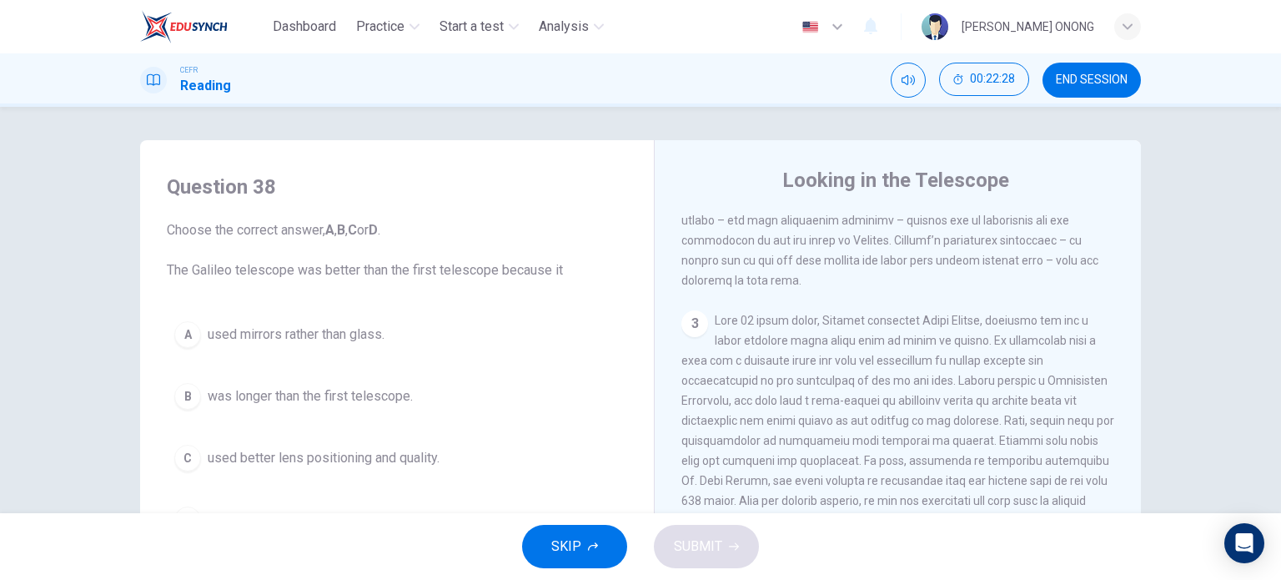
scroll to position [834, 0]
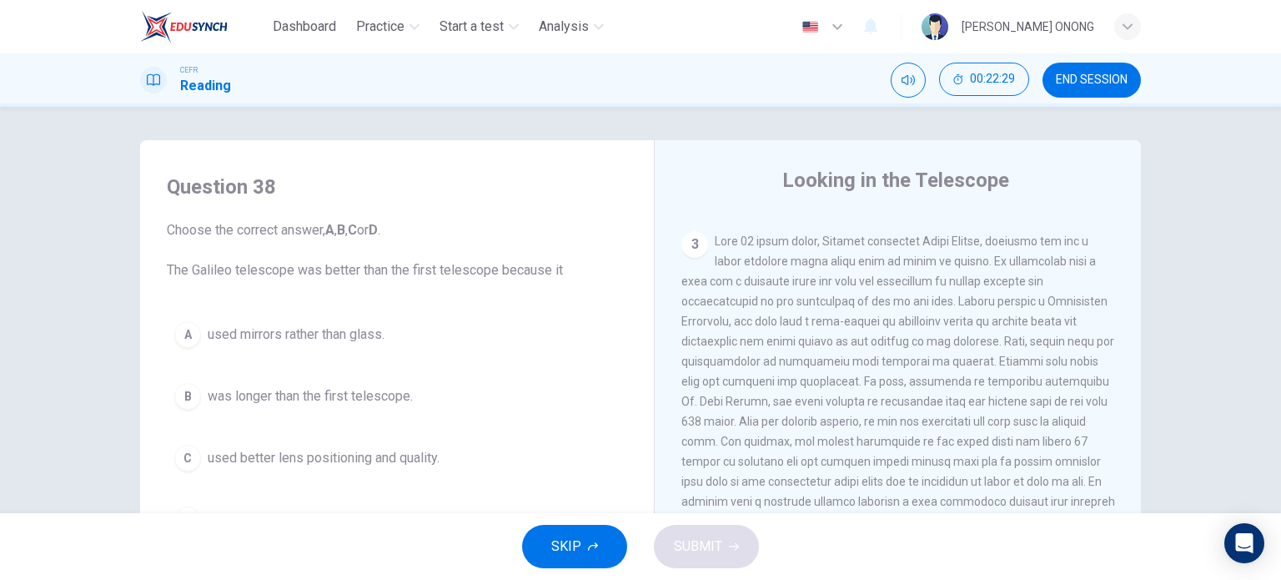
click at [690, 240] on div "3" at bounding box center [694, 244] width 27 height 27
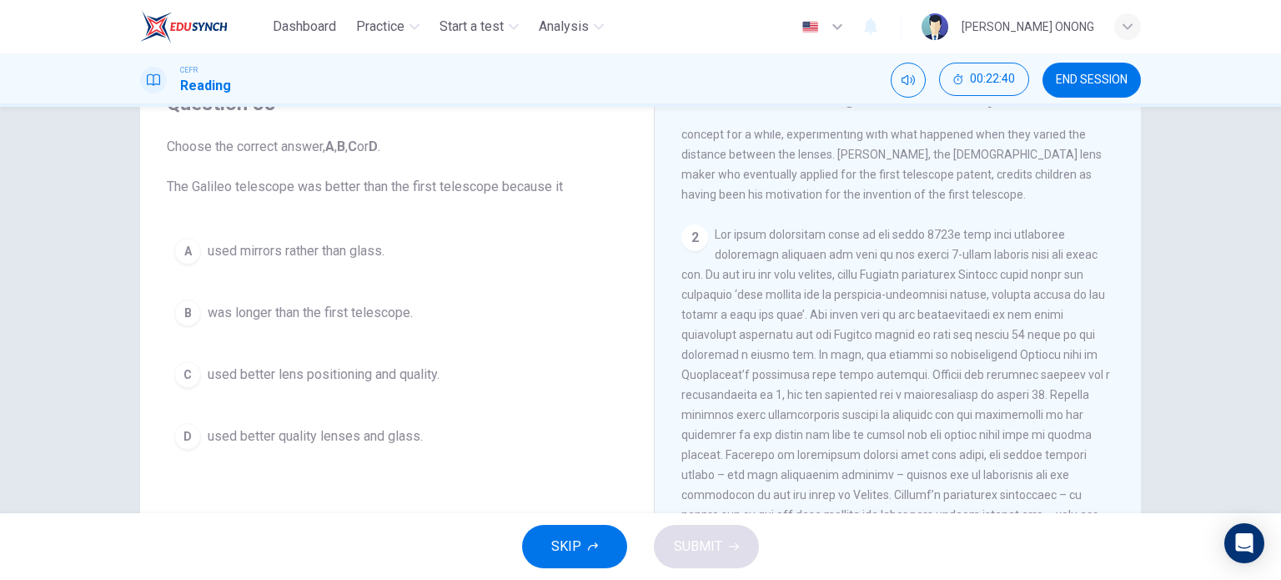
scroll to position [500, 0]
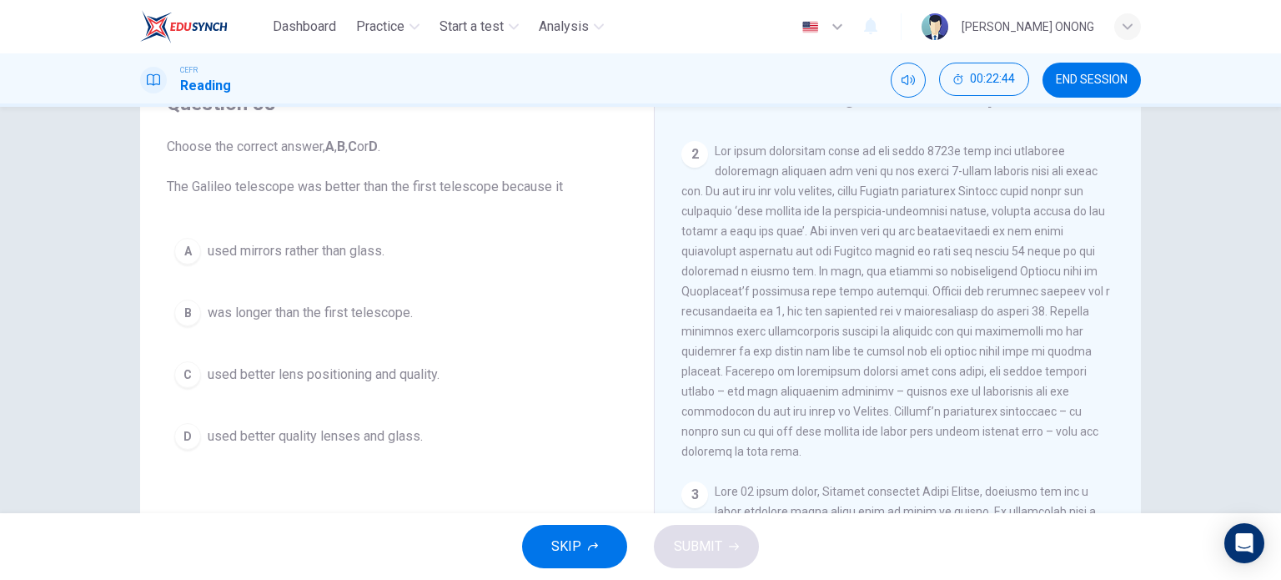
click at [375, 380] on span "used better lens positioning and quality." at bounding box center [324, 374] width 232 height 20
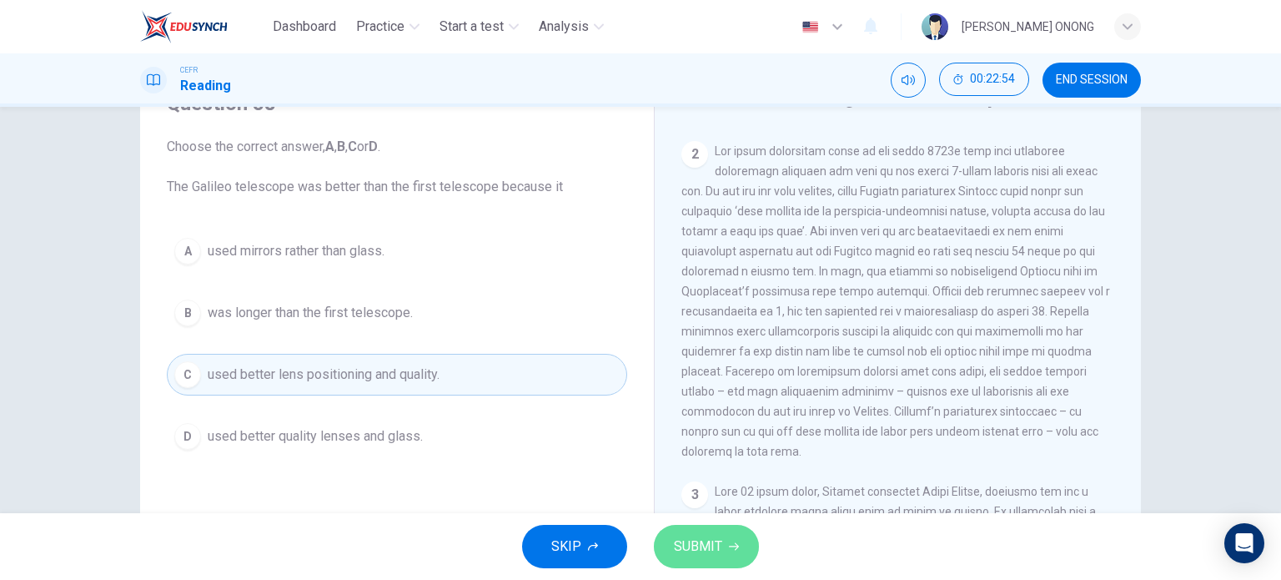
click at [737, 543] on button "SUBMIT" at bounding box center [706, 545] width 105 height 43
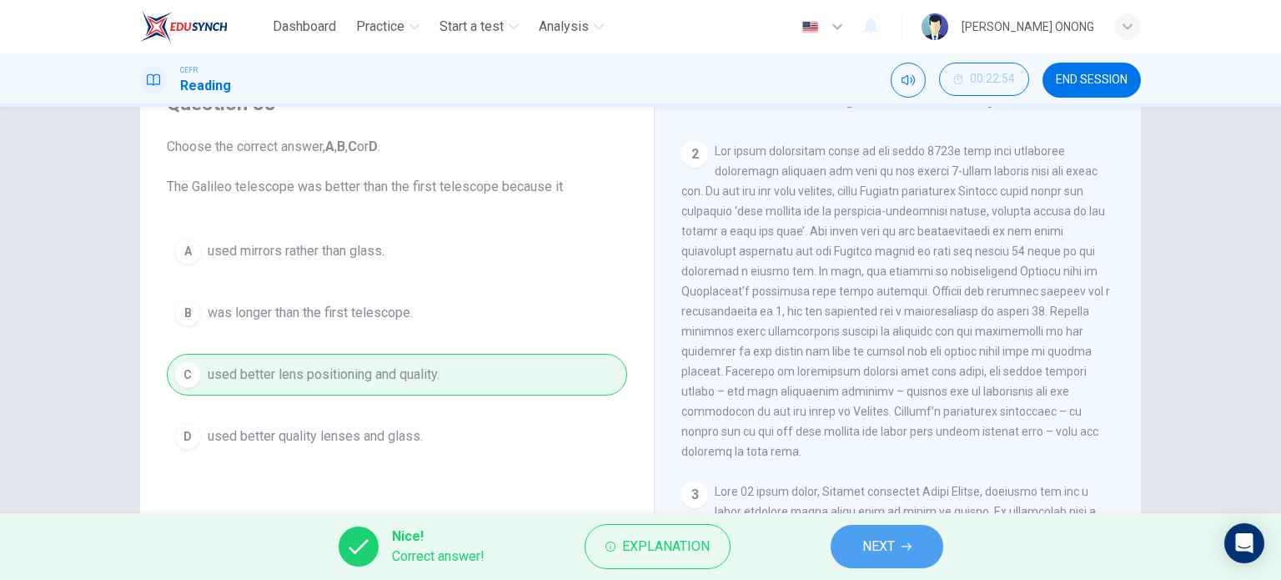
click at [854, 539] on button "NEXT" at bounding box center [887, 545] width 113 height 43
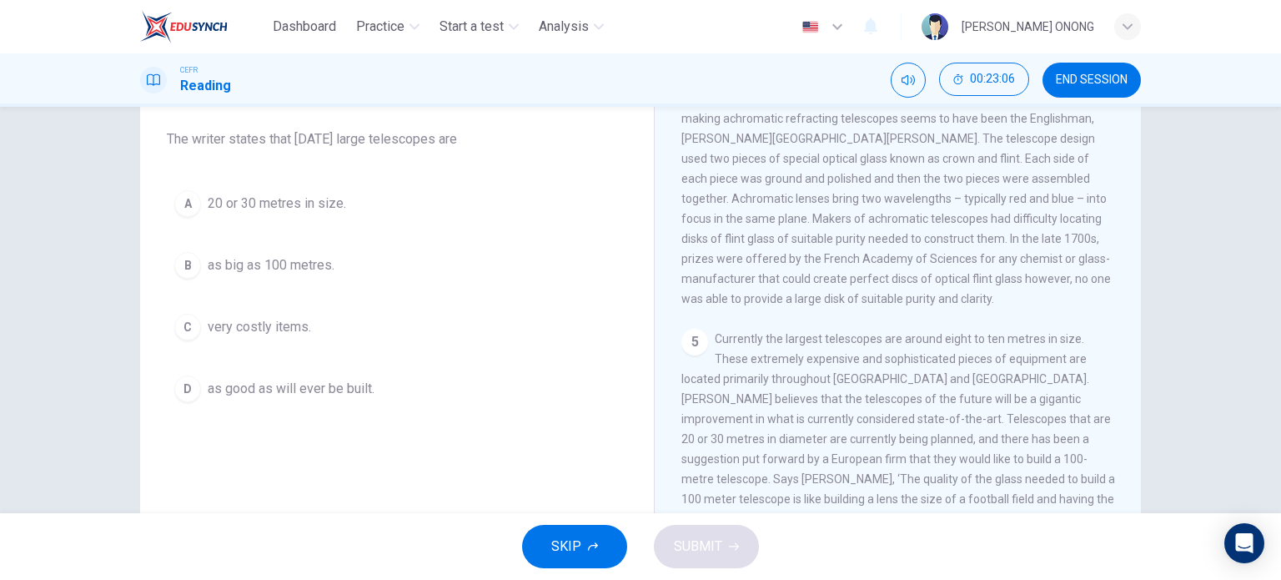
scroll to position [157, 0]
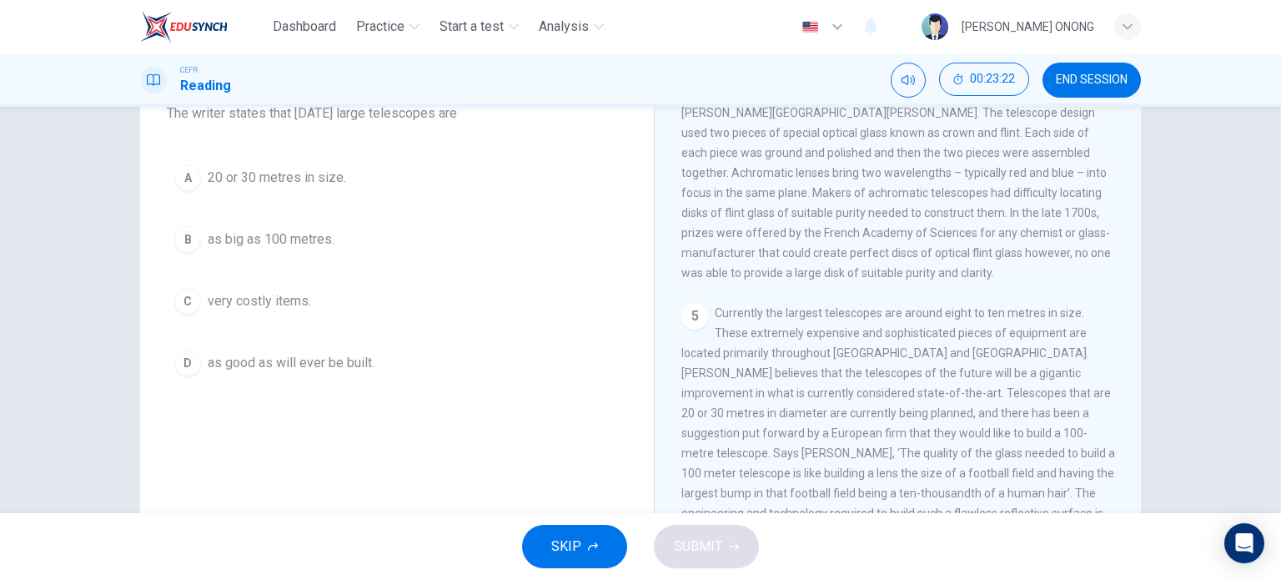
click at [260, 303] on span "very costly items." at bounding box center [259, 301] width 103 height 20
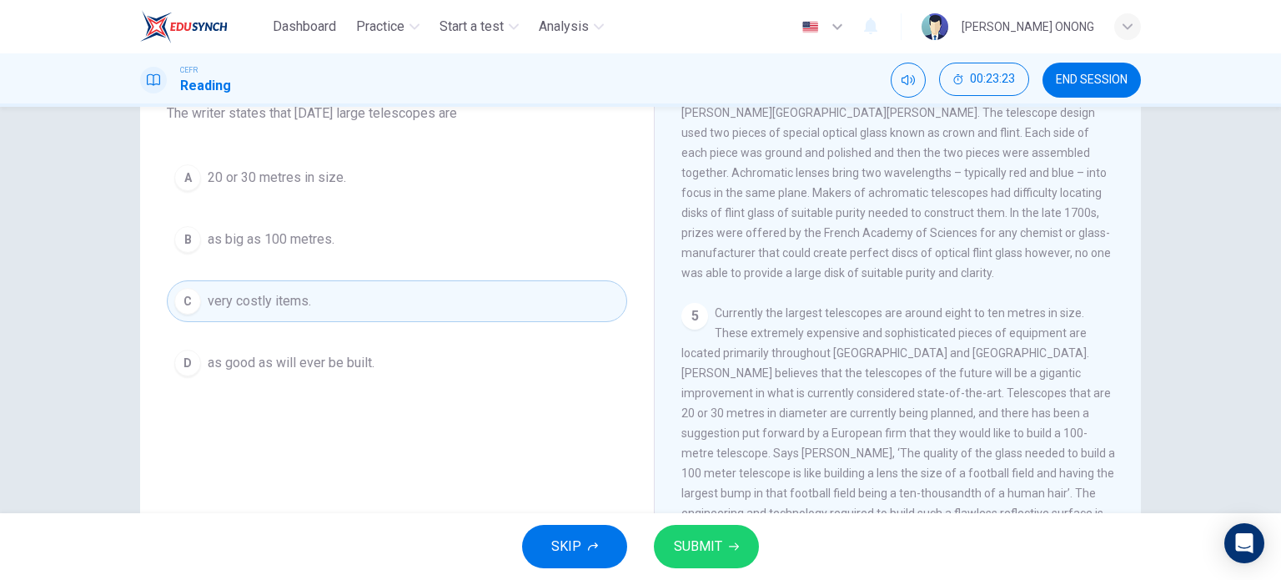
click at [717, 542] on span "SUBMIT" at bounding box center [698, 545] width 48 height 23
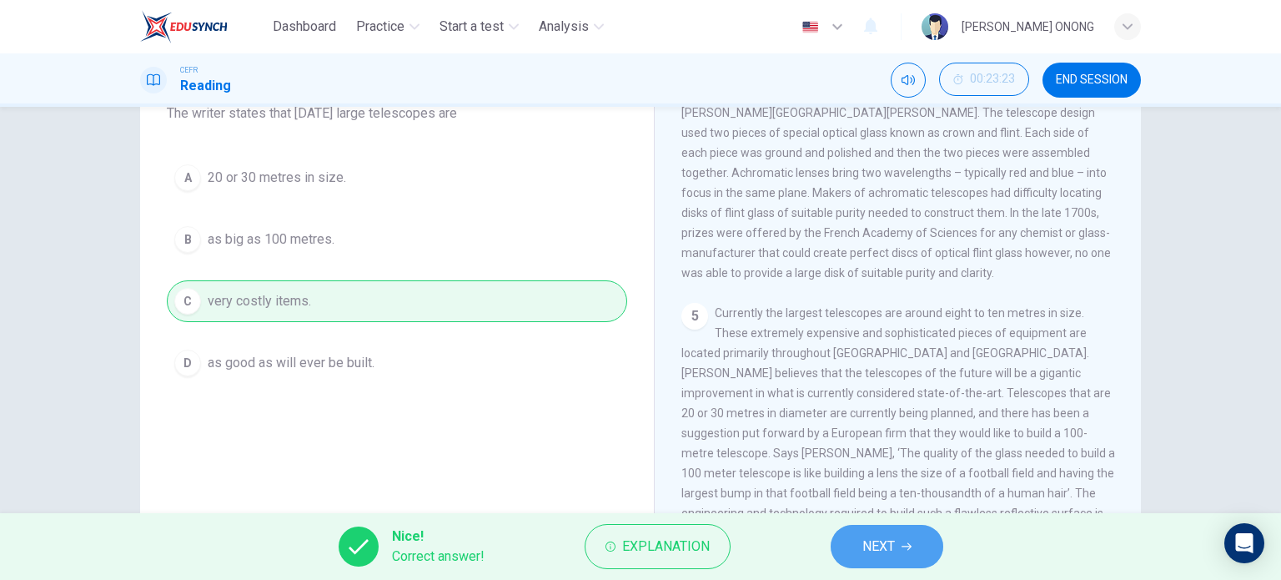
click at [926, 542] on button "NEXT" at bounding box center [887, 545] width 113 height 43
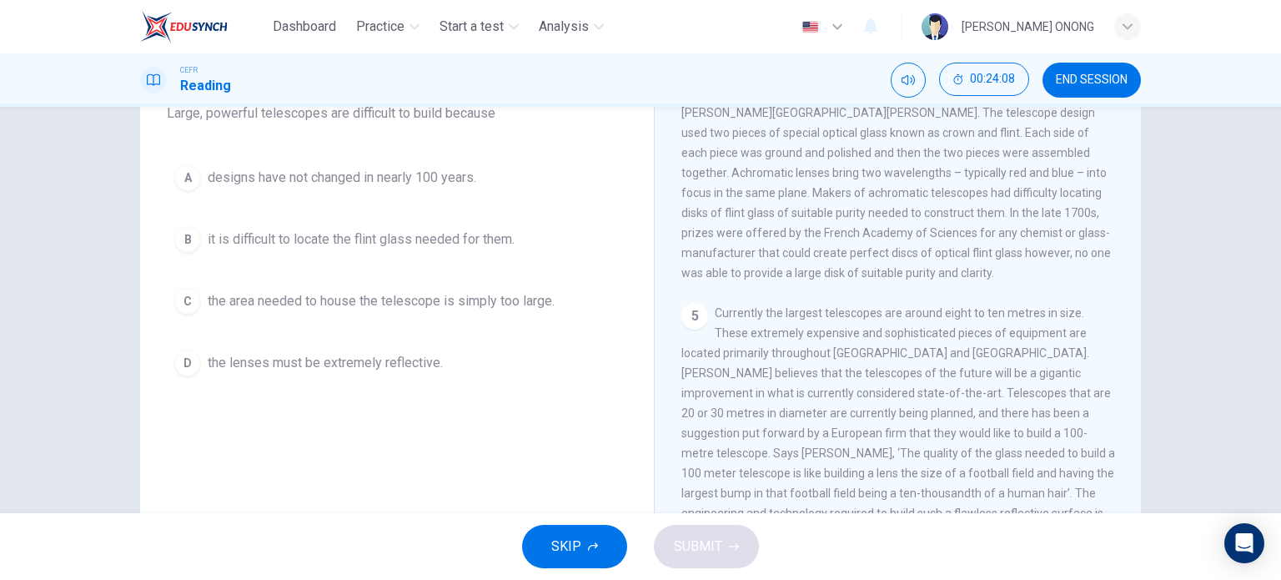
click at [475, 238] on span "it is difficult to locate the flint glass needed for them." at bounding box center [361, 239] width 307 height 20
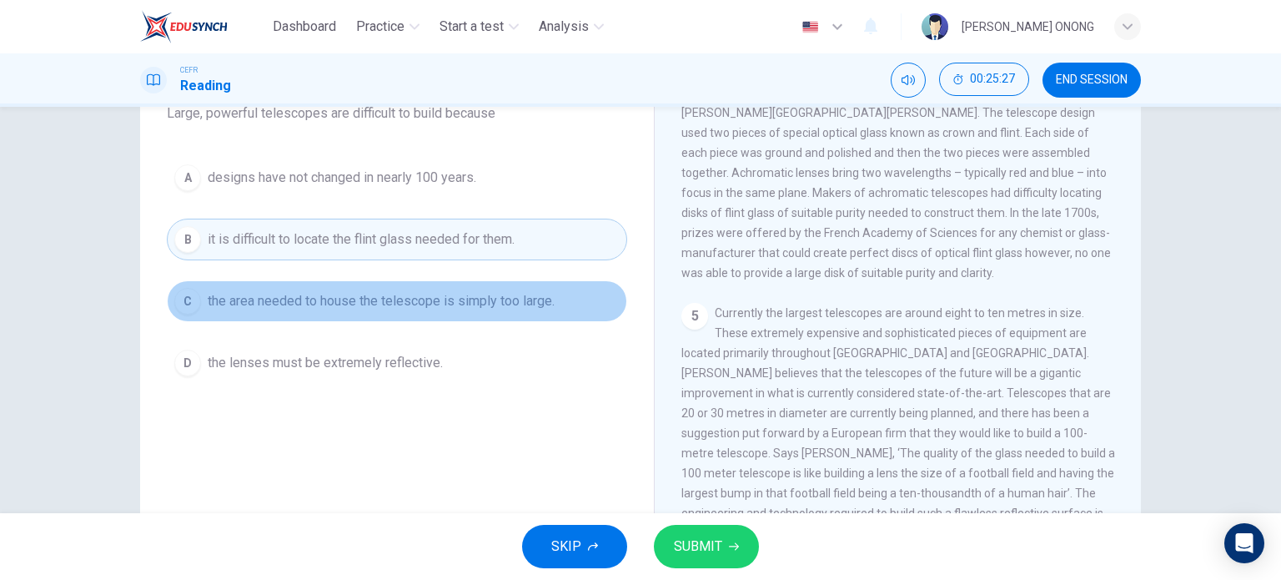
click at [435, 309] on span "the area needed to house the telescope is simply too large." at bounding box center [381, 301] width 347 height 20
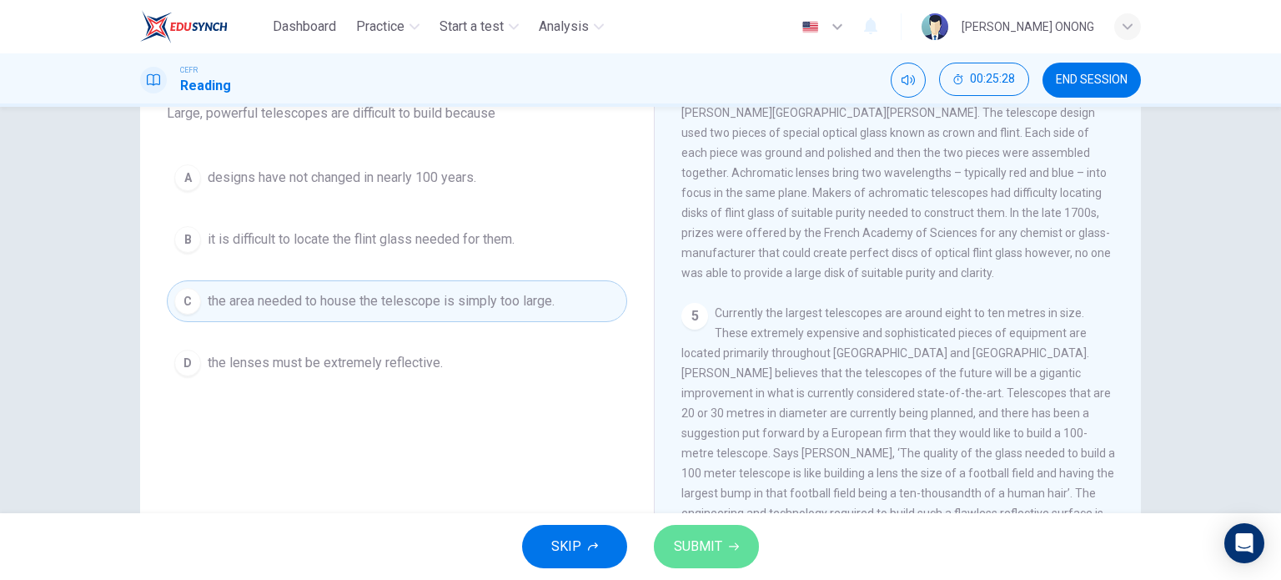
click at [710, 545] on span "SUBMIT" at bounding box center [698, 545] width 48 height 23
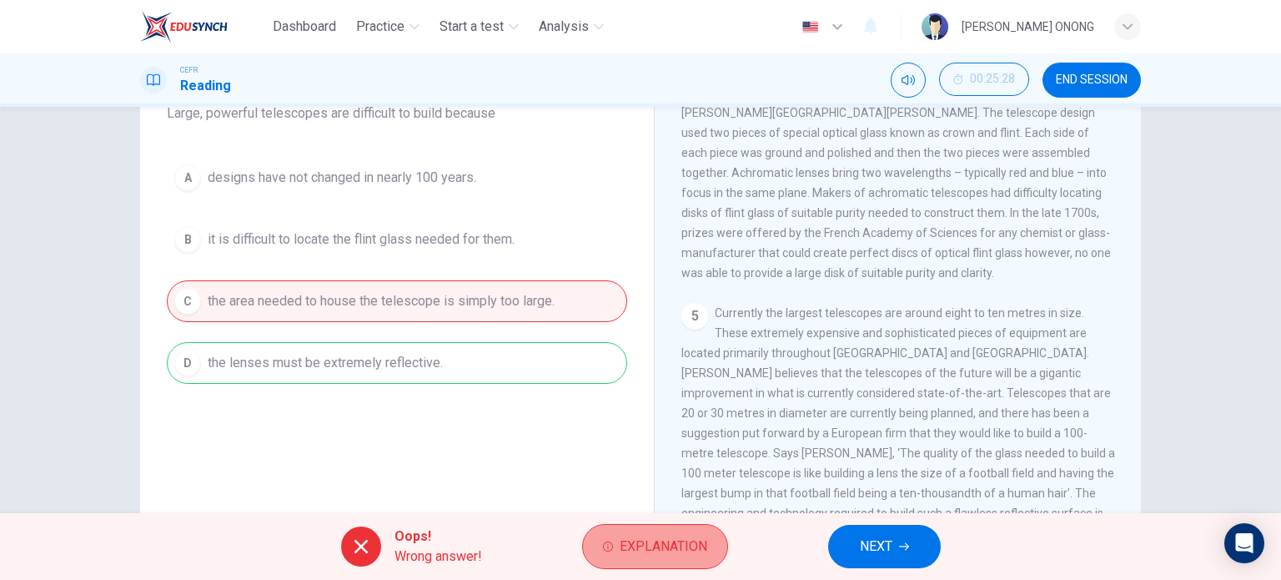
click at [650, 546] on span "Explanation" at bounding box center [664, 545] width 88 height 23
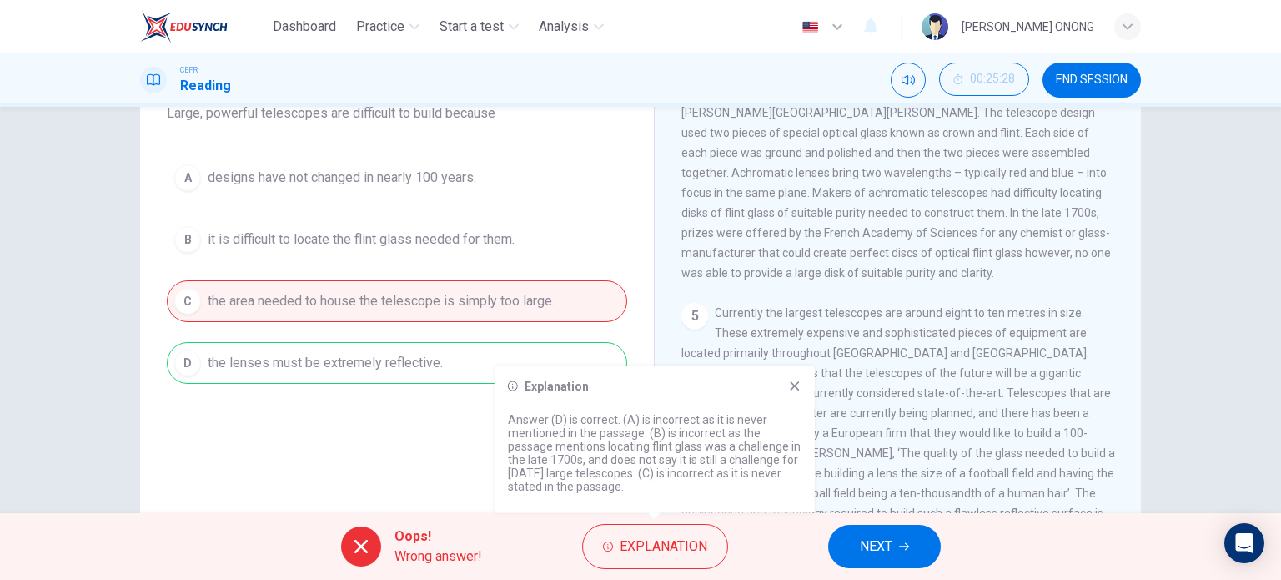
click at [793, 390] on icon at bounding box center [794, 385] width 13 height 13
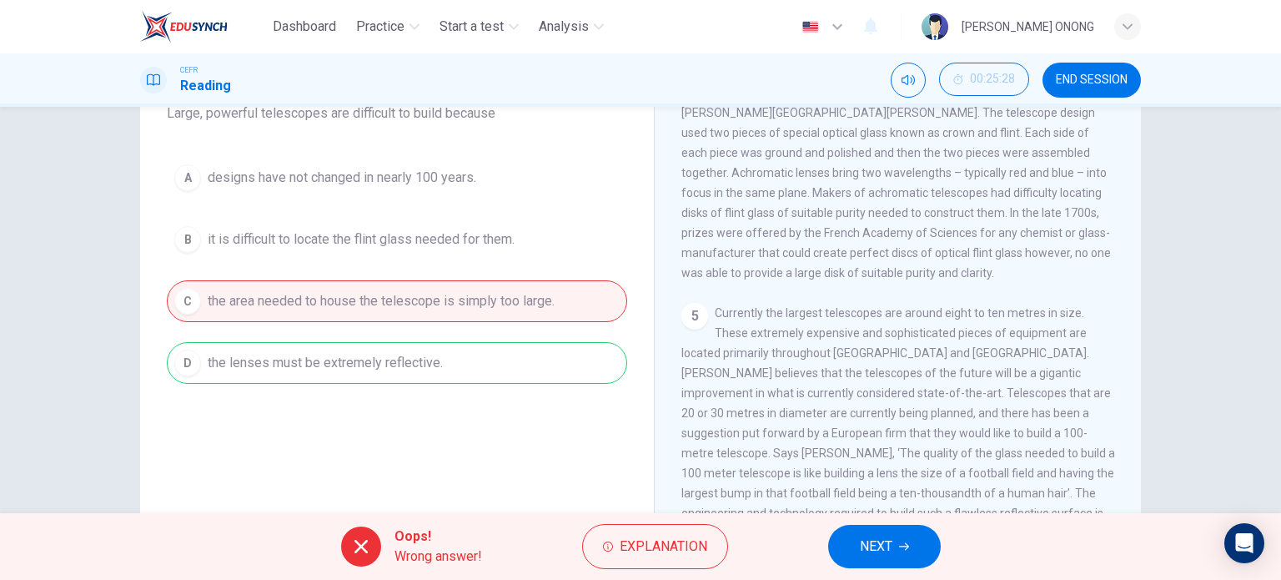
click at [870, 557] on span "NEXT" at bounding box center [876, 545] width 33 height 23
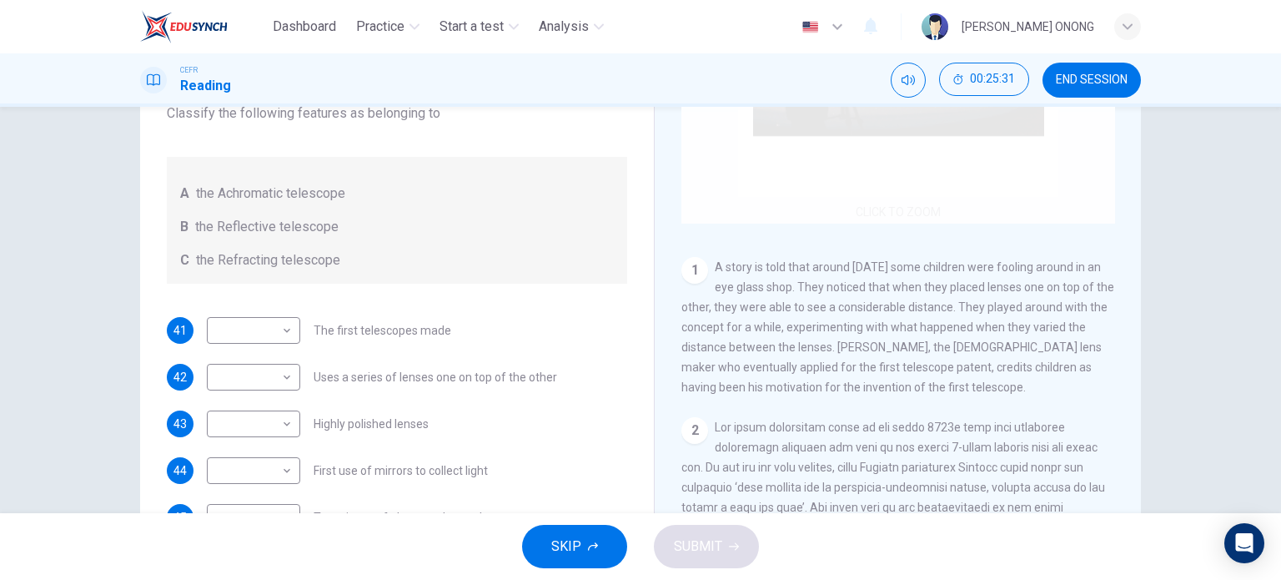
scroll to position [167, 0]
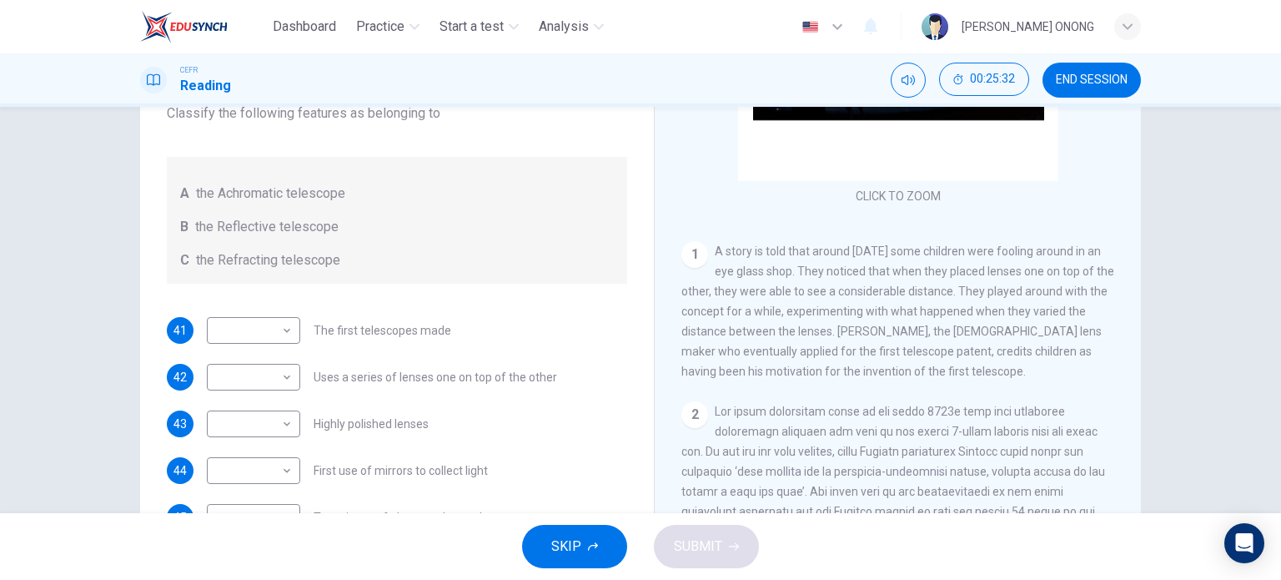
click at [580, 535] on span "SKIP" at bounding box center [566, 545] width 30 height 23
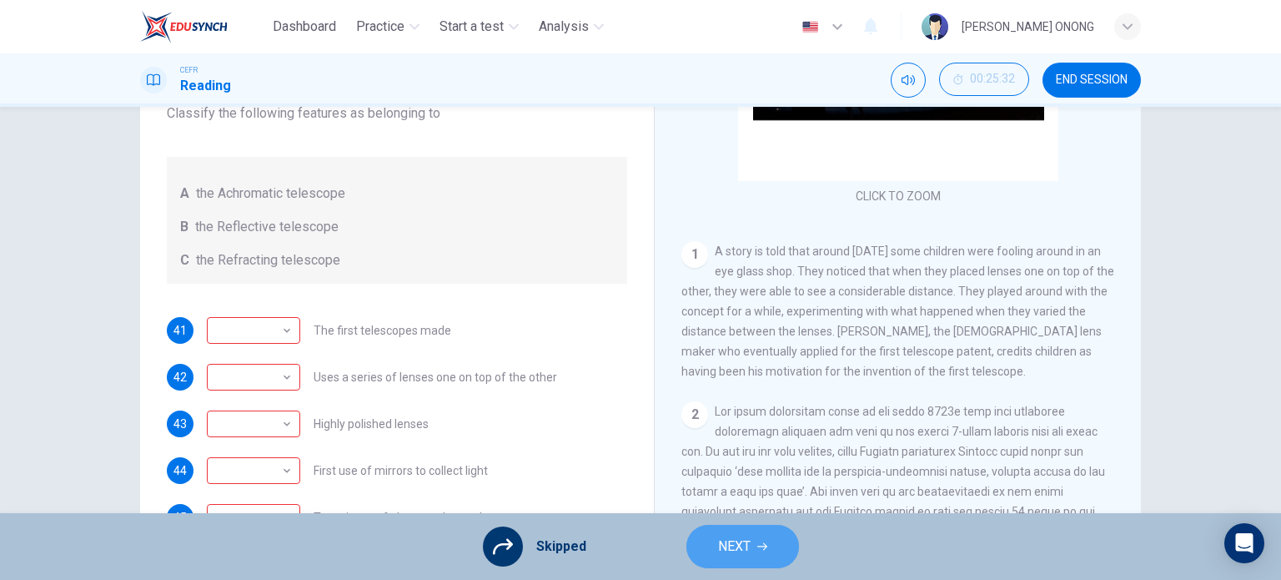
click at [735, 550] on span "NEXT" at bounding box center [734, 545] width 33 height 23
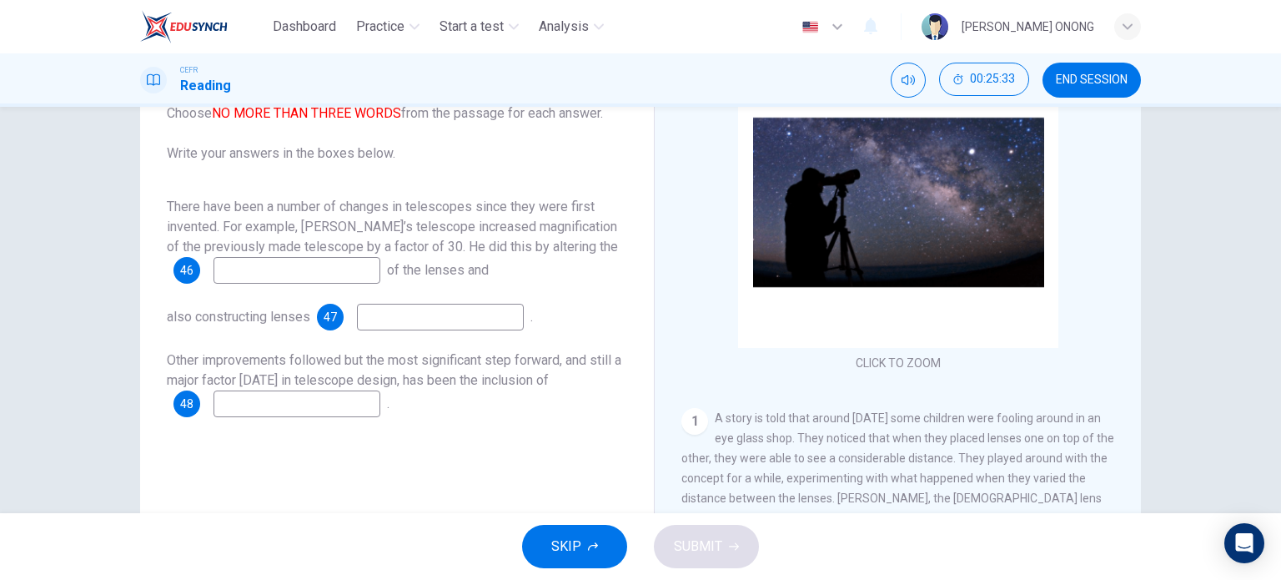
click at [544, 553] on button "SKIP" at bounding box center [574, 545] width 105 height 43
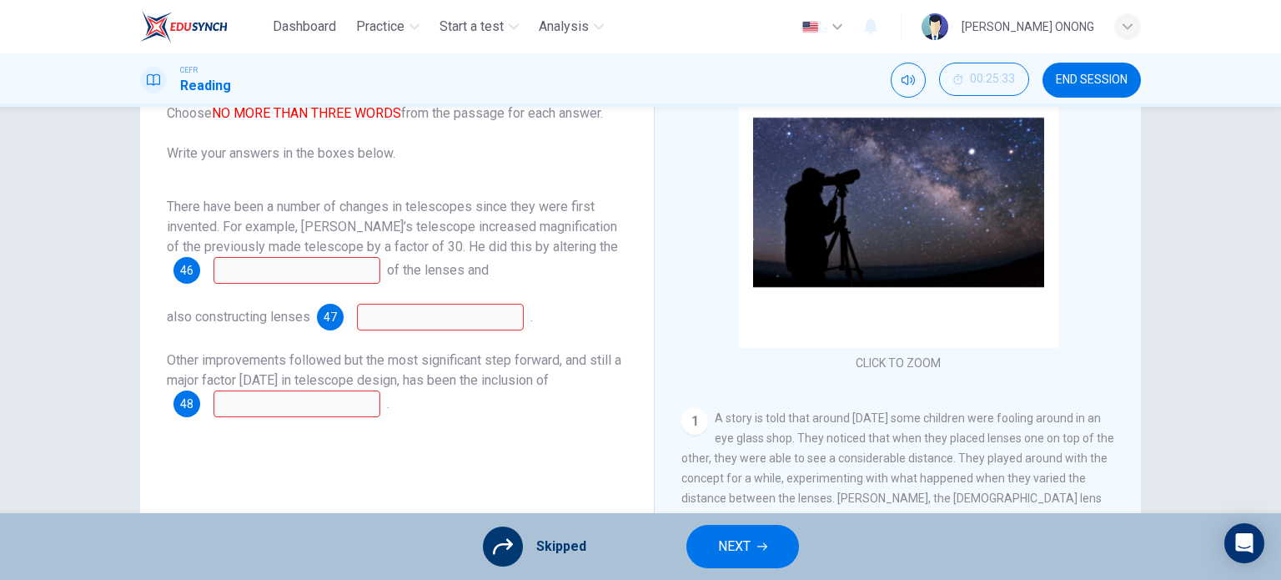
click at [726, 558] on button "NEXT" at bounding box center [742, 545] width 113 height 43
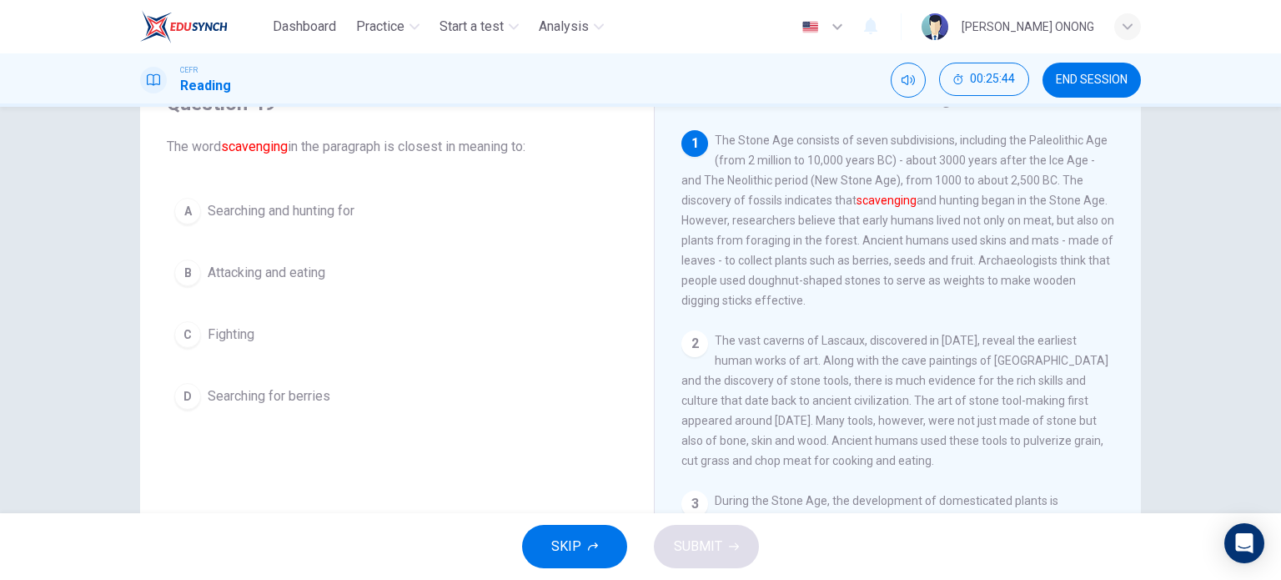
scroll to position [0, 0]
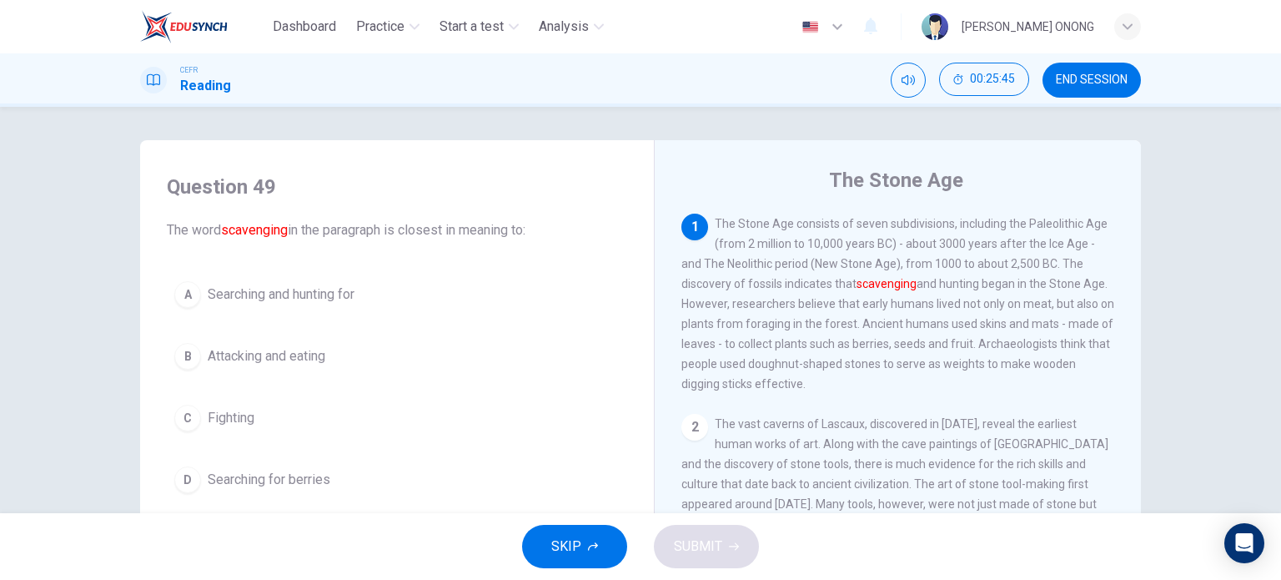
click at [183, 289] on div "A" at bounding box center [187, 294] width 27 height 27
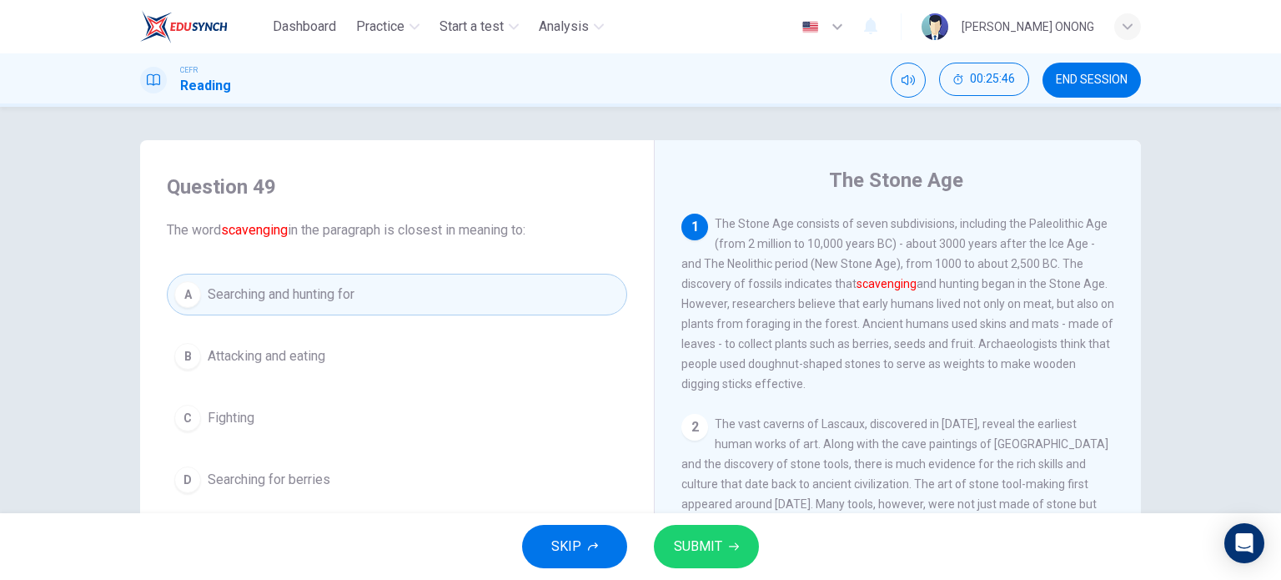
click at [730, 534] on button "SUBMIT" at bounding box center [706, 545] width 105 height 43
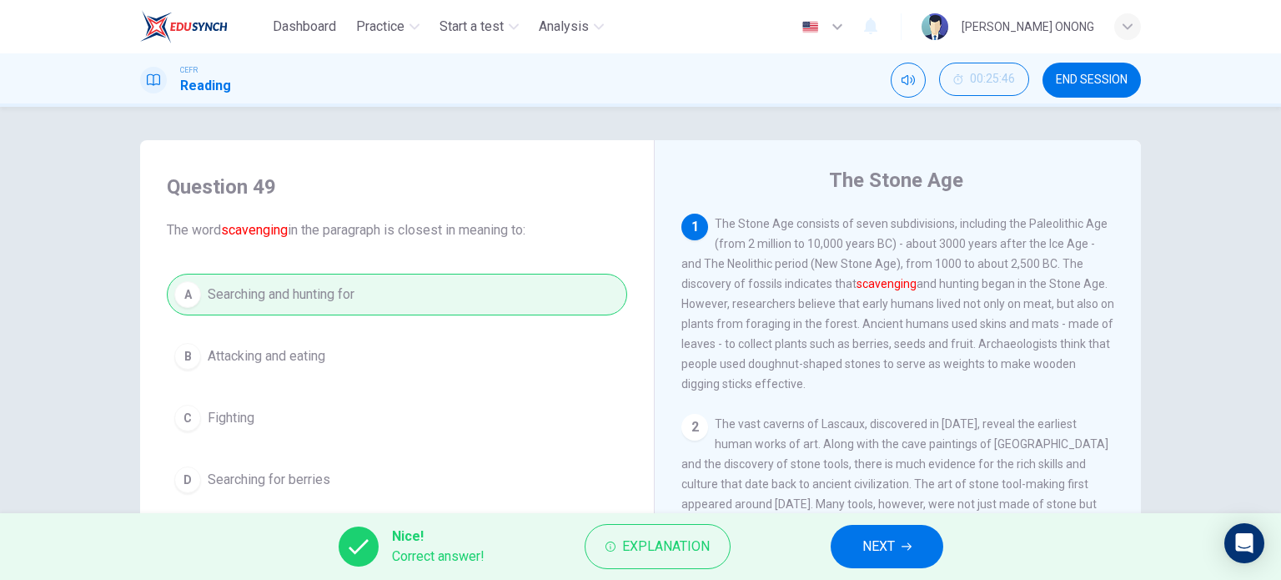
click at [861, 534] on button "NEXT" at bounding box center [887, 545] width 113 height 43
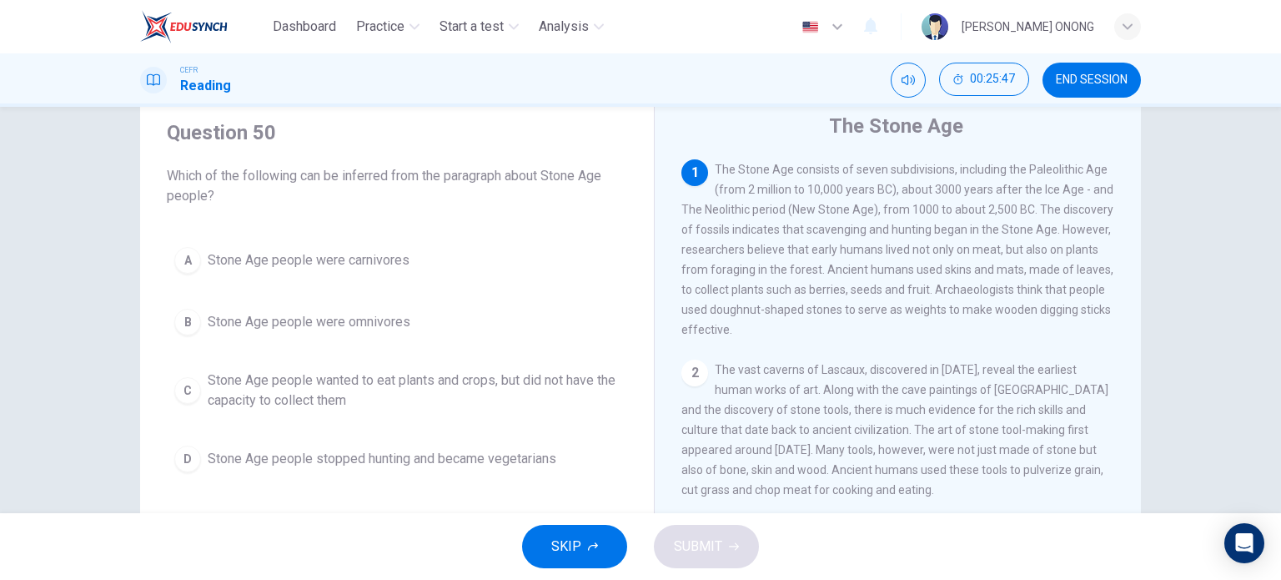
scroll to position [83, 0]
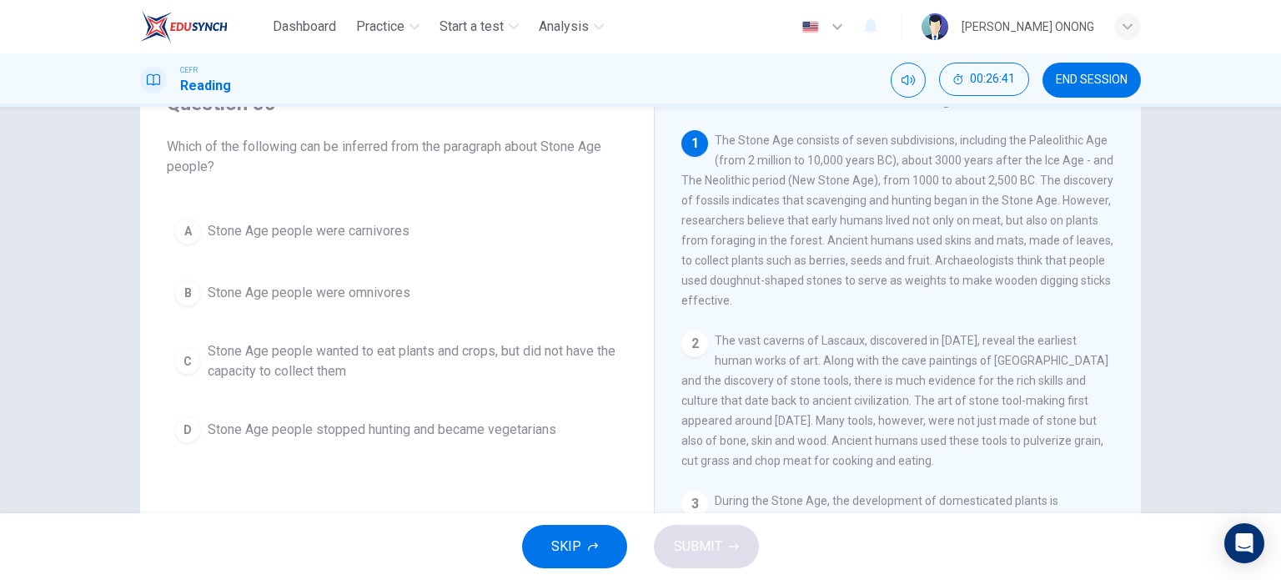
click at [255, 299] on span "Stone Age people were omnivores" at bounding box center [309, 293] width 203 height 20
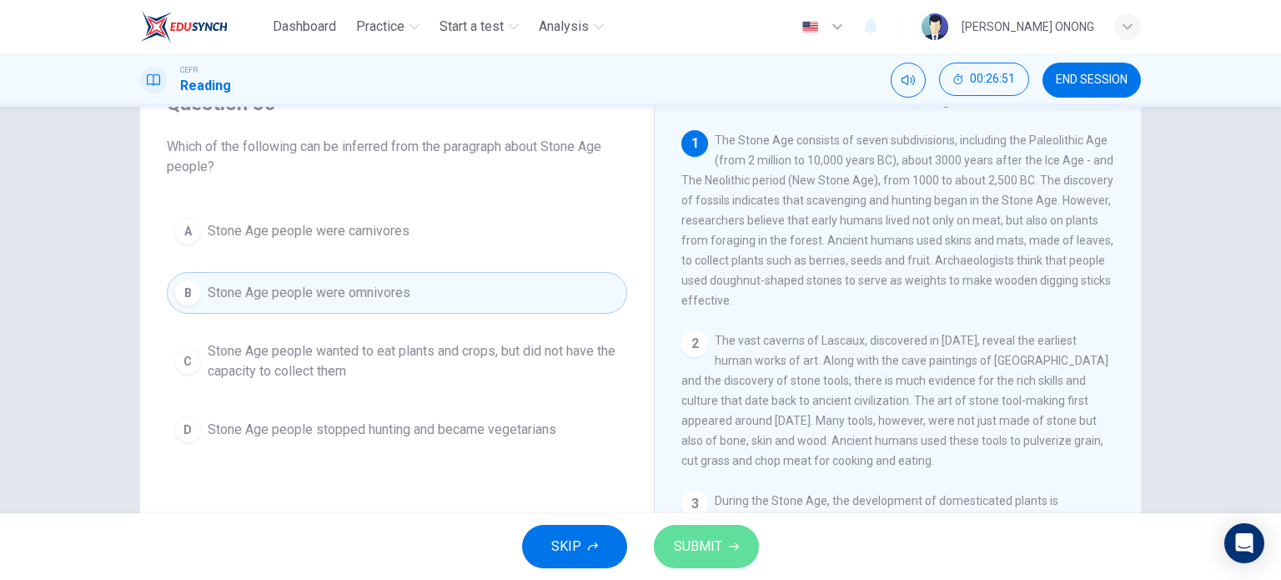
click at [739, 550] on button "SUBMIT" at bounding box center [706, 545] width 105 height 43
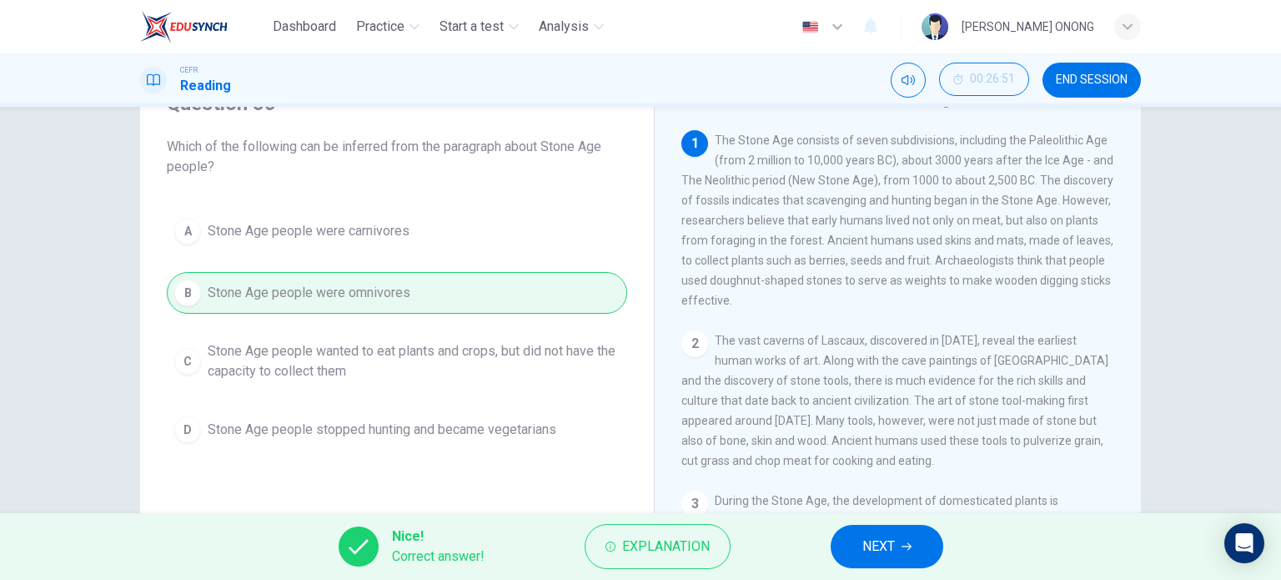
click at [872, 545] on span "NEXT" at bounding box center [878, 545] width 33 height 23
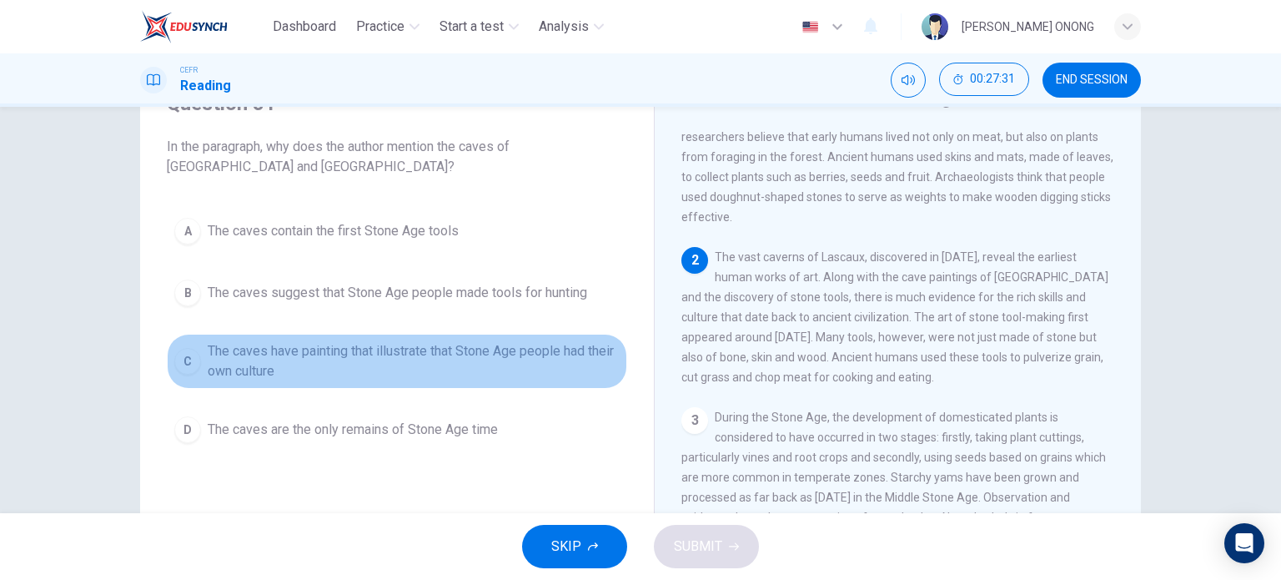
click at [361, 355] on span "The caves have painting that illustrate that Stone Age people had their own cul…" at bounding box center [414, 361] width 412 height 40
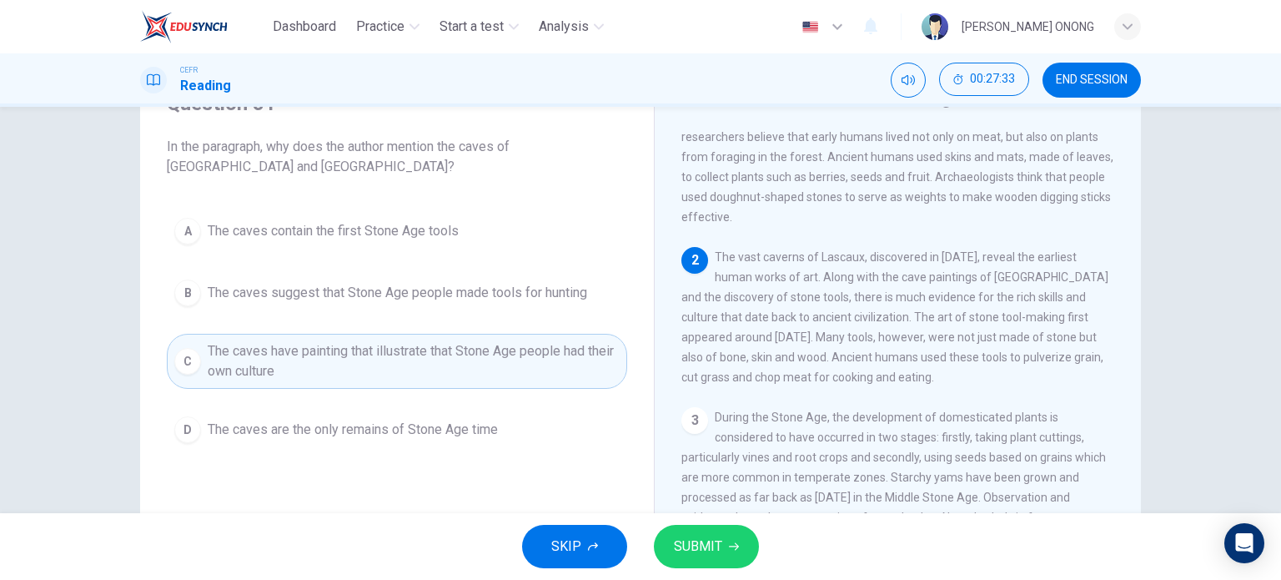
click at [700, 539] on span "SUBMIT" at bounding box center [698, 545] width 48 height 23
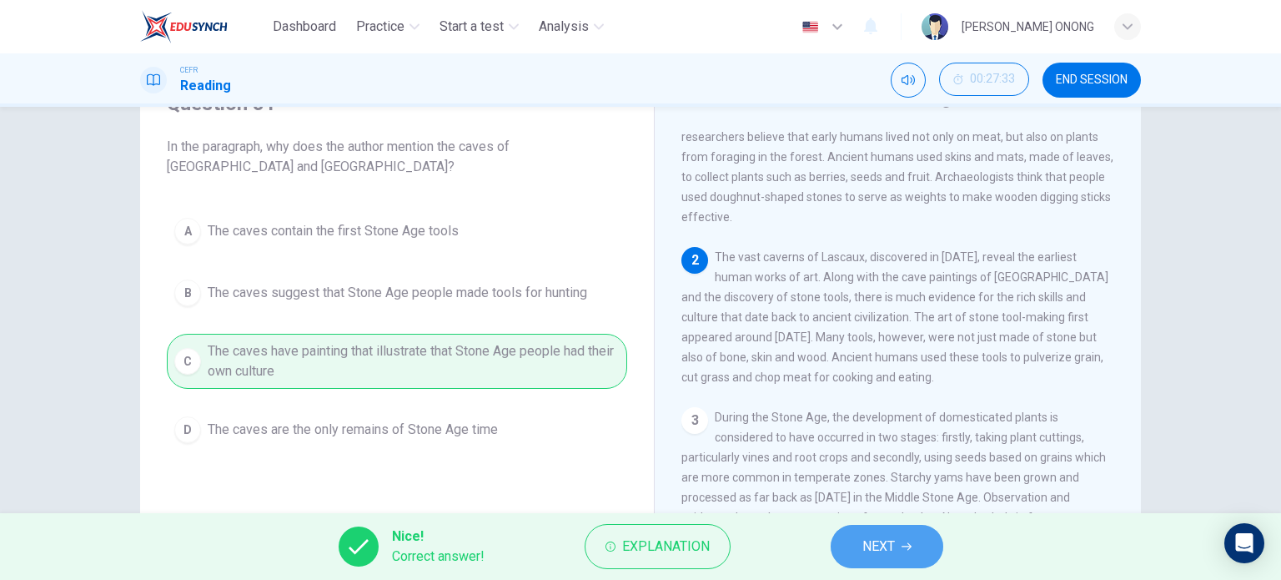
click at [871, 554] on span "NEXT" at bounding box center [878, 545] width 33 height 23
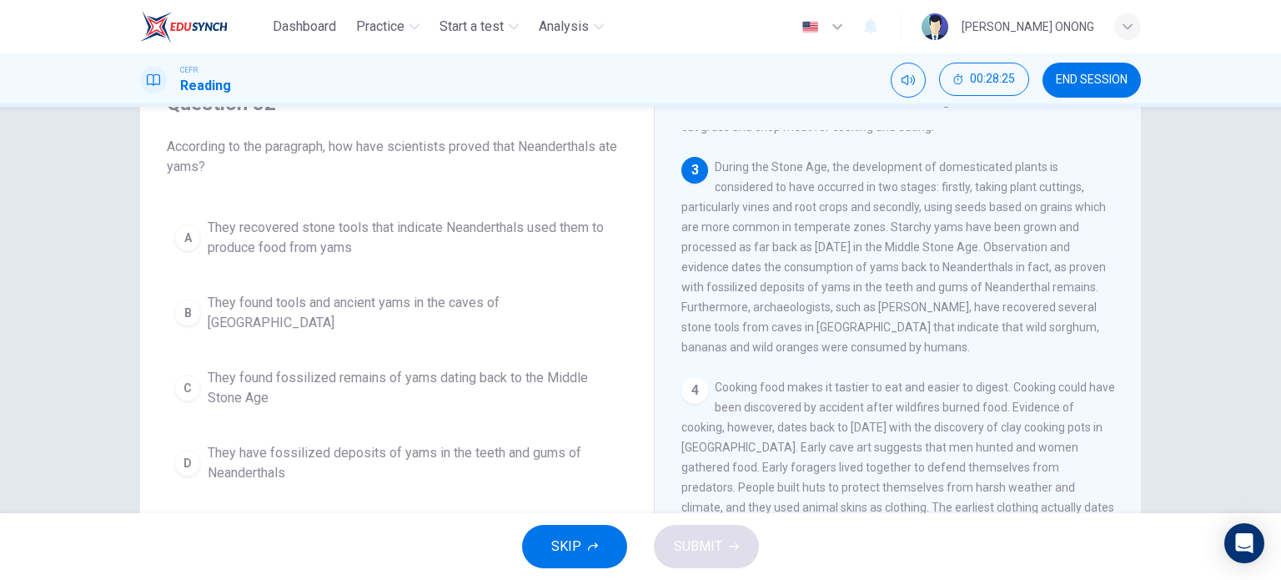
scroll to position [167, 0]
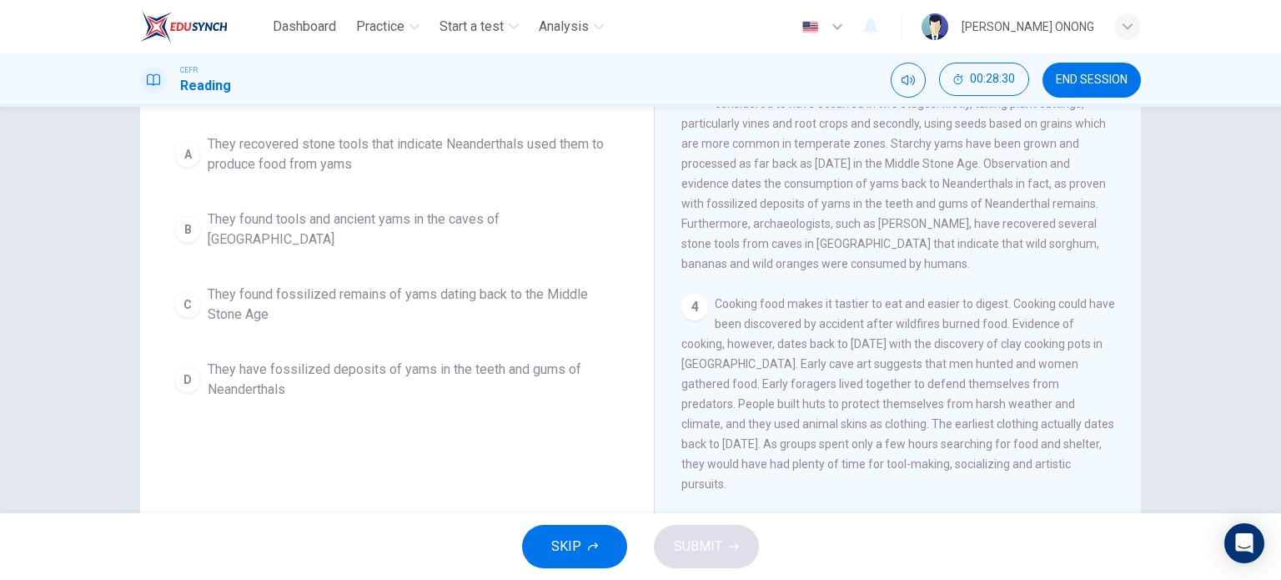
click at [348, 359] on span "They have fossilized deposits of yams in the teeth and gums of Neanderthals" at bounding box center [414, 379] width 412 height 40
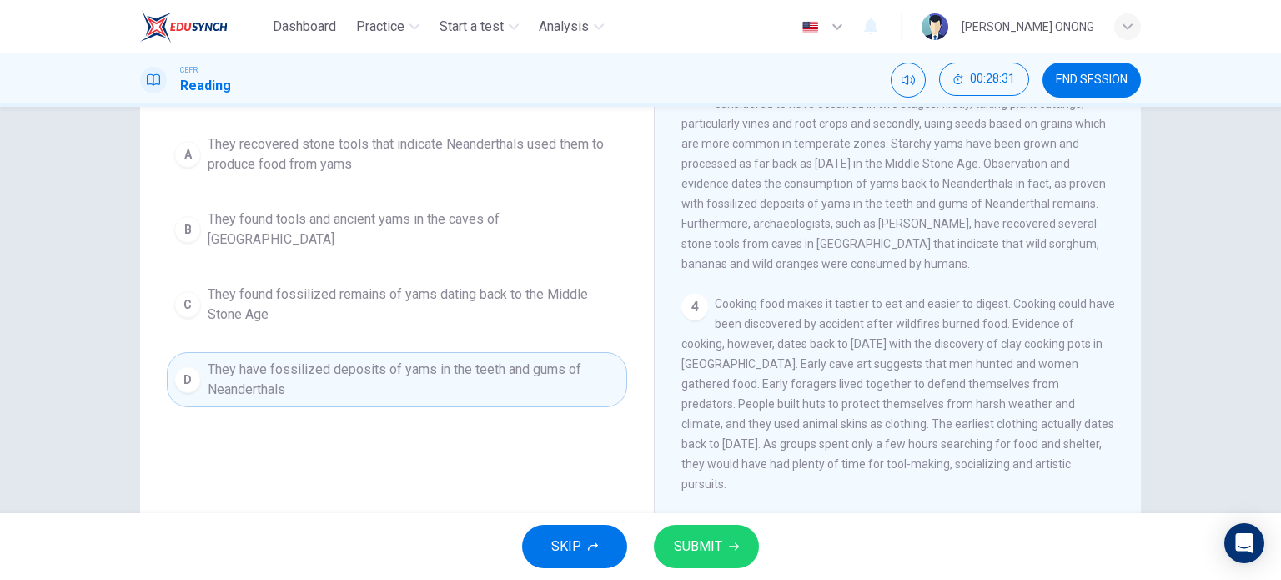
click at [730, 554] on button "SUBMIT" at bounding box center [706, 545] width 105 height 43
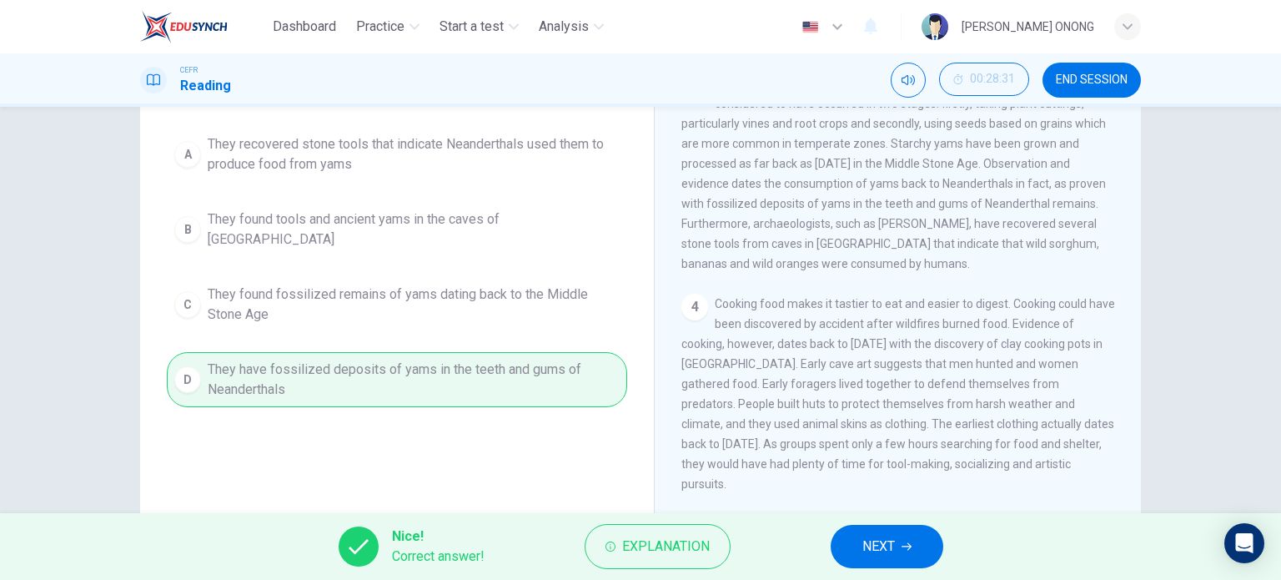
click at [857, 536] on button "NEXT" at bounding box center [887, 545] width 113 height 43
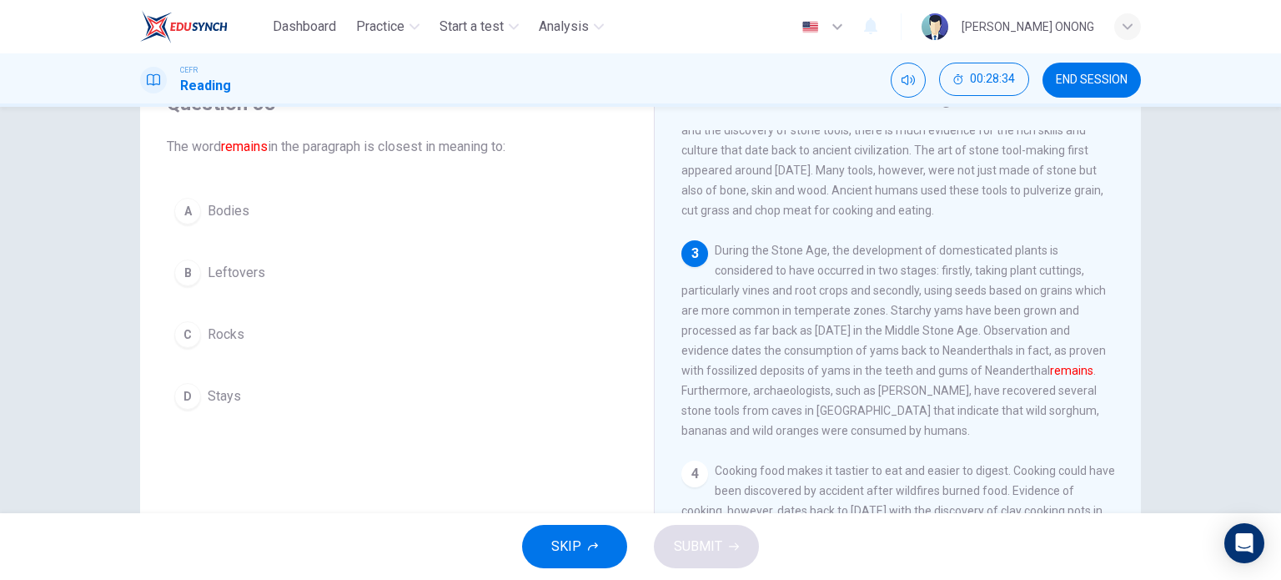
scroll to position [334, 0]
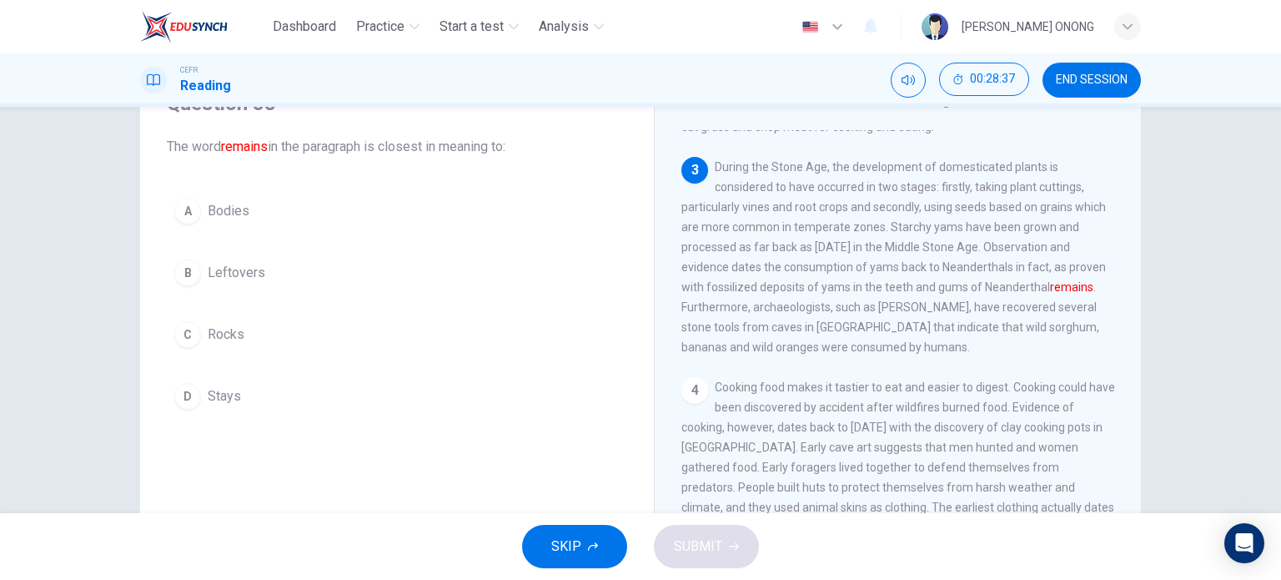
click at [213, 214] on span "Bodies" at bounding box center [229, 211] width 42 height 20
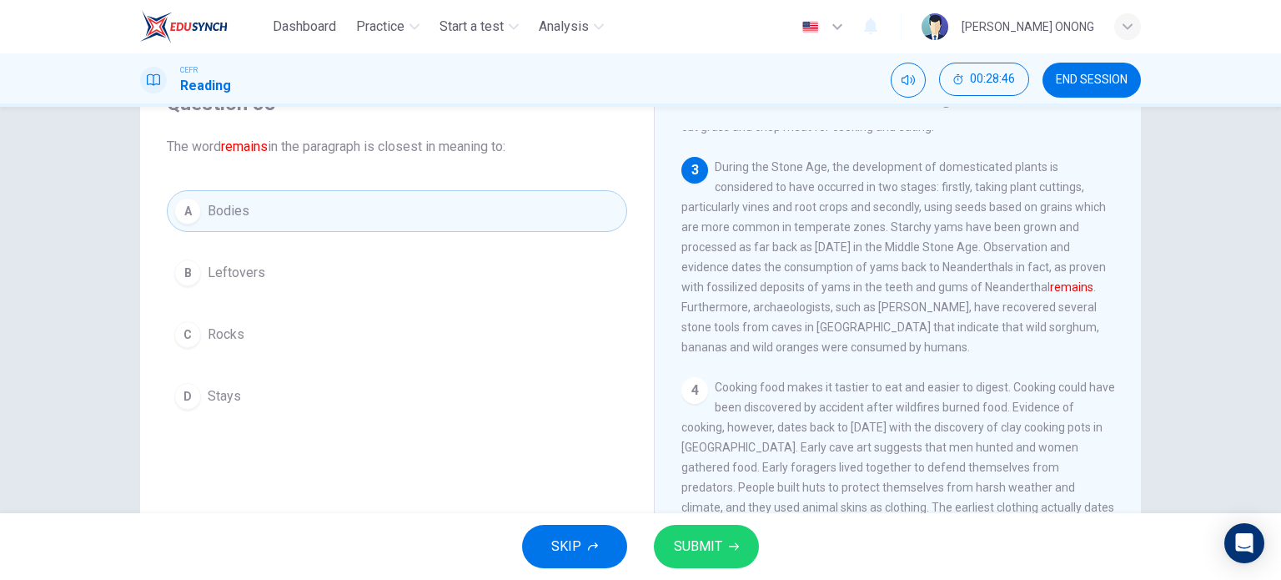
click at [725, 540] on button "SUBMIT" at bounding box center [706, 545] width 105 height 43
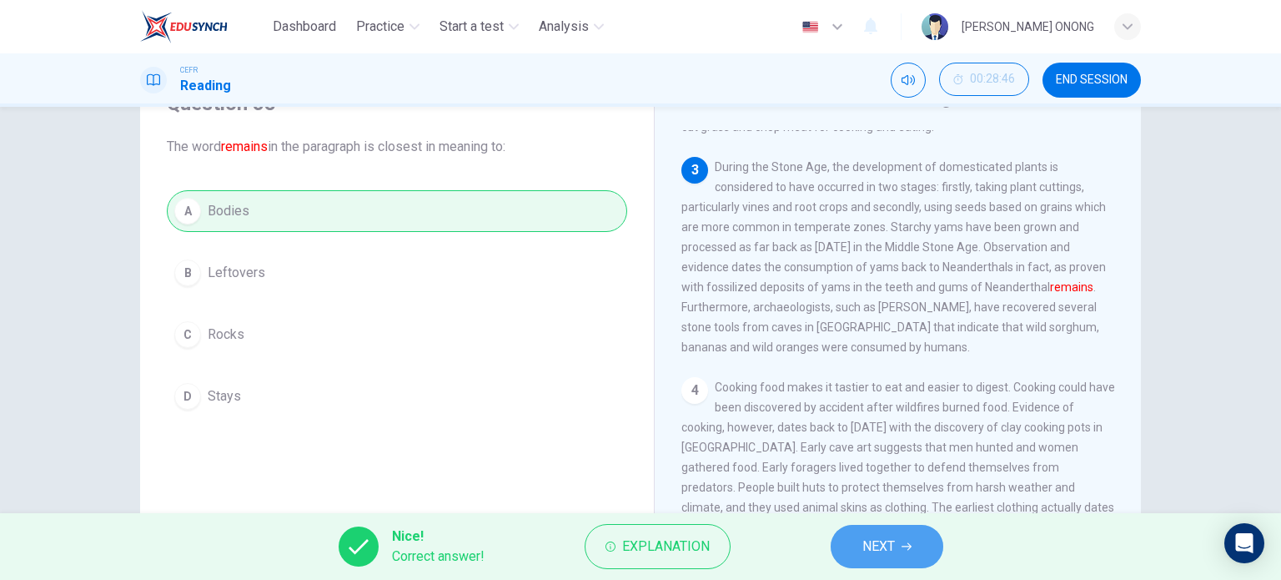
click at [871, 545] on span "NEXT" at bounding box center [878, 545] width 33 height 23
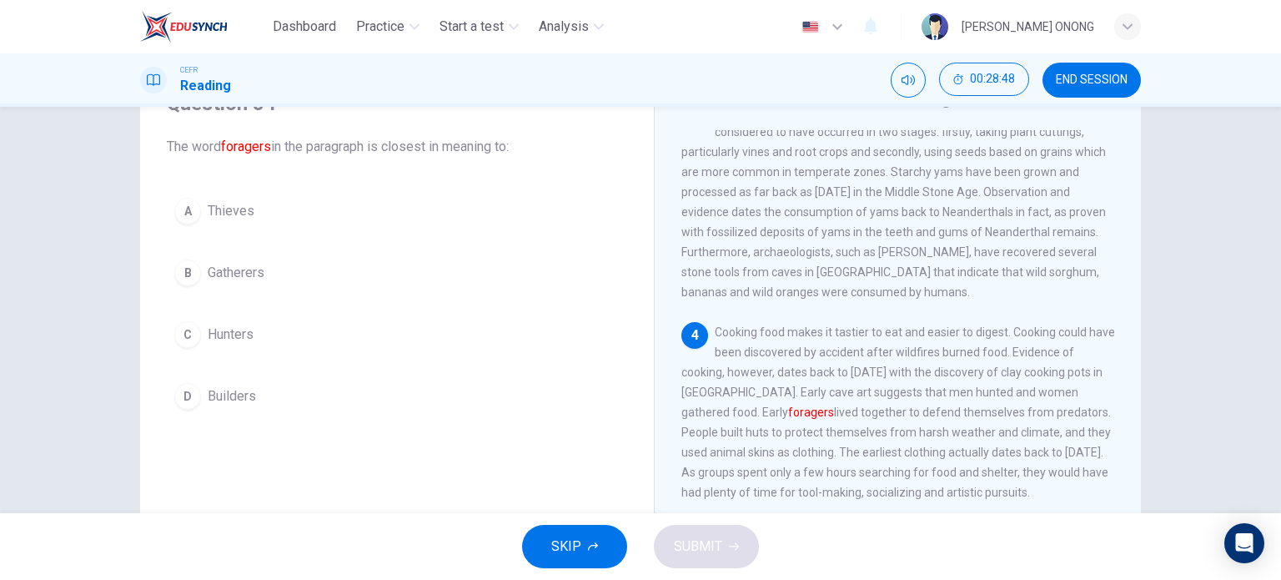
scroll to position [417, 0]
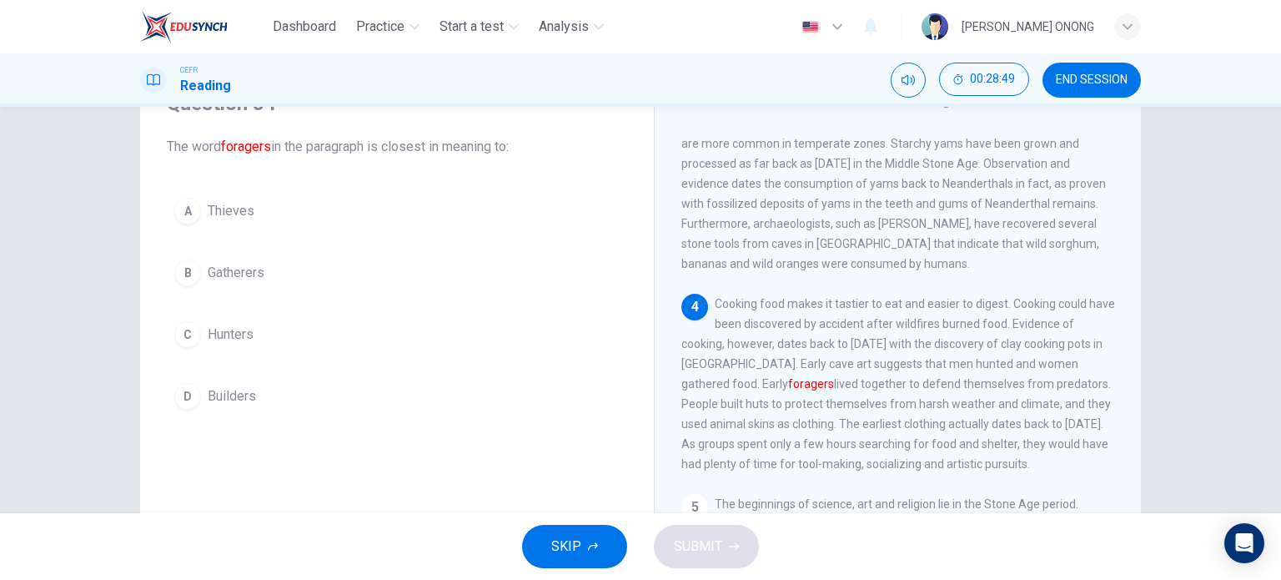
click at [208, 270] on span "Gatherers" at bounding box center [236, 273] width 57 height 20
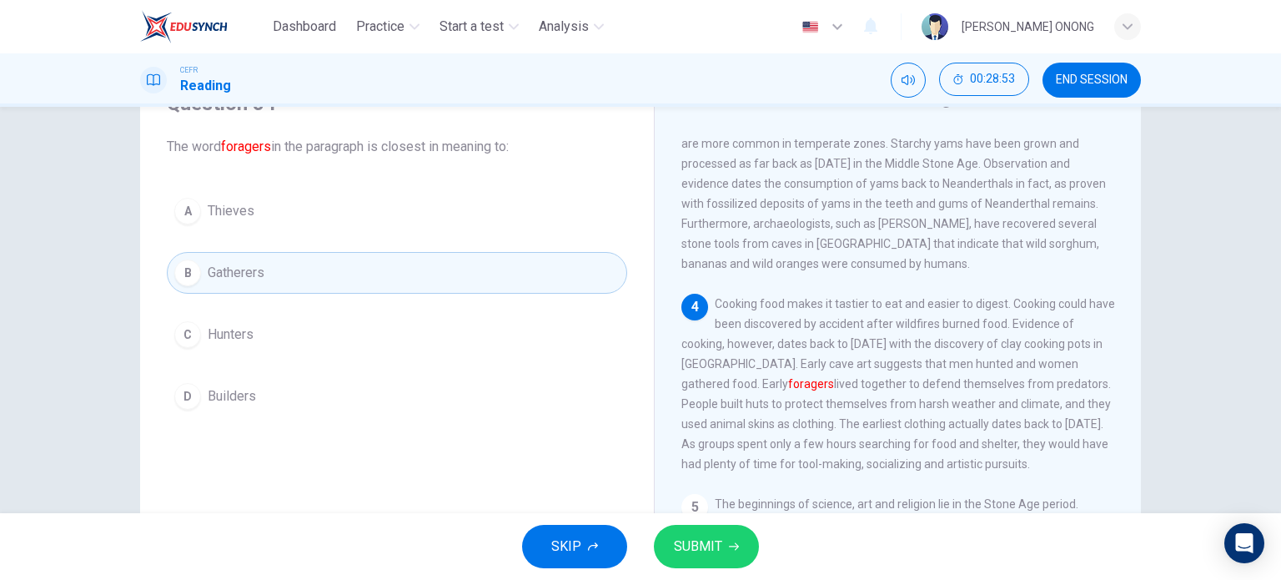
click at [715, 546] on span "SUBMIT" at bounding box center [698, 545] width 48 height 23
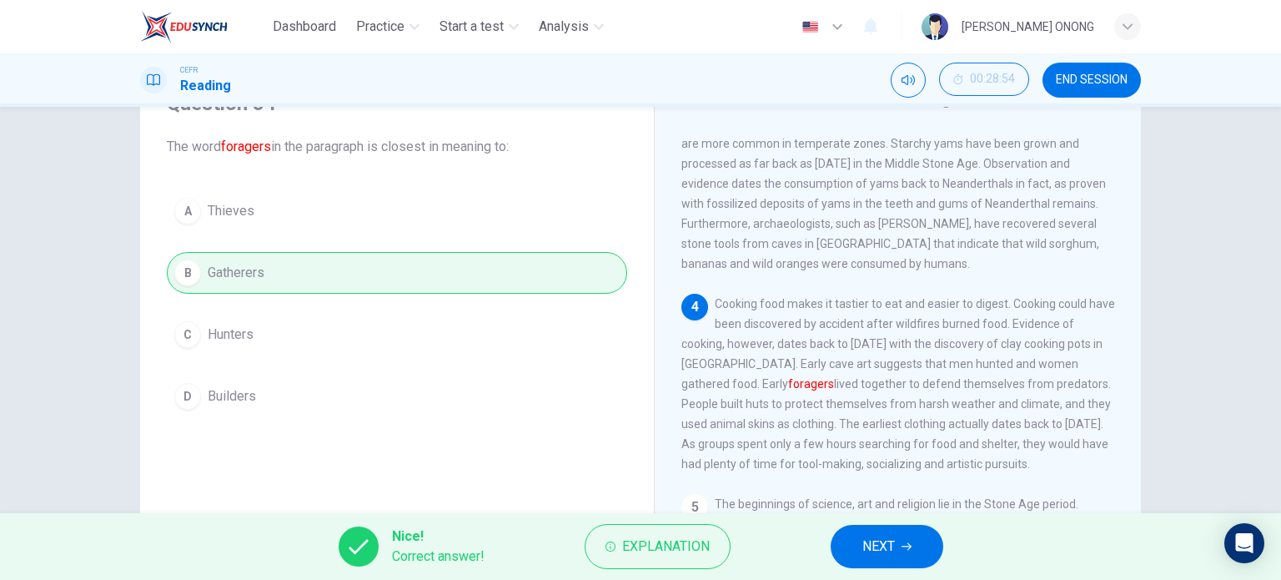
click at [861, 553] on button "NEXT" at bounding box center [887, 545] width 113 height 43
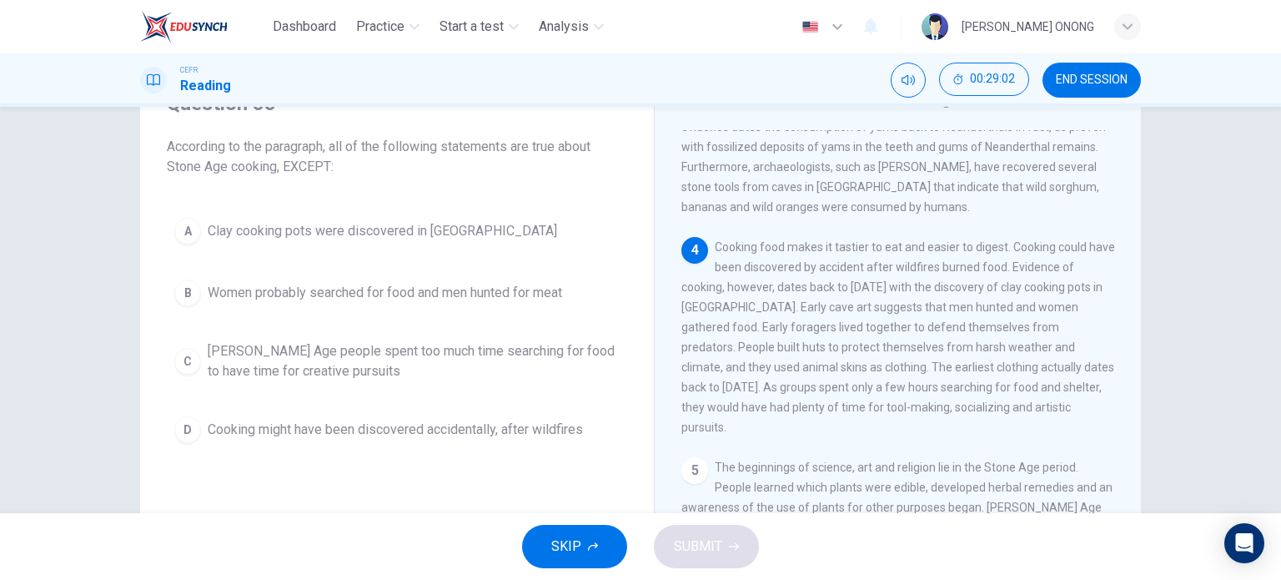
scroll to position [500, 0]
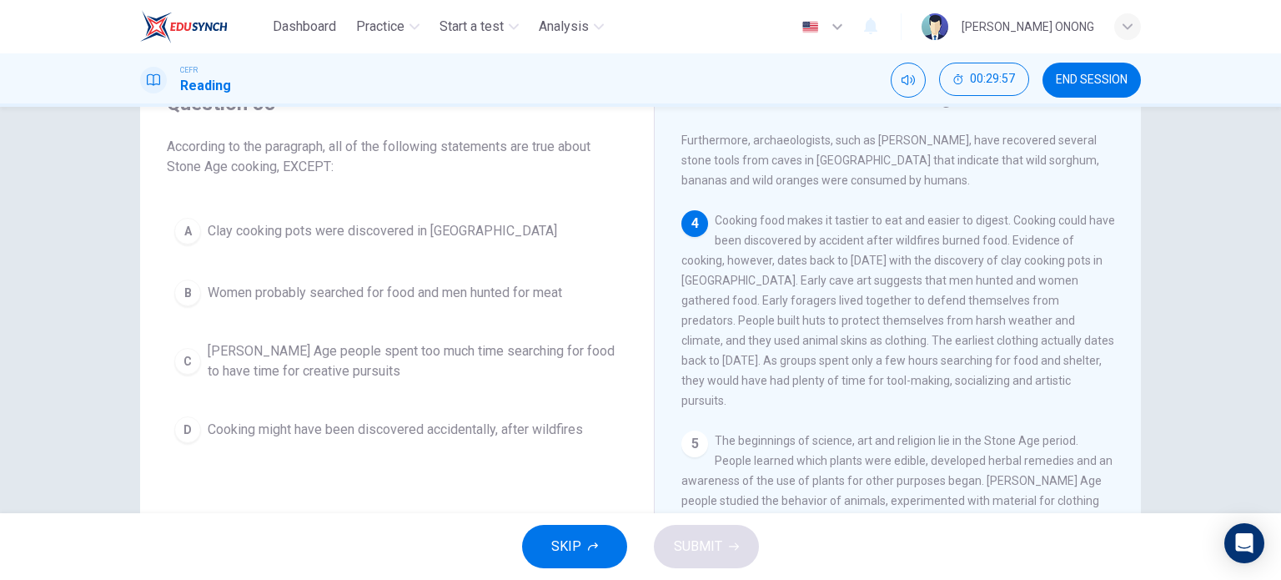
click at [340, 284] on span "Women probably searched for food and men hunted for meat" at bounding box center [385, 293] width 354 height 20
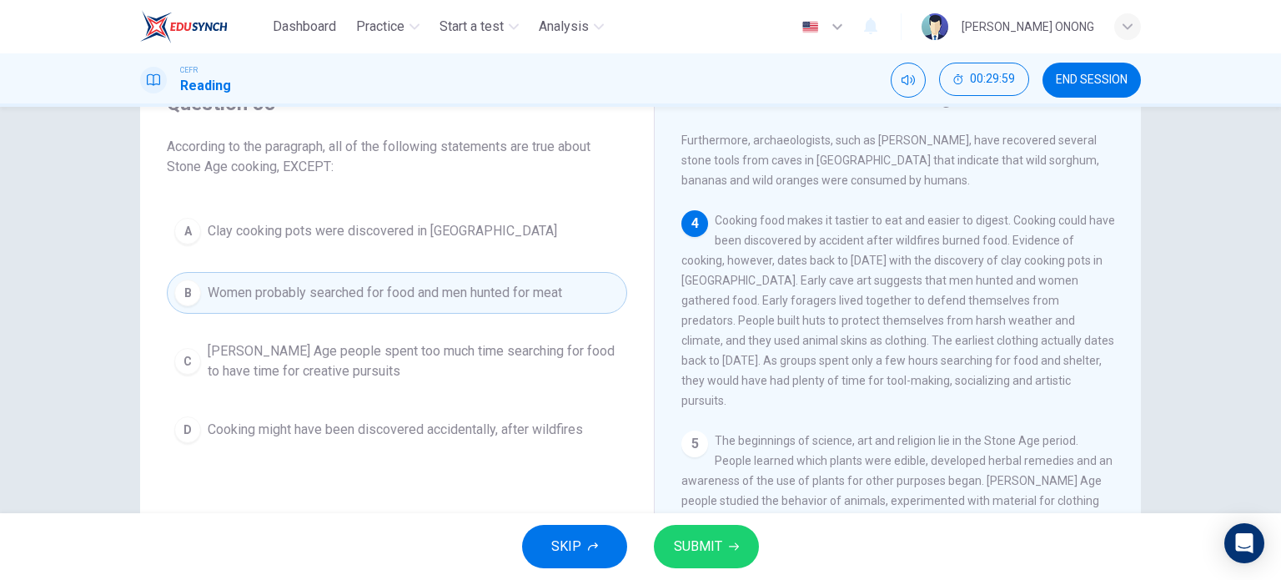
click at [695, 545] on span "SUBMIT" at bounding box center [698, 545] width 48 height 23
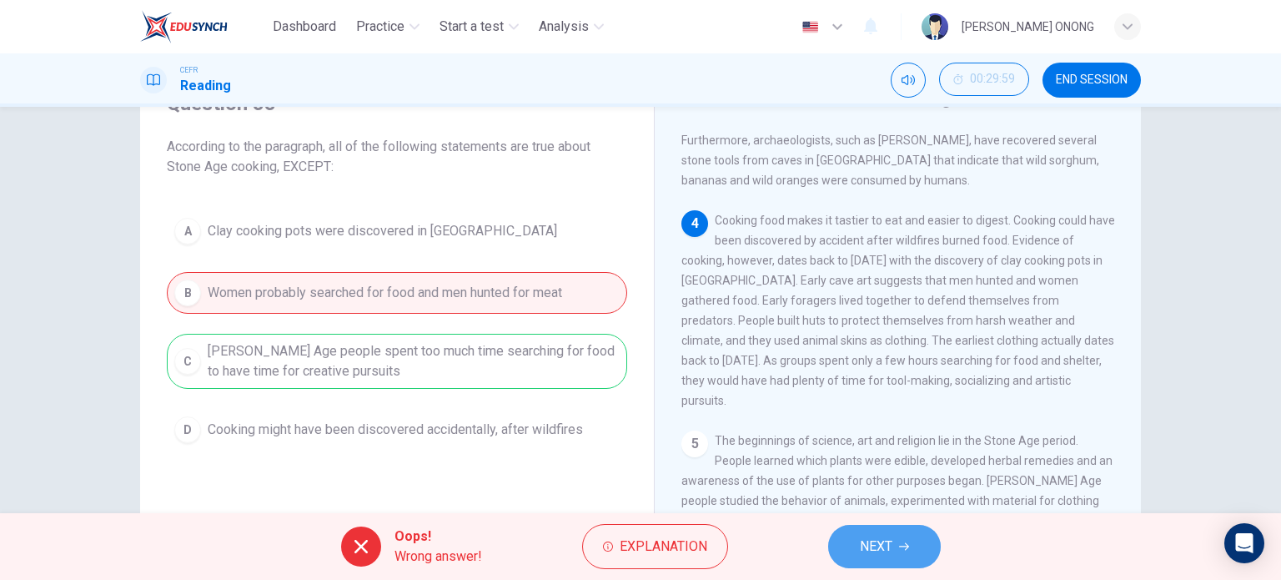
click at [885, 551] on span "NEXT" at bounding box center [876, 545] width 33 height 23
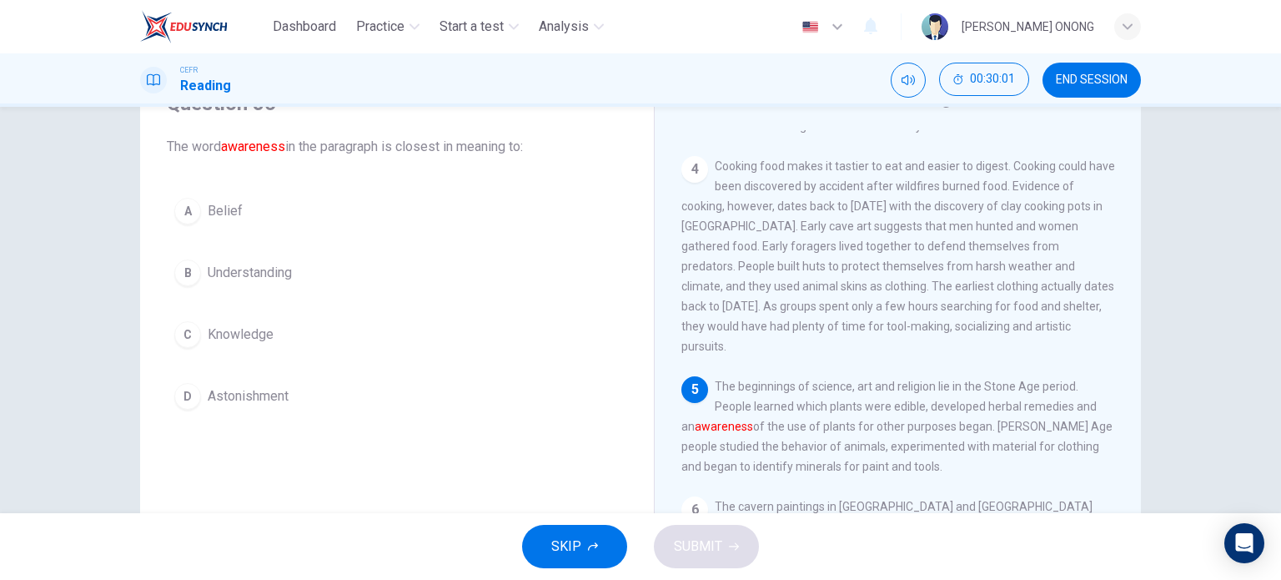
scroll to position [584, 0]
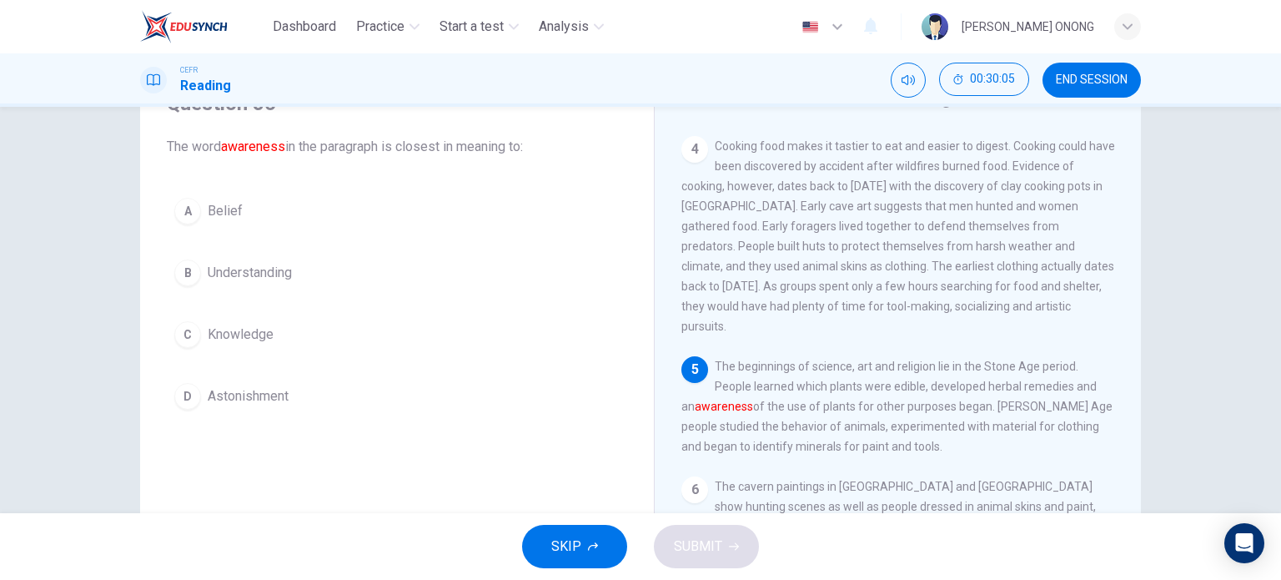
click at [211, 331] on span "Knowledge" at bounding box center [241, 334] width 66 height 20
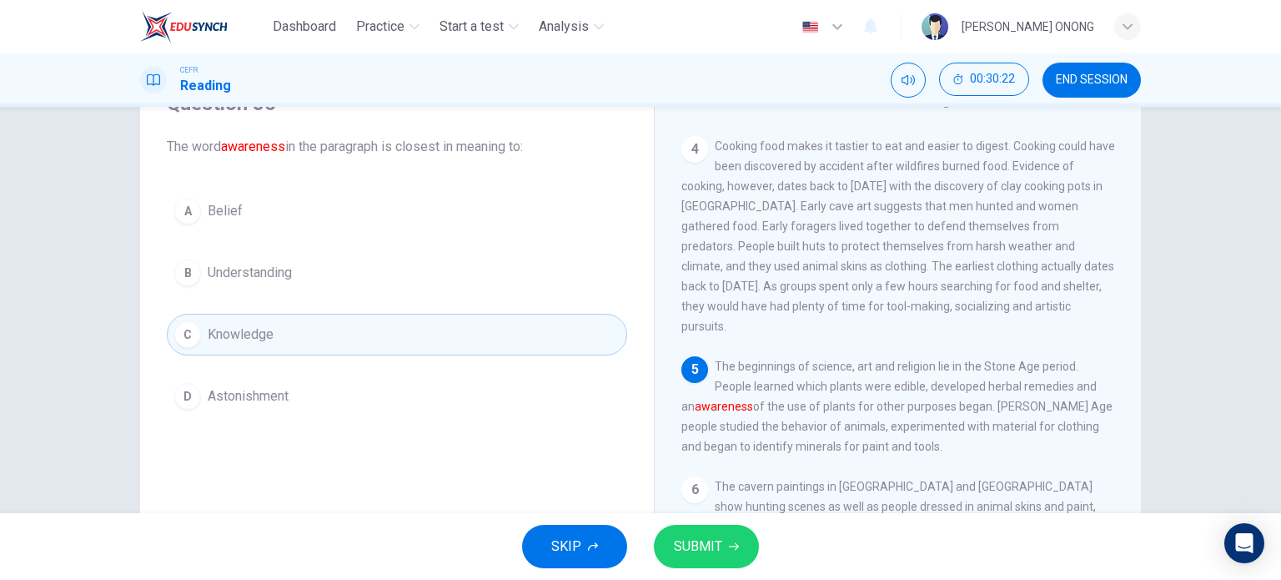
click at [434, 281] on button "B Understanding" at bounding box center [397, 273] width 460 height 42
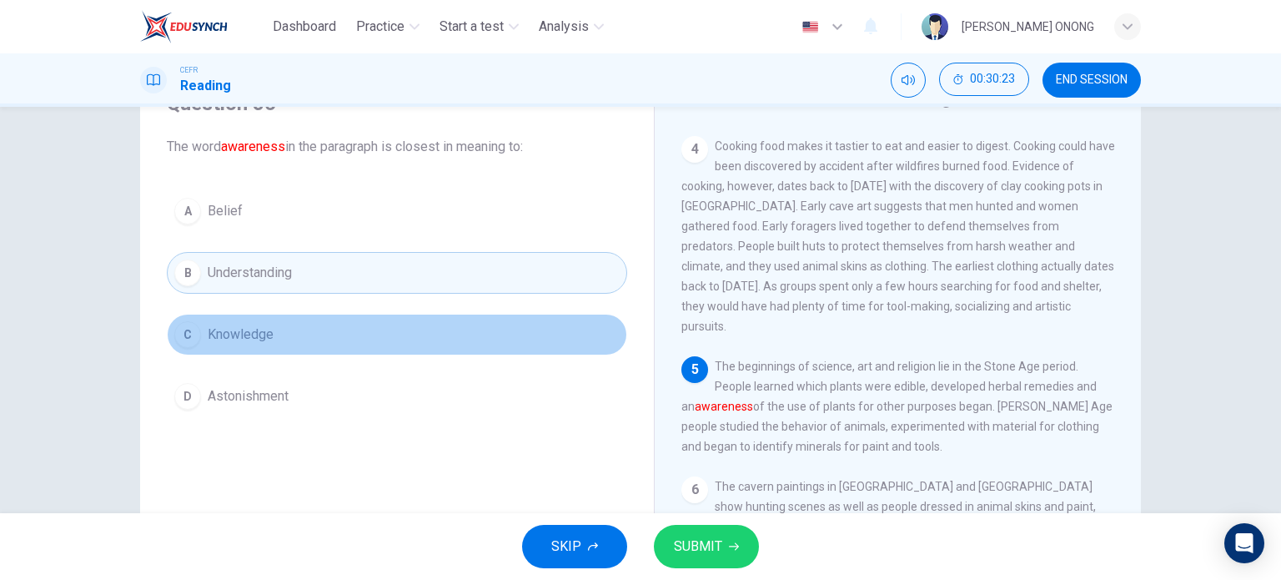
click at [470, 329] on button "C Knowledge" at bounding box center [397, 335] width 460 height 42
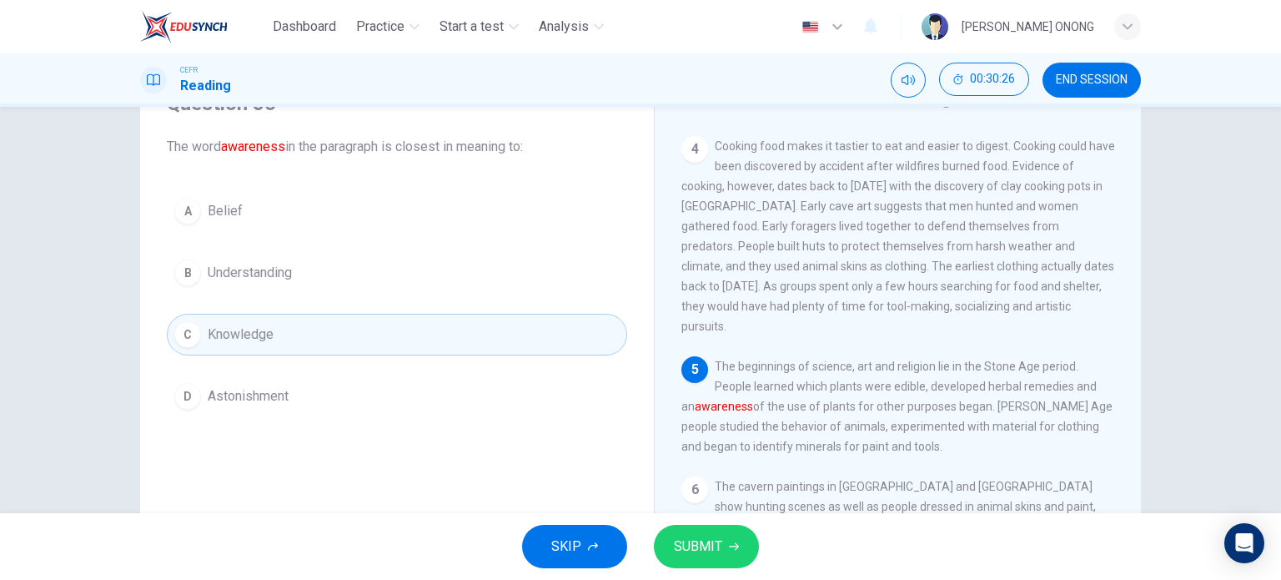
click at [466, 273] on button "B Understanding" at bounding box center [397, 273] width 460 height 42
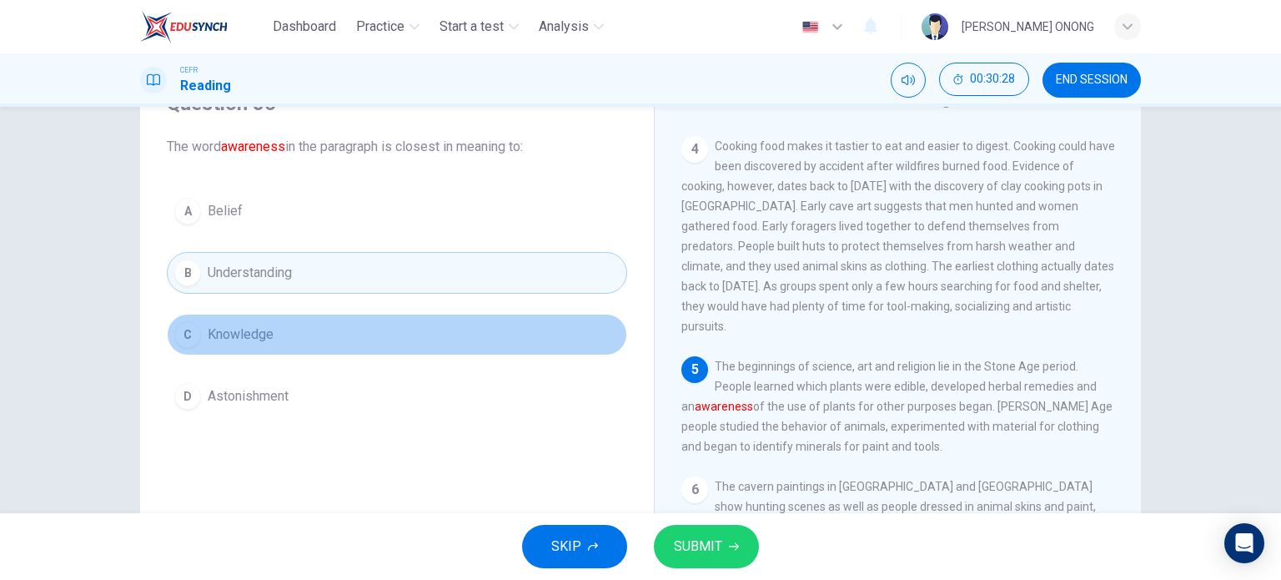
click at [459, 324] on button "C Knowledge" at bounding box center [397, 335] width 460 height 42
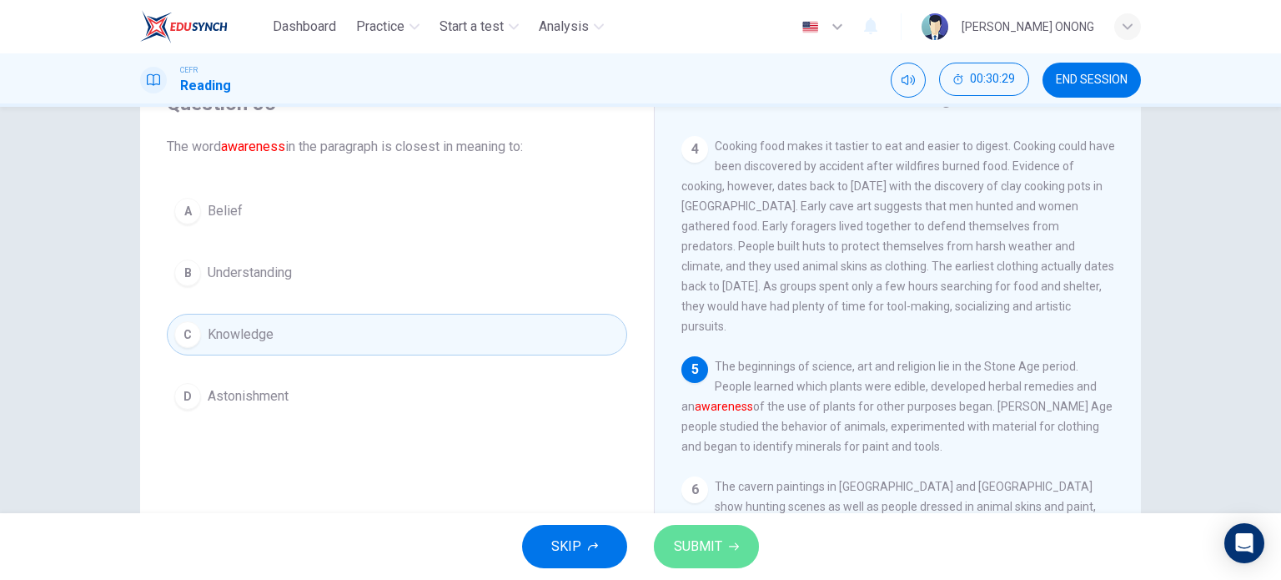
click at [723, 543] on button "SUBMIT" at bounding box center [706, 545] width 105 height 43
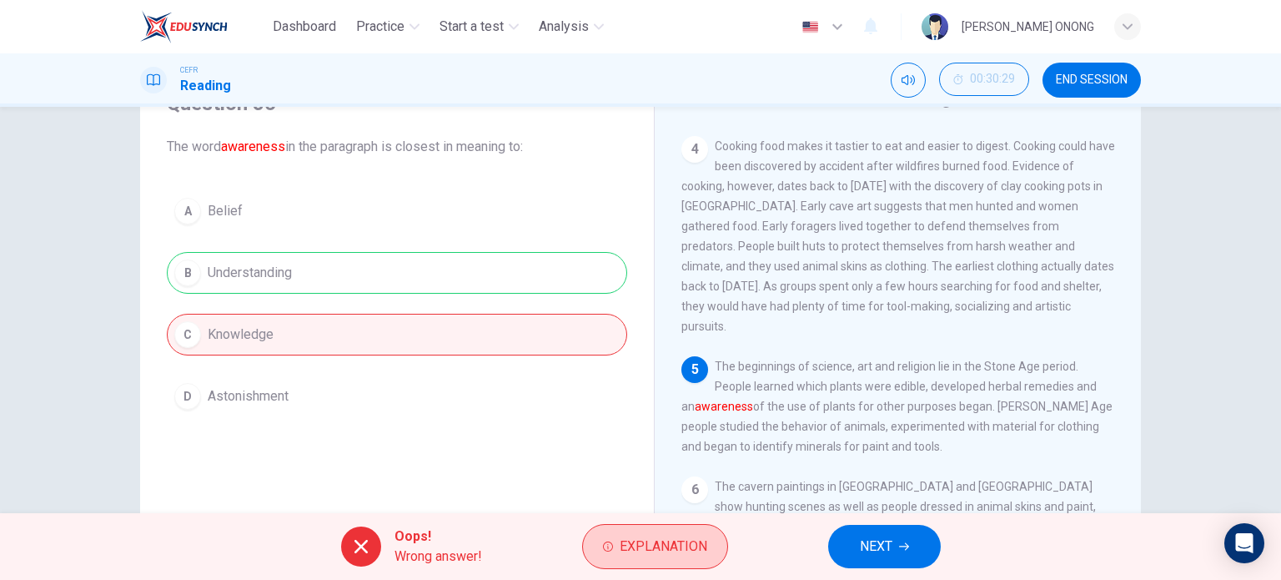
click at [704, 534] on span "Explanation" at bounding box center [664, 545] width 88 height 23
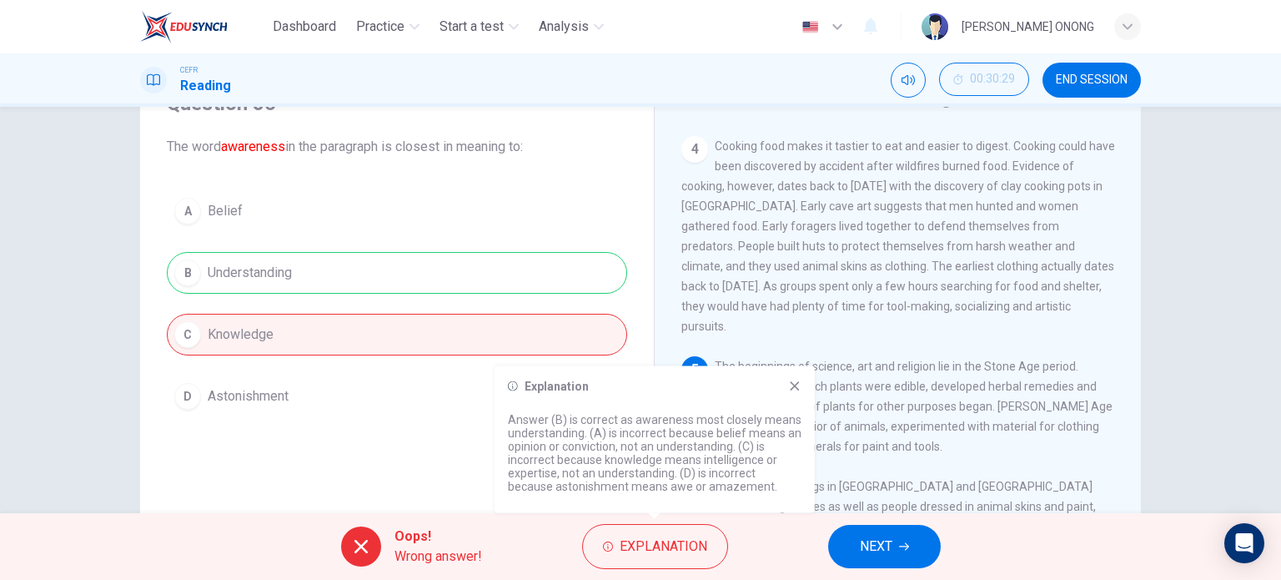
click at [881, 546] on span "NEXT" at bounding box center [876, 545] width 33 height 23
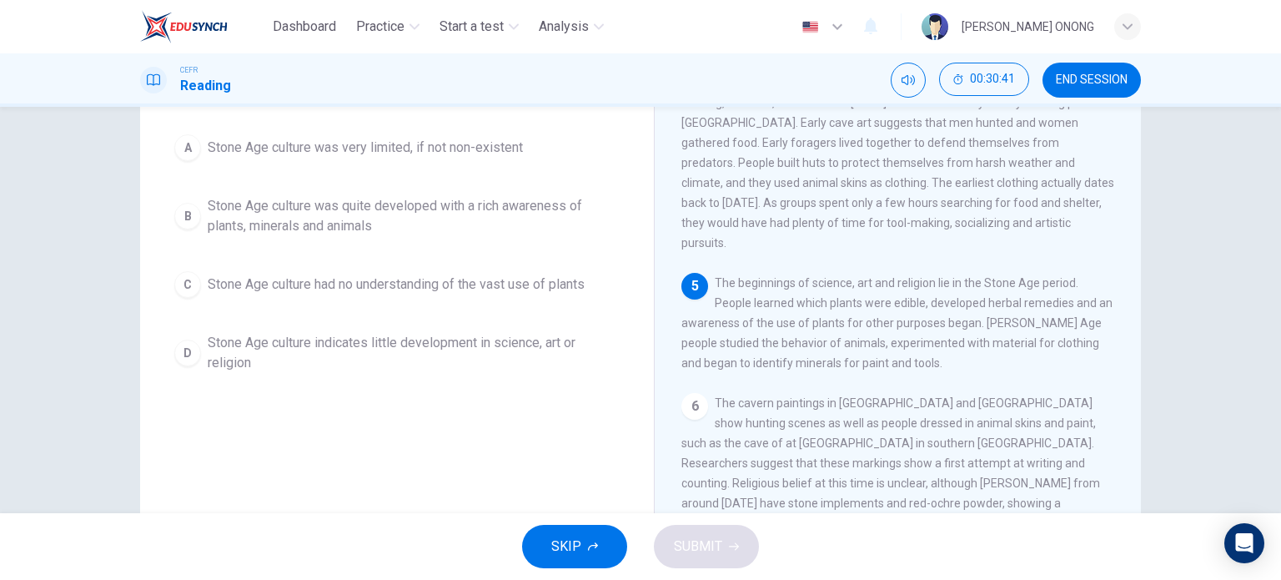
scroll to position [83, 0]
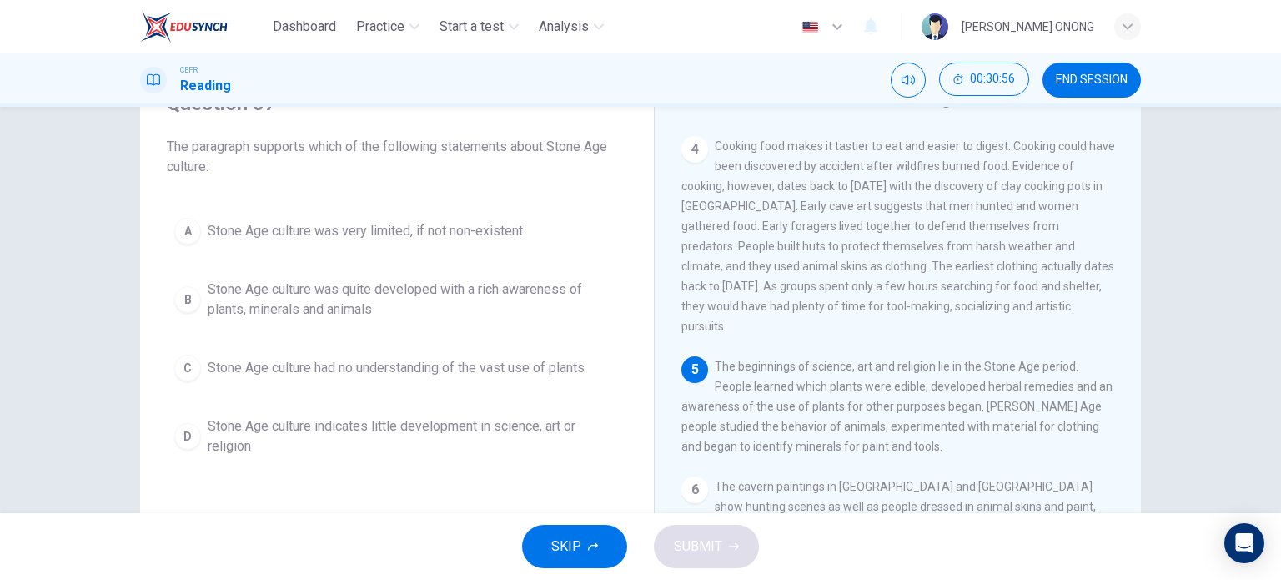
click at [568, 302] on span "Stone Age culture was quite developed with a rich awareness of plants, minerals…" at bounding box center [414, 299] width 412 height 40
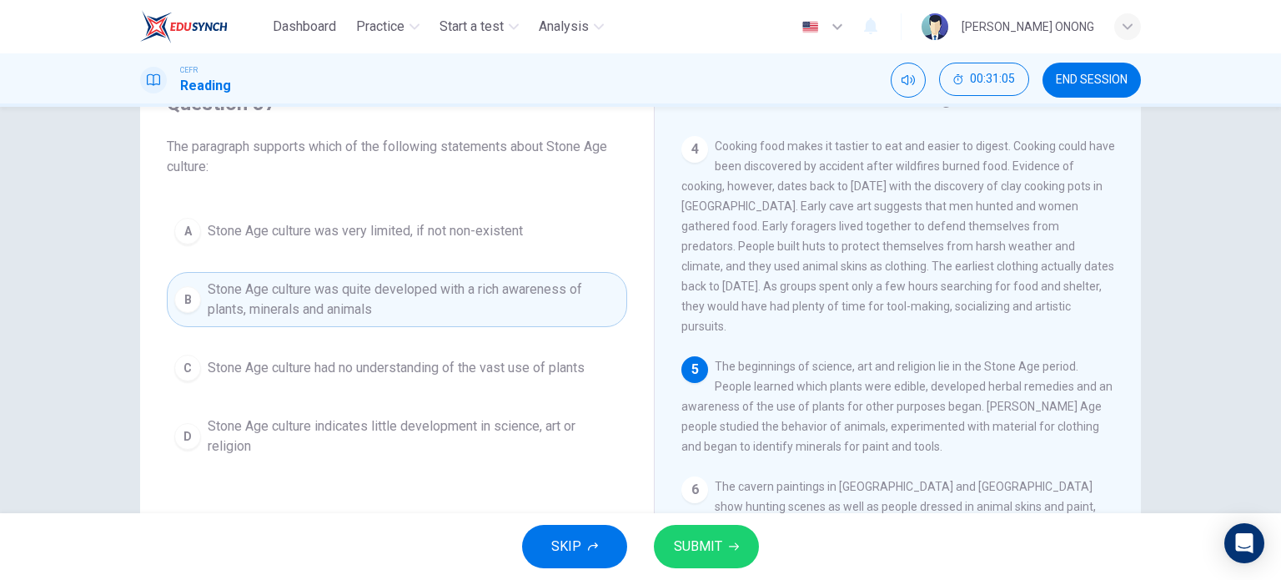
click at [717, 551] on span "SUBMIT" at bounding box center [698, 545] width 48 height 23
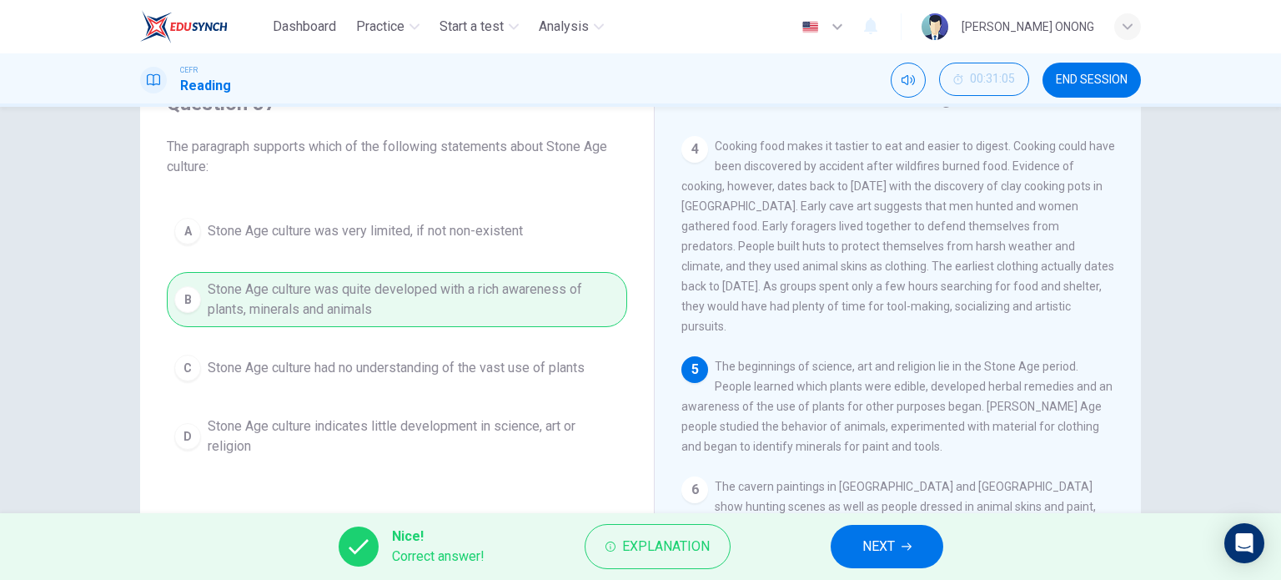
click at [887, 559] on button "NEXT" at bounding box center [887, 545] width 113 height 43
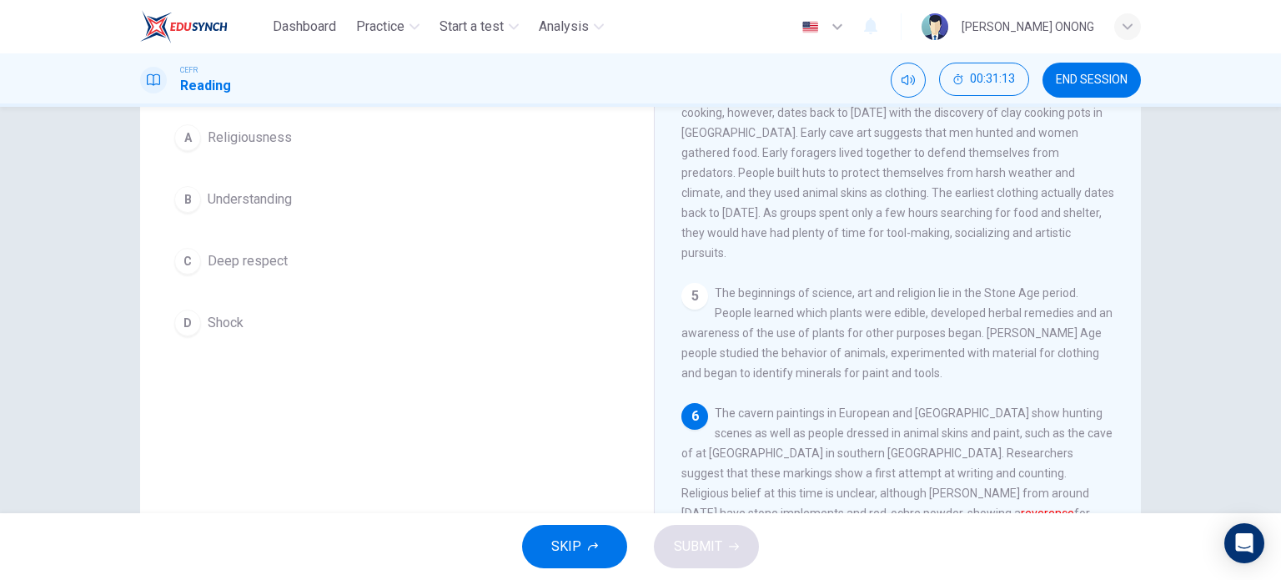
scroll to position [73, 0]
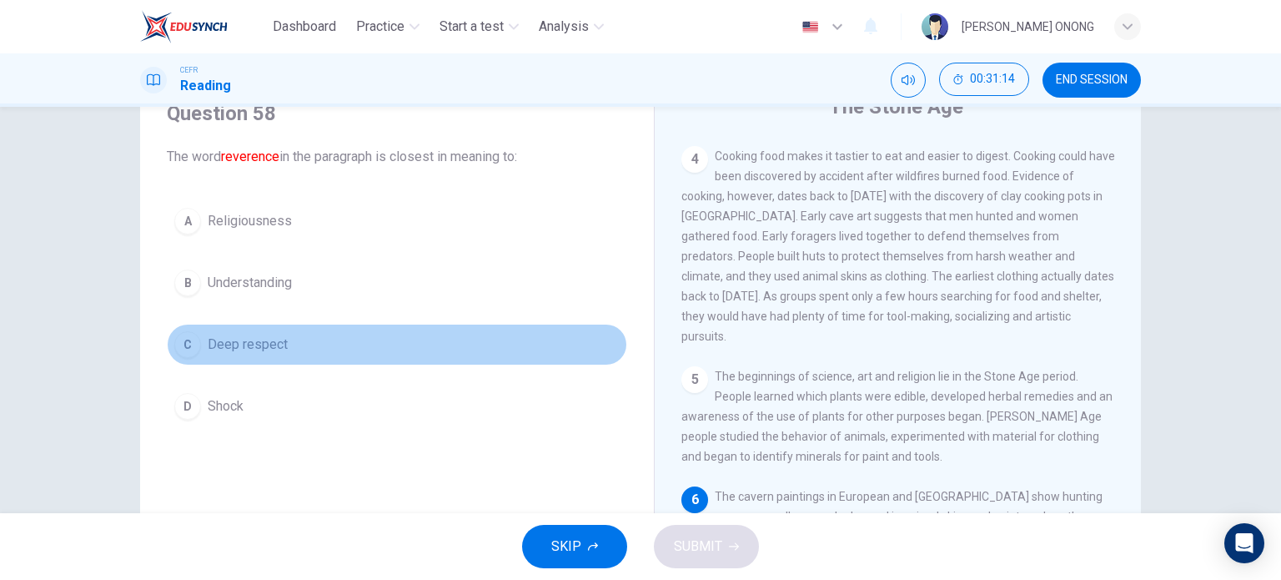
click at [254, 339] on span "Deep respect" at bounding box center [248, 344] width 80 height 20
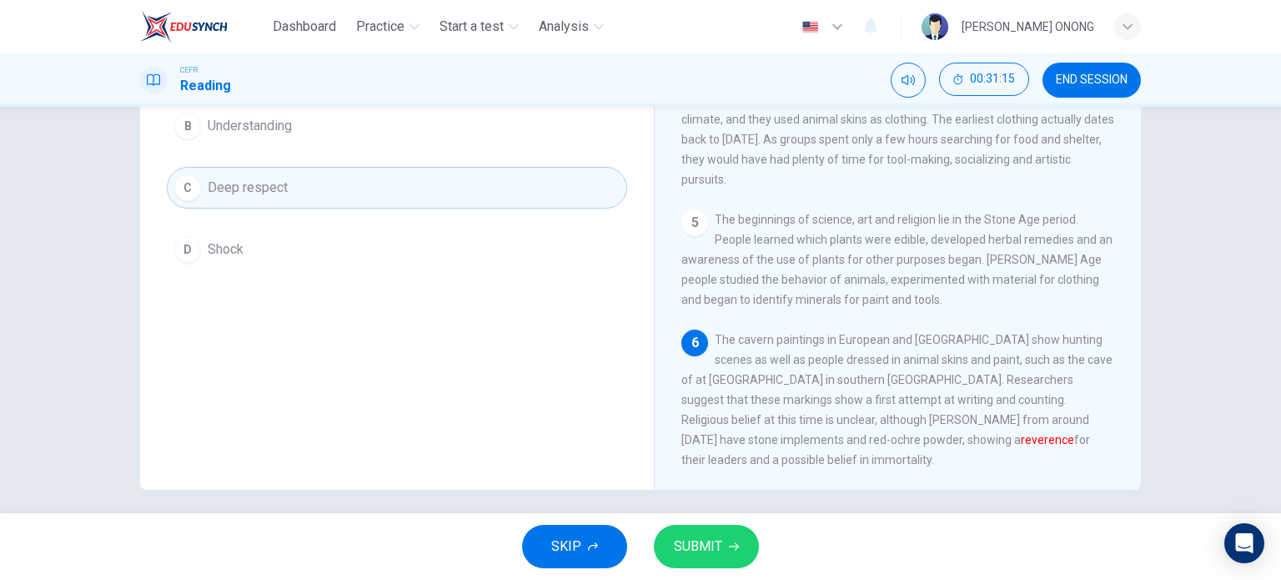
scroll to position [240, 0]
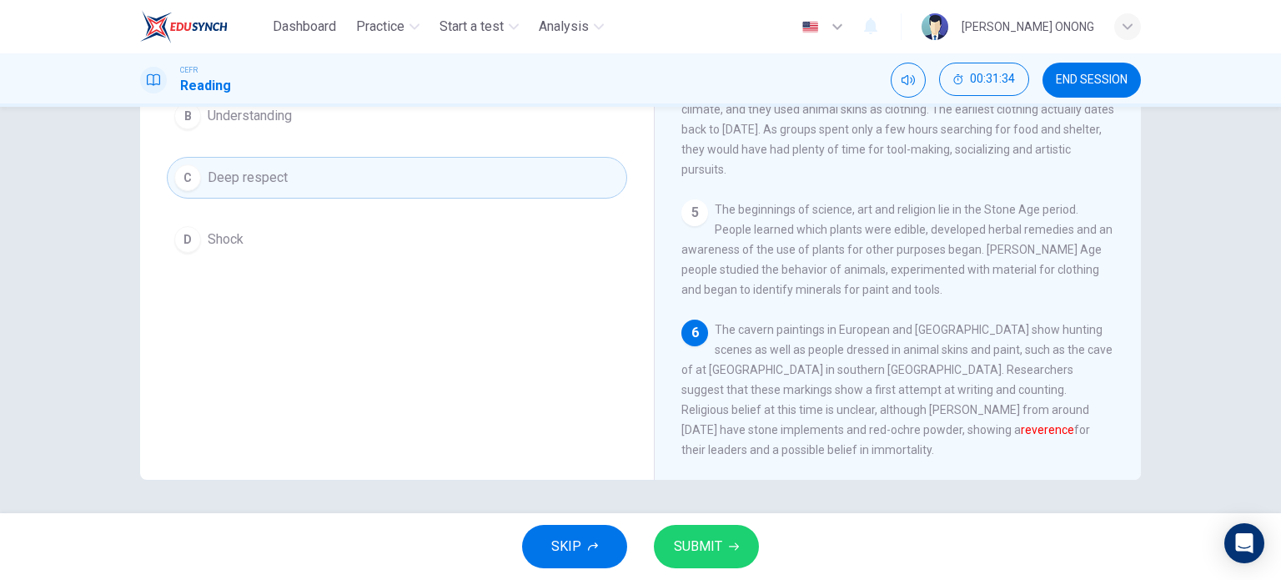
click at [725, 536] on button "SUBMIT" at bounding box center [706, 545] width 105 height 43
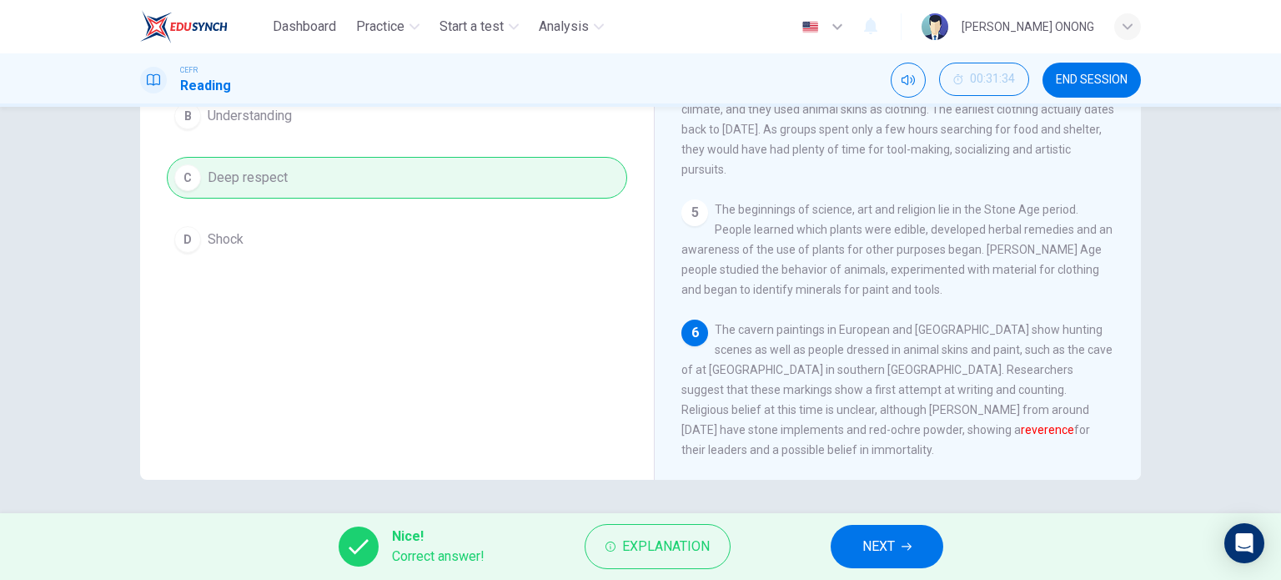
click at [886, 541] on span "NEXT" at bounding box center [878, 545] width 33 height 23
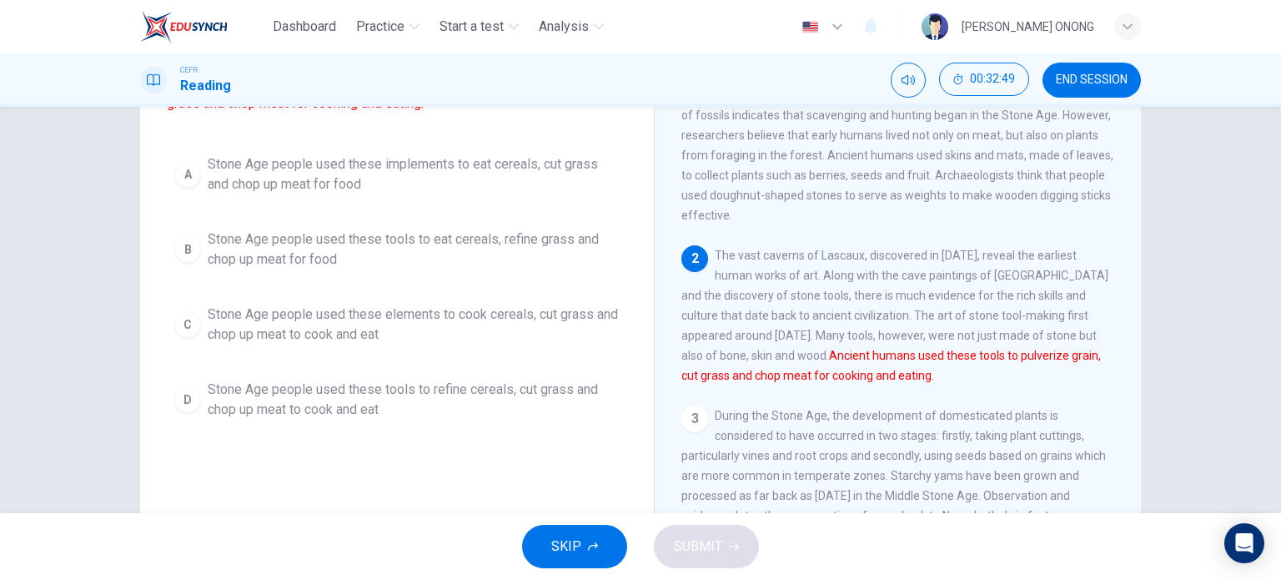
scroll to position [83, 0]
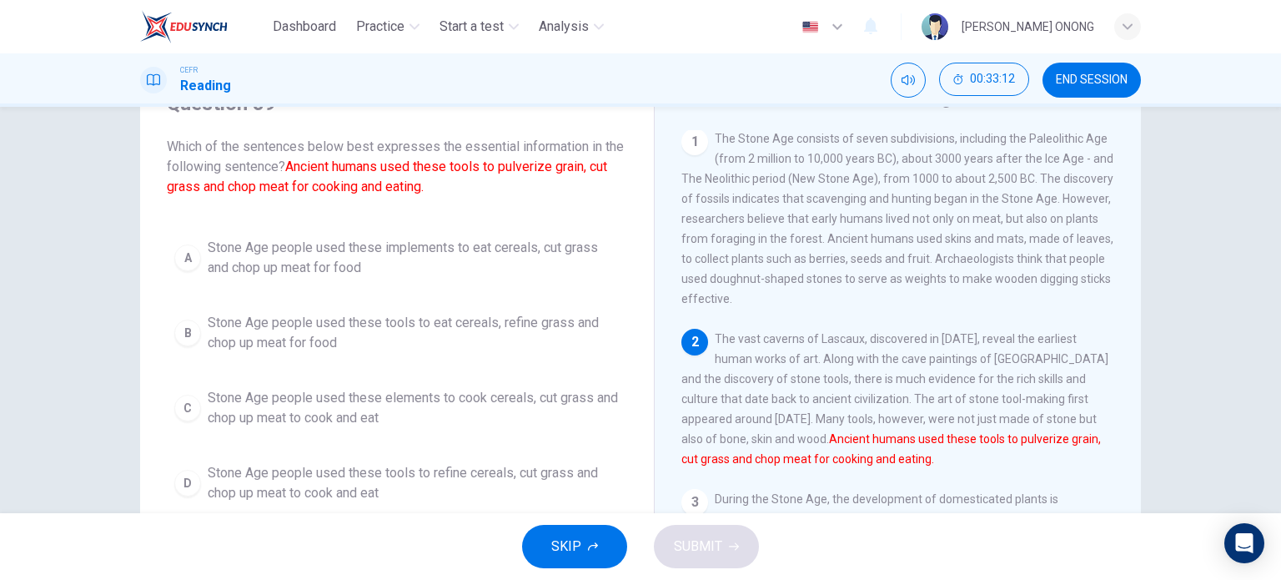
click at [474, 469] on span "Stone Age people used these tools to refine cereals, cut grass and chop up meat…" at bounding box center [414, 483] width 412 height 40
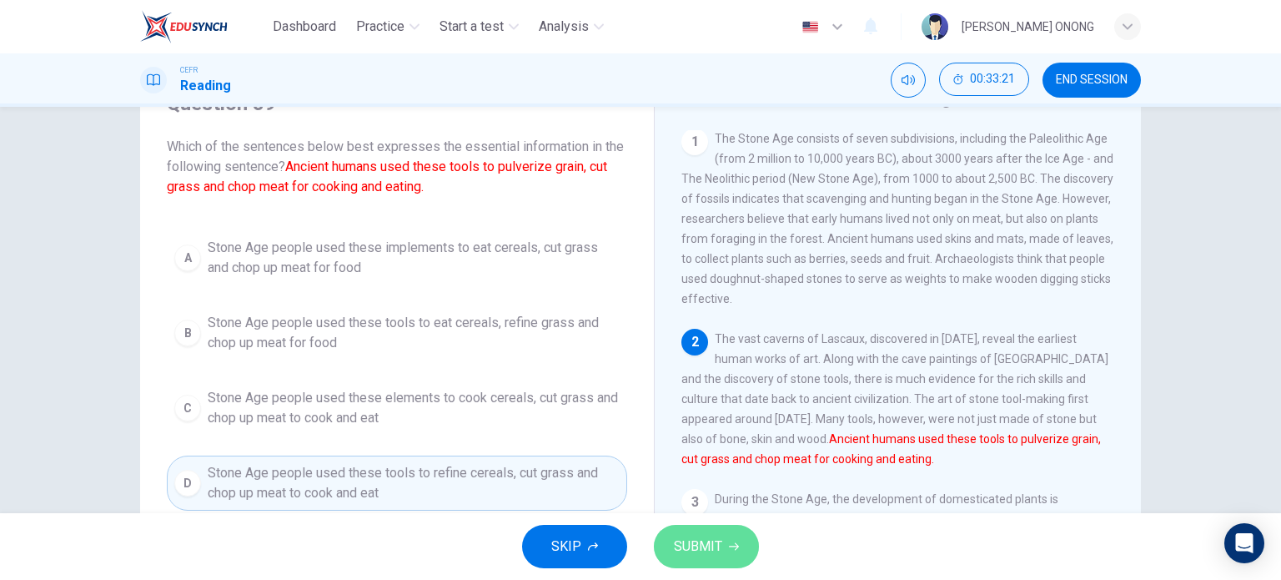
click at [705, 547] on span "SUBMIT" at bounding box center [698, 545] width 48 height 23
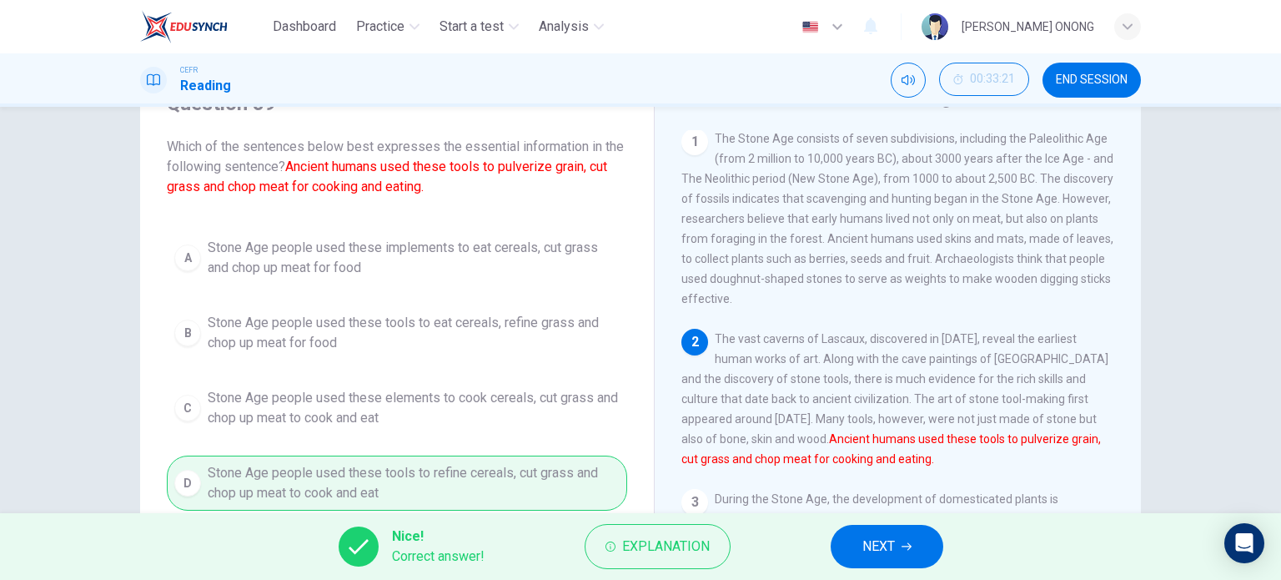
click at [903, 561] on button "NEXT" at bounding box center [887, 545] width 113 height 43
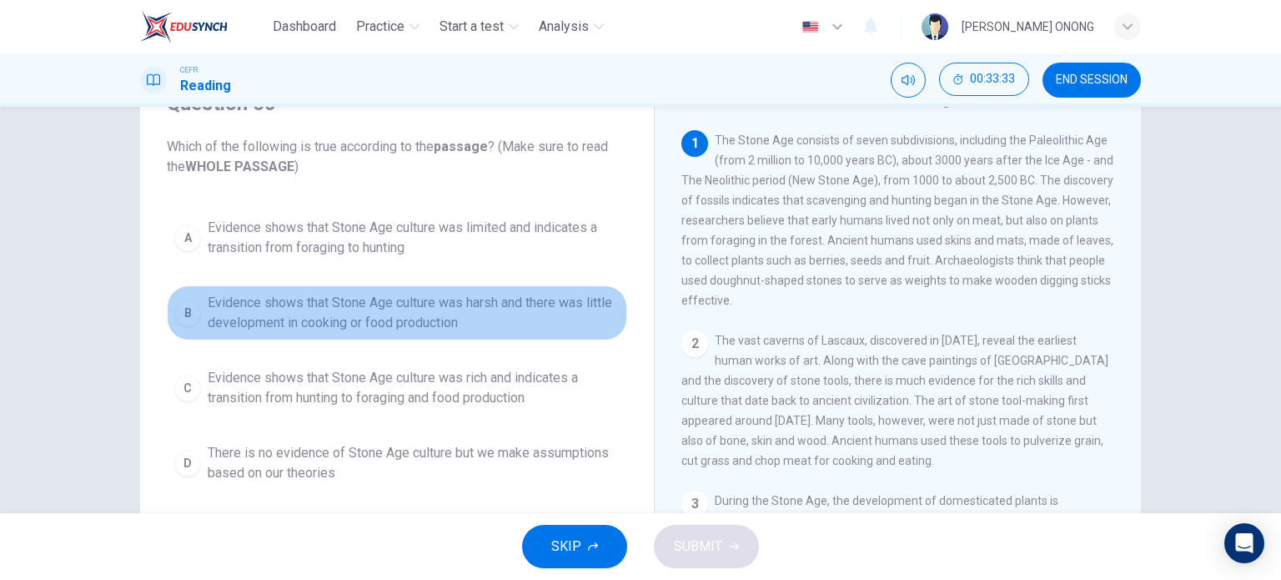
click at [480, 308] on span "Evidence shows that Stone Age culture was harsh and there was little developmen…" at bounding box center [414, 313] width 412 height 40
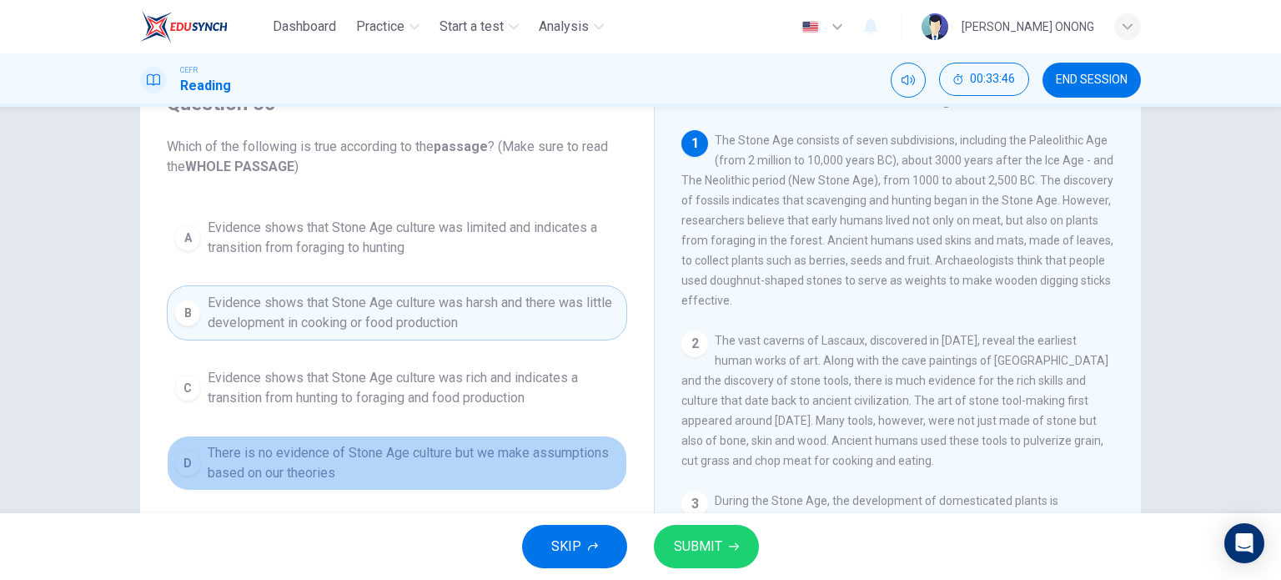
click at [379, 473] on span "There is no evidence of Stone Age culture but we make assumptions based on our …" at bounding box center [414, 463] width 412 height 40
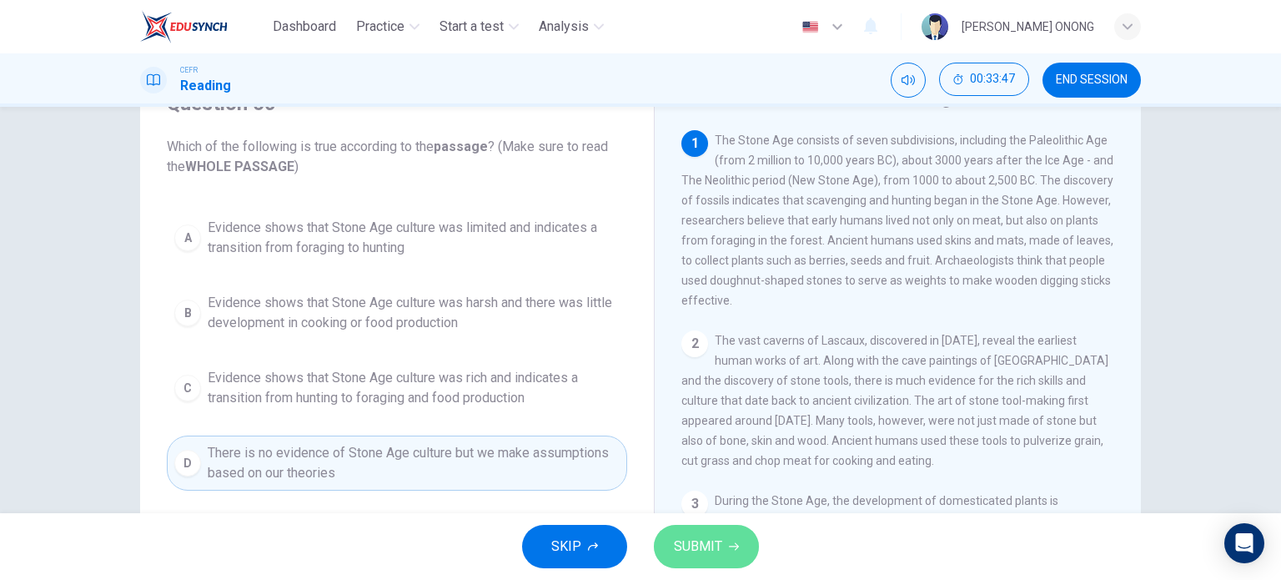
click at [694, 535] on span "SUBMIT" at bounding box center [698, 545] width 48 height 23
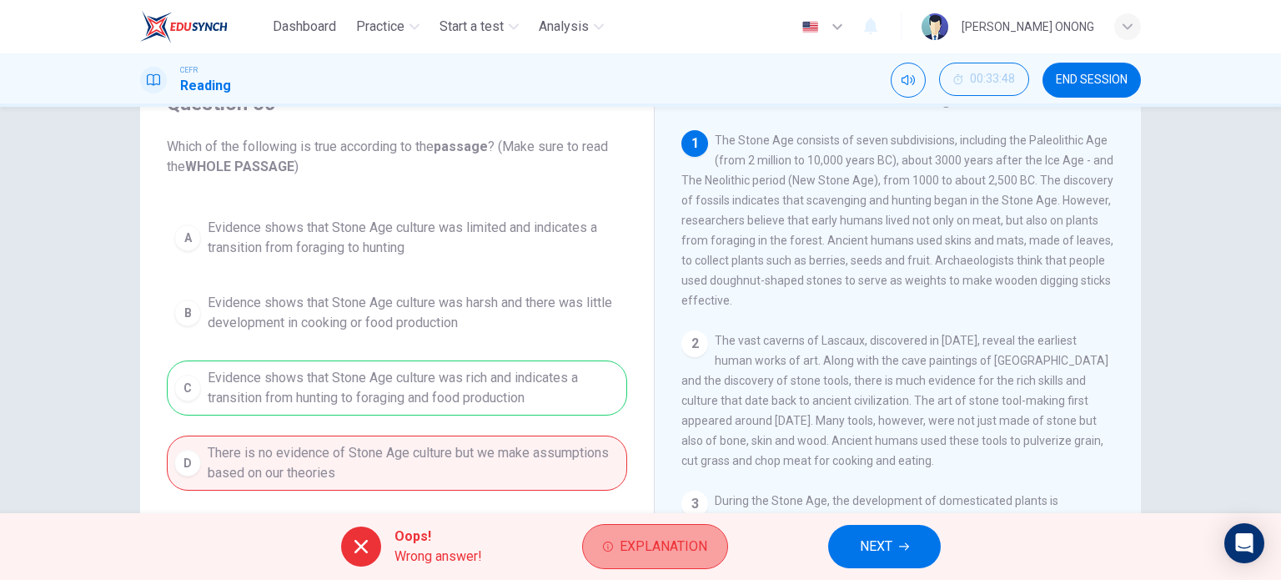
click at [614, 538] on button "Explanation" at bounding box center [655, 546] width 146 height 45
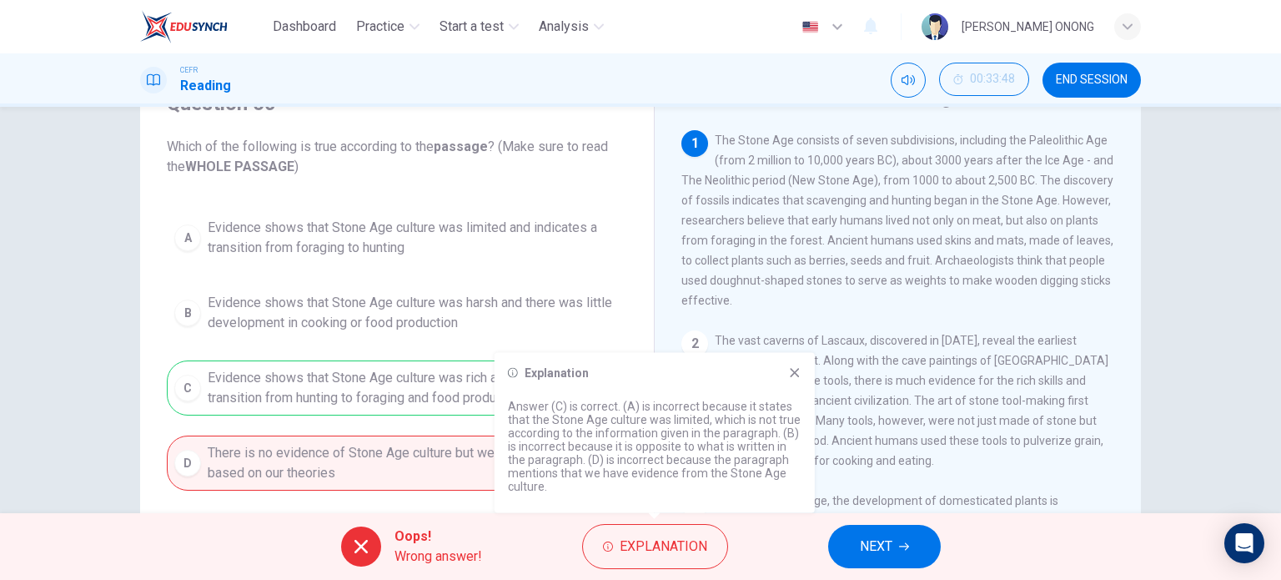
click at [800, 371] on icon at bounding box center [794, 372] width 13 height 13
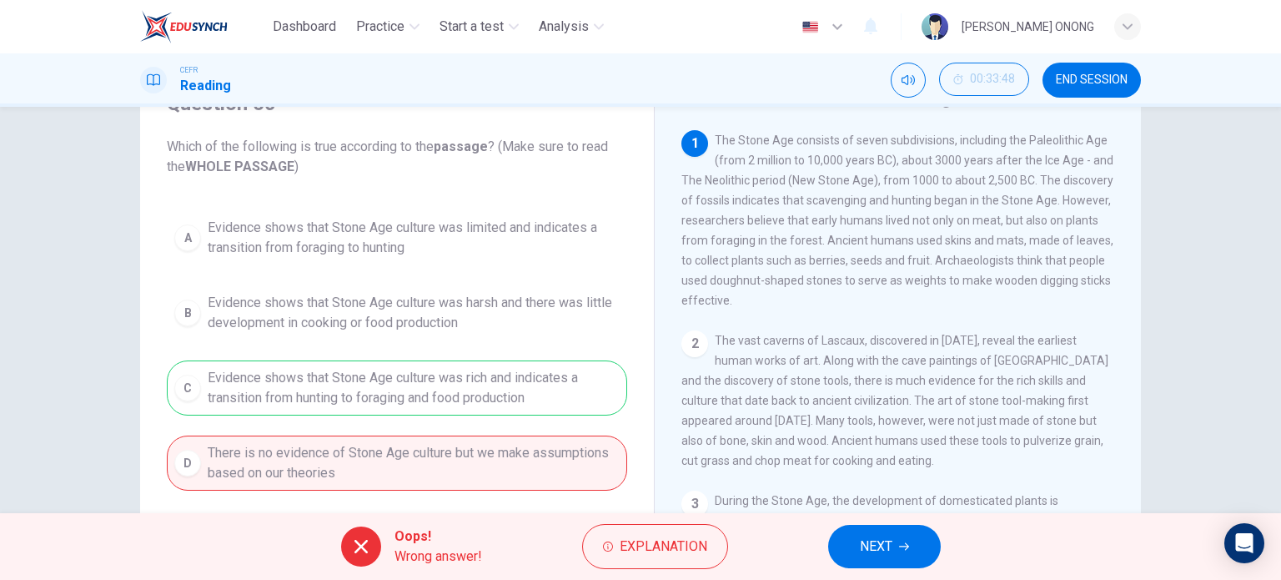
click at [861, 543] on span "NEXT" at bounding box center [876, 545] width 33 height 23
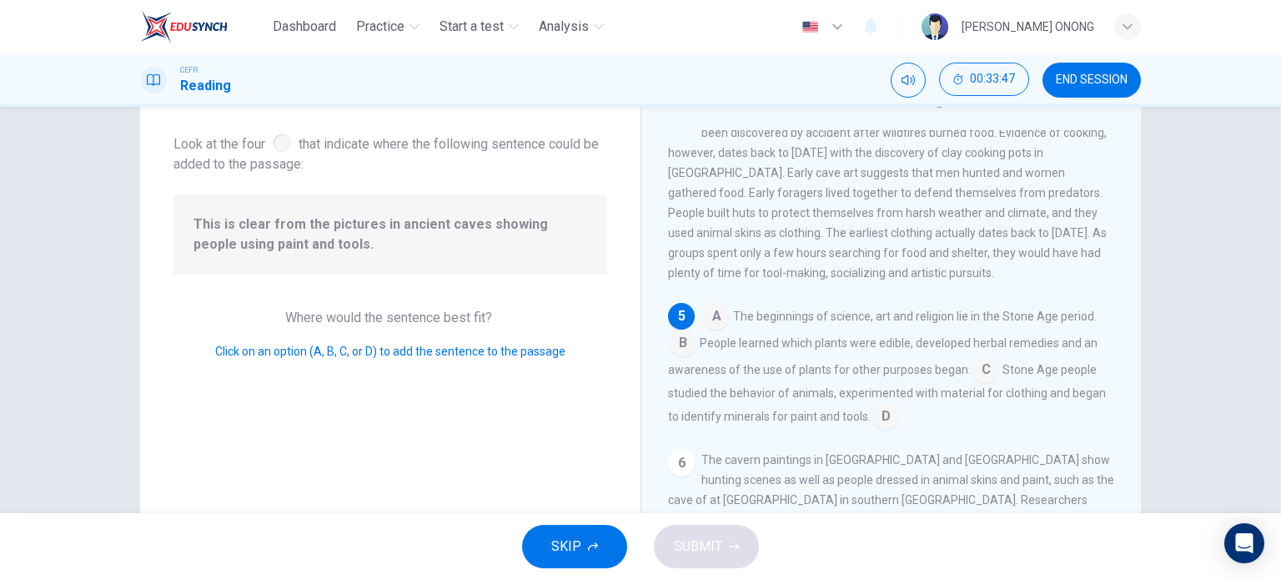
scroll to position [615, 0]
click at [881, 431] on input at bounding box center [885, 417] width 27 height 27
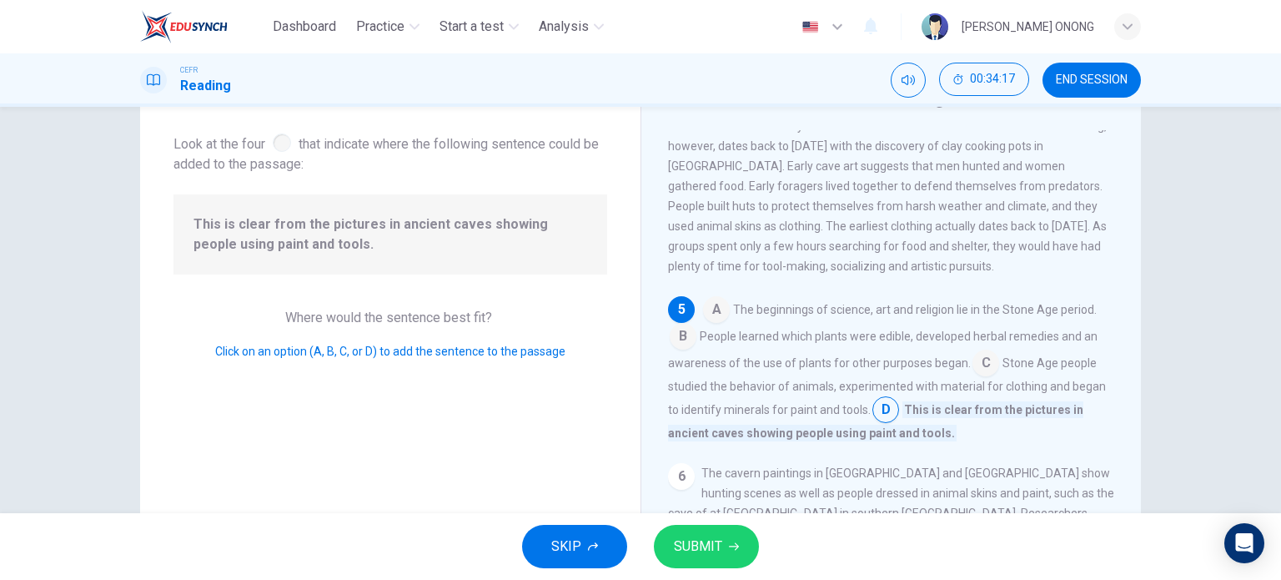
click at [685, 552] on span "SUBMIT" at bounding box center [698, 545] width 48 height 23
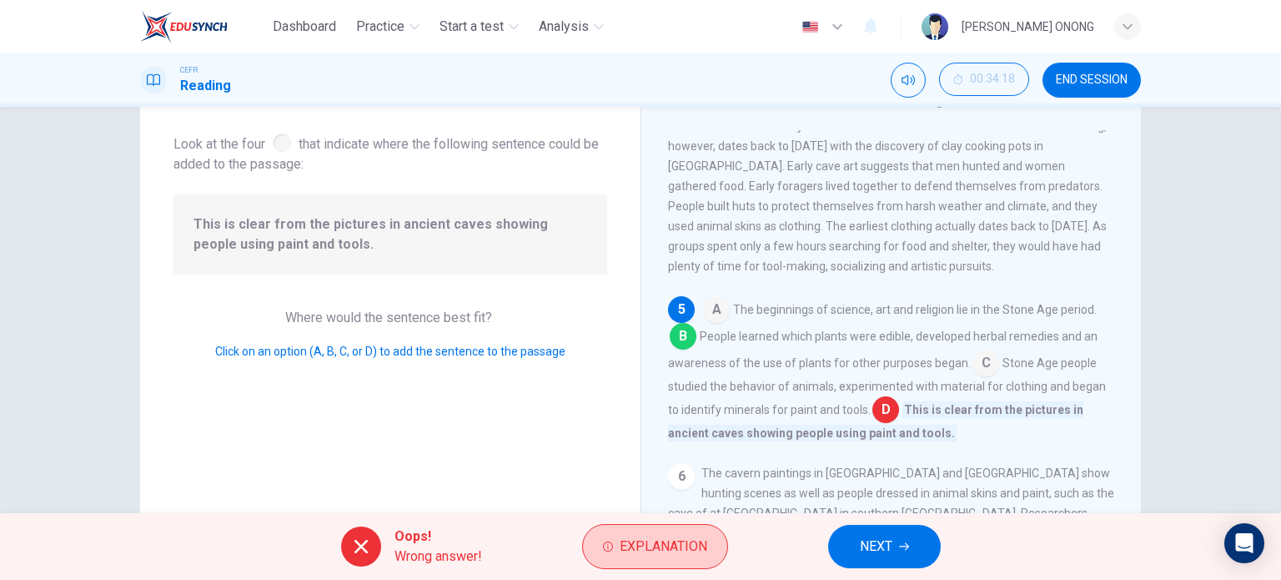
click at [695, 554] on span "Explanation" at bounding box center [664, 545] width 88 height 23
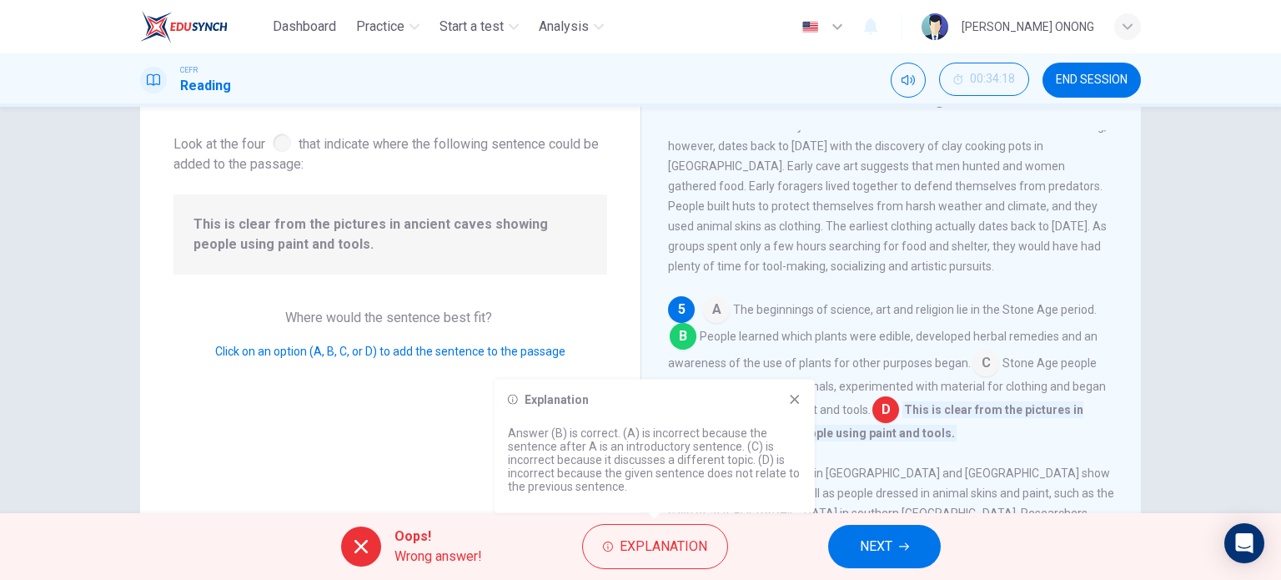
click at [788, 402] on icon at bounding box center [794, 399] width 13 height 13
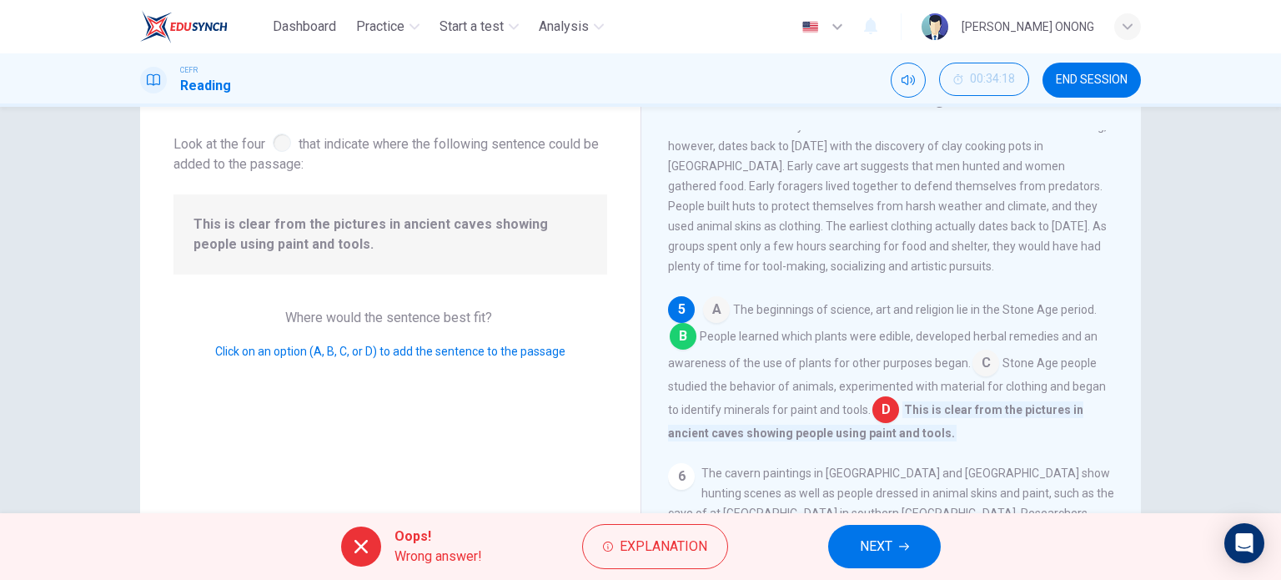
drag, startPoint x: 789, startPoint y: 438, endPoint x: 836, endPoint y: 428, distance: 48.6
click at [836, 416] on span "Stone Age people studied the behavior of animals, experimented with material fo…" at bounding box center [887, 386] width 438 height 60
click at [897, 543] on button "NEXT" at bounding box center [884, 545] width 113 height 43
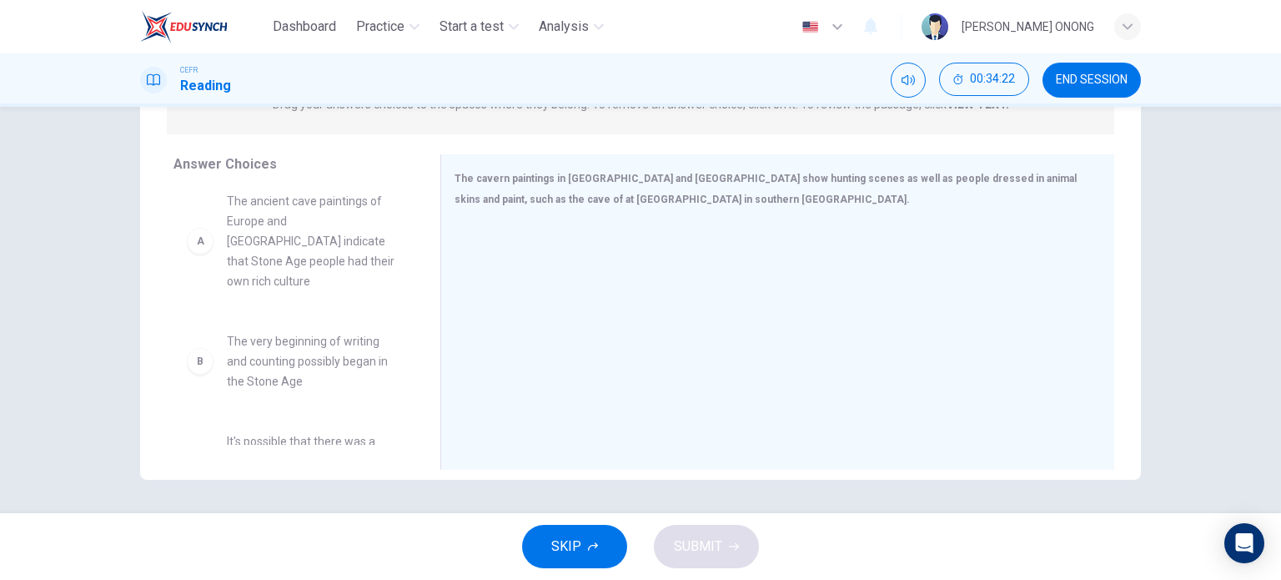
scroll to position [0, 0]
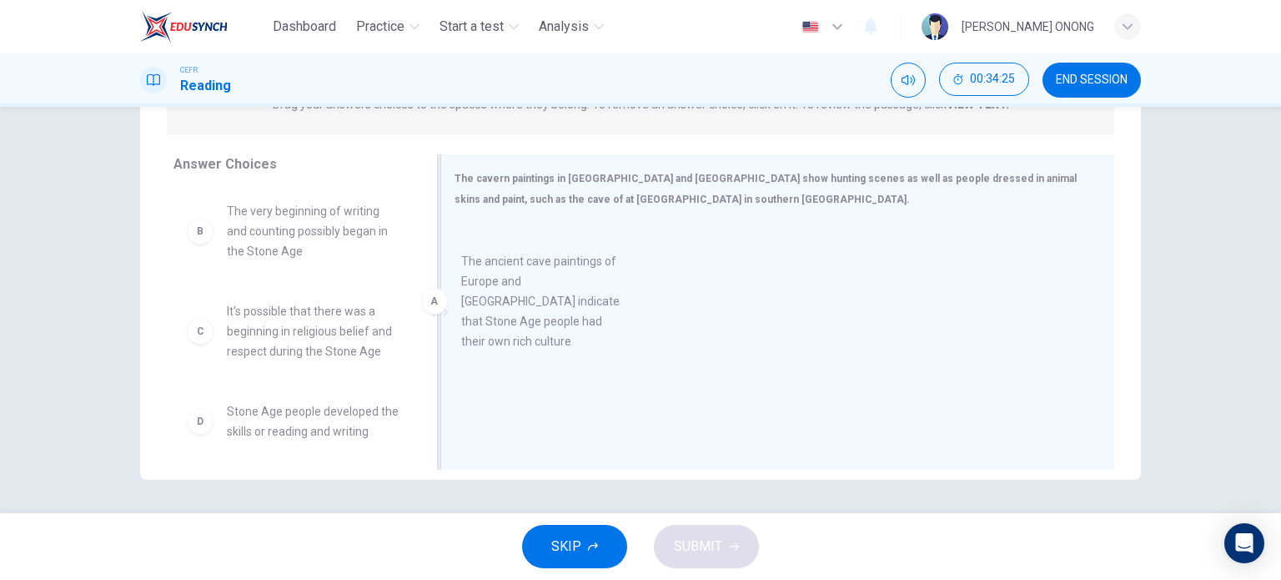
drag, startPoint x: 314, startPoint y: 250, endPoint x: 560, endPoint y: 303, distance: 250.7
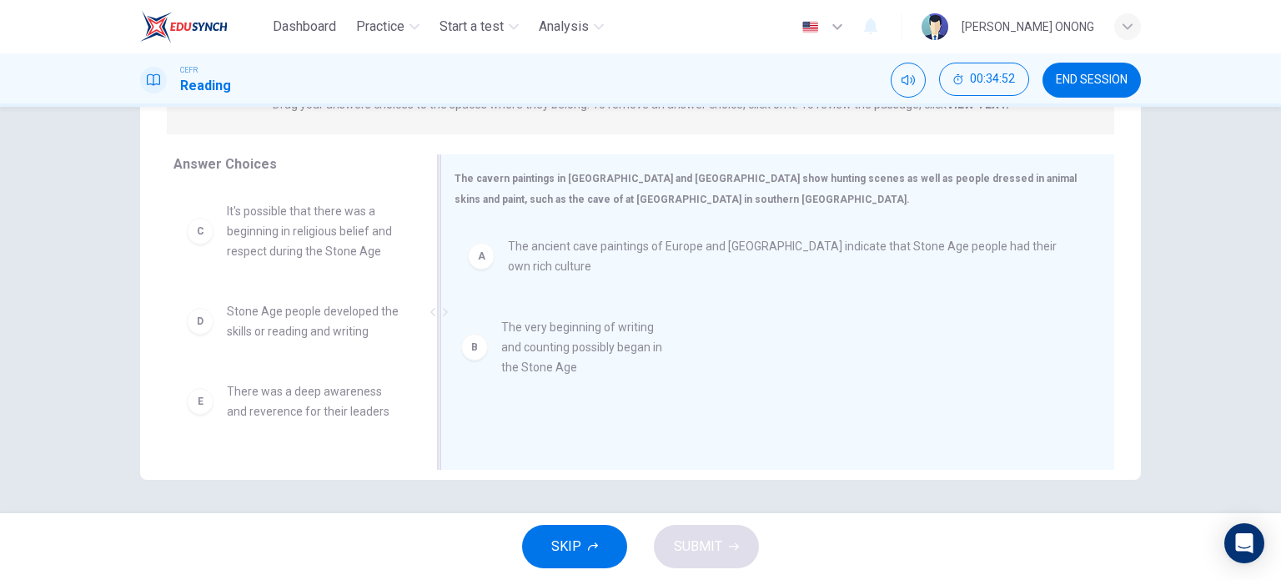
drag, startPoint x: 307, startPoint y: 253, endPoint x: 590, endPoint y: 369, distance: 306.3
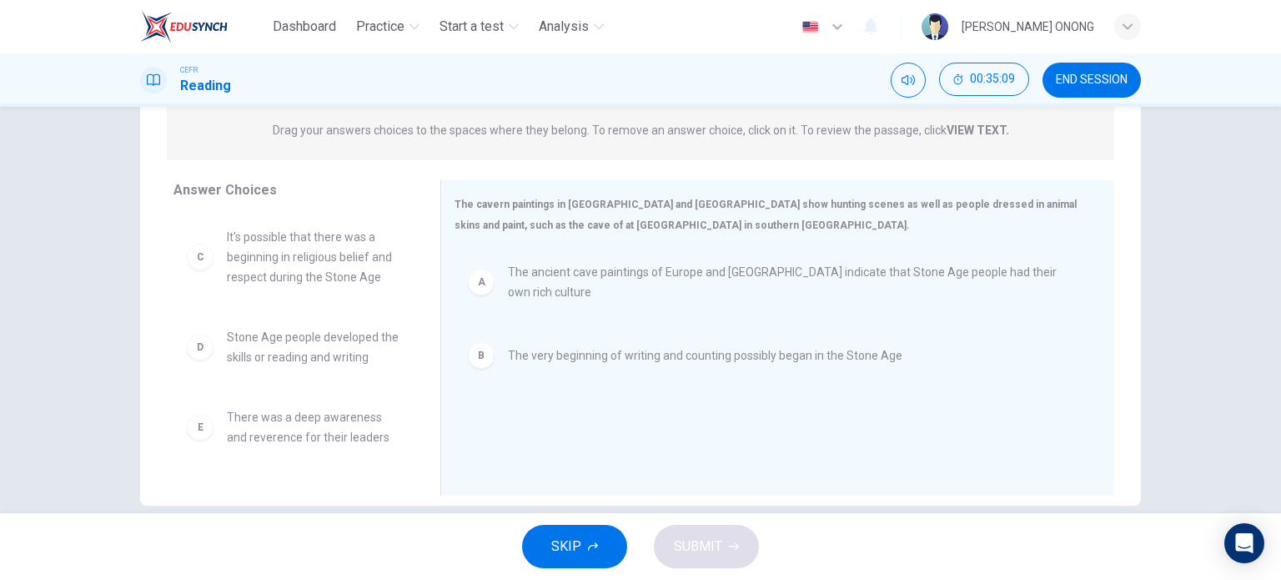
scroll to position [240, 0]
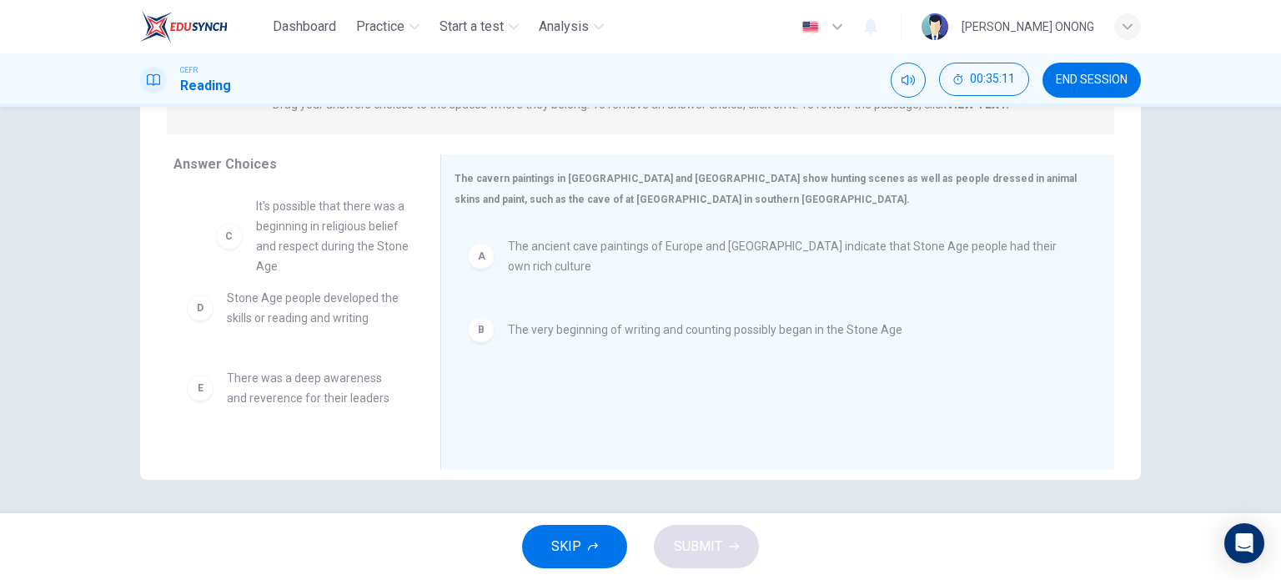
drag, startPoint x: 334, startPoint y: 239, endPoint x: 375, endPoint y: 236, distance: 41.8
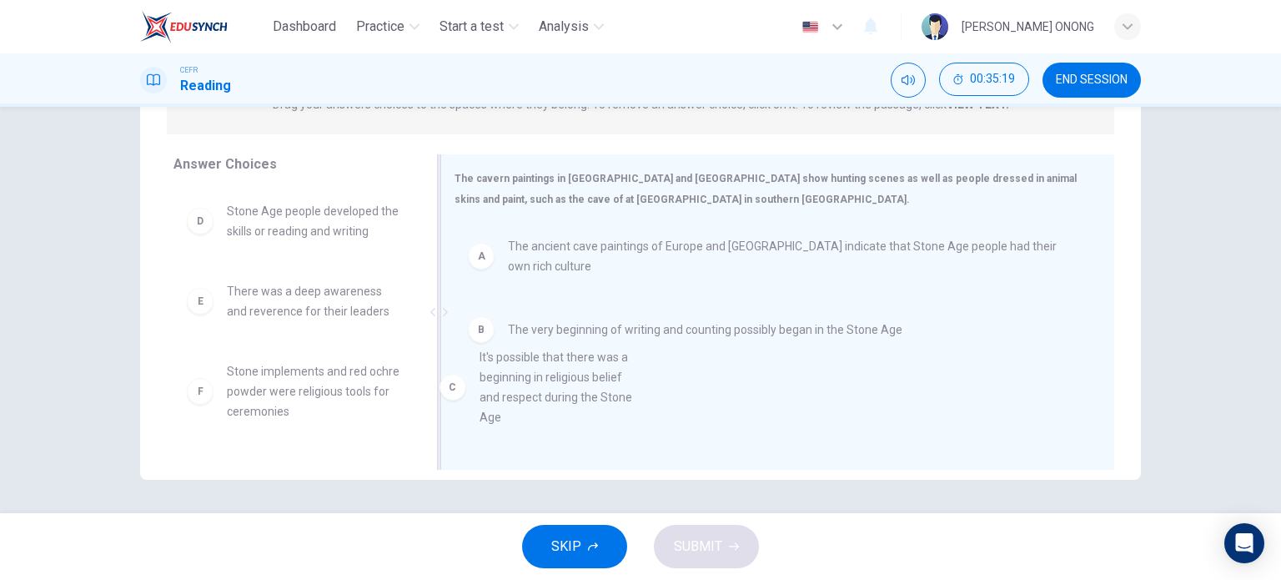
drag, startPoint x: 293, startPoint y: 256, endPoint x: 559, endPoint y: 402, distance: 303.4
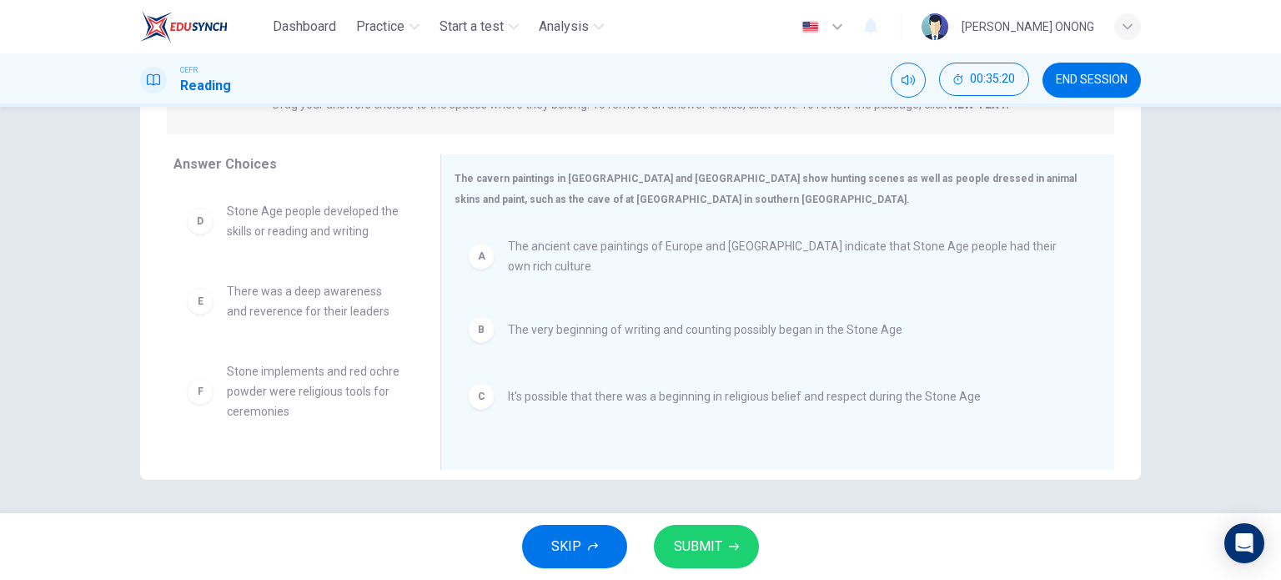
click at [695, 551] on span "SUBMIT" at bounding box center [698, 545] width 48 height 23
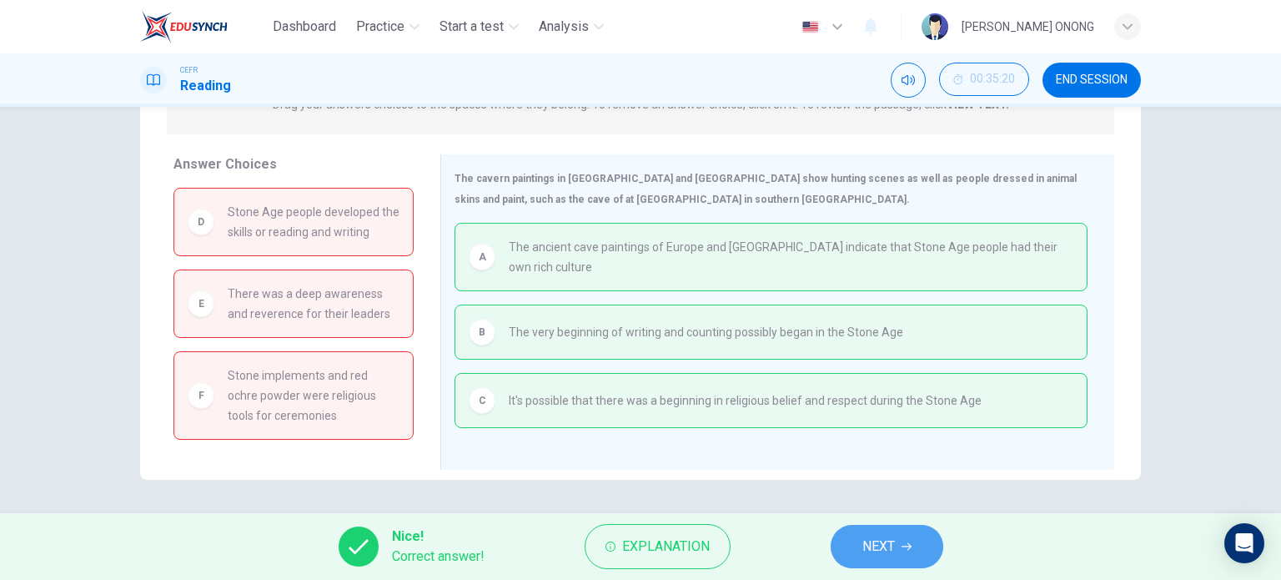
click at [871, 558] on button "NEXT" at bounding box center [887, 545] width 113 height 43
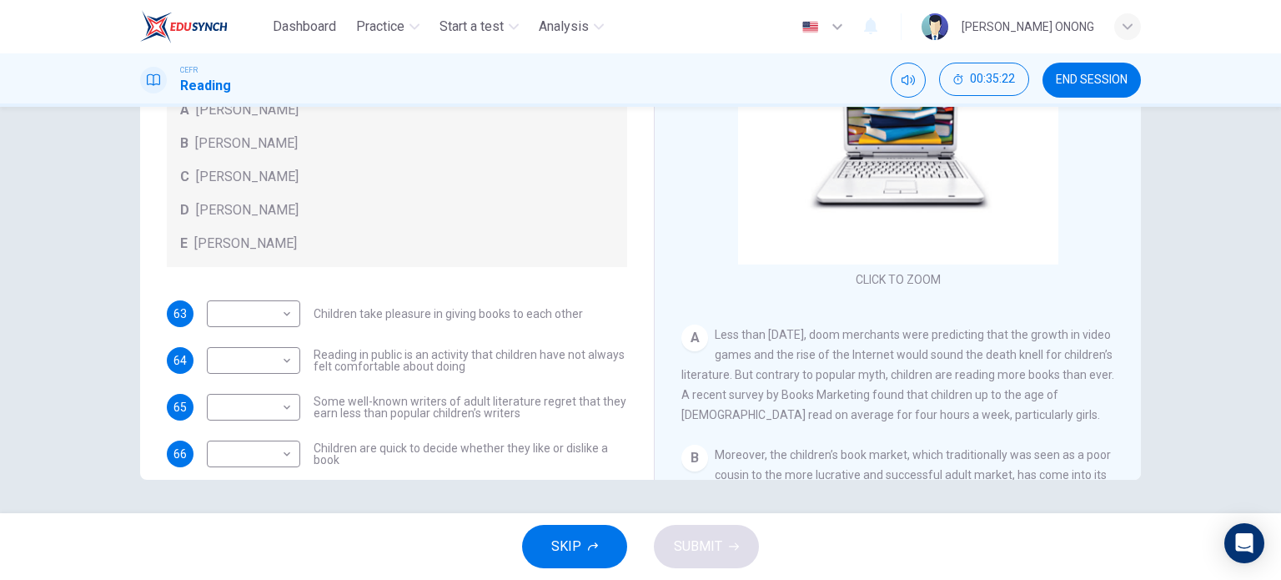
scroll to position [0, 0]
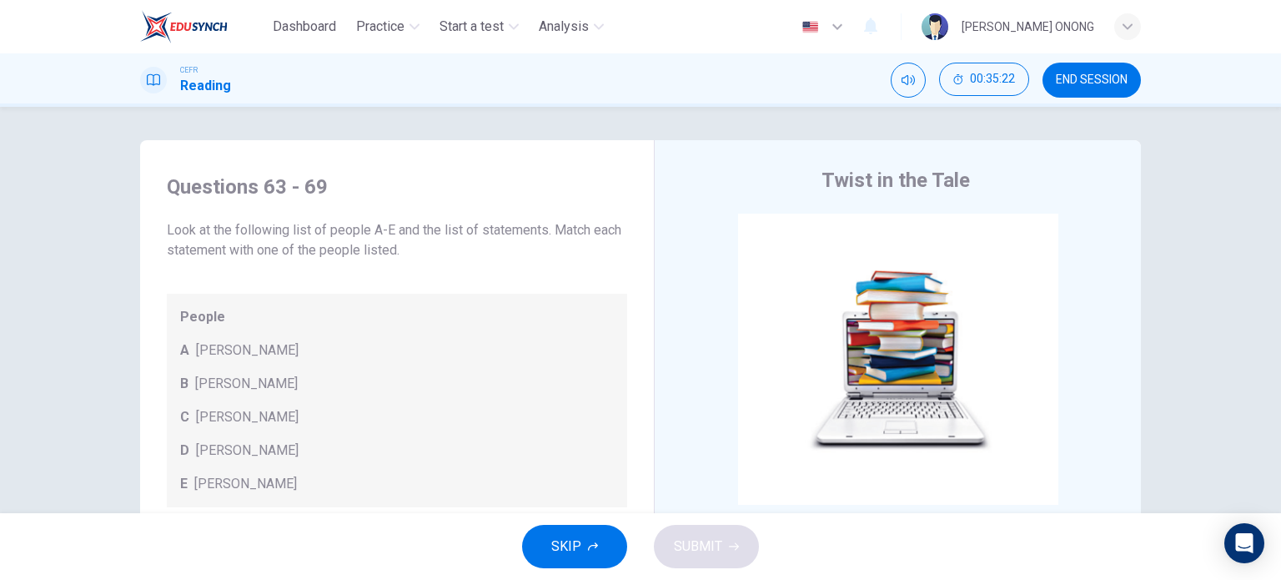
click at [570, 535] on span "SKIP" at bounding box center [566, 545] width 30 height 23
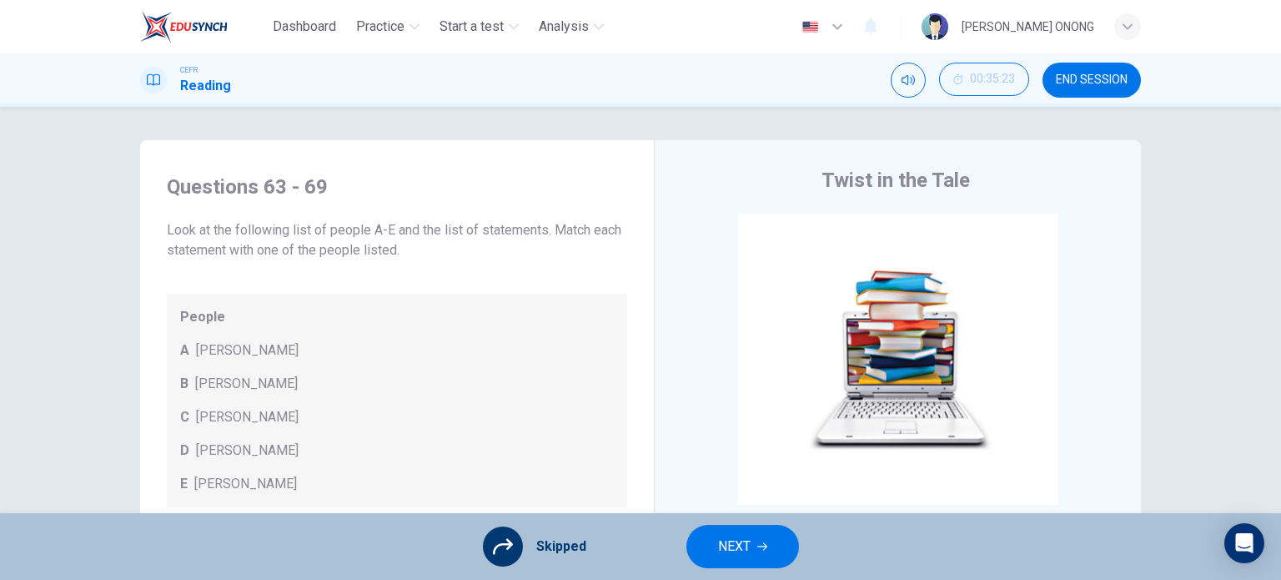
click at [735, 544] on span "NEXT" at bounding box center [734, 545] width 33 height 23
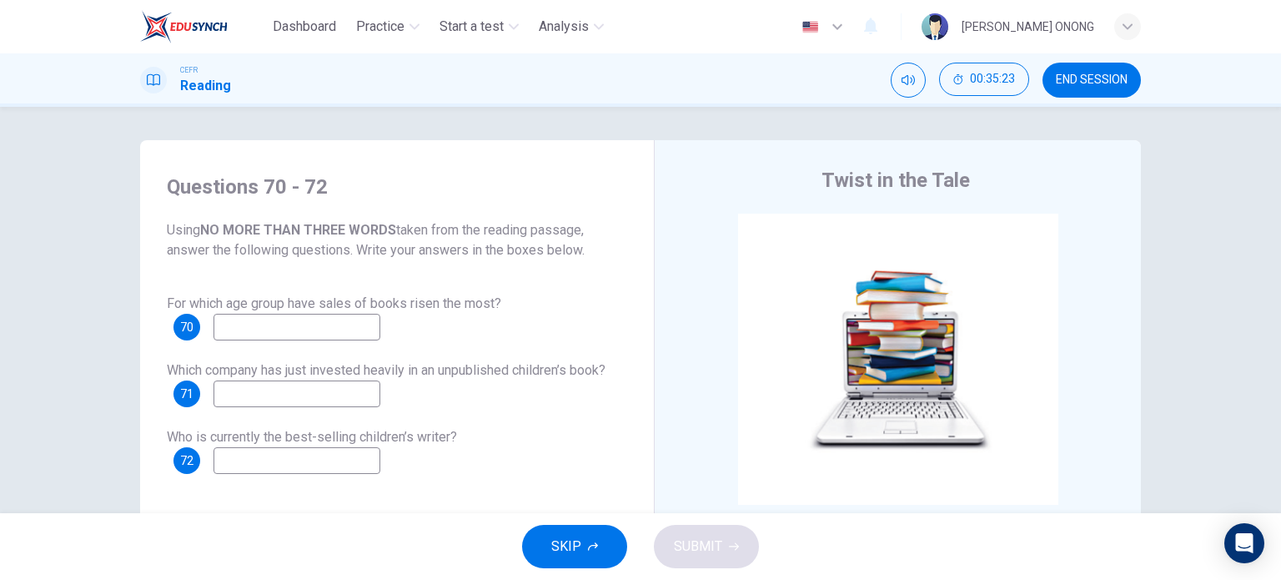
click at [569, 546] on span "SKIP" at bounding box center [566, 545] width 30 height 23
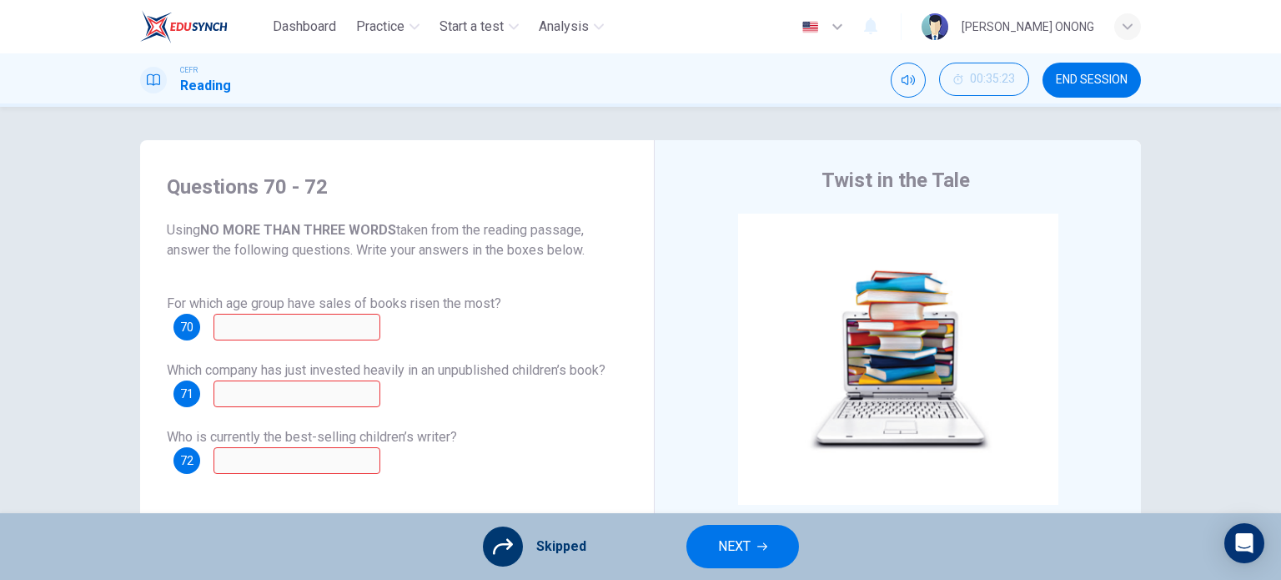
click at [697, 549] on button "NEXT" at bounding box center [742, 545] width 113 height 43
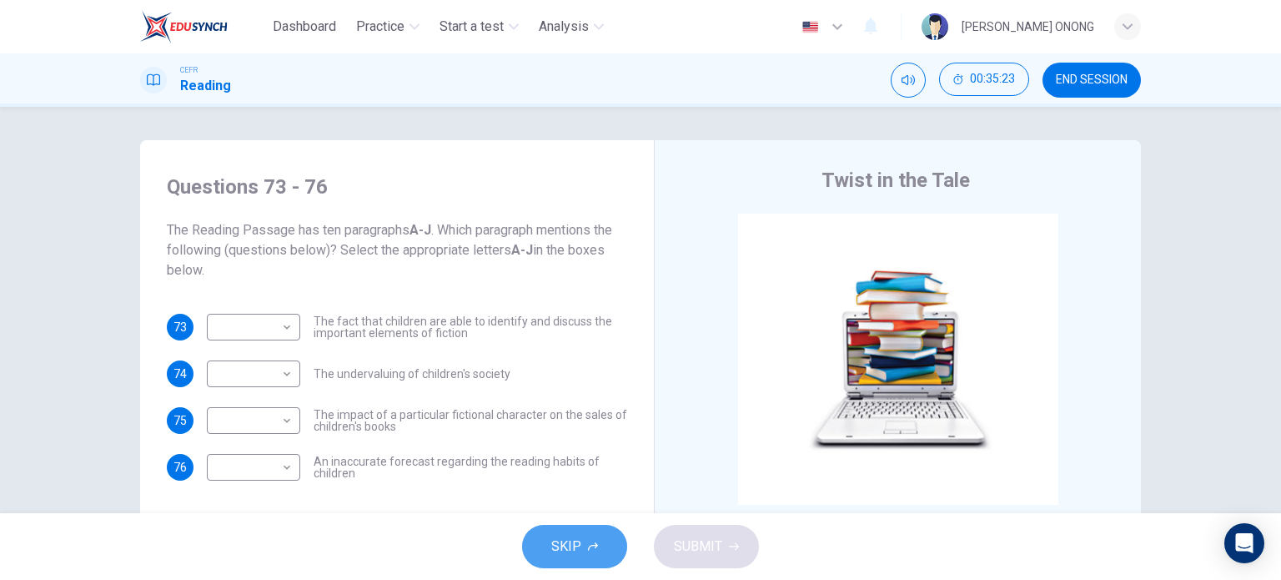
click at [579, 540] on span "SKIP" at bounding box center [566, 545] width 30 height 23
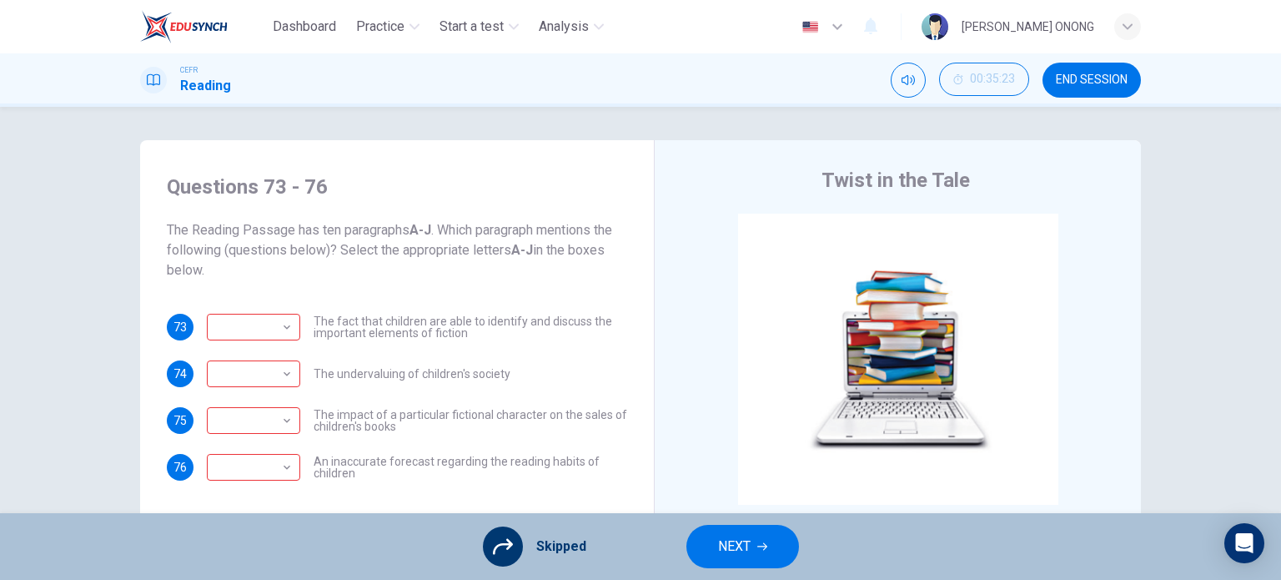
click at [739, 540] on span "NEXT" at bounding box center [734, 545] width 33 height 23
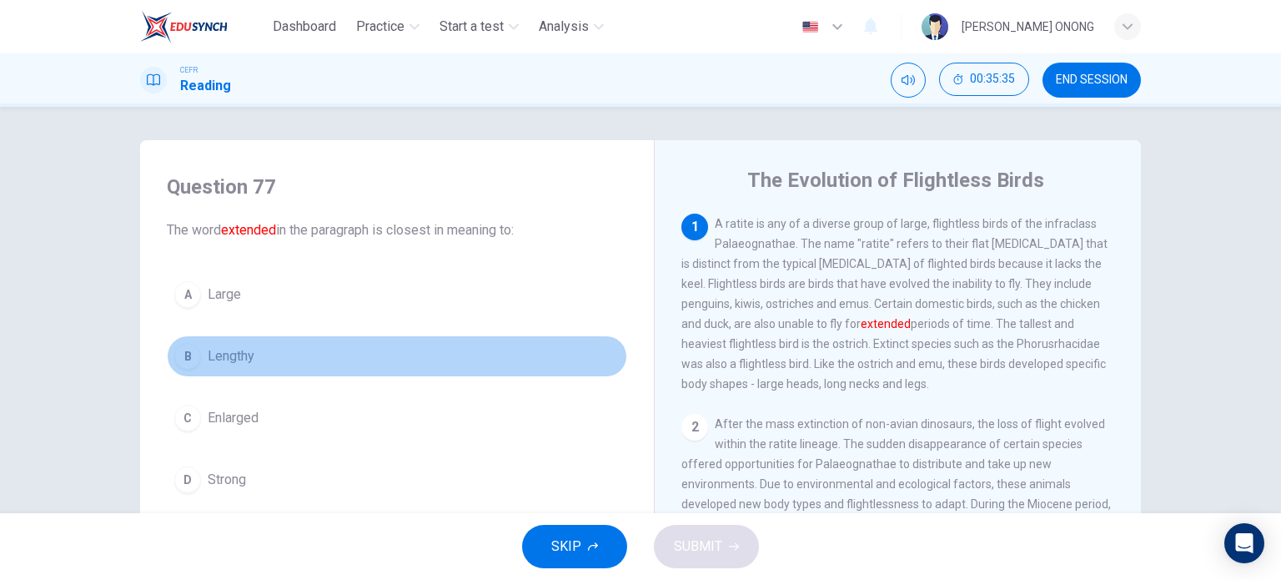
click at [200, 358] on button "B Lengthy" at bounding box center [397, 356] width 460 height 42
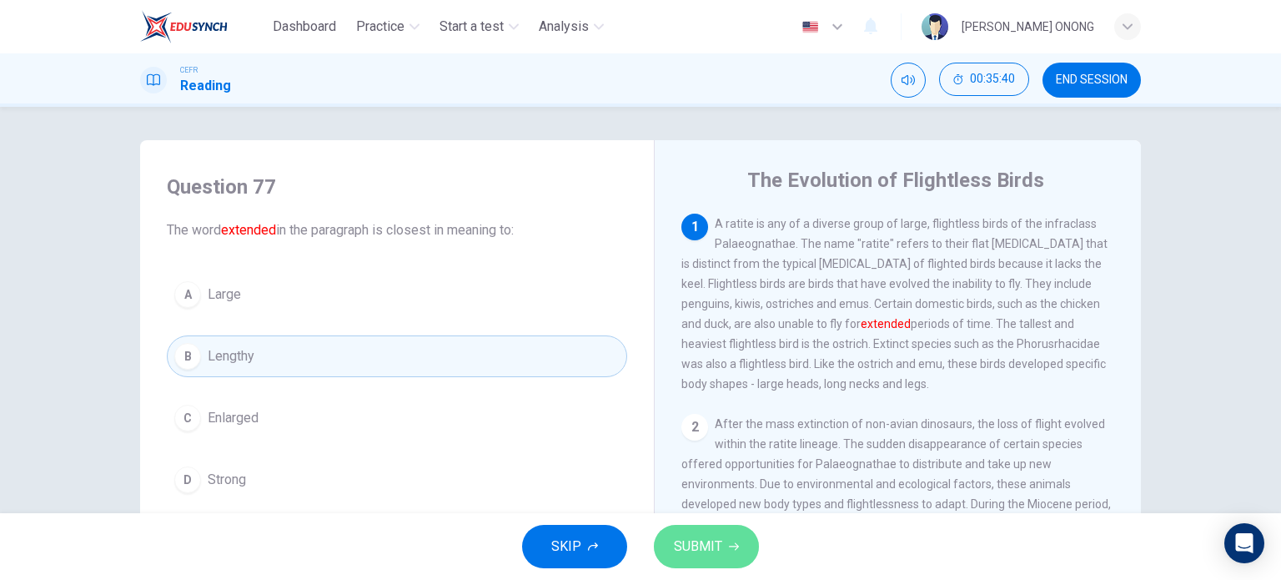
click at [717, 550] on span "SUBMIT" at bounding box center [698, 545] width 48 height 23
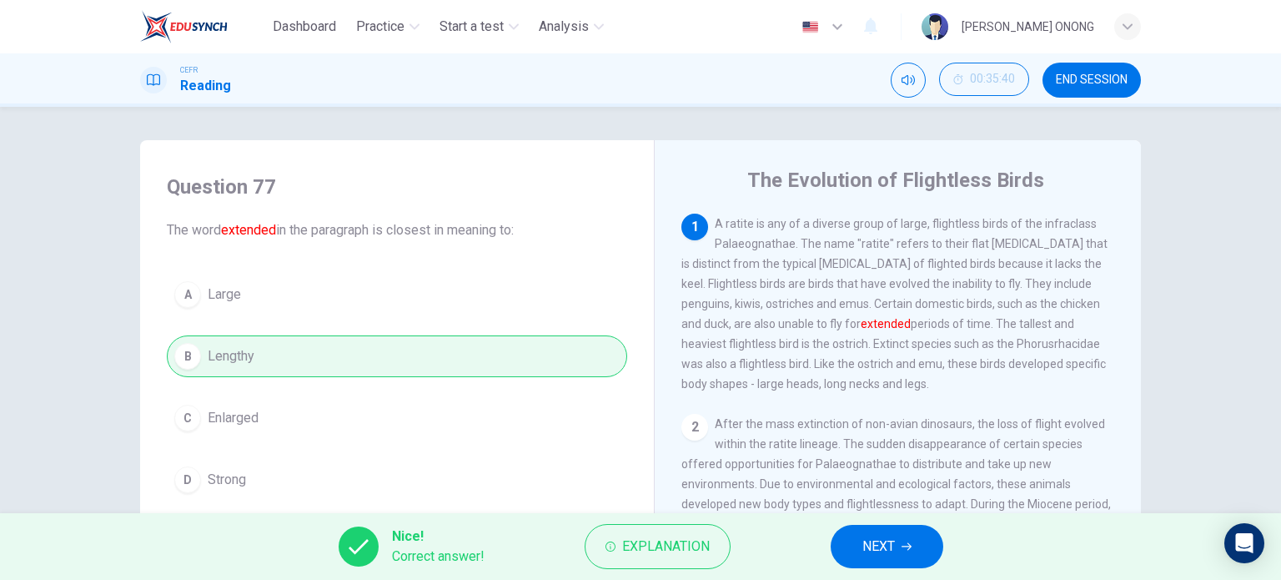
click at [877, 545] on span "NEXT" at bounding box center [878, 545] width 33 height 23
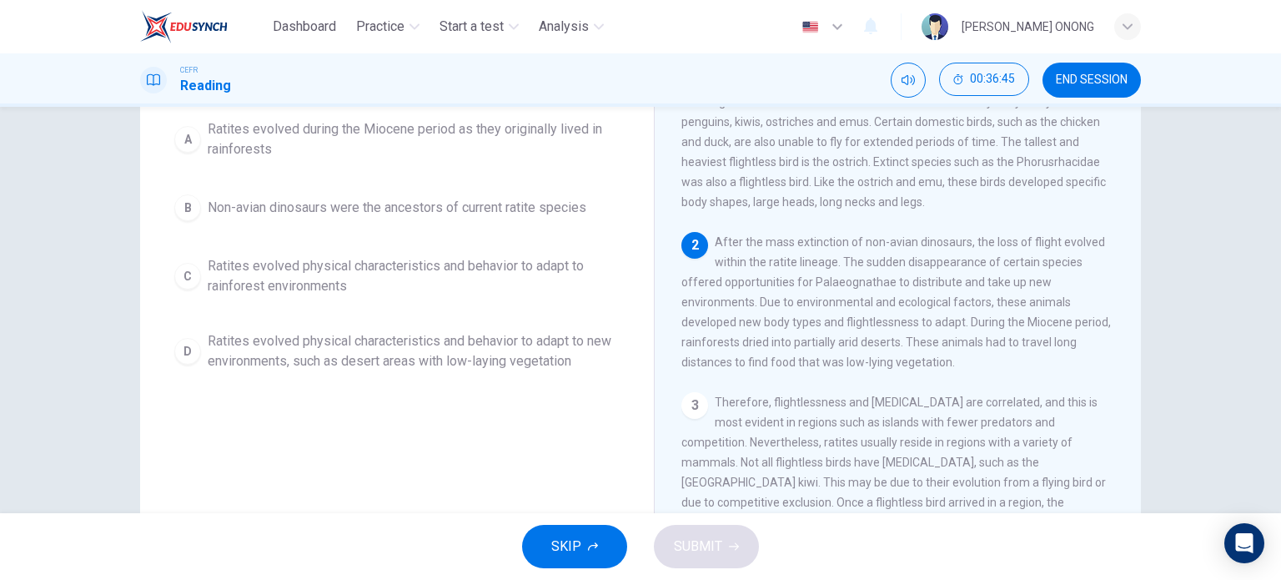
scroll to position [157, 0]
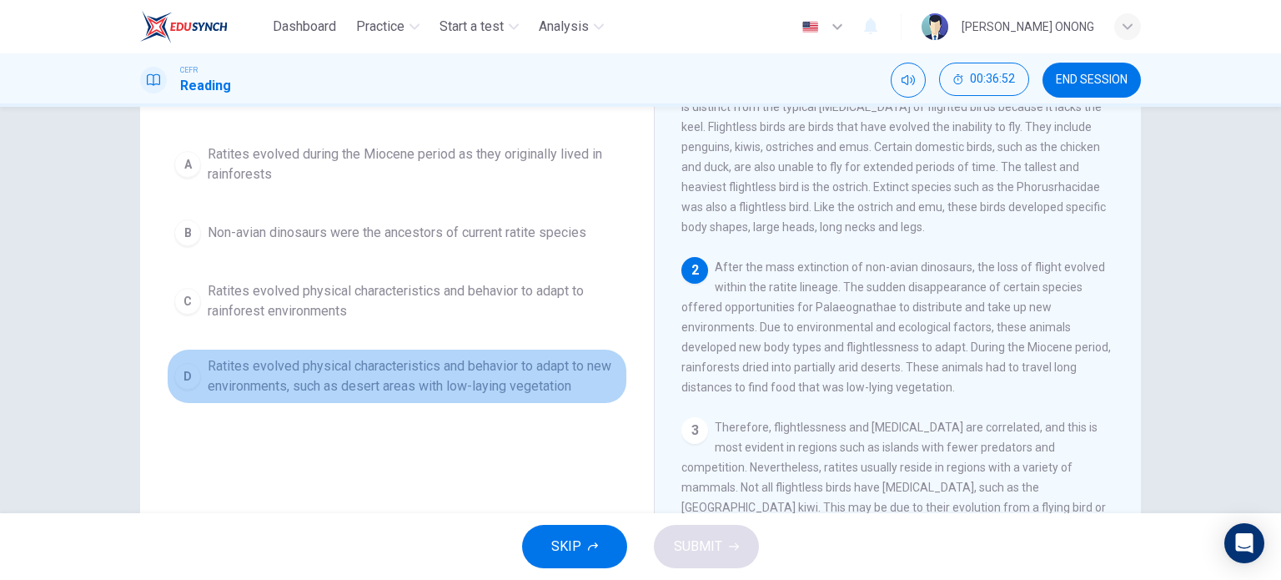
click at [377, 371] on span "Ratites evolved physical characteristics and behavior to adapt to new environme…" at bounding box center [414, 376] width 412 height 40
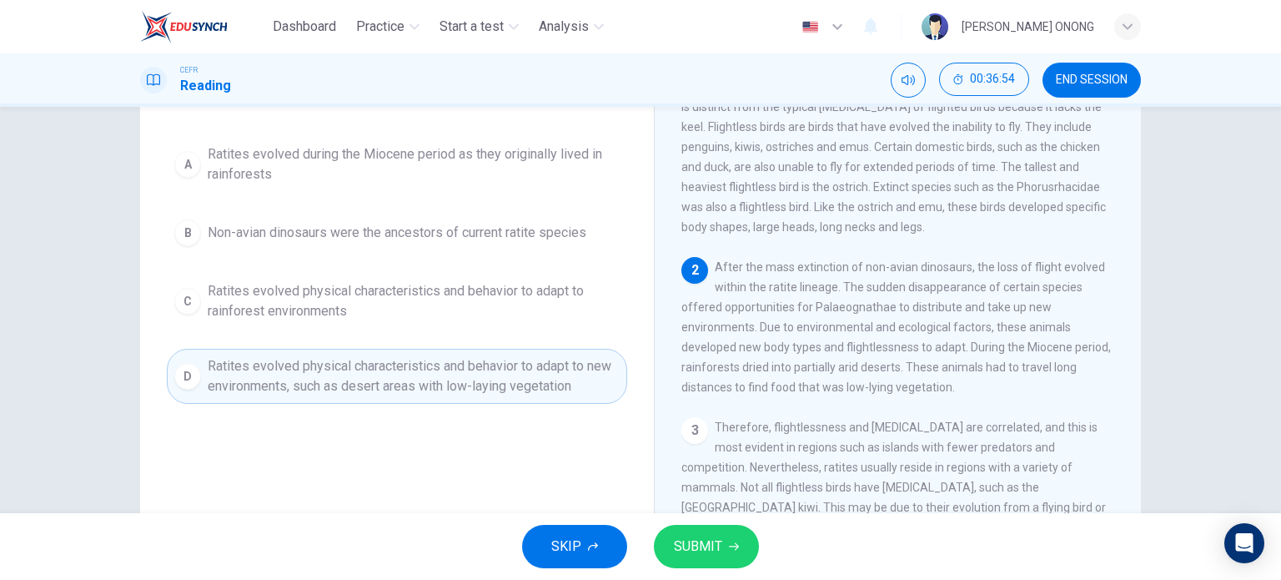
click at [694, 541] on span "SUBMIT" at bounding box center [698, 545] width 48 height 23
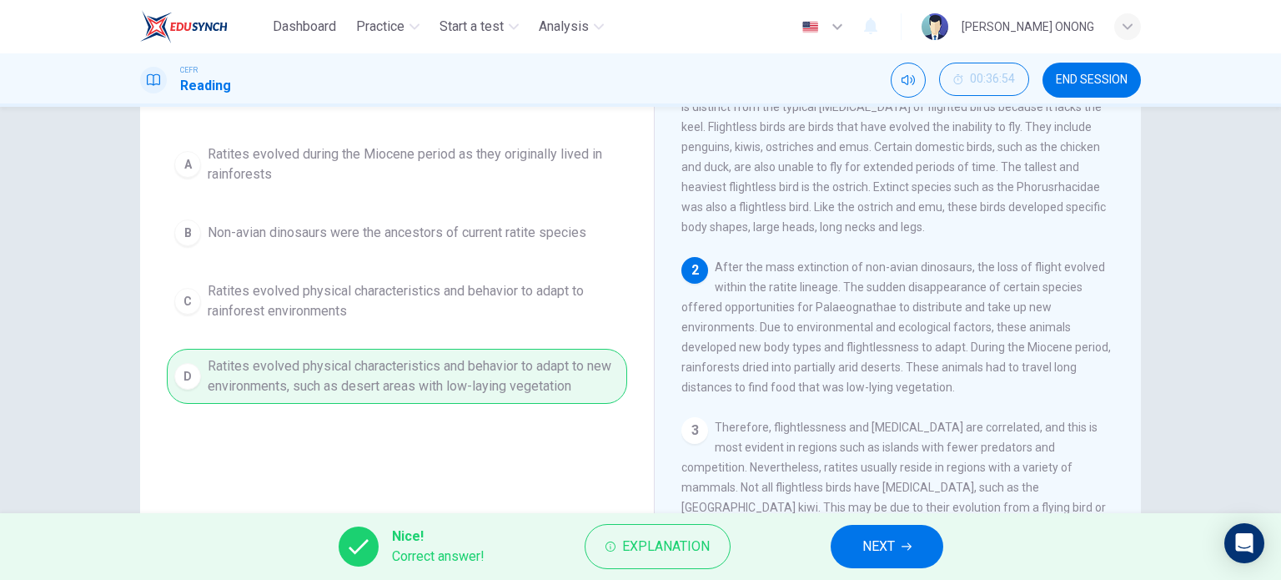
click at [882, 554] on span "NEXT" at bounding box center [878, 545] width 33 height 23
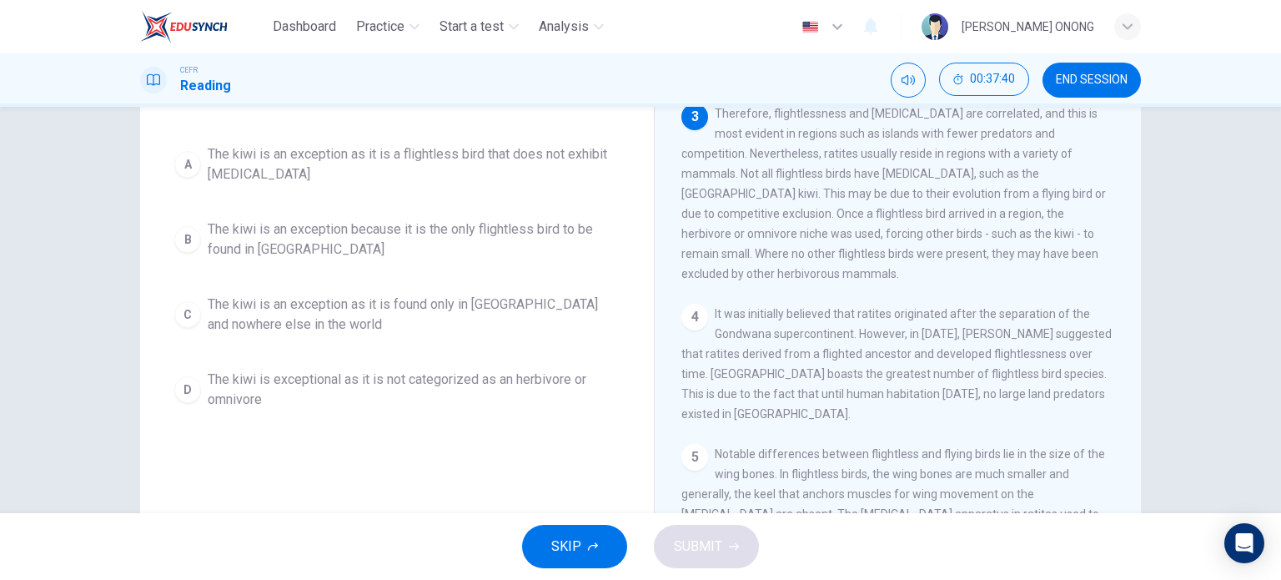
scroll to position [53, 0]
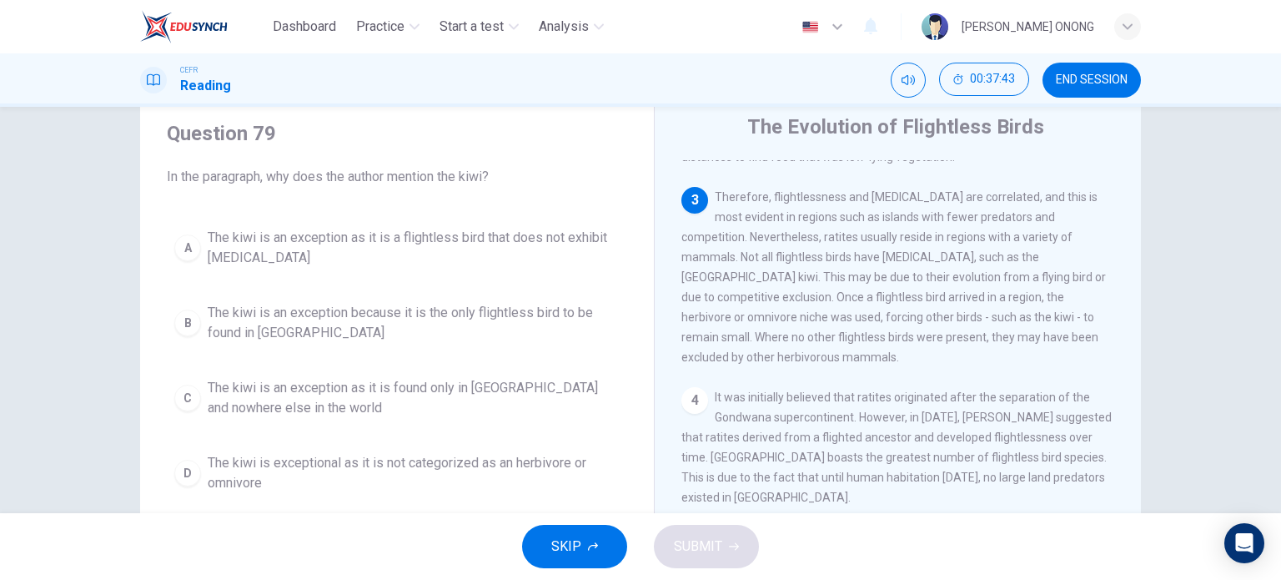
click at [277, 243] on span "The kiwi is an exception as it is a flightless bird that does not exhibit [MEDI…" at bounding box center [414, 248] width 412 height 40
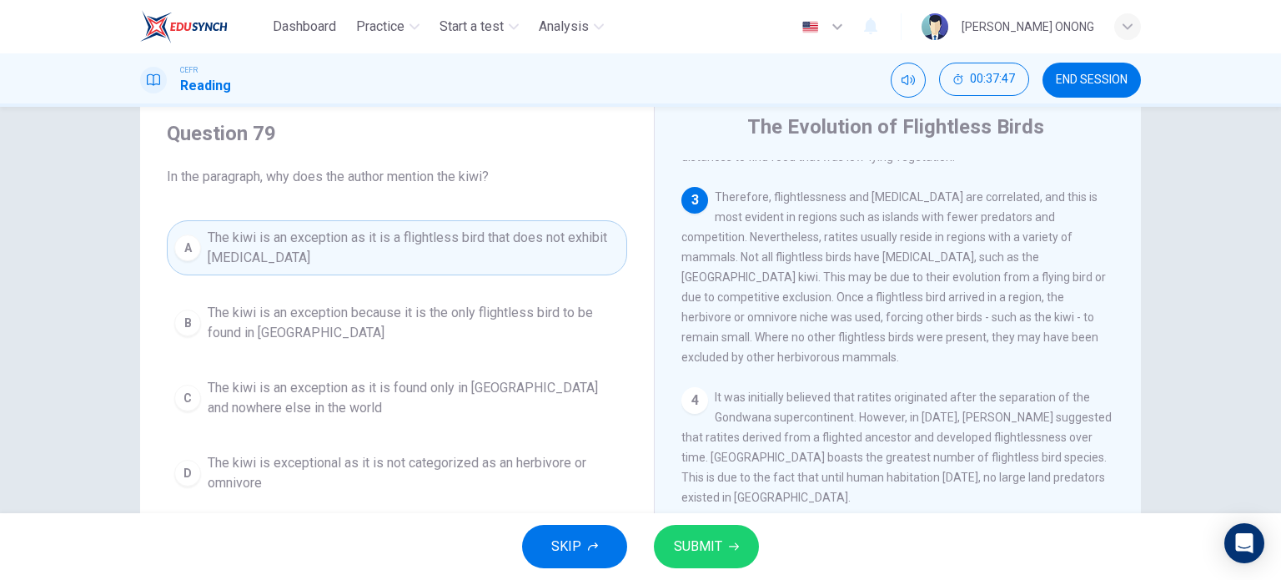
click at [699, 543] on span "SUBMIT" at bounding box center [698, 545] width 48 height 23
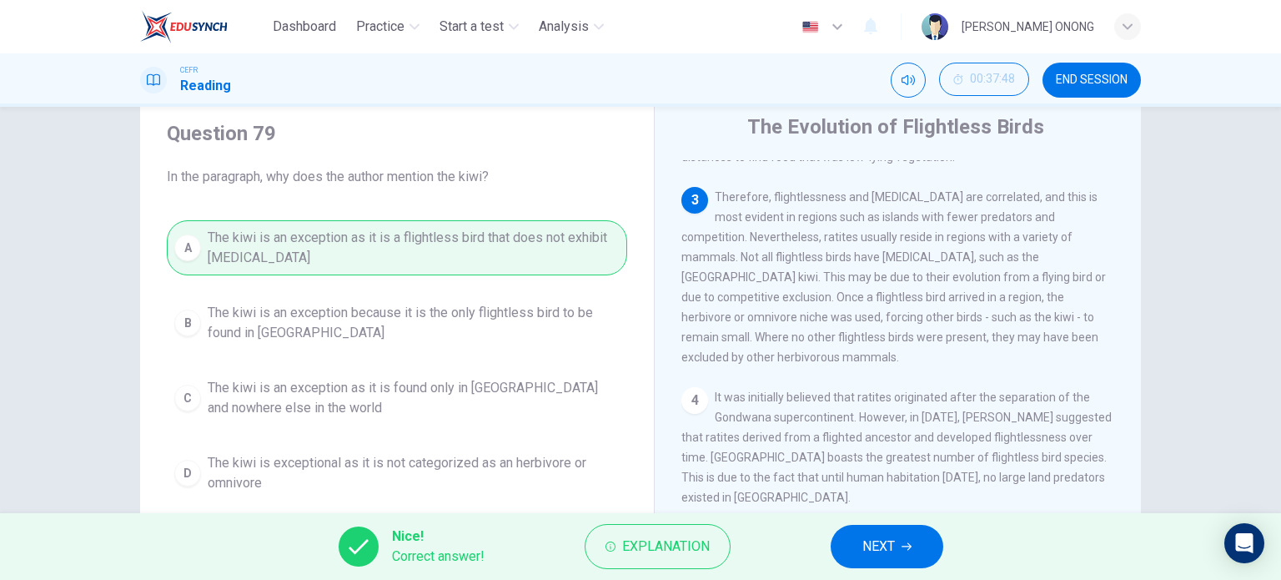
click at [921, 541] on button "NEXT" at bounding box center [887, 545] width 113 height 43
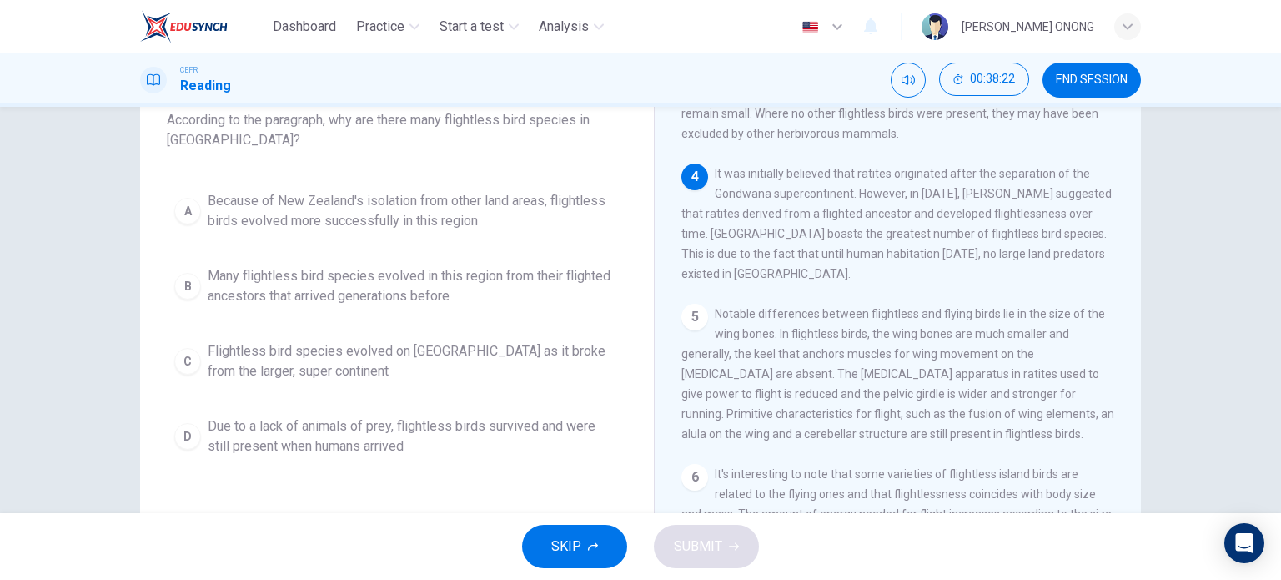
scroll to position [137, 0]
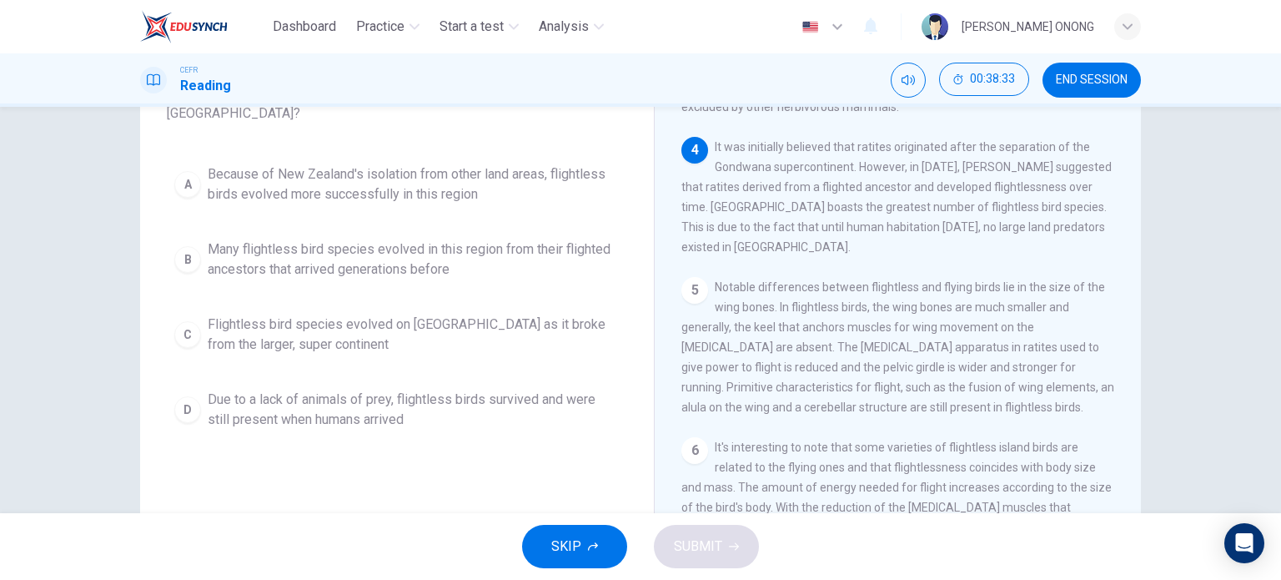
click at [361, 409] on span "Due to a lack of animals of prey, flightless birds survived and were still pres…" at bounding box center [414, 409] width 412 height 40
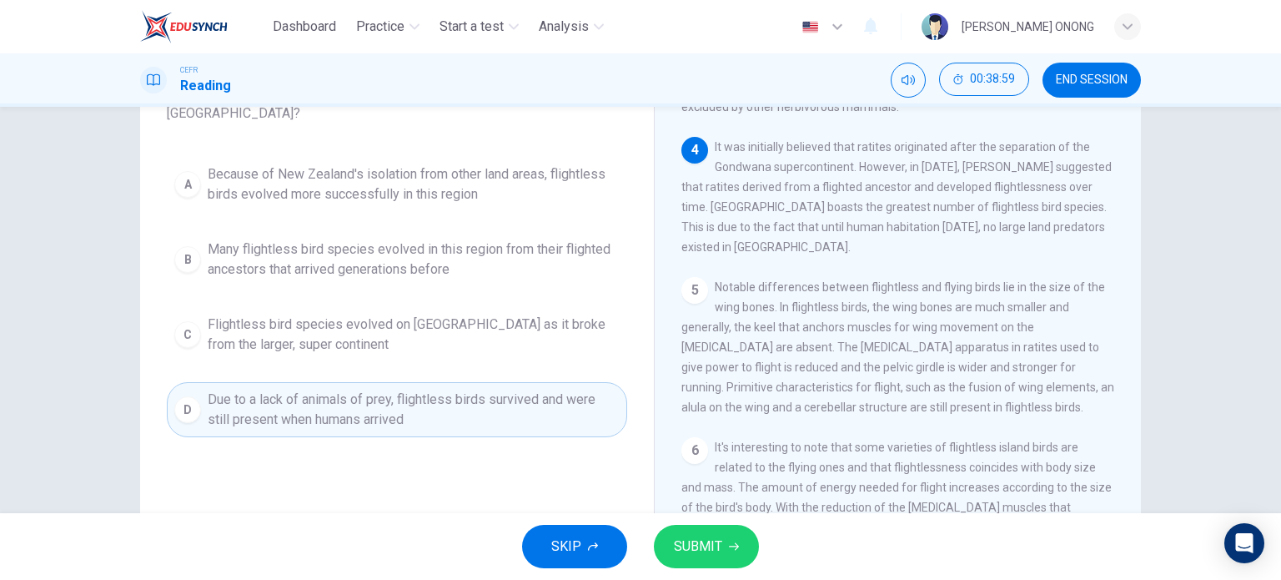
click at [457, 278] on span "Many flightless bird species evolved in this region from their flighted ancesto…" at bounding box center [414, 259] width 412 height 40
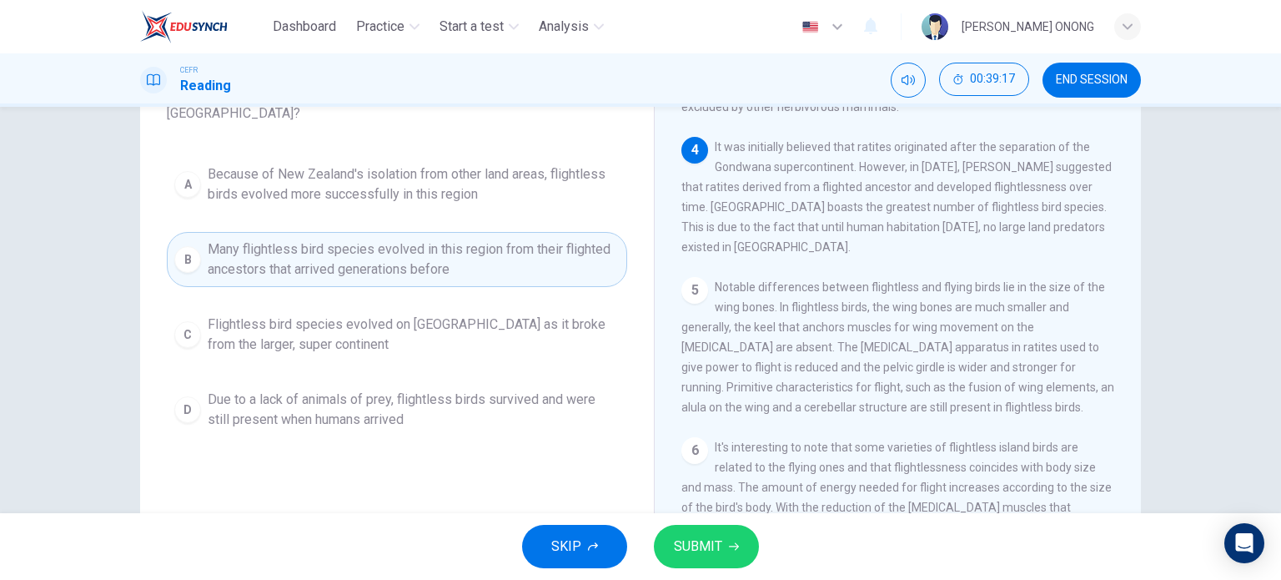
click at [677, 529] on button "SUBMIT" at bounding box center [706, 545] width 105 height 43
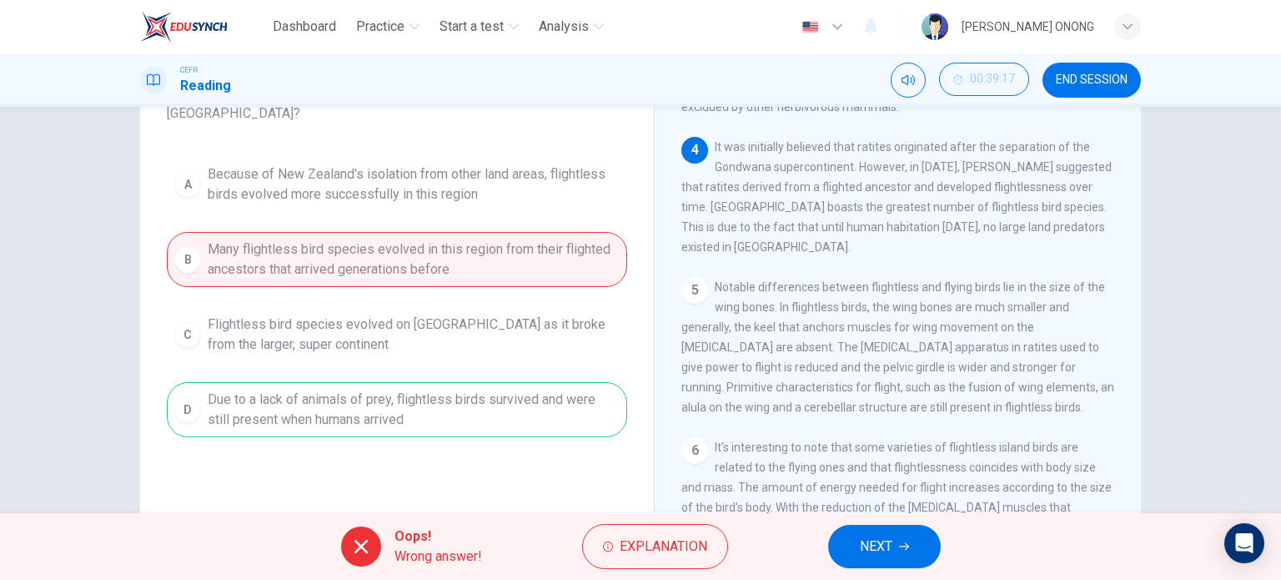
click at [512, 406] on div "A Because of New Zealand's isolation from other land areas, flightless birds ev…" at bounding box center [397, 297] width 460 height 280
click at [625, 545] on span "Explanation" at bounding box center [664, 545] width 88 height 23
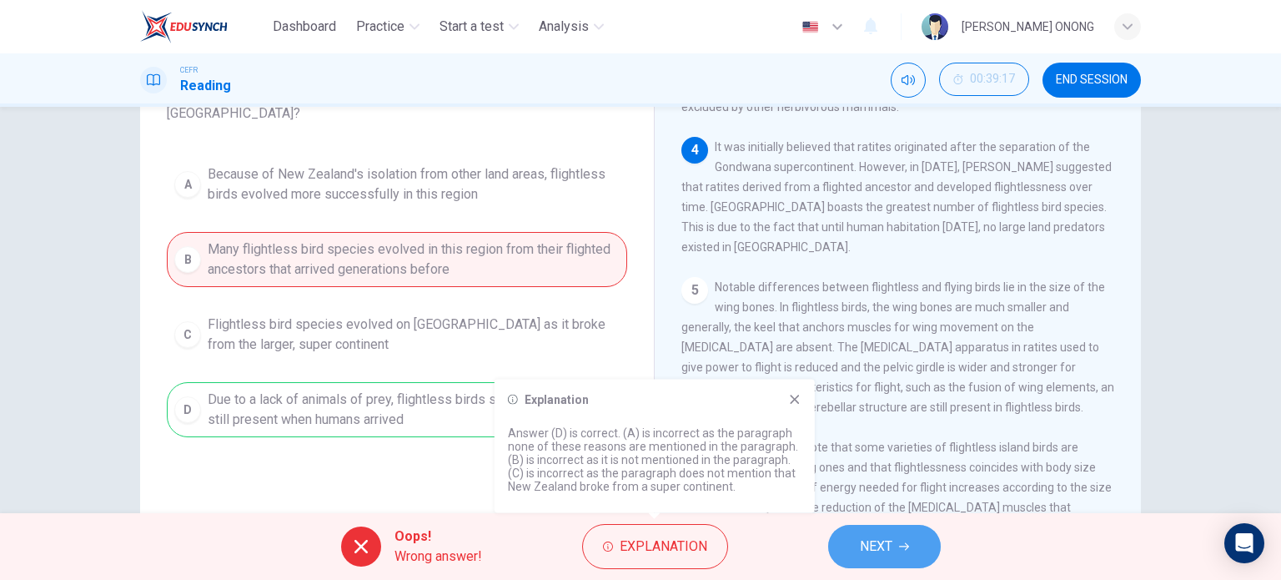
click at [880, 552] on span "NEXT" at bounding box center [876, 545] width 33 height 23
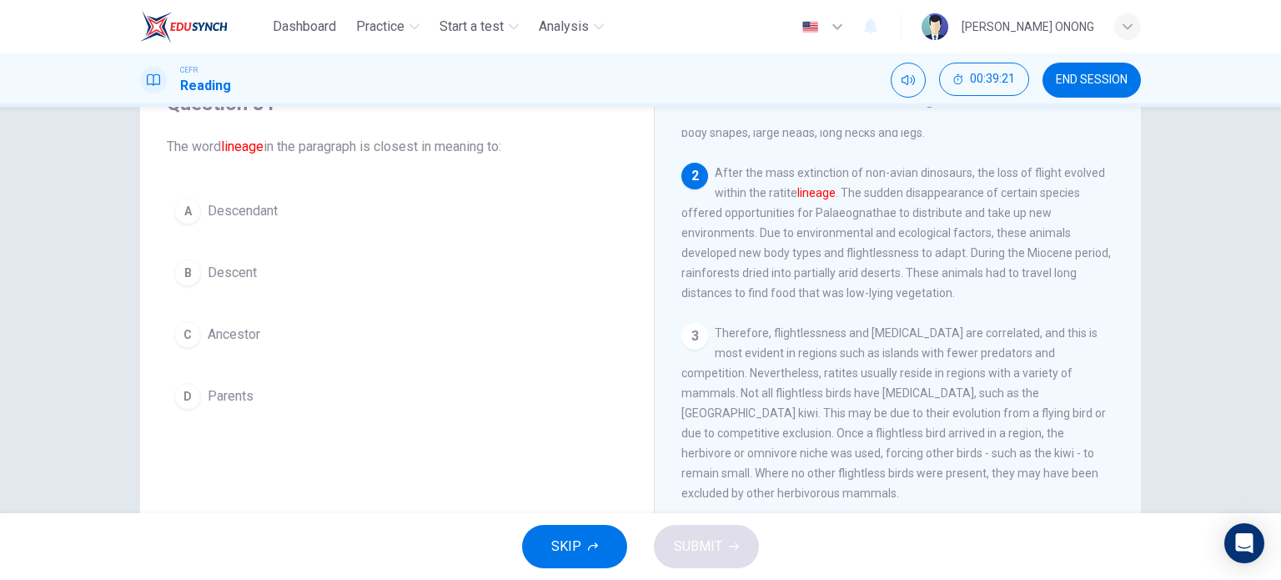
scroll to position [167, 0]
click at [228, 218] on span "Descendant" at bounding box center [243, 211] width 70 height 20
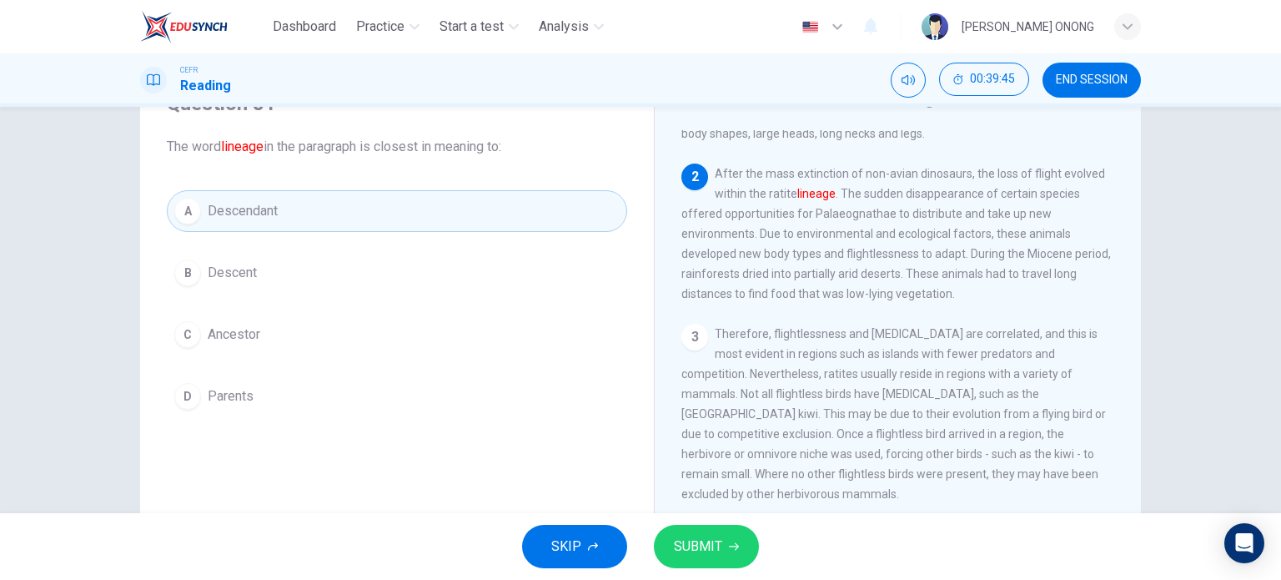
click at [227, 271] on span "Descent" at bounding box center [232, 273] width 49 height 20
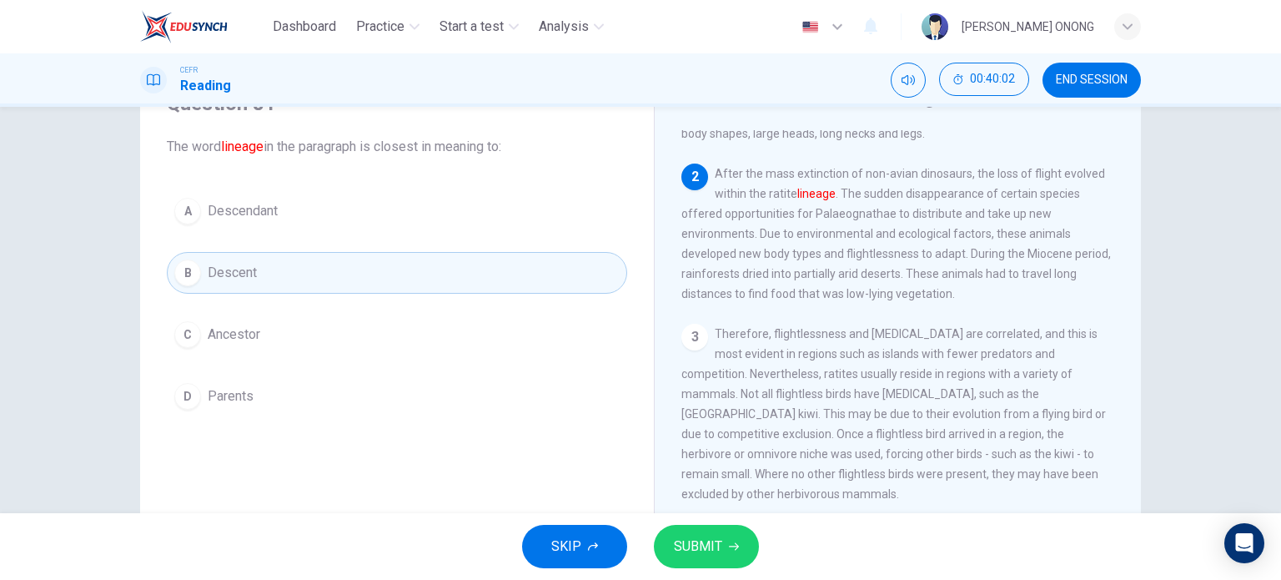
click at [319, 208] on button "A Descendant" at bounding box center [397, 211] width 460 height 42
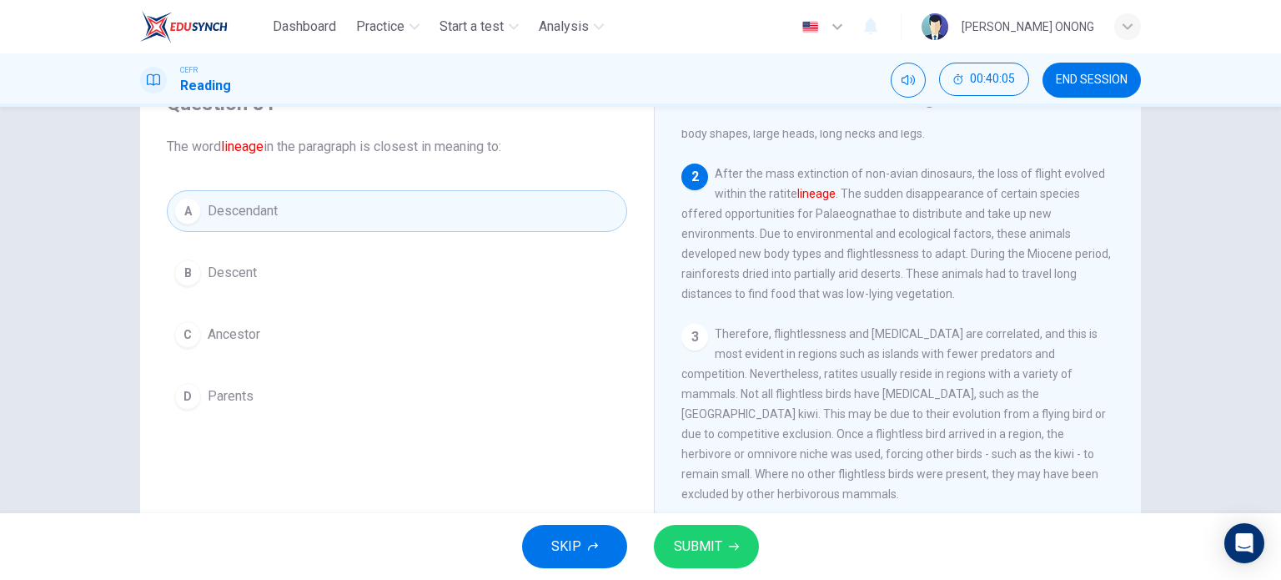
click at [698, 547] on span "SUBMIT" at bounding box center [698, 545] width 48 height 23
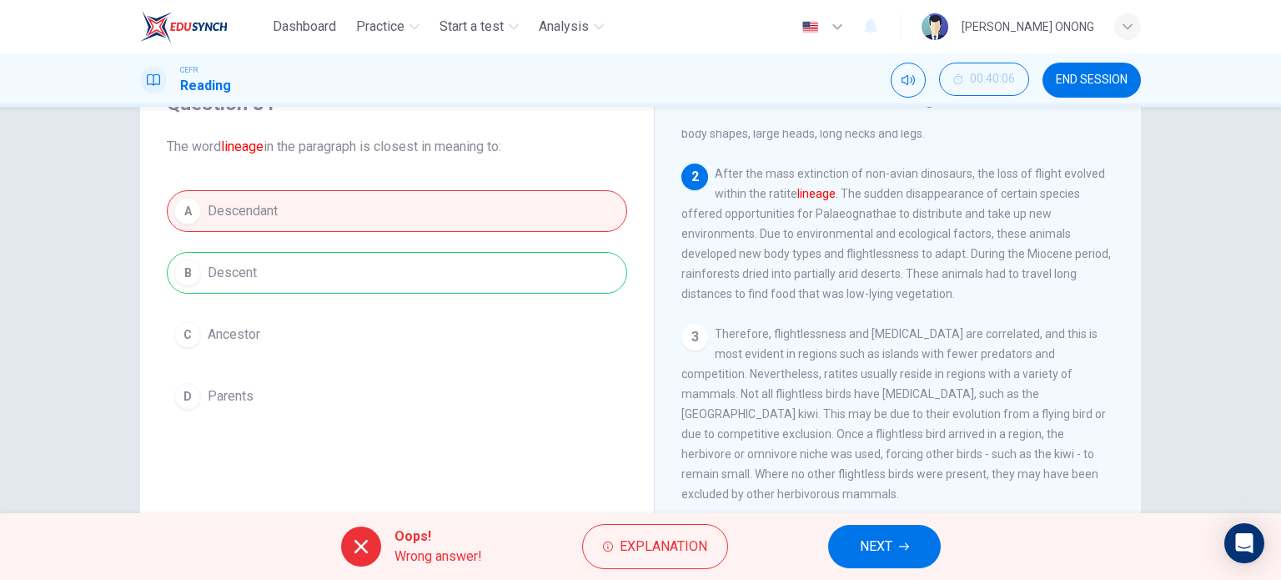
click at [881, 555] on span "NEXT" at bounding box center [876, 545] width 33 height 23
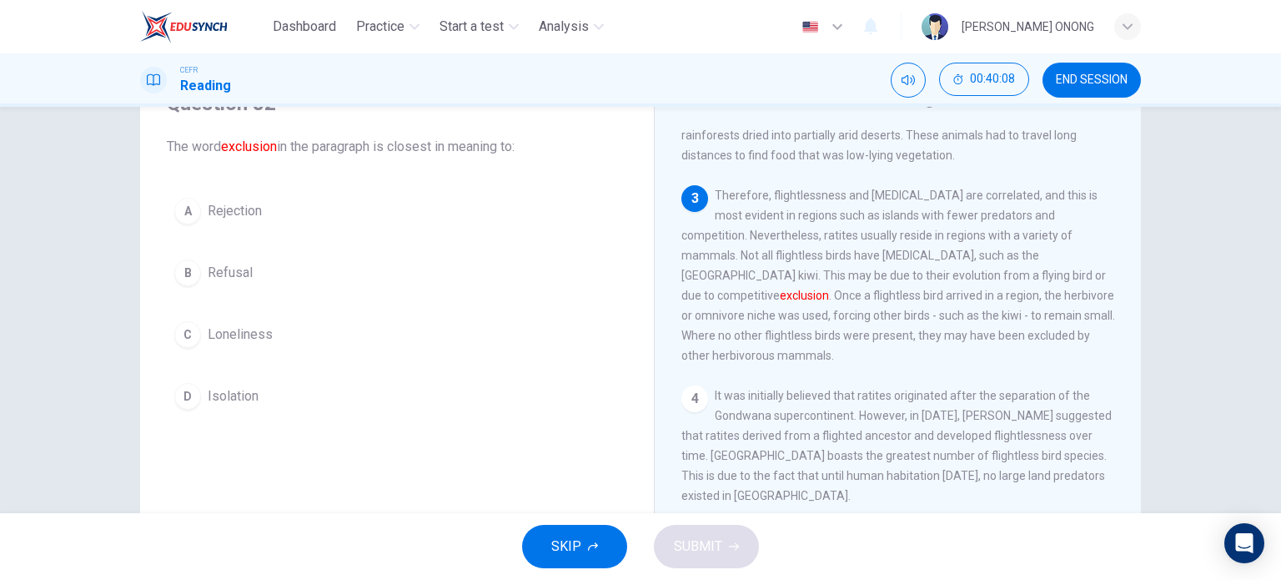
scroll to position [334, 0]
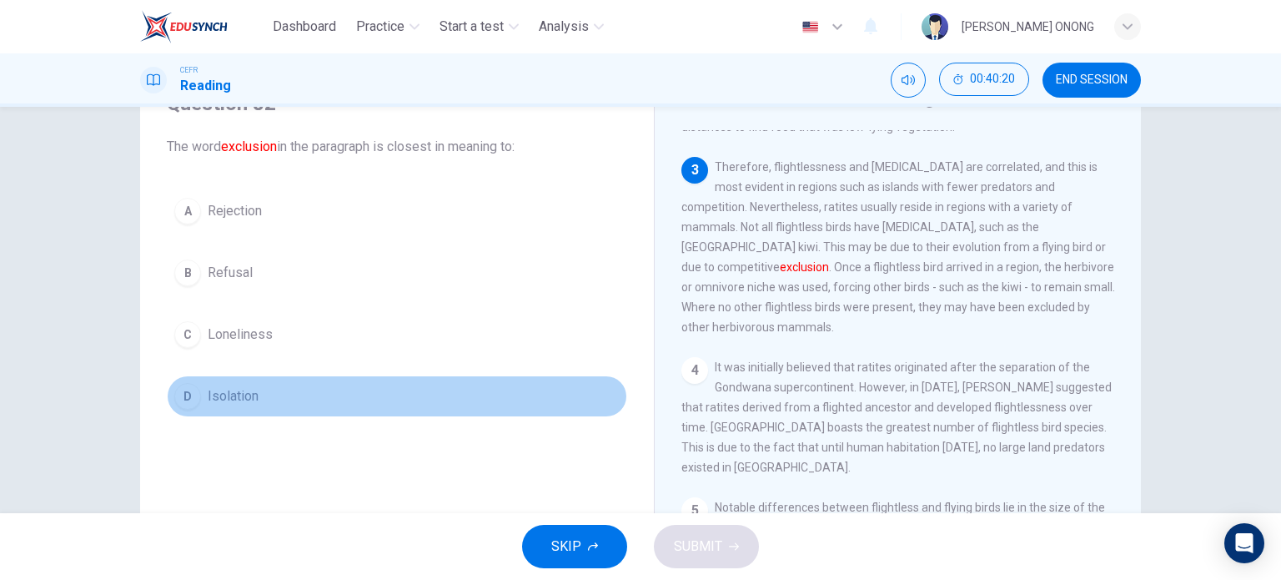
click at [222, 395] on span "Isolation" at bounding box center [233, 396] width 51 height 20
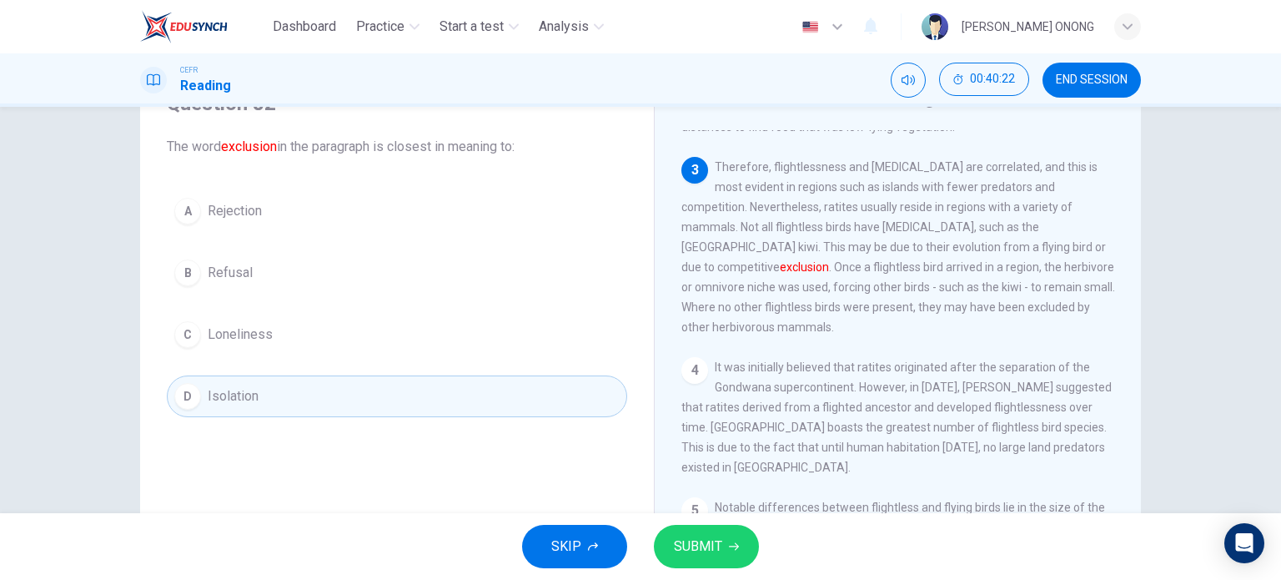
click at [739, 538] on button "SUBMIT" at bounding box center [706, 545] width 105 height 43
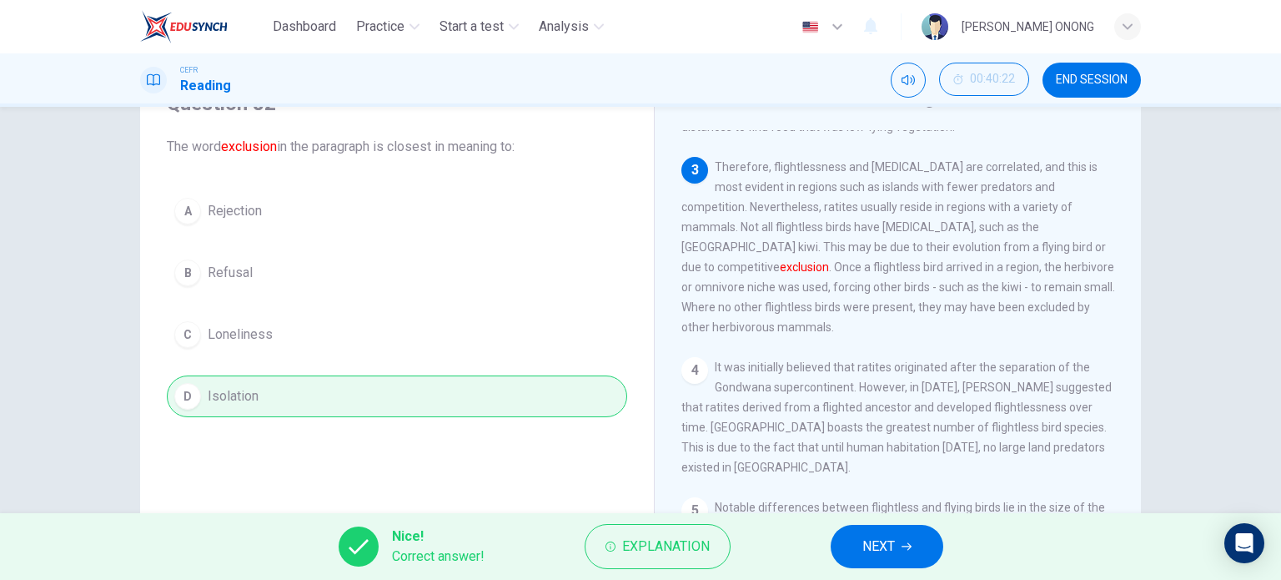
click at [857, 540] on button "NEXT" at bounding box center [887, 545] width 113 height 43
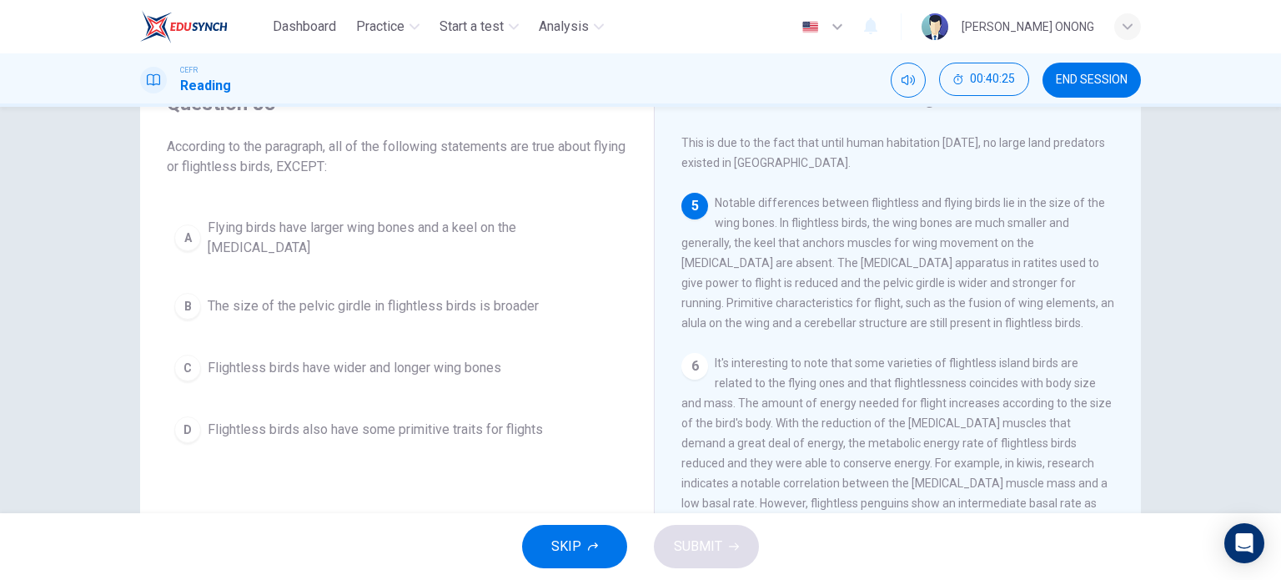
scroll to position [667, 0]
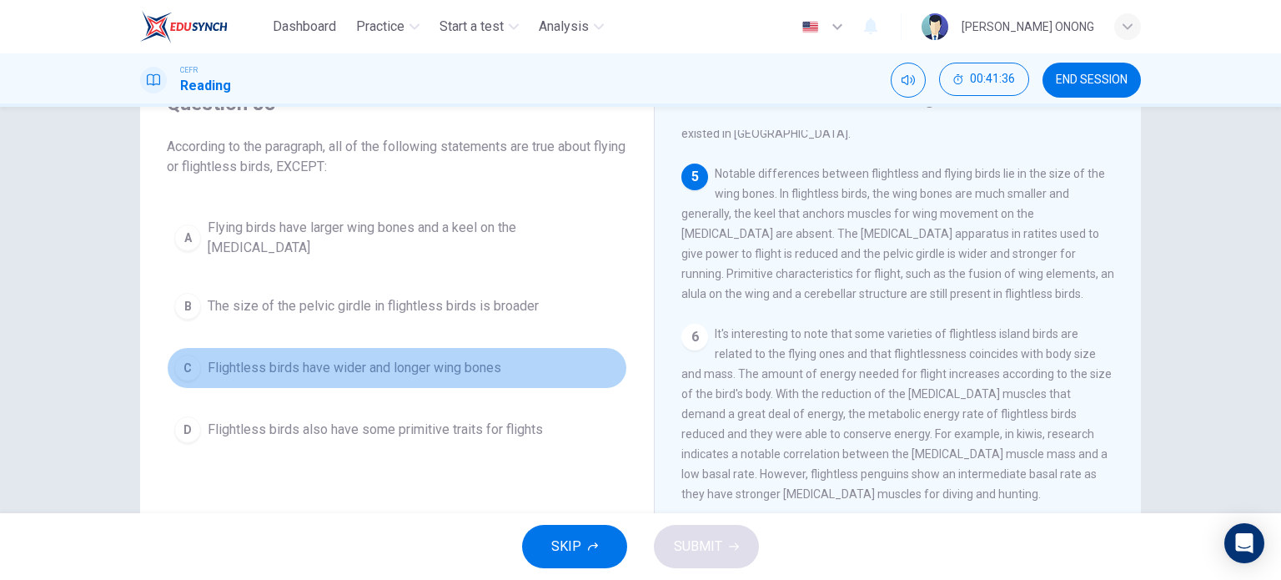
click at [374, 358] on span "Flightless birds have wider and longer wing bones" at bounding box center [355, 368] width 294 height 20
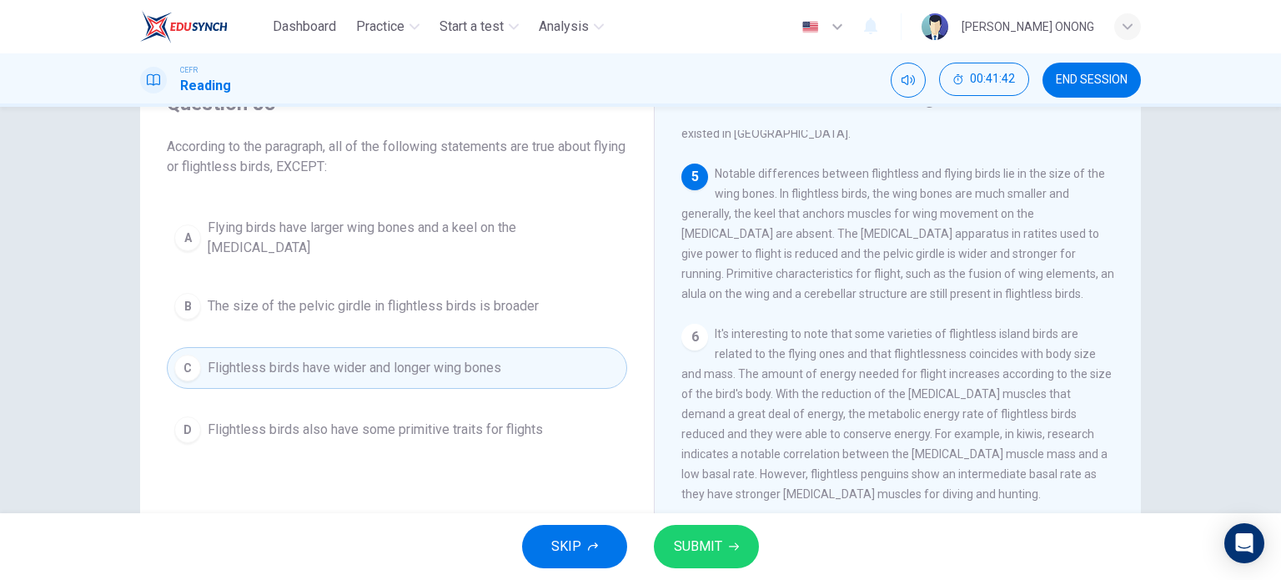
click at [689, 539] on span "SUBMIT" at bounding box center [698, 545] width 48 height 23
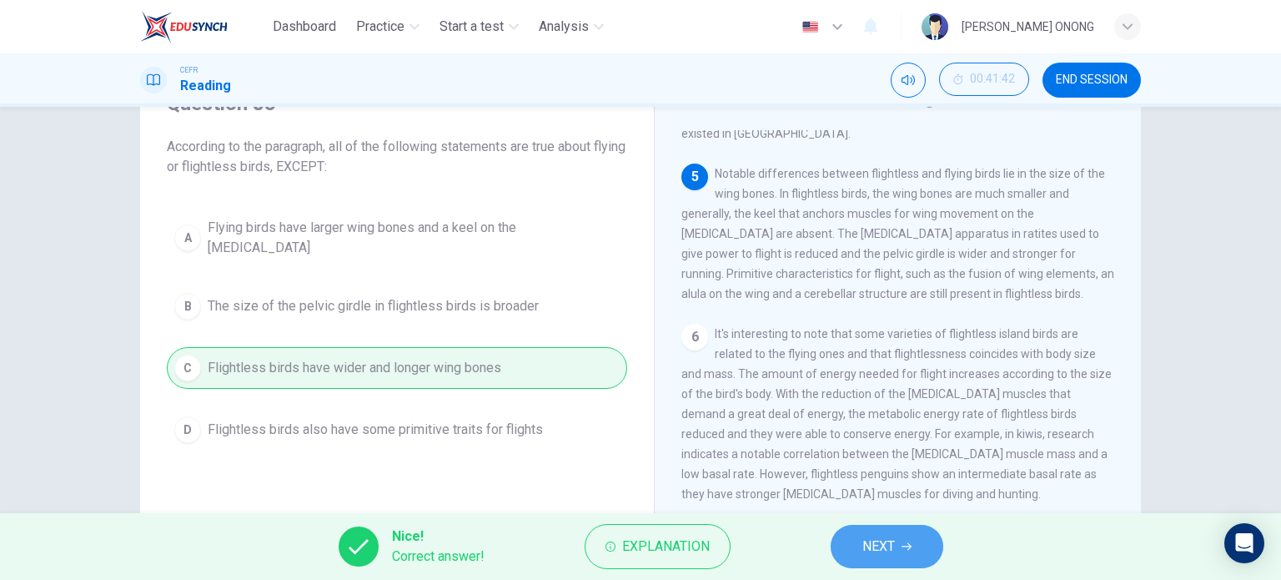
click at [867, 548] on span "NEXT" at bounding box center [878, 545] width 33 height 23
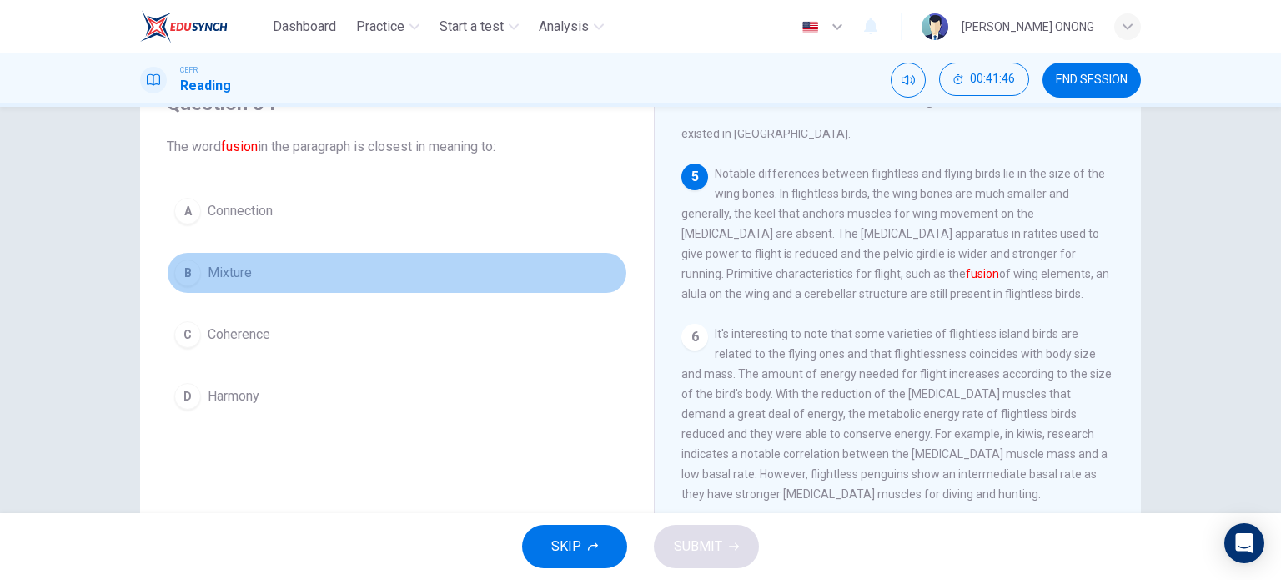
click at [213, 277] on span "Mixture" at bounding box center [230, 273] width 44 height 20
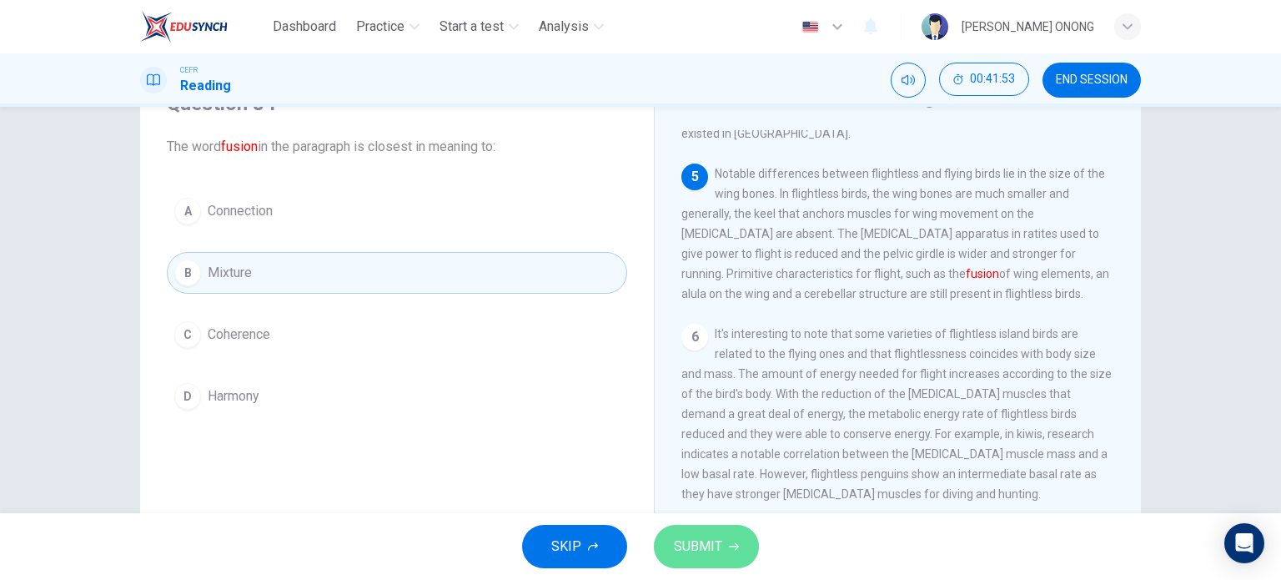
click at [698, 532] on button "SUBMIT" at bounding box center [706, 545] width 105 height 43
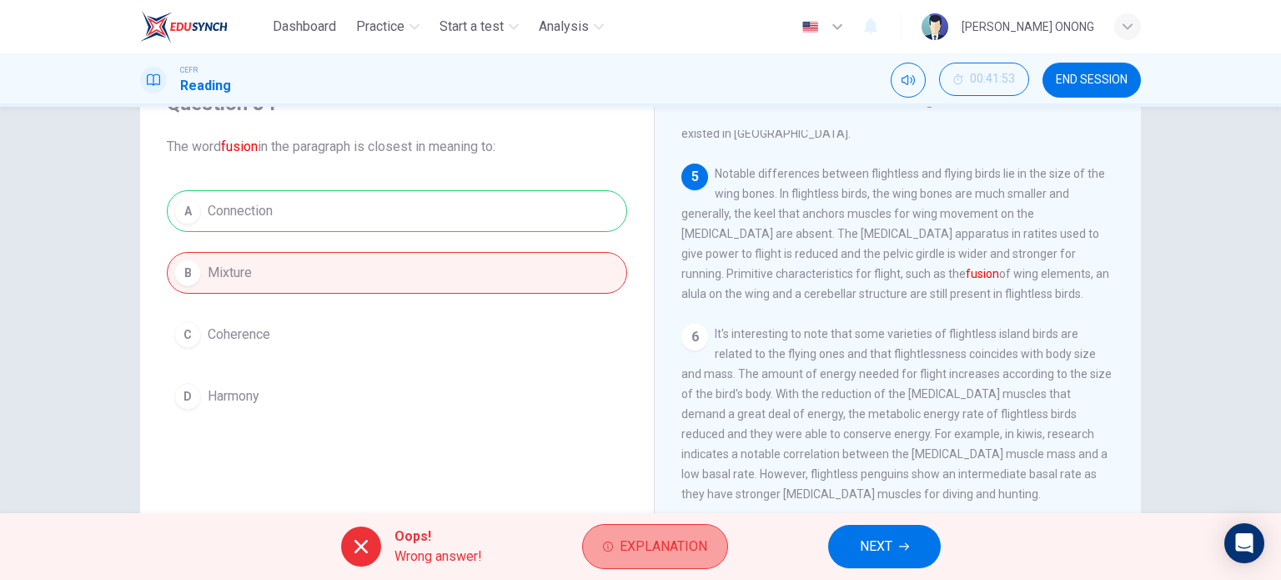
click at [624, 554] on span "Explanation" at bounding box center [664, 545] width 88 height 23
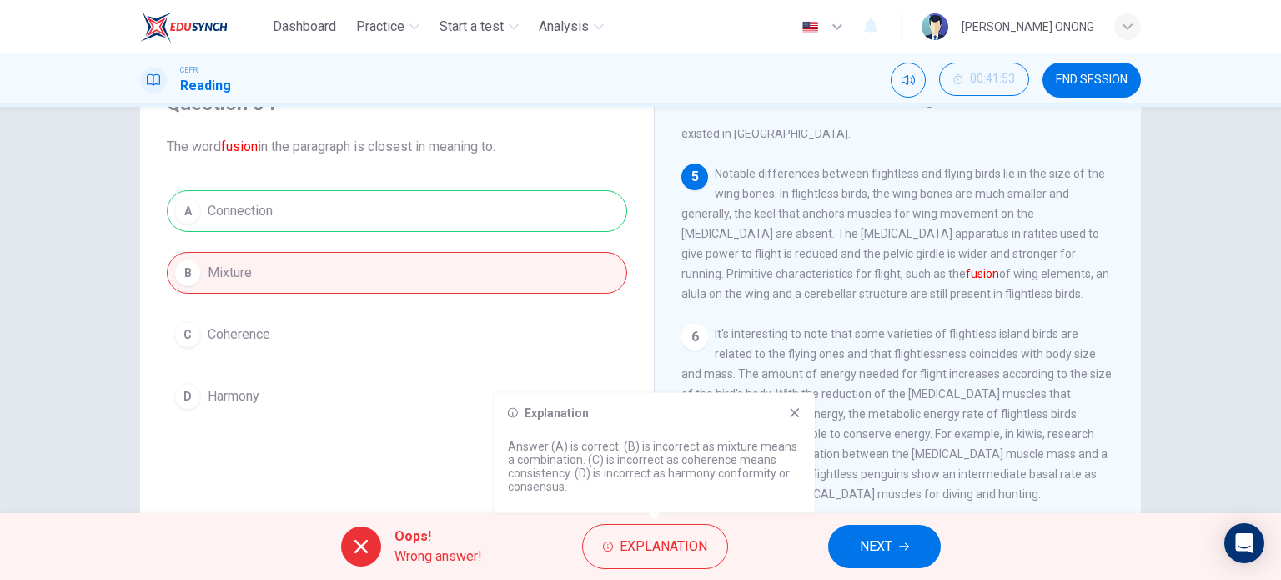
click at [874, 541] on span "NEXT" at bounding box center [876, 545] width 33 height 23
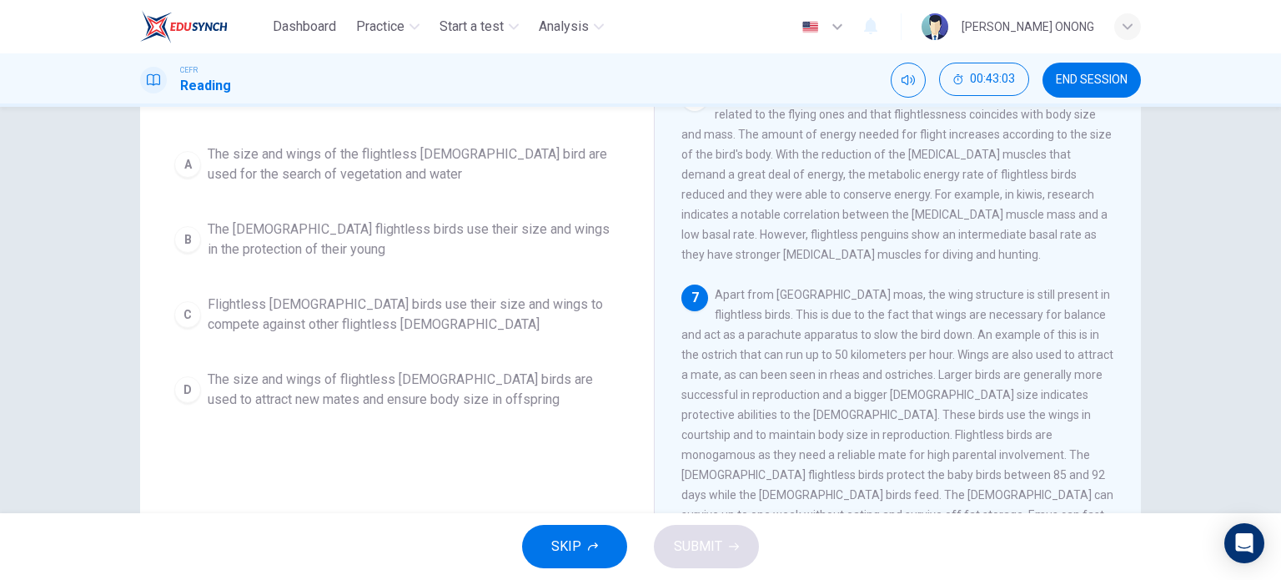
scroll to position [73, 0]
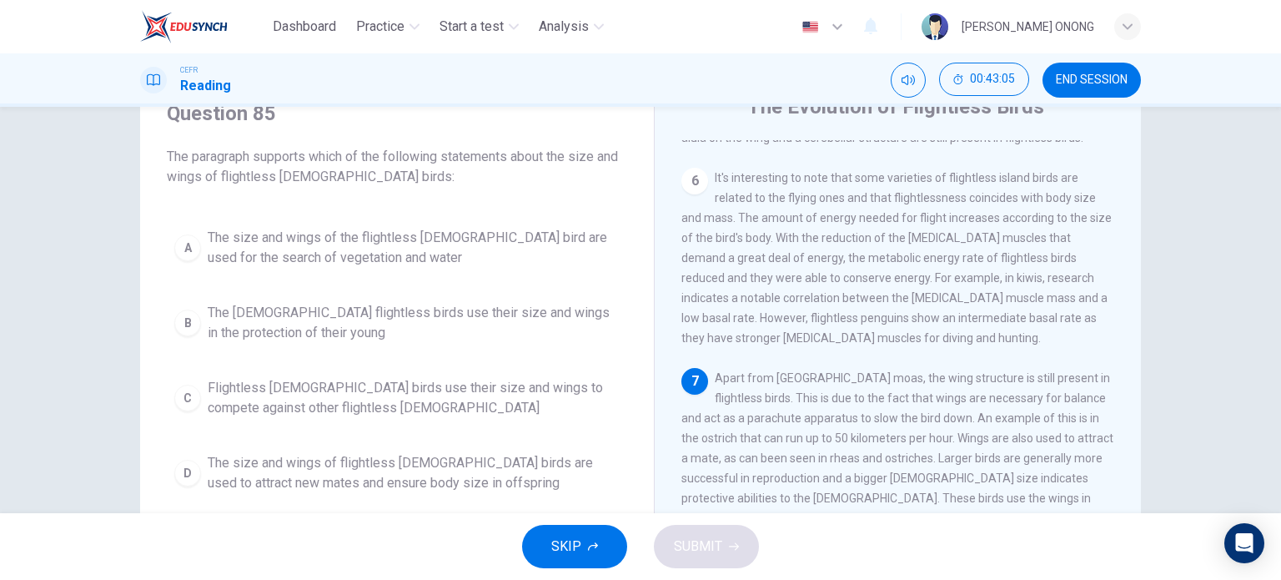
click at [355, 319] on span "The [DEMOGRAPHIC_DATA] flightless birds use their size and wings in the protect…" at bounding box center [414, 323] width 412 height 40
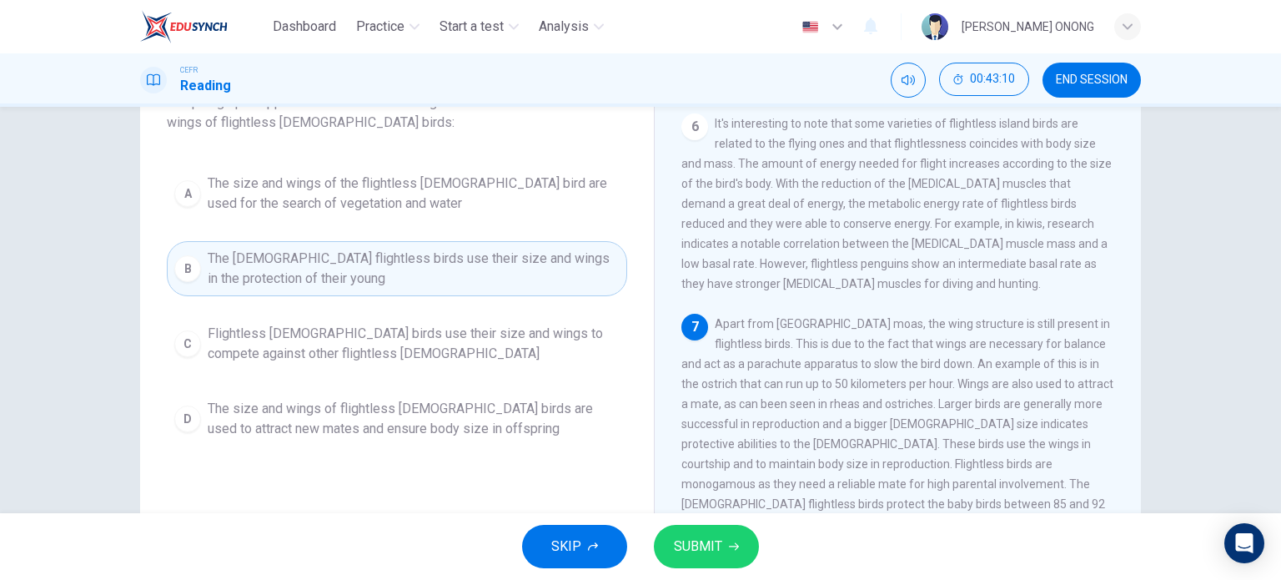
scroll to position [157, 0]
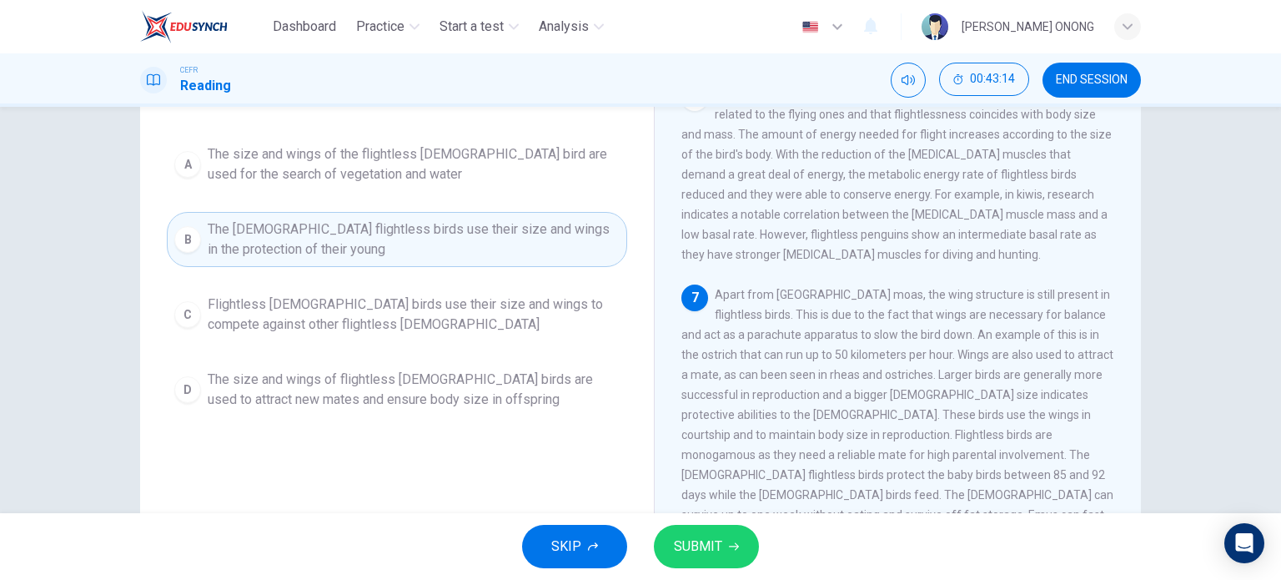
click at [696, 533] on button "SUBMIT" at bounding box center [706, 545] width 105 height 43
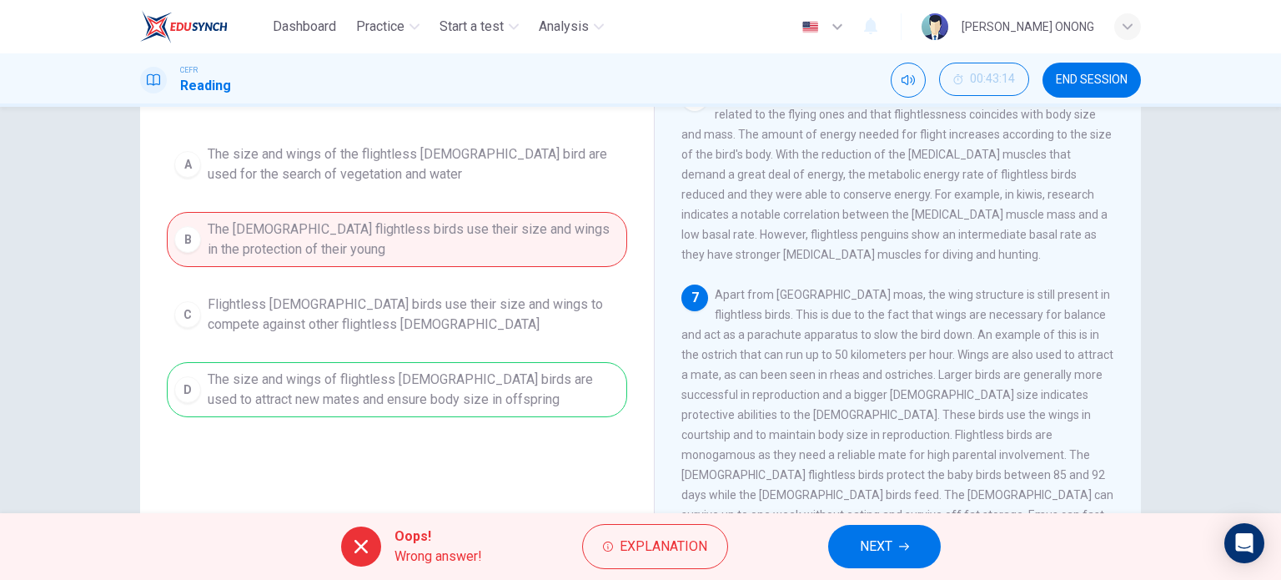
click at [447, 386] on div "A The size and wings of the flightless [DEMOGRAPHIC_DATA] bird are used for the…" at bounding box center [397, 277] width 460 height 280
click at [924, 555] on button "NEXT" at bounding box center [884, 545] width 113 height 43
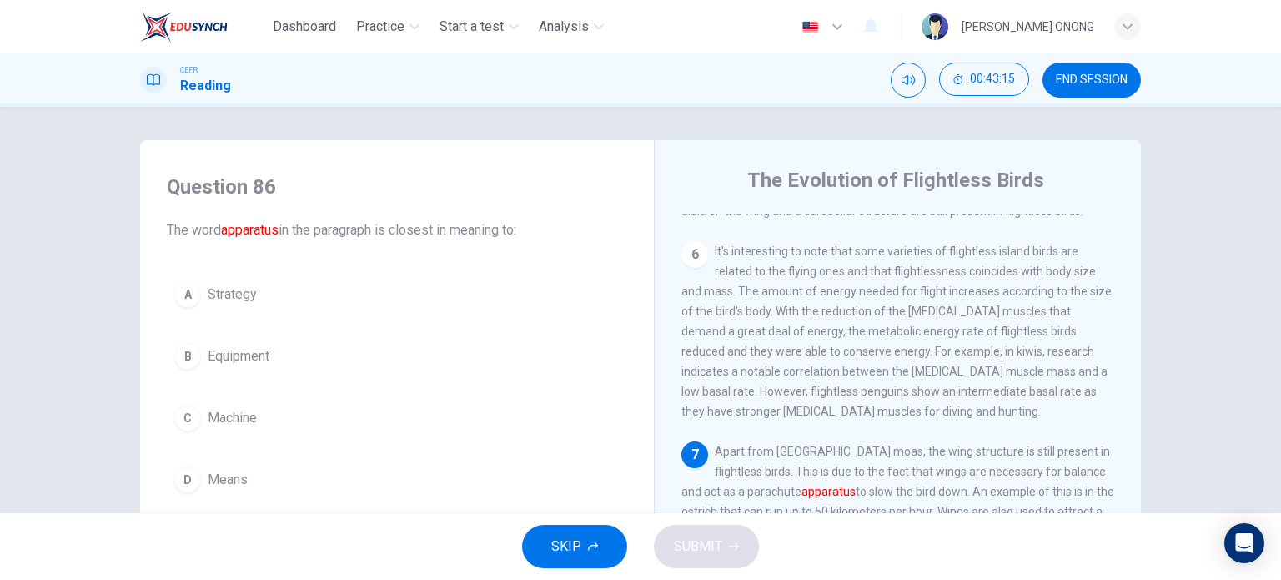
scroll to position [83, 0]
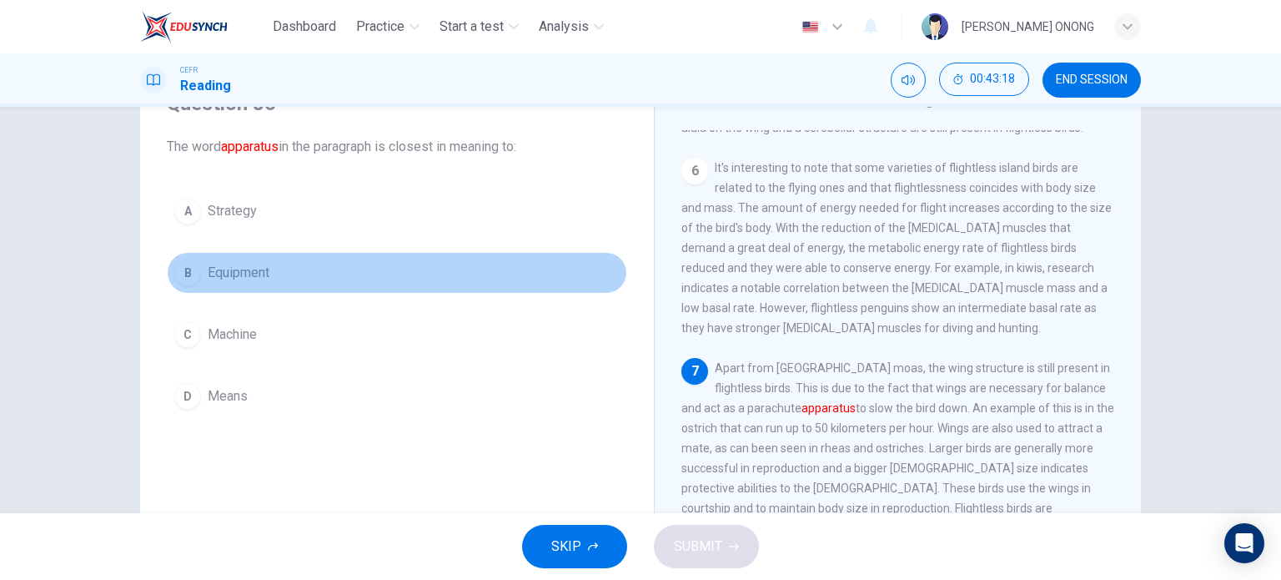
click at [194, 279] on button "B Equipment" at bounding box center [397, 273] width 460 height 42
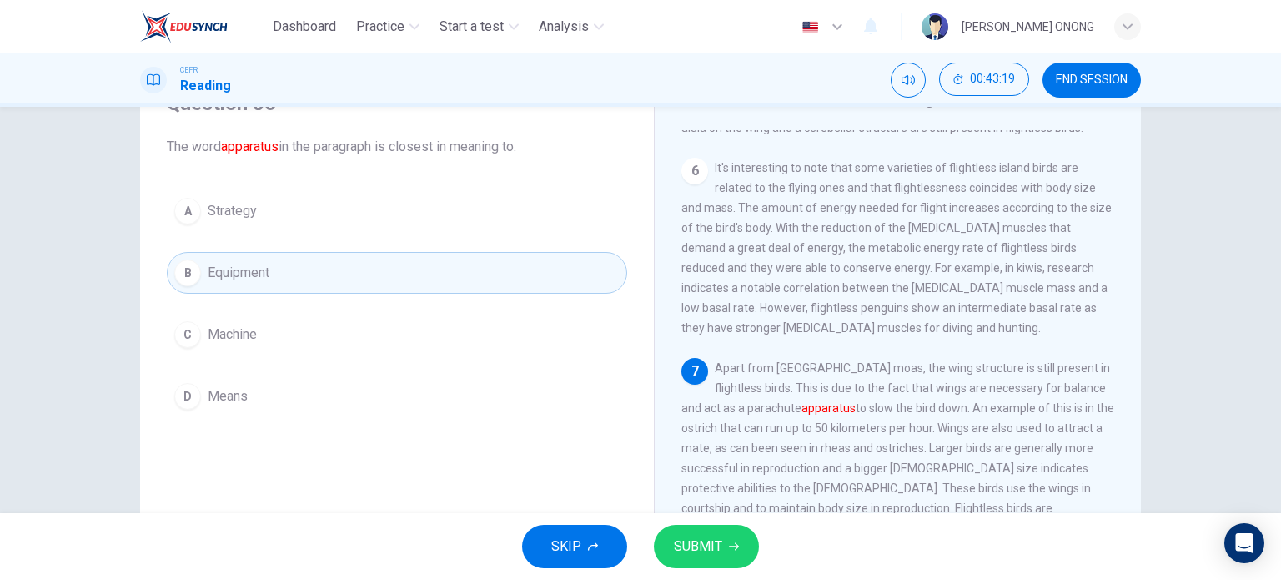
click at [746, 551] on button "SUBMIT" at bounding box center [706, 545] width 105 height 43
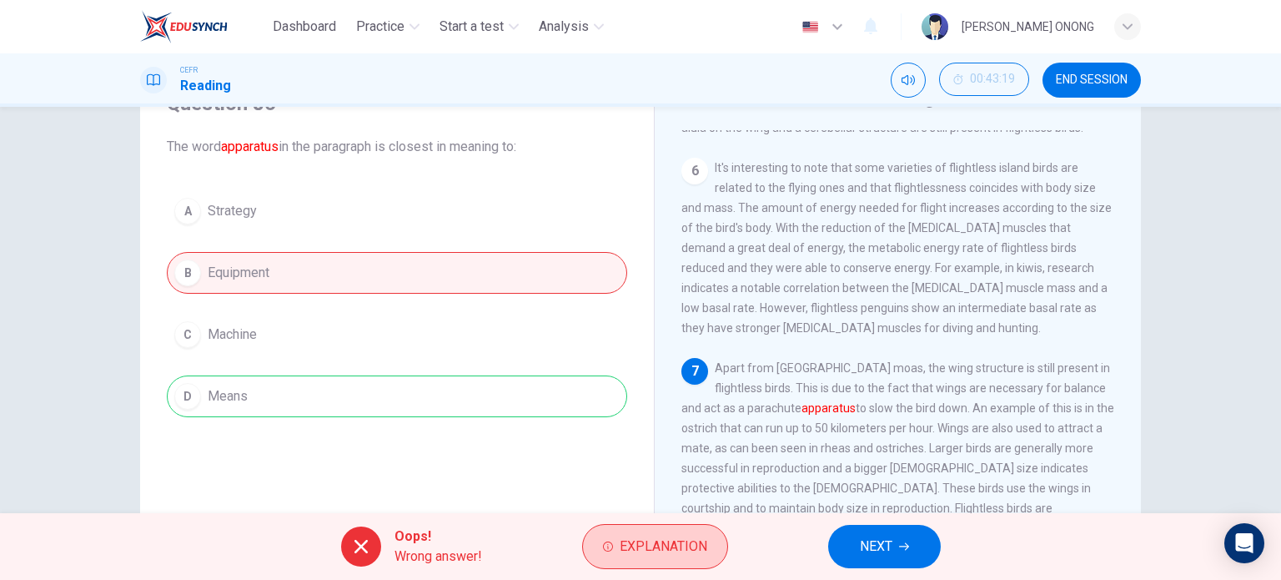
click at [660, 550] on span "Explanation" at bounding box center [664, 545] width 88 height 23
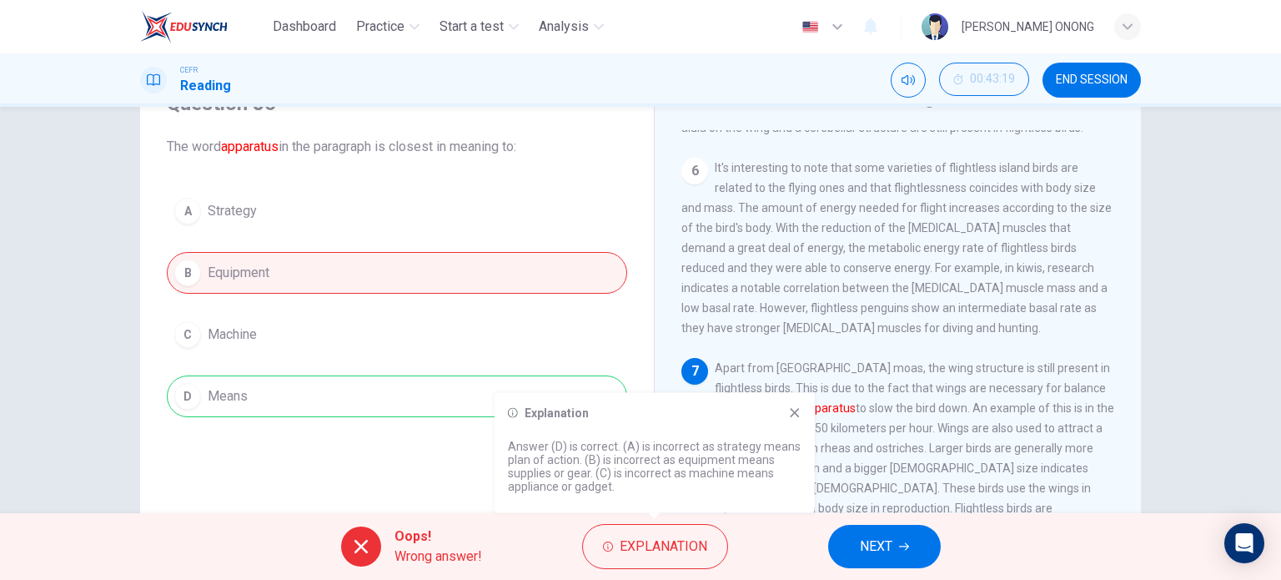
click at [794, 414] on icon at bounding box center [794, 412] width 13 height 13
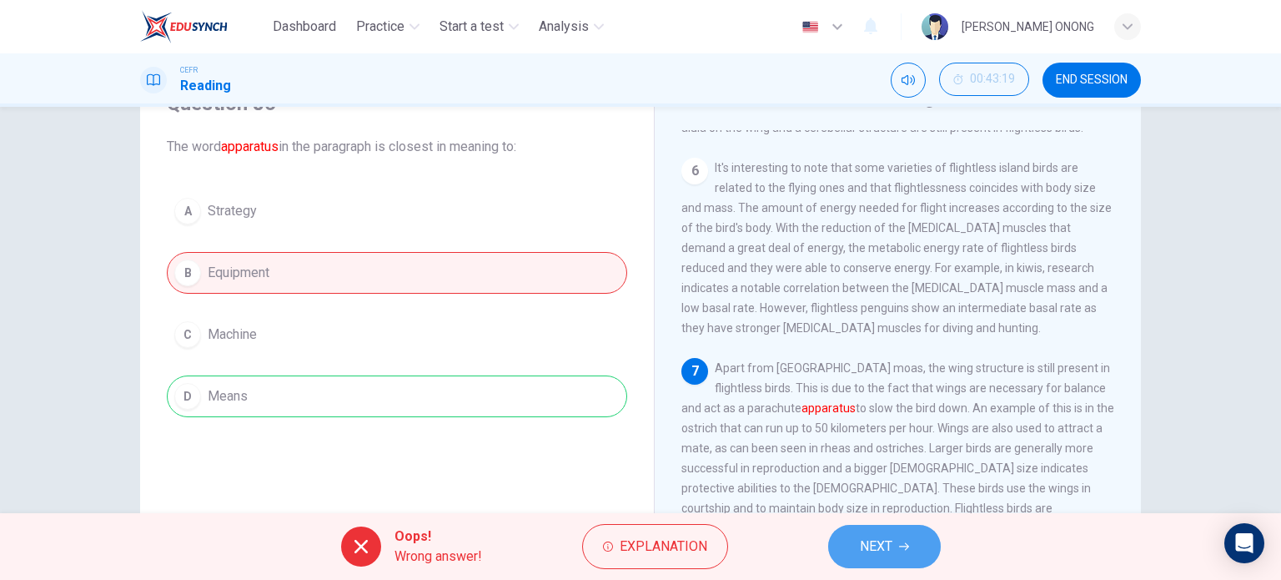
click at [855, 537] on button "NEXT" at bounding box center [884, 545] width 113 height 43
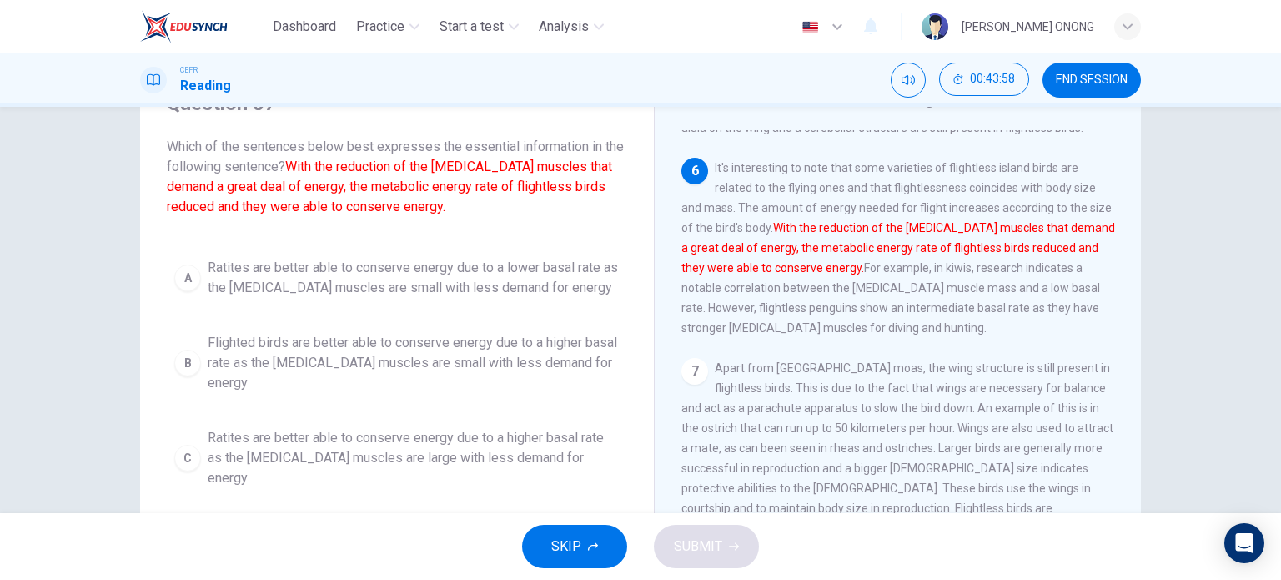
click at [454, 431] on span "Ratites are better able to conserve energy due to a higher basal rate as the [M…" at bounding box center [414, 458] width 412 height 60
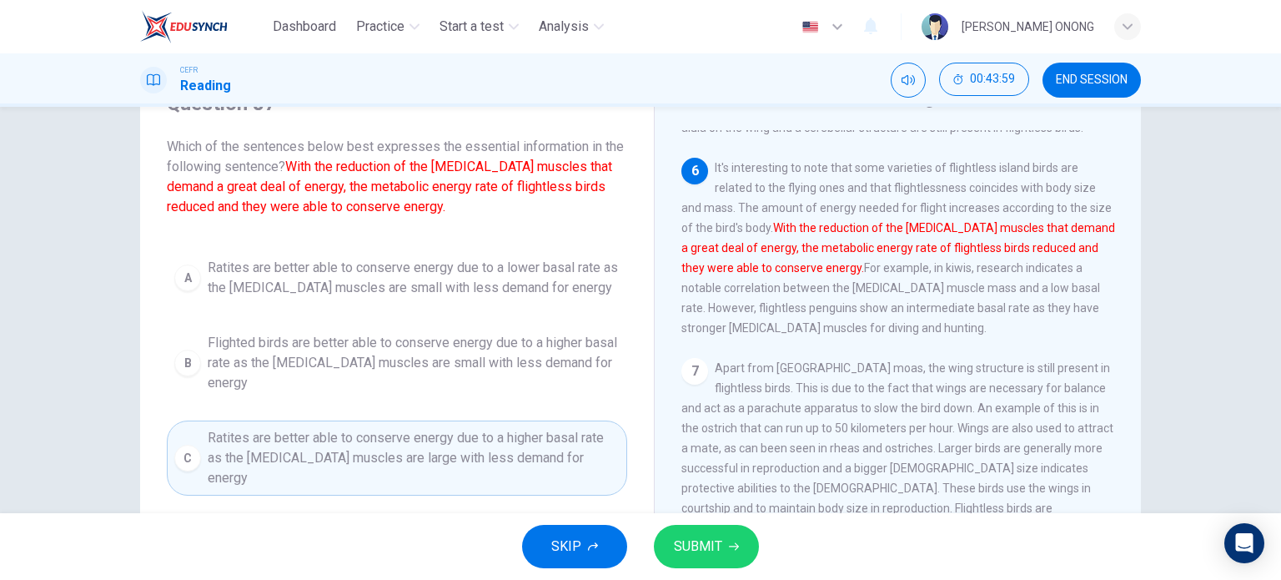
click at [434, 290] on span "Ratites are better able to conserve energy due to a lower basal rate as the [ME…" at bounding box center [414, 278] width 412 height 40
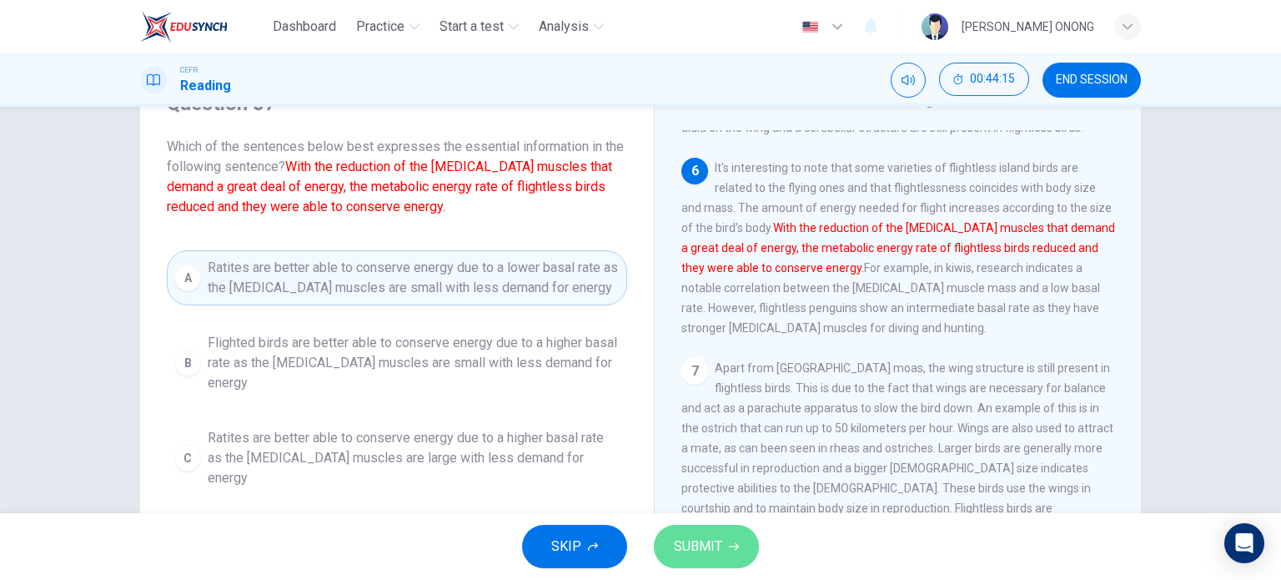
click at [725, 548] on button "SUBMIT" at bounding box center [706, 545] width 105 height 43
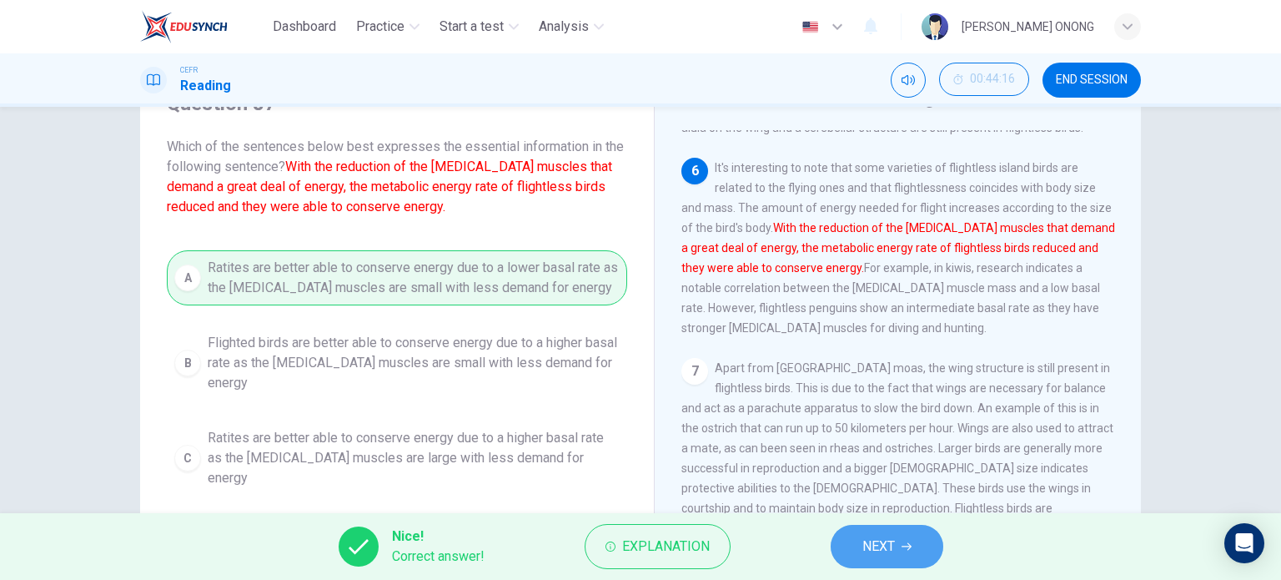
click at [850, 555] on button "NEXT" at bounding box center [887, 545] width 113 height 43
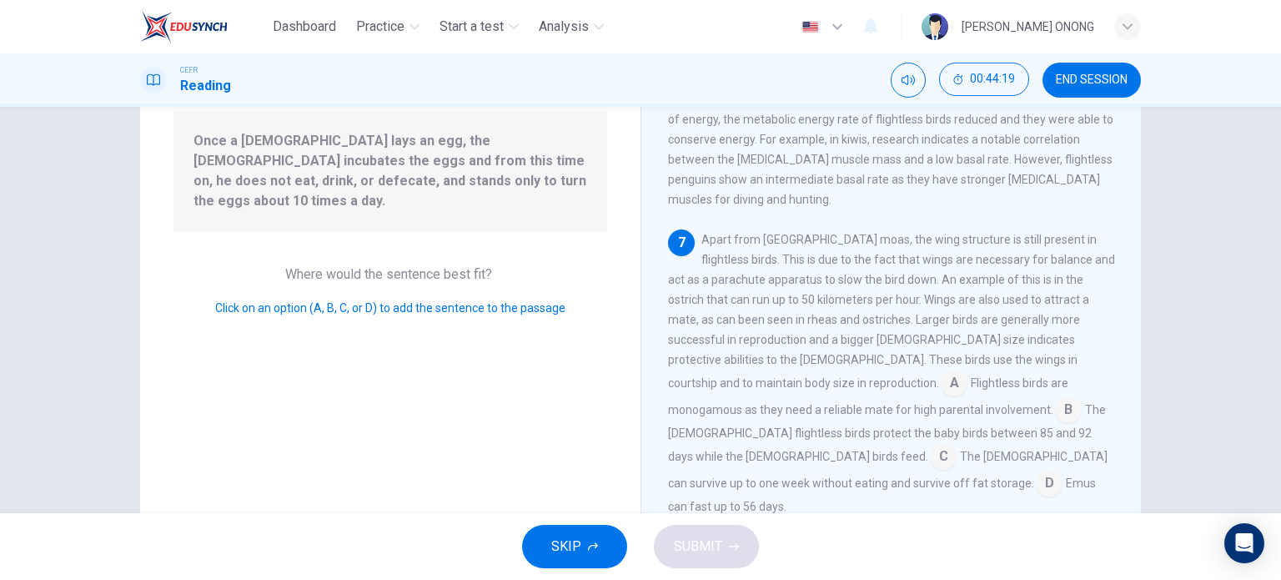
scroll to position [240, 0]
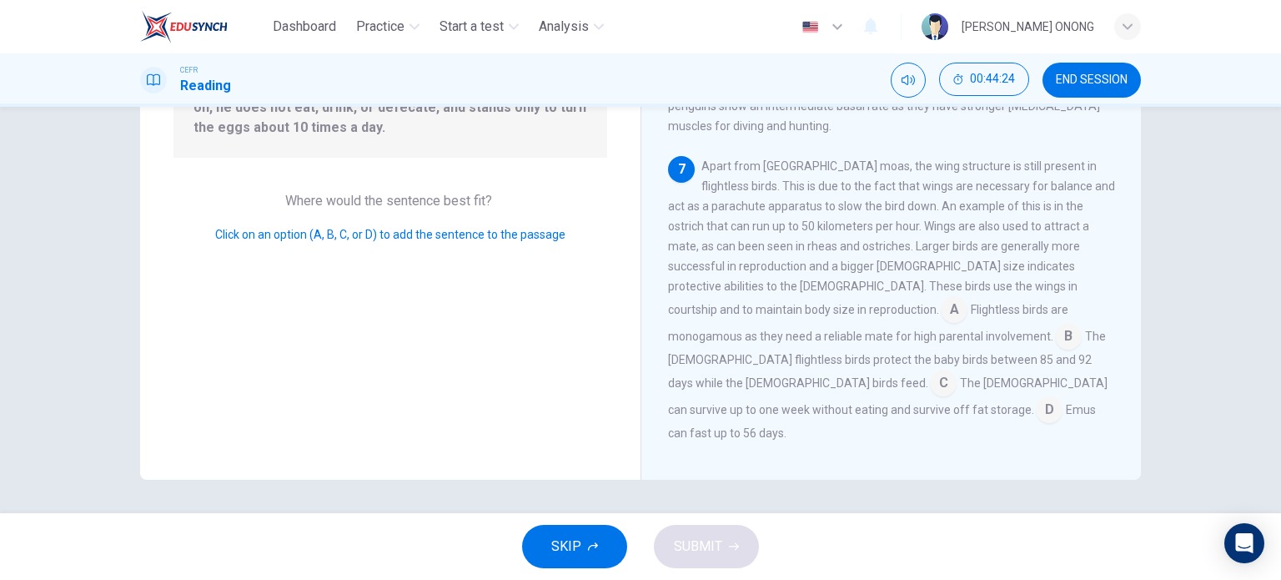
click at [930, 392] on input at bounding box center [943, 384] width 27 height 27
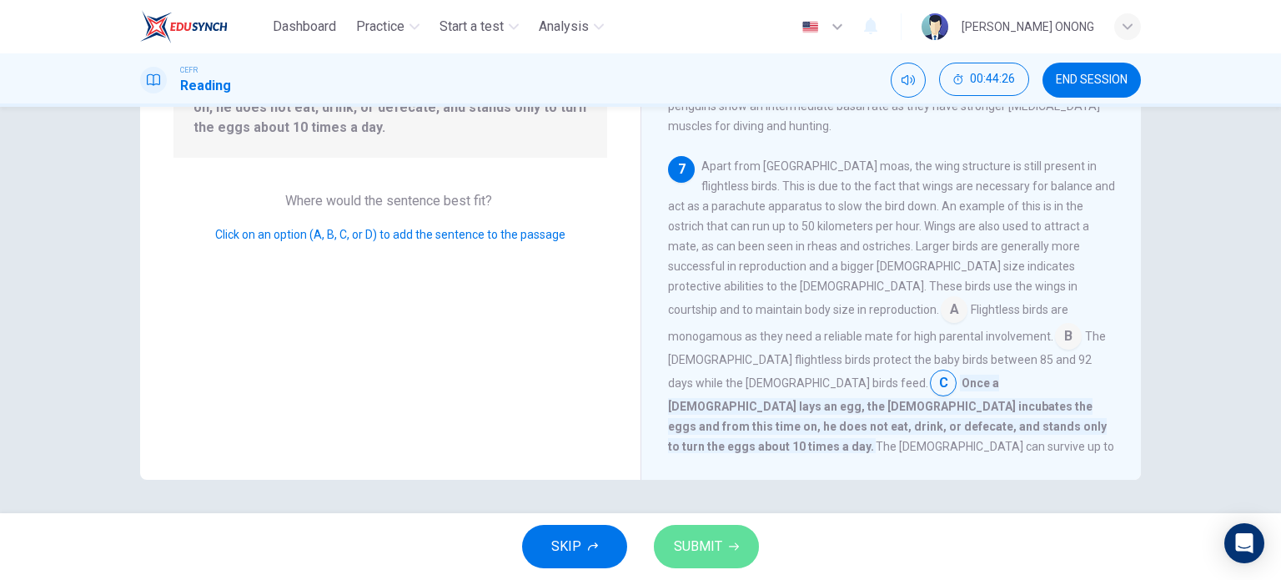
click at [711, 552] on span "SUBMIT" at bounding box center [698, 545] width 48 height 23
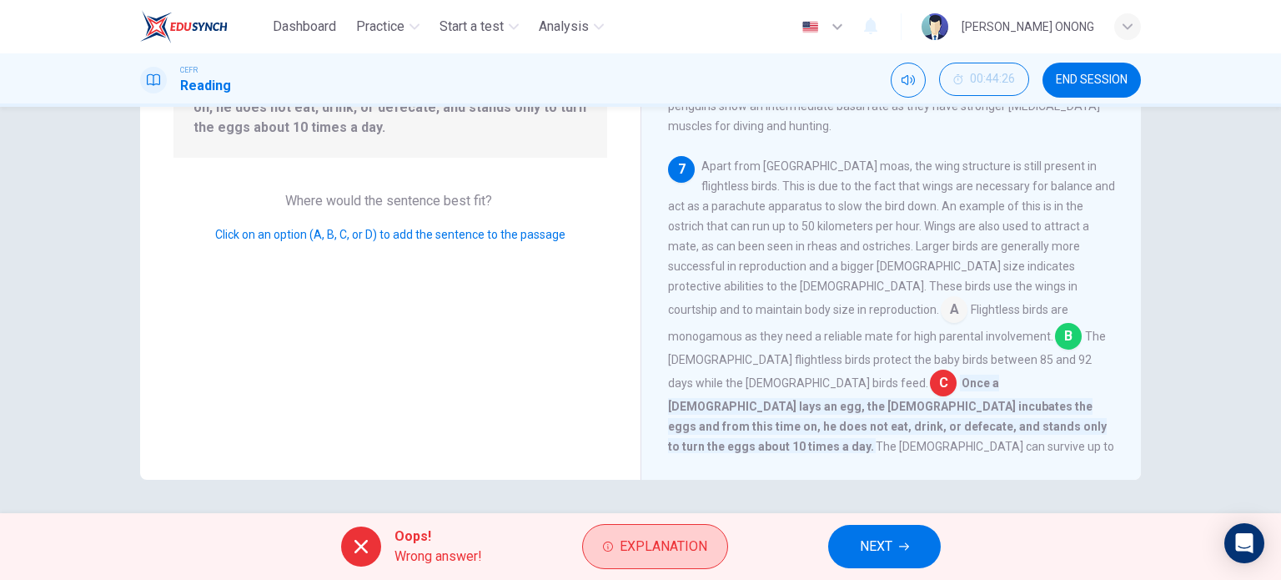
click at [632, 553] on span "Explanation" at bounding box center [664, 545] width 88 height 23
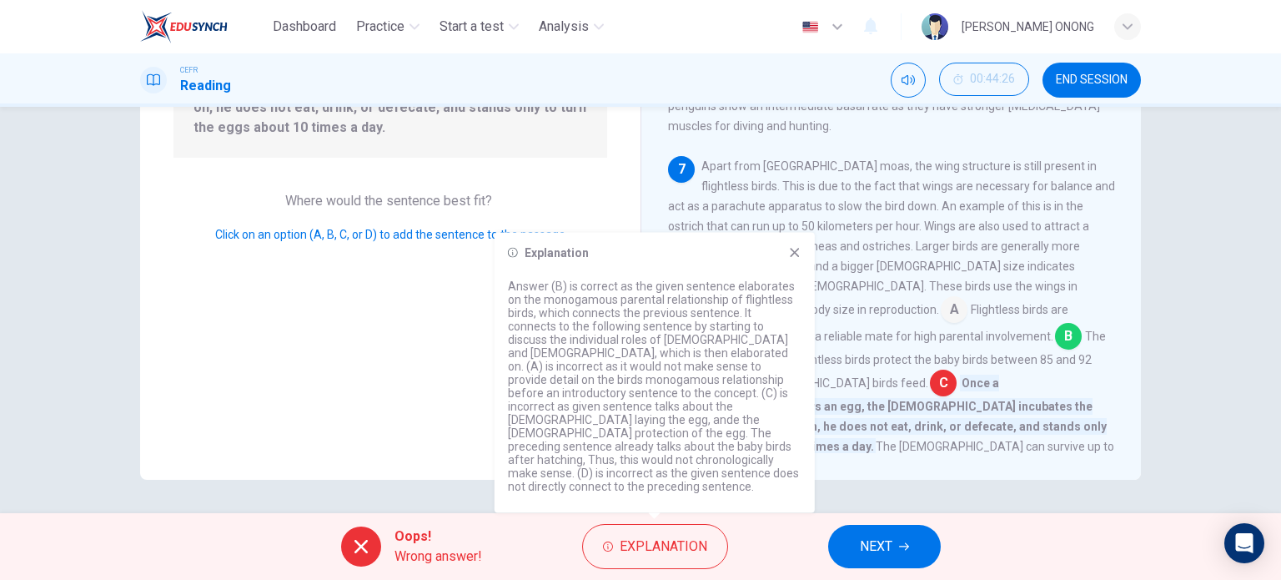
click at [794, 259] on icon at bounding box center [794, 252] width 13 height 13
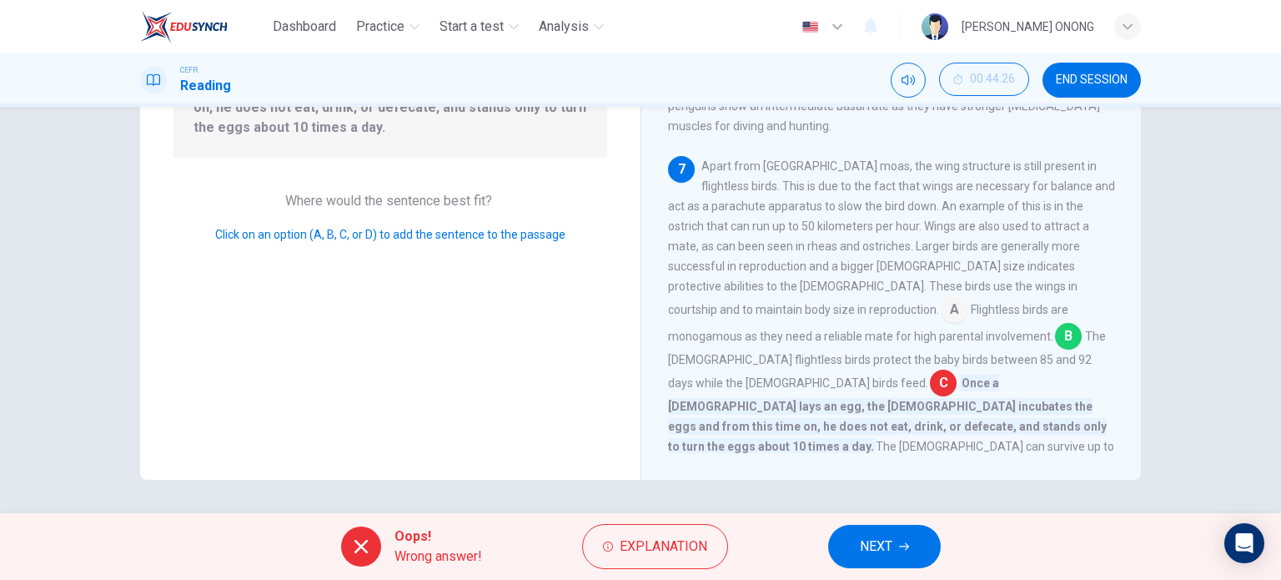
click at [879, 539] on span "NEXT" at bounding box center [876, 545] width 33 height 23
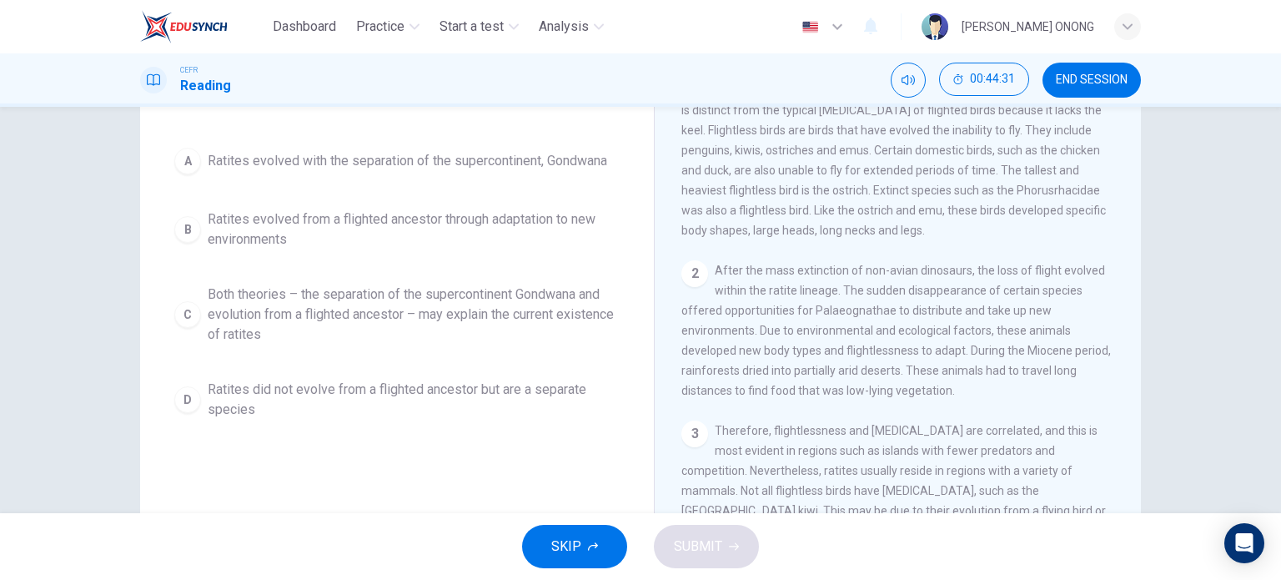
scroll to position [167, 0]
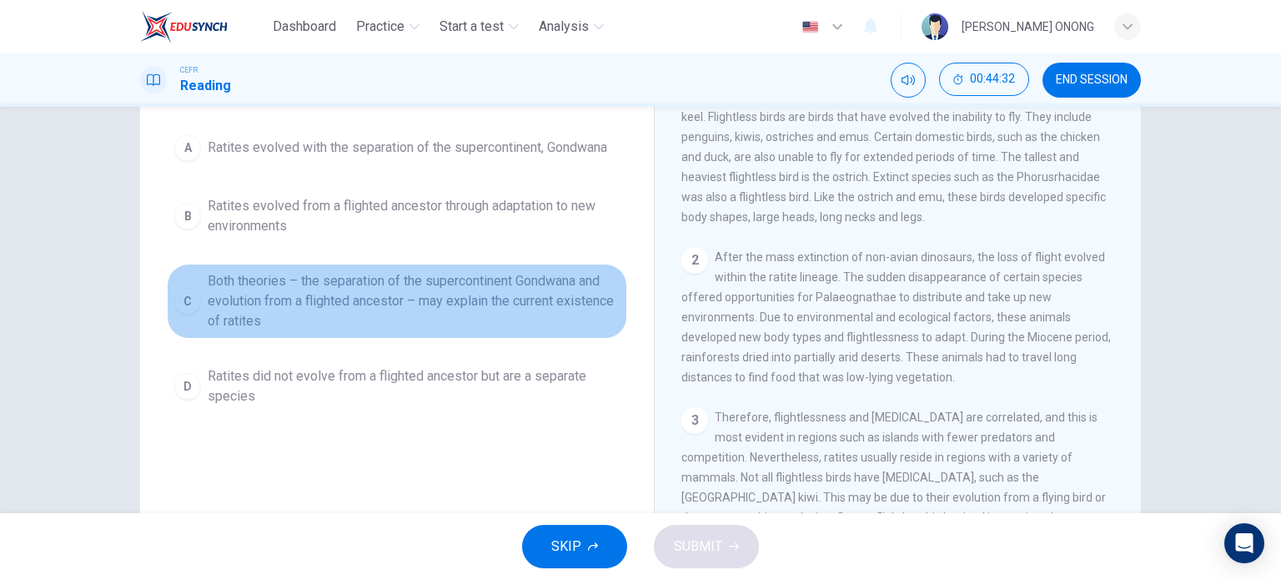
click at [181, 296] on div "C" at bounding box center [187, 301] width 27 height 27
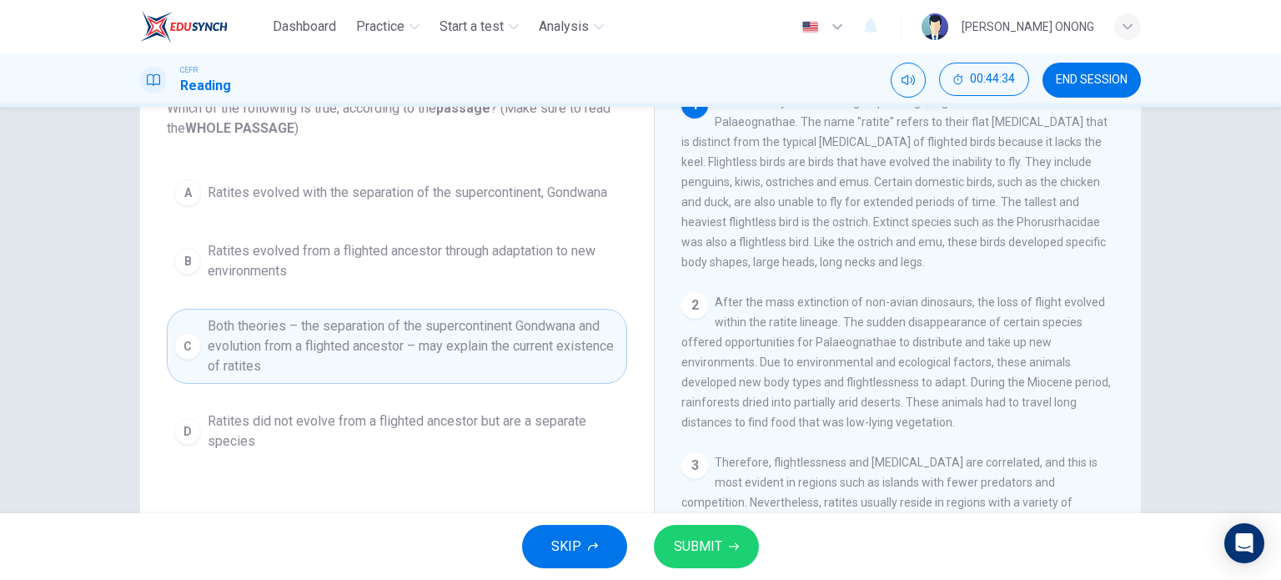
scroll to position [83, 0]
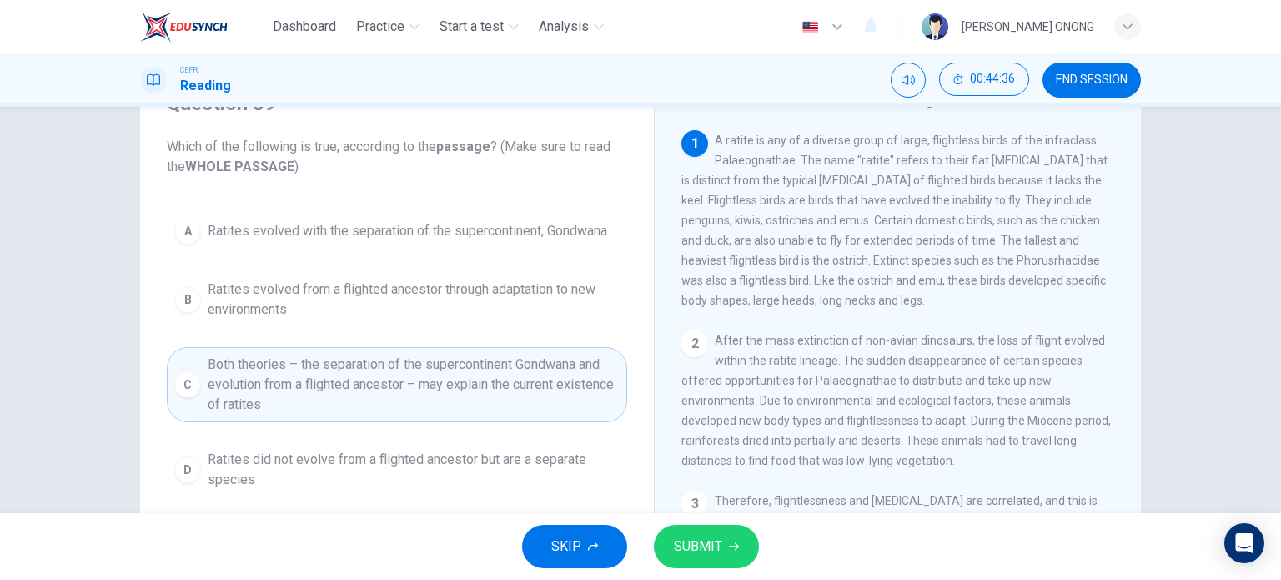
click at [477, 299] on span "Ratites evolved from a flighted ancestor through adaptation to new environments" at bounding box center [414, 299] width 412 height 40
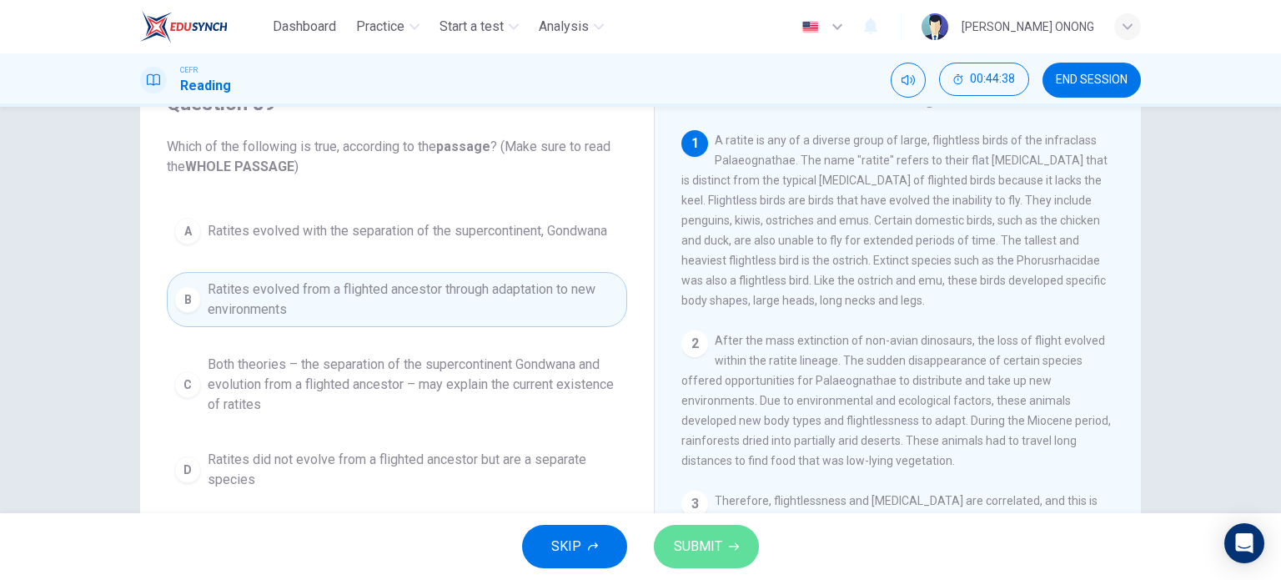
click at [725, 549] on button "SUBMIT" at bounding box center [706, 545] width 105 height 43
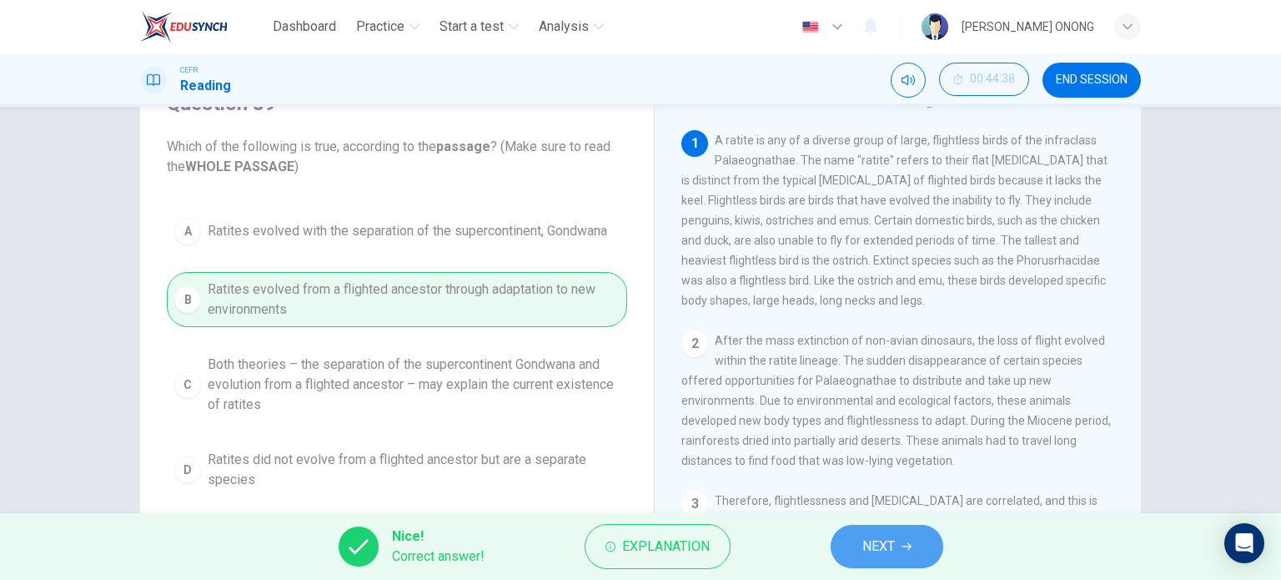
click at [901, 553] on button "NEXT" at bounding box center [887, 545] width 113 height 43
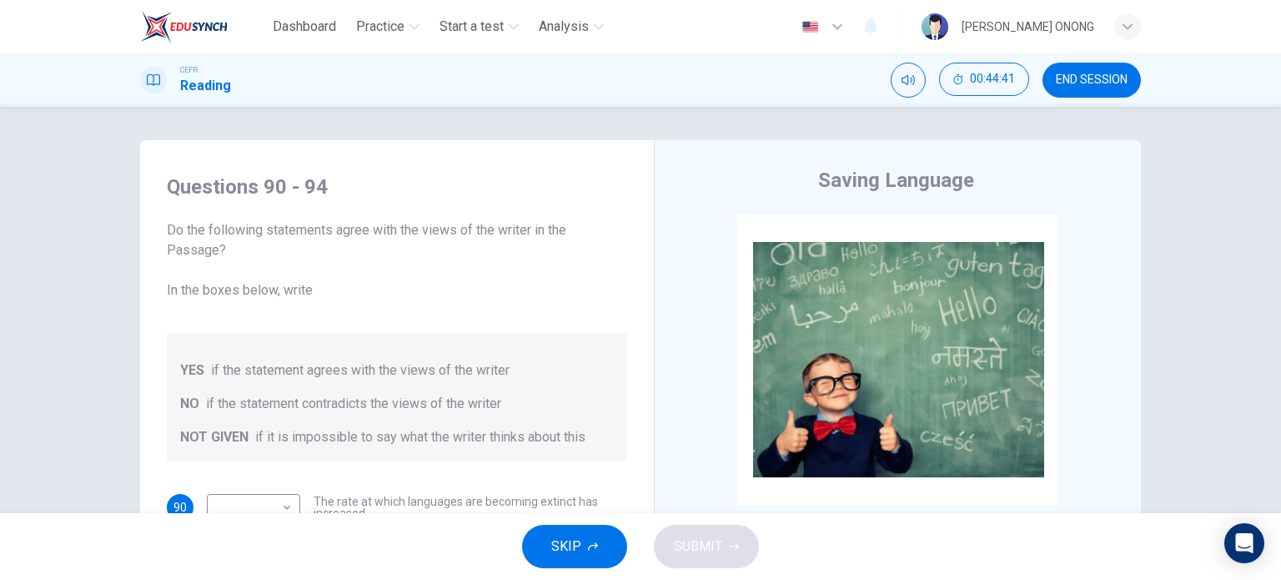
scroll to position [20, 0]
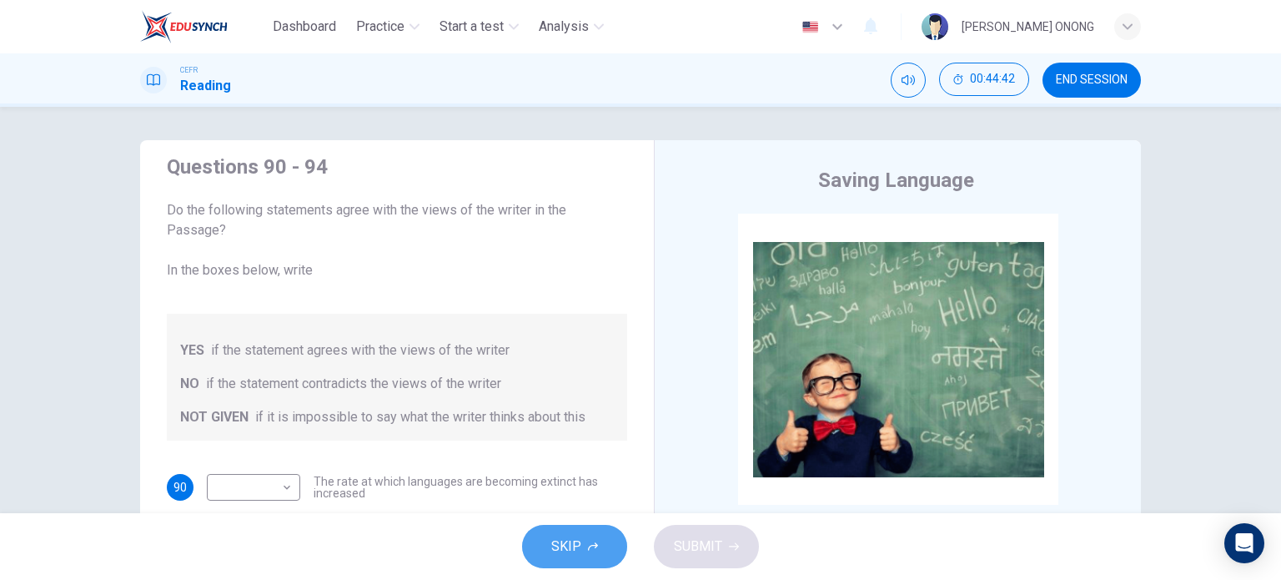
click at [572, 529] on button "SKIP" at bounding box center [574, 545] width 105 height 43
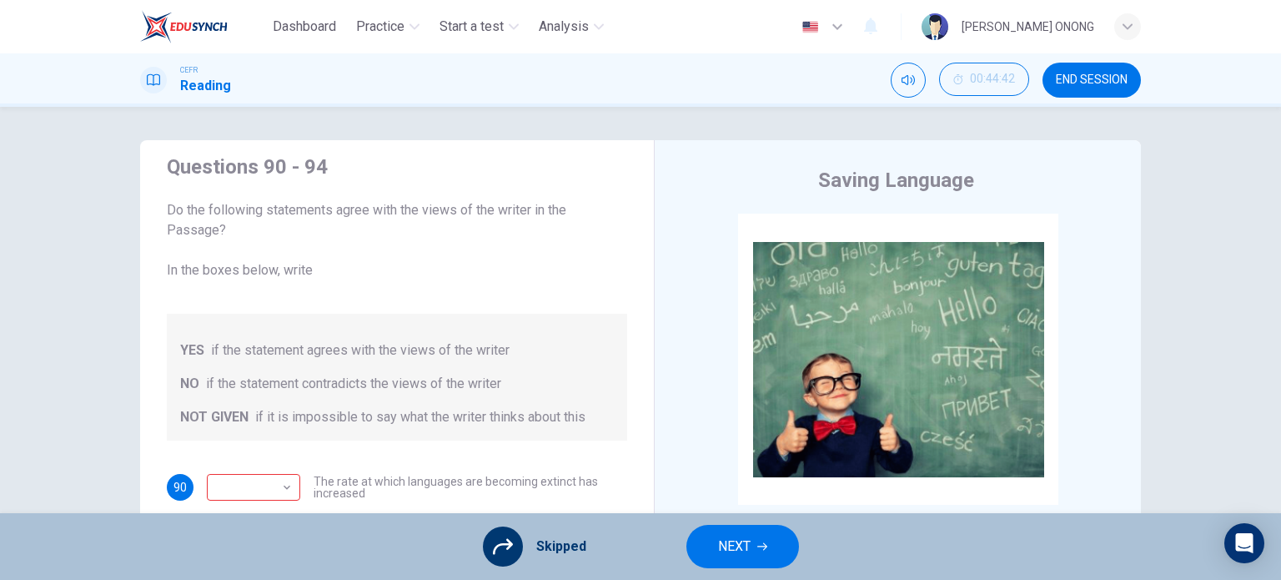
click at [590, 538] on div "Skipped NEXT" at bounding box center [640, 546] width 1281 height 67
click at [705, 536] on button "NEXT" at bounding box center [742, 545] width 113 height 43
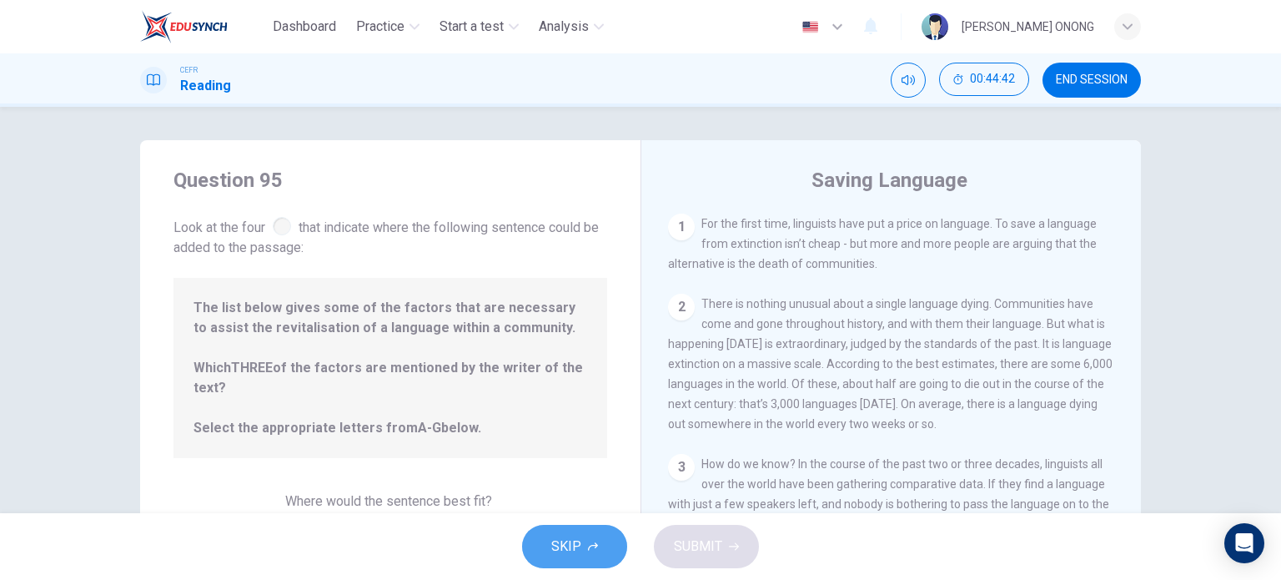
click at [594, 542] on icon "button" at bounding box center [593, 546] width 10 height 10
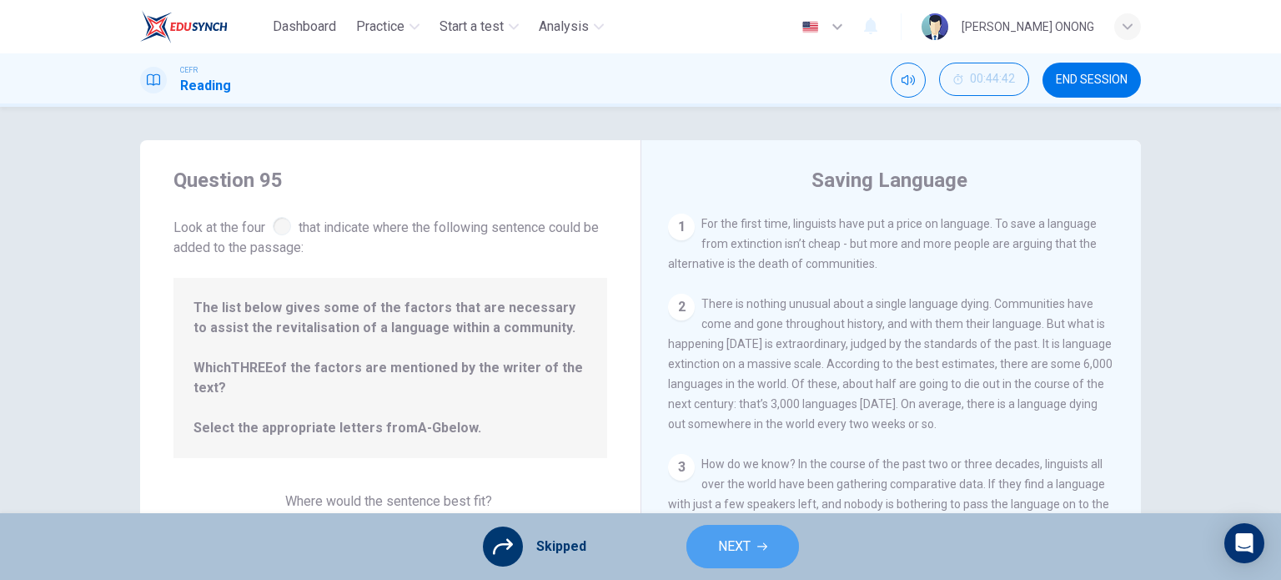
click at [714, 544] on button "NEXT" at bounding box center [742, 545] width 113 height 43
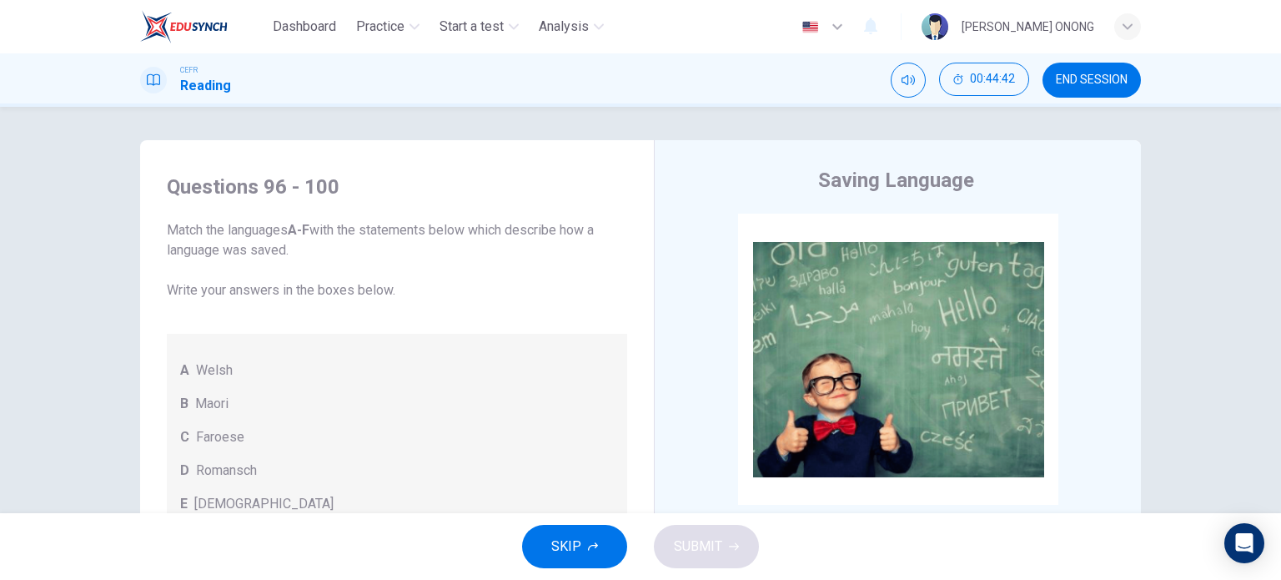
click at [597, 542] on button "SKIP" at bounding box center [574, 545] width 105 height 43
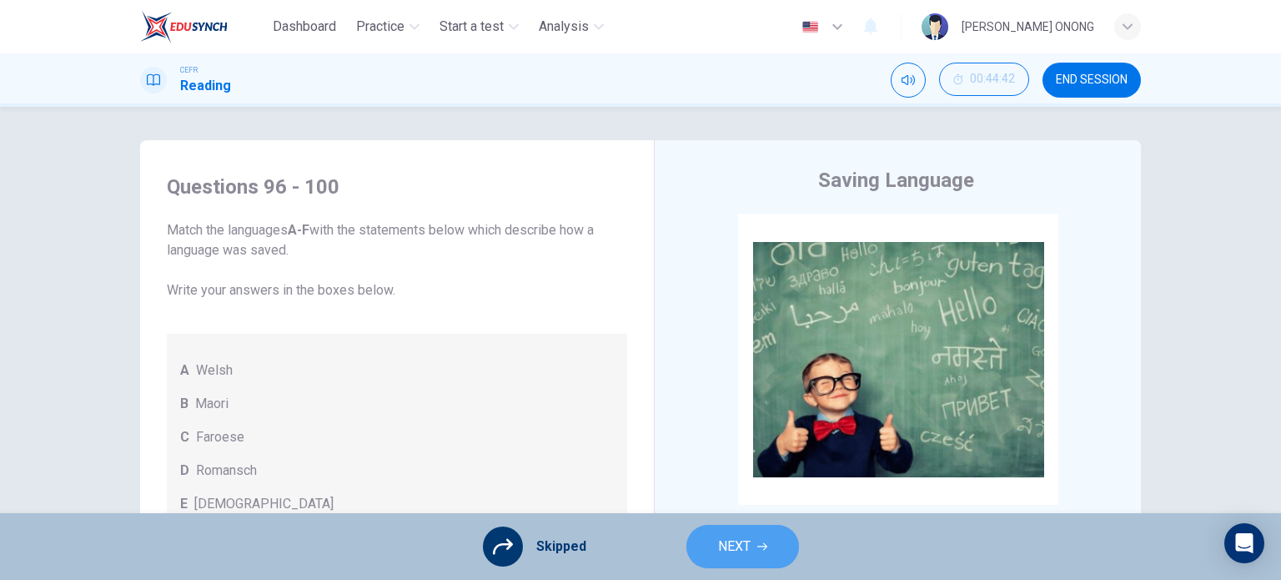
click at [710, 537] on button "NEXT" at bounding box center [742, 545] width 113 height 43
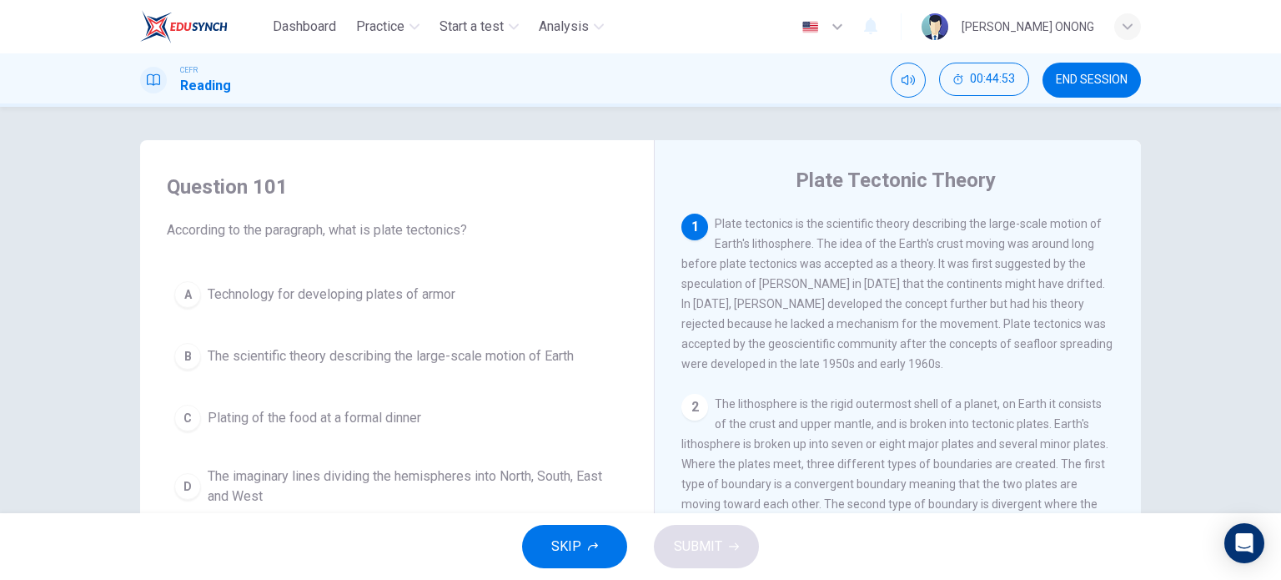
scroll to position [83, 0]
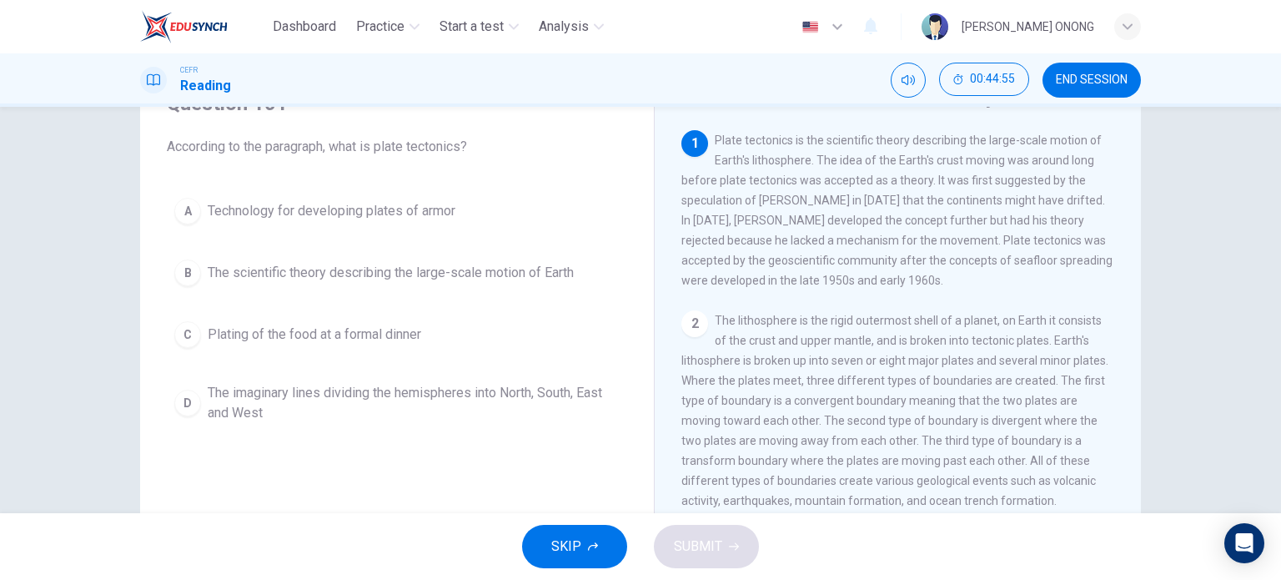
click at [515, 279] on span "The scientific theory describing the large-scale motion of Earth" at bounding box center [391, 273] width 366 height 20
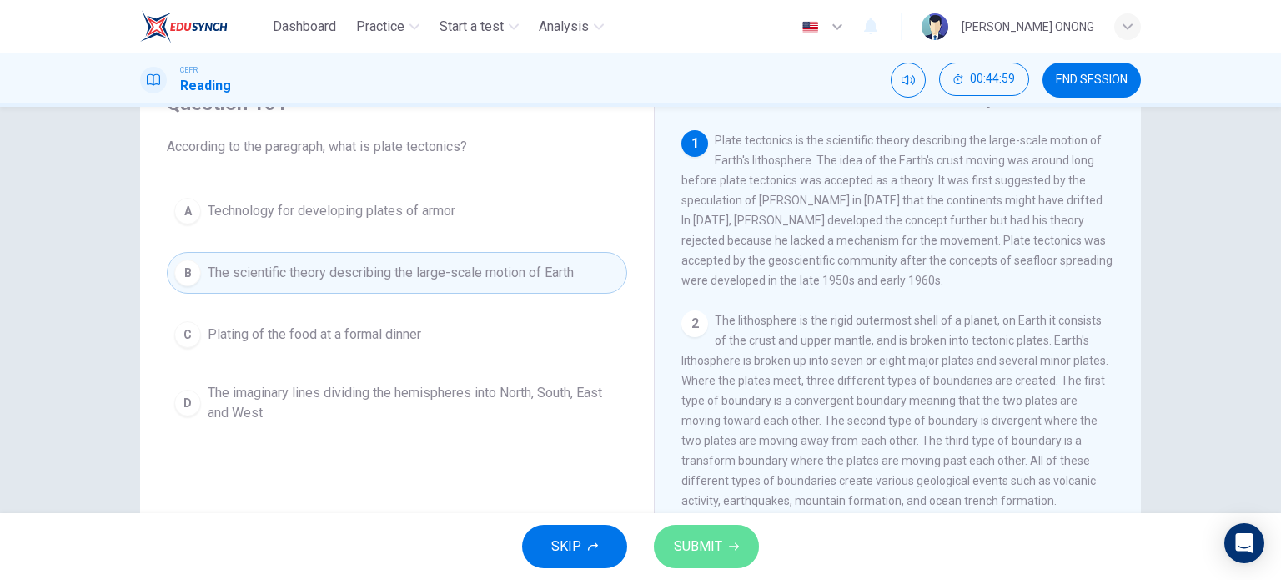
click at [734, 537] on button "SUBMIT" at bounding box center [706, 545] width 105 height 43
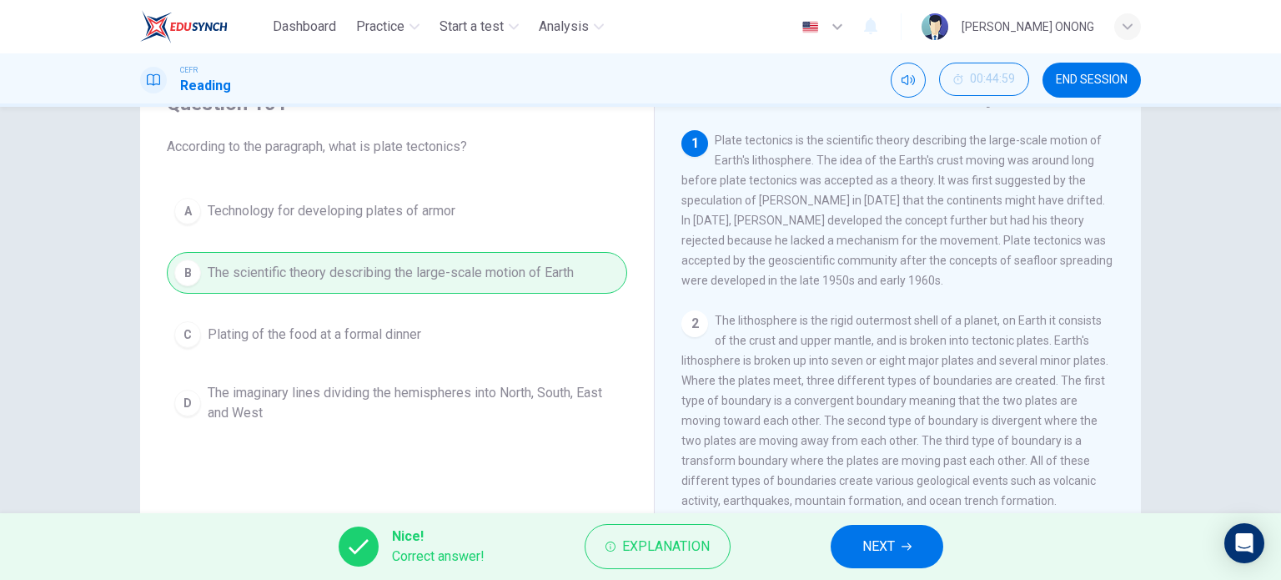
click at [866, 544] on span "NEXT" at bounding box center [878, 545] width 33 height 23
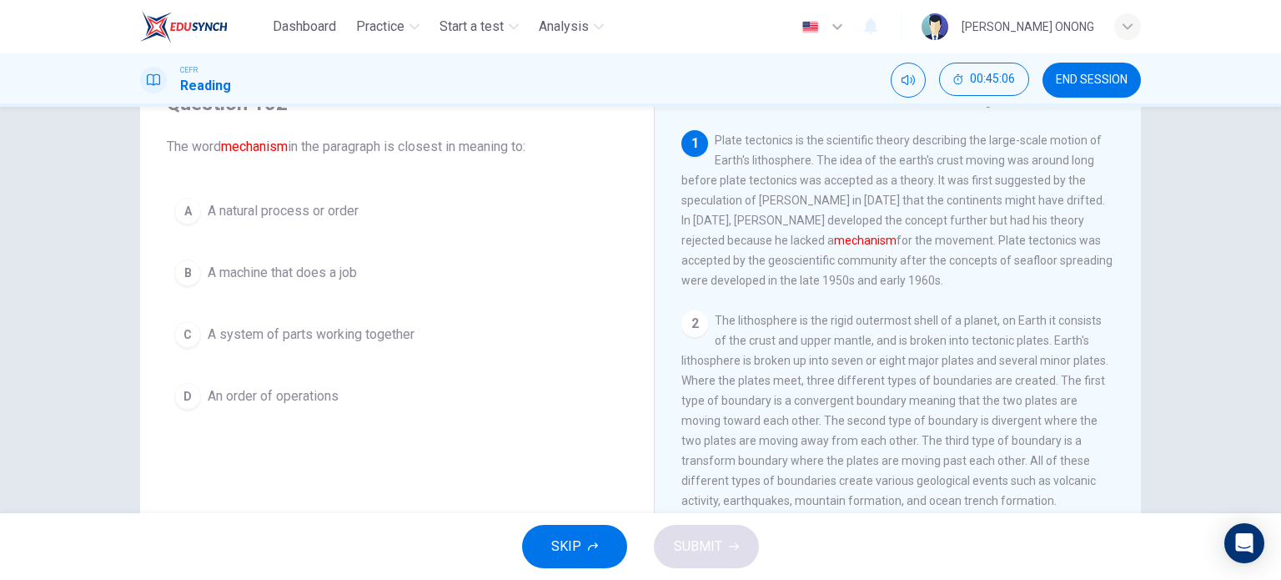
click at [287, 338] on span "A system of parts working together" at bounding box center [311, 334] width 207 height 20
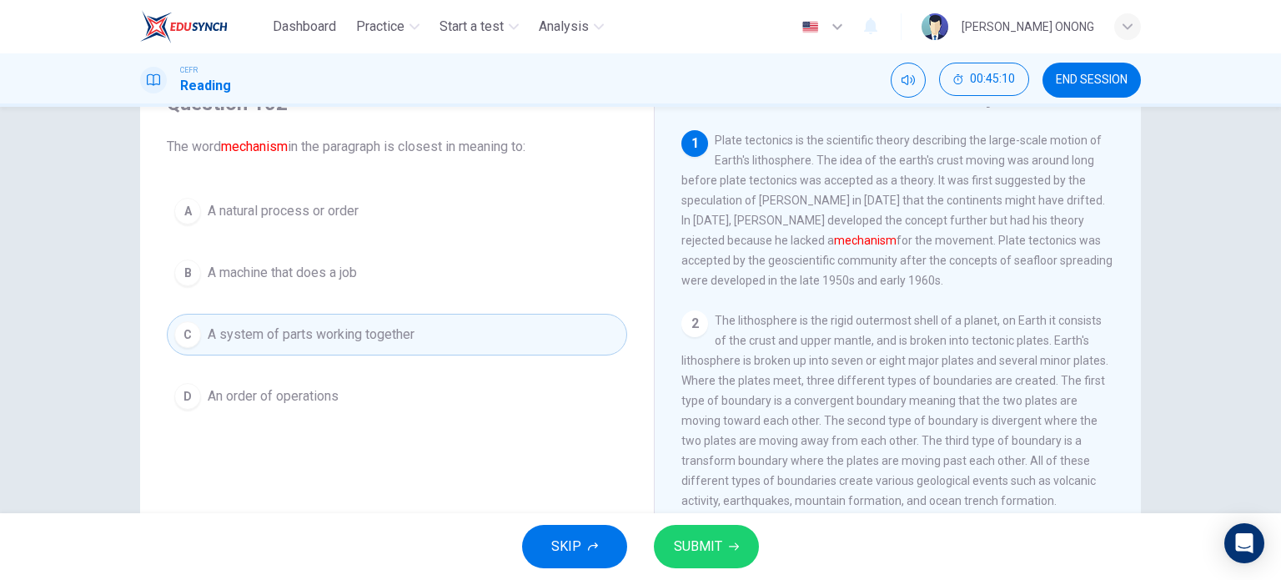
click at [695, 539] on span "SUBMIT" at bounding box center [698, 545] width 48 height 23
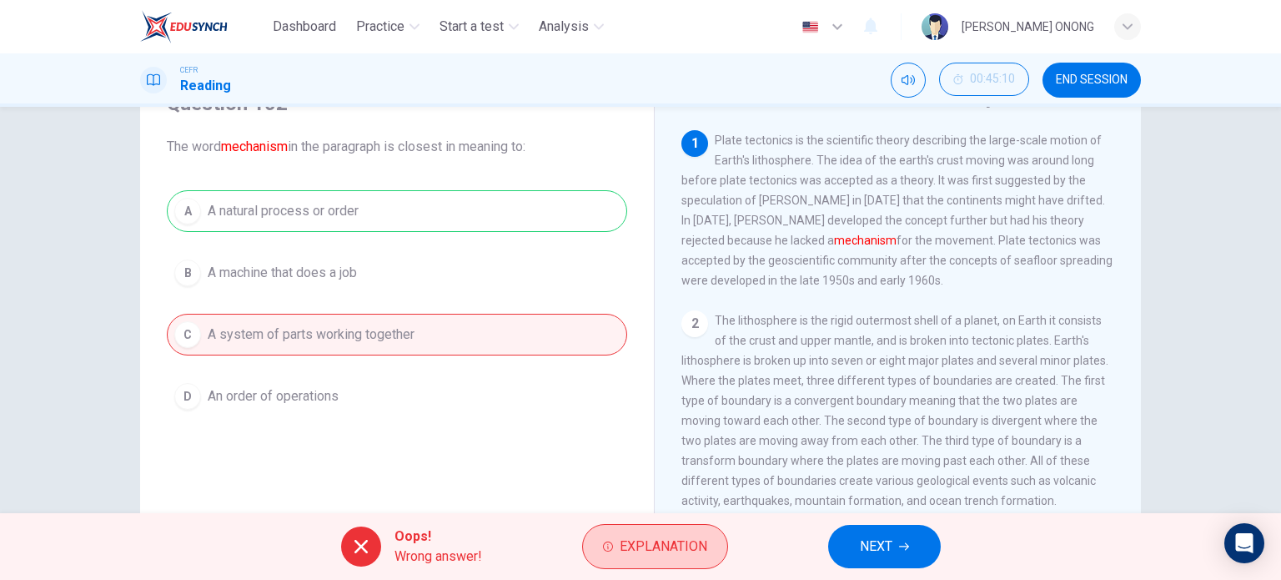
click at [648, 550] on span "Explanation" at bounding box center [664, 545] width 88 height 23
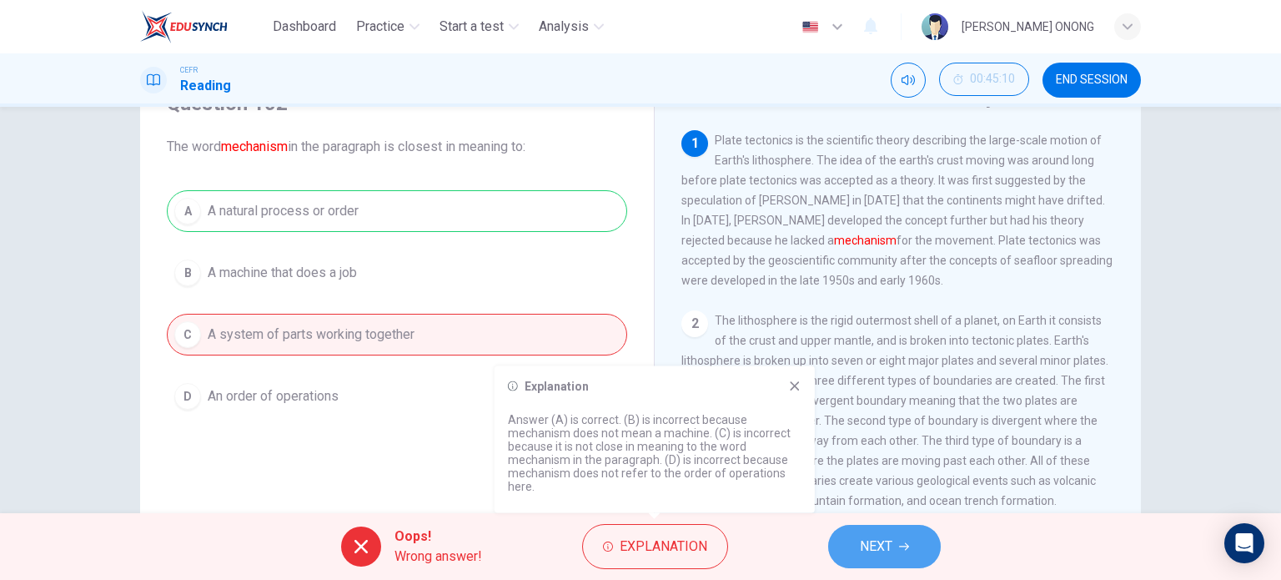
click at [870, 546] on span "NEXT" at bounding box center [876, 545] width 33 height 23
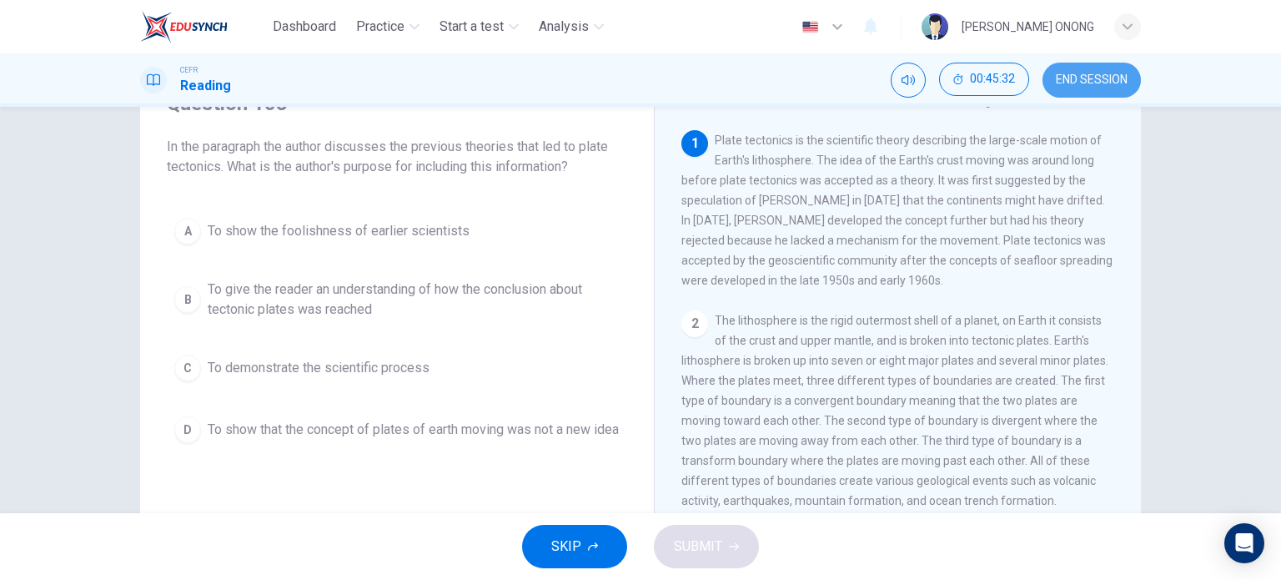
click at [1074, 68] on button "END SESSION" at bounding box center [1091, 80] width 98 height 35
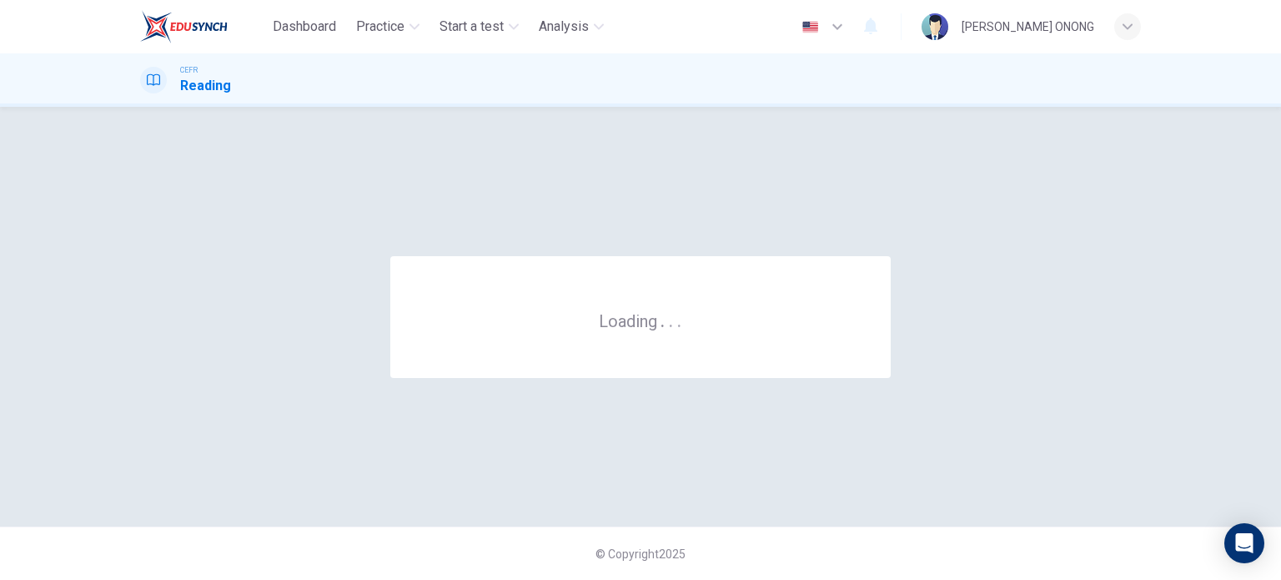
scroll to position [0, 0]
